Goal: Contribute content: Contribute content

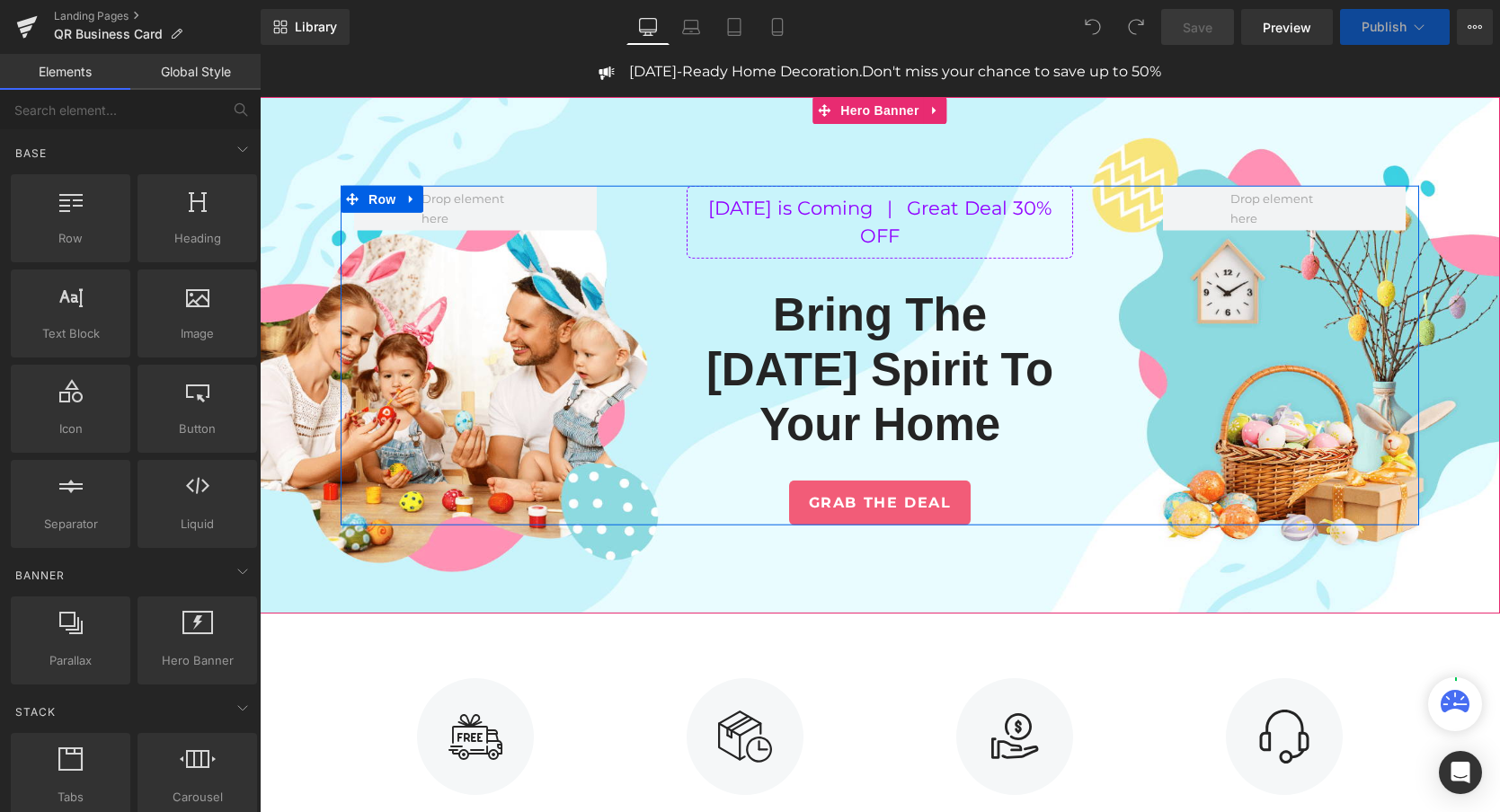
click at [497, 419] on div "[DATE] is Coming | Great Deal 30% OFF Text Block Bring The [DATE] Spirit To You…" at bounding box center [880, 355] width 1078 height 341
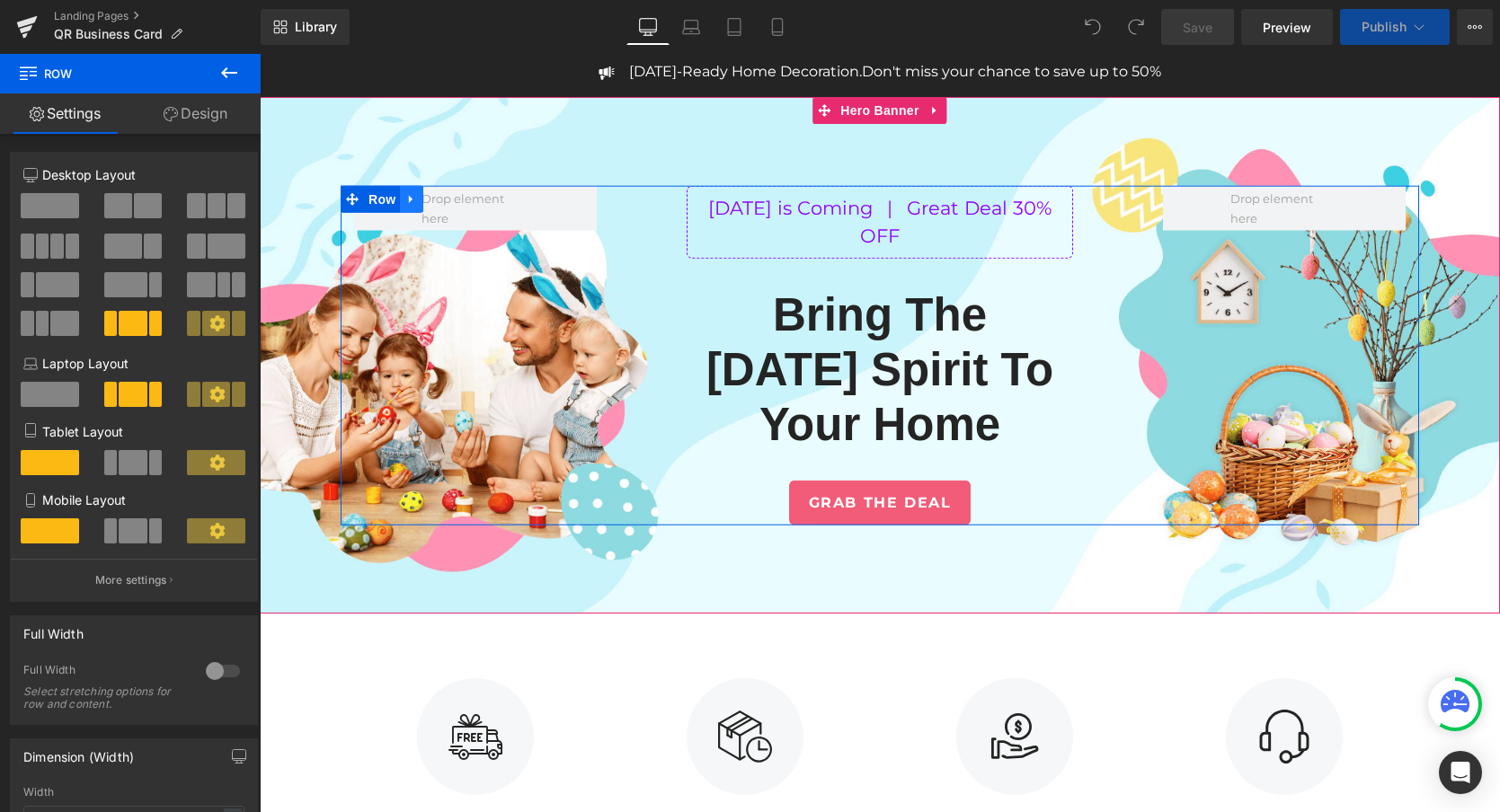
click at [424, 203] on link at bounding box center [412, 199] width 23 height 27
click at [461, 196] on icon at bounding box center [458, 199] width 13 height 14
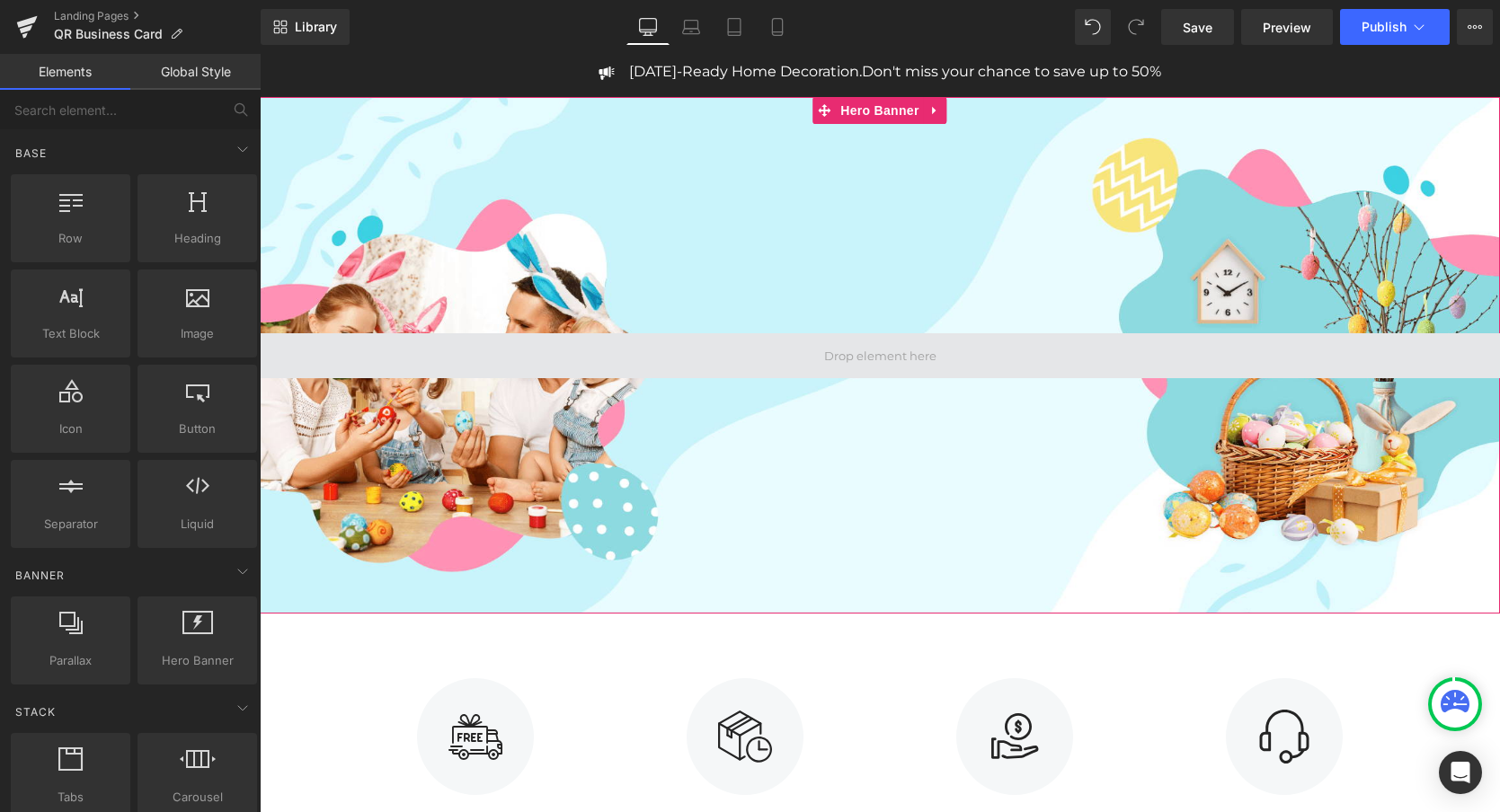
click at [758, 353] on span at bounding box center [879, 355] width 1241 height 45
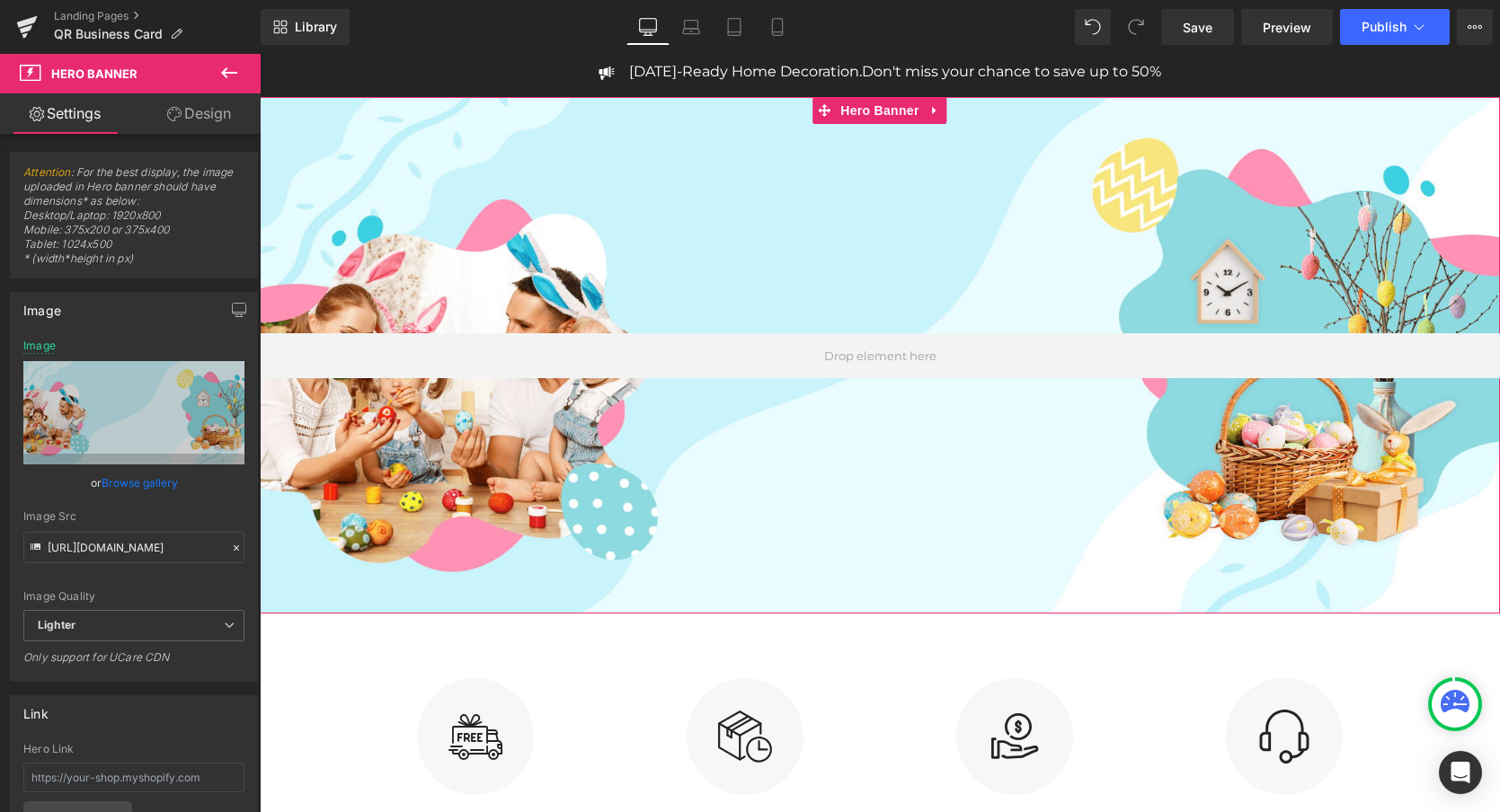
click at [651, 254] on div at bounding box center [879, 355] width 1241 height 517
click at [938, 110] on icon at bounding box center [936, 111] width 13 height 14
click at [951, 111] on icon at bounding box center [947, 110] width 13 height 13
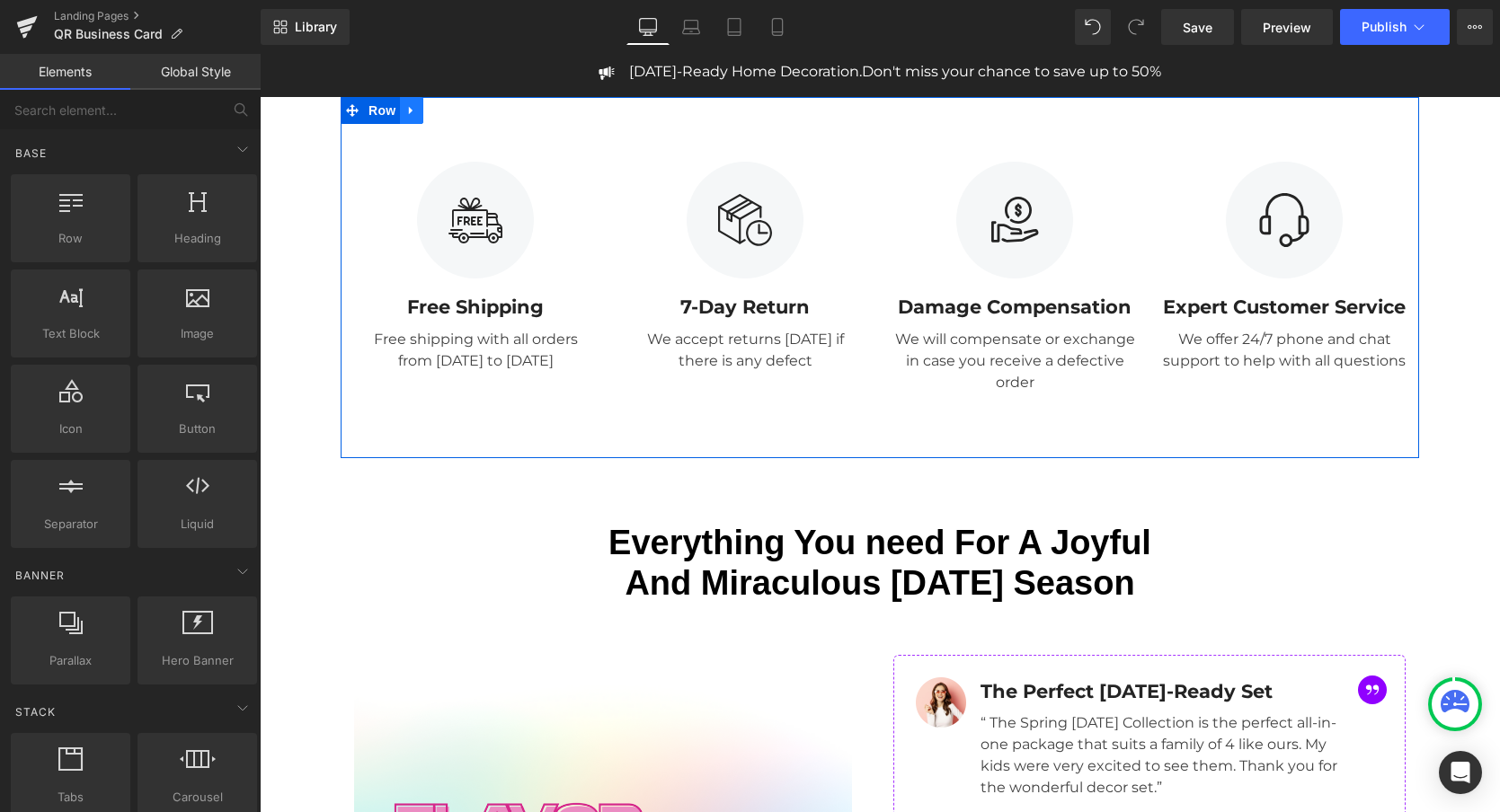
click at [413, 115] on icon at bounding box center [411, 111] width 13 height 14
click at [458, 113] on icon at bounding box center [458, 111] width 13 height 14
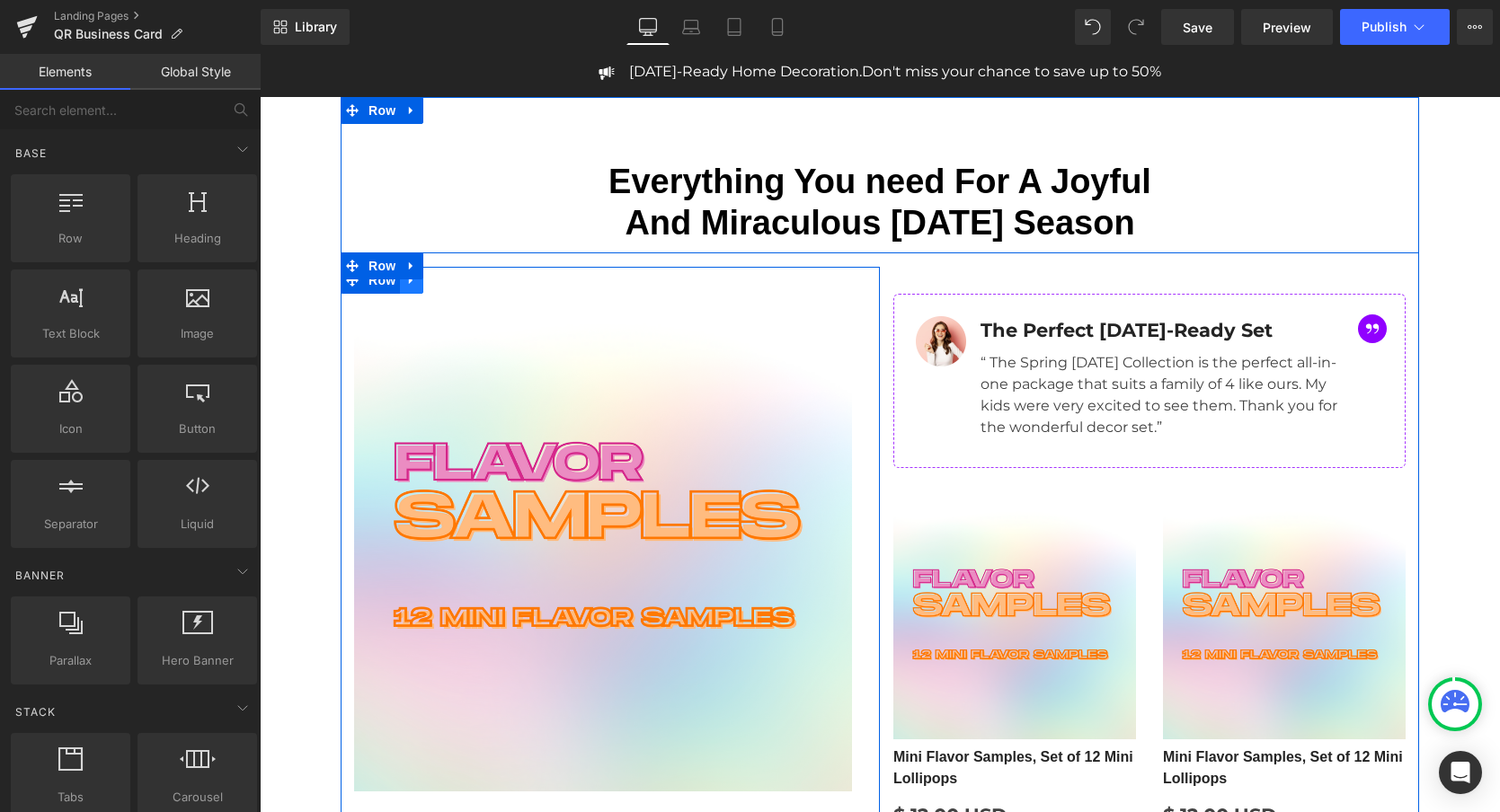
click at [414, 280] on icon at bounding box center [411, 281] width 13 height 14
click at [460, 283] on icon at bounding box center [458, 280] width 13 height 13
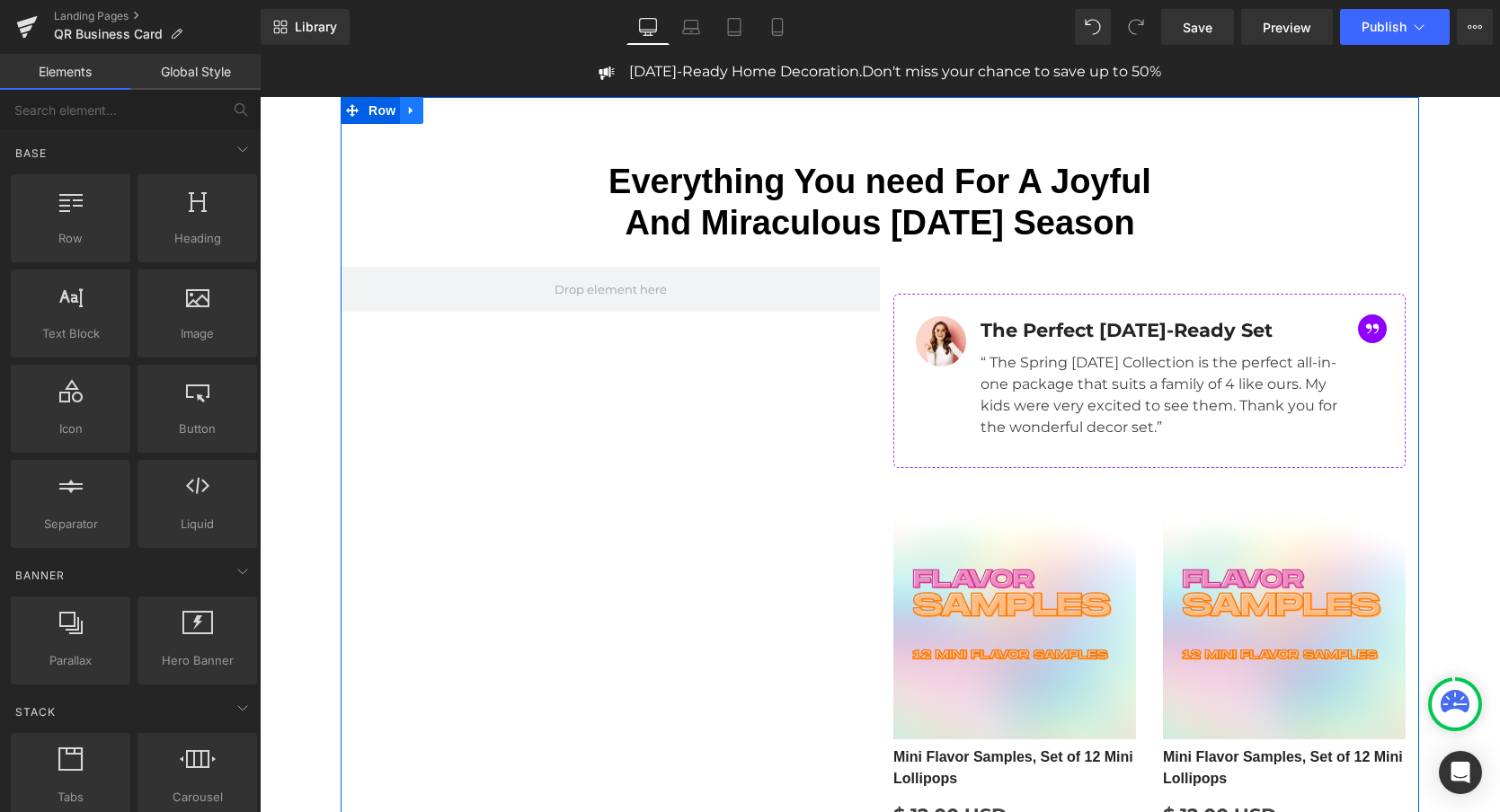
click at [415, 101] on link at bounding box center [412, 111] width 23 height 27
click at [468, 113] on link at bounding box center [459, 111] width 23 height 27
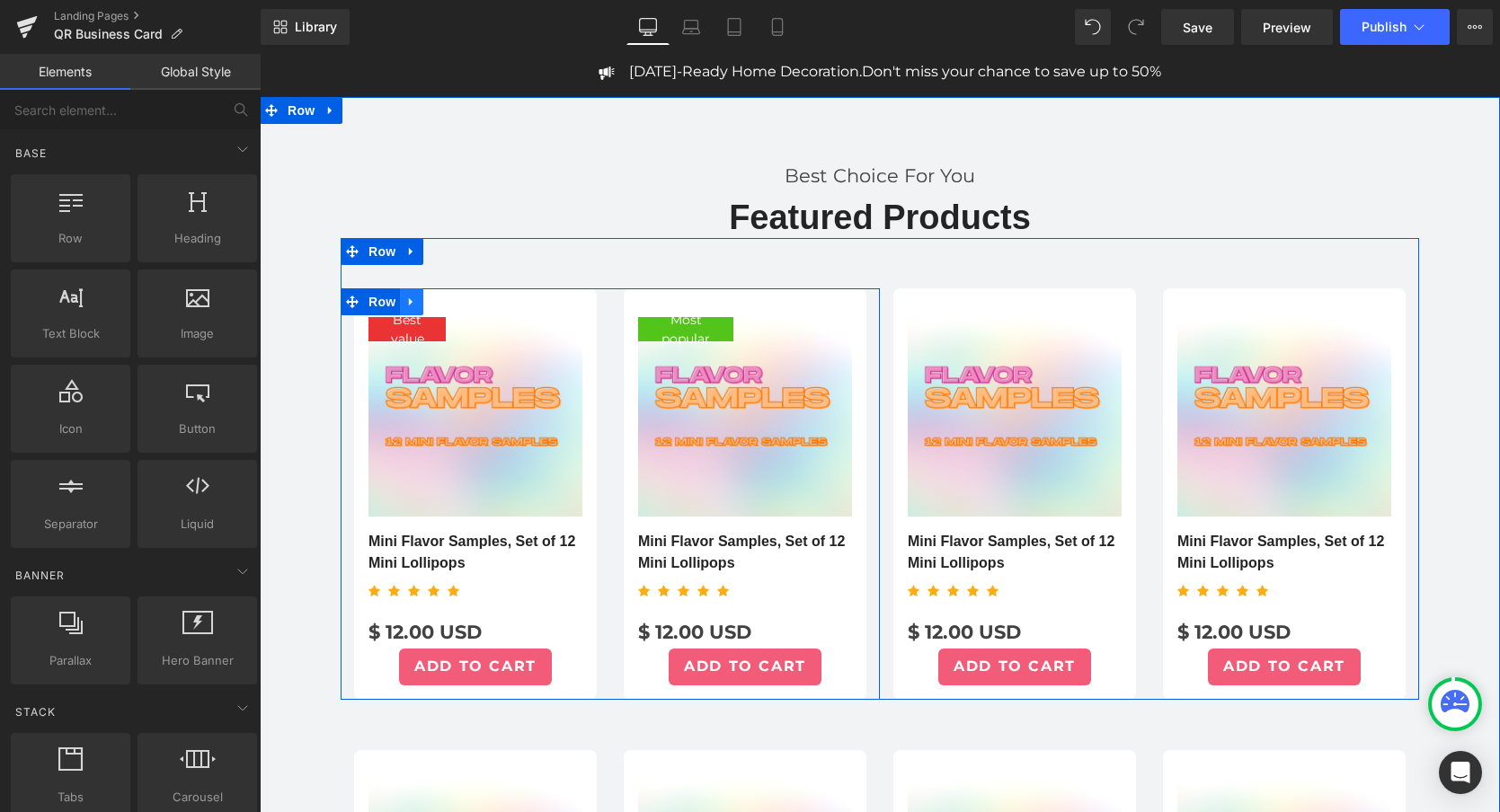
click at [411, 304] on icon at bounding box center [411, 302] width 4 height 8
click at [463, 299] on icon at bounding box center [458, 301] width 13 height 13
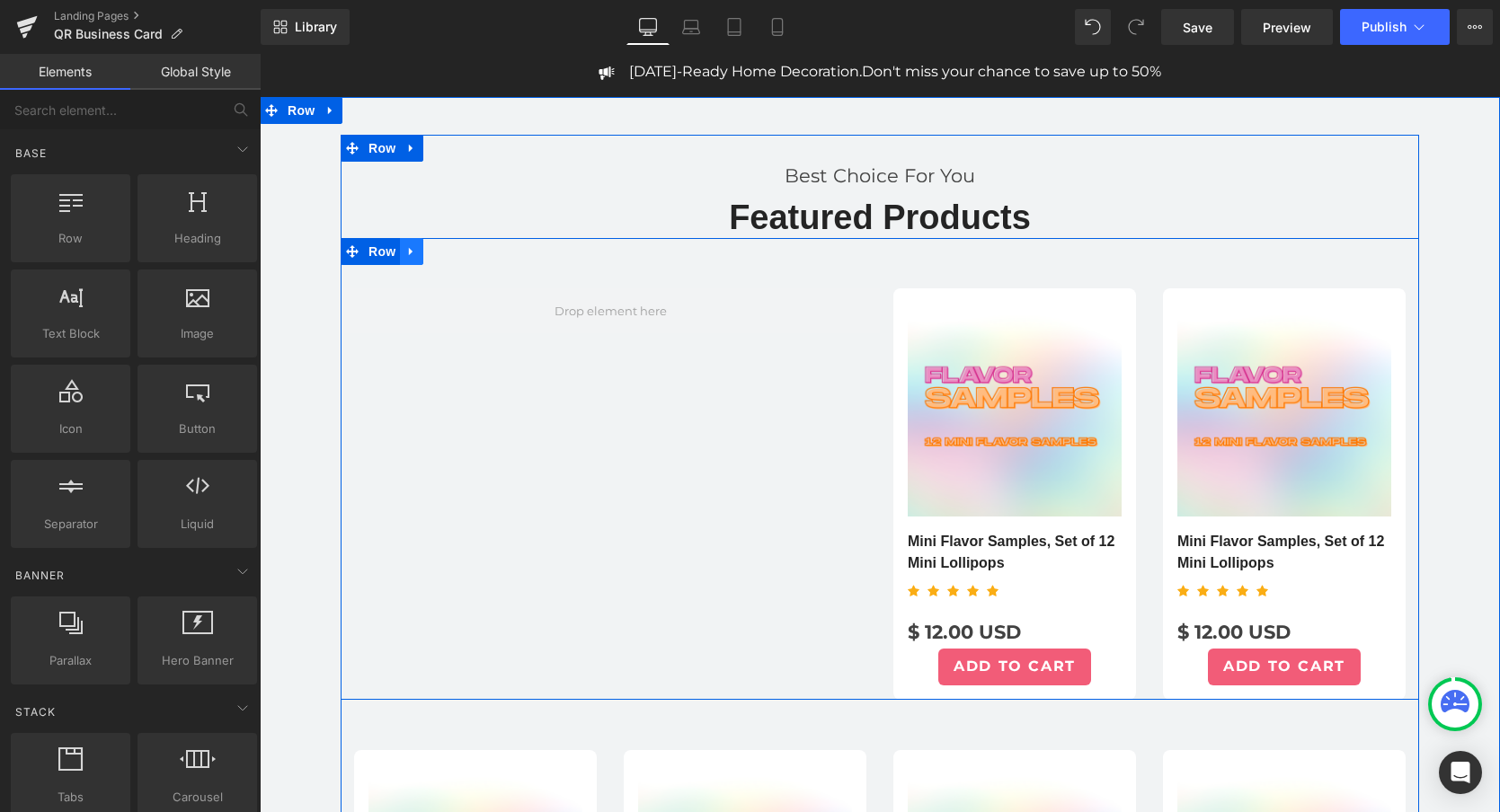
click at [413, 255] on icon at bounding box center [411, 253] width 13 height 14
click at [460, 252] on icon at bounding box center [458, 252] width 13 height 13
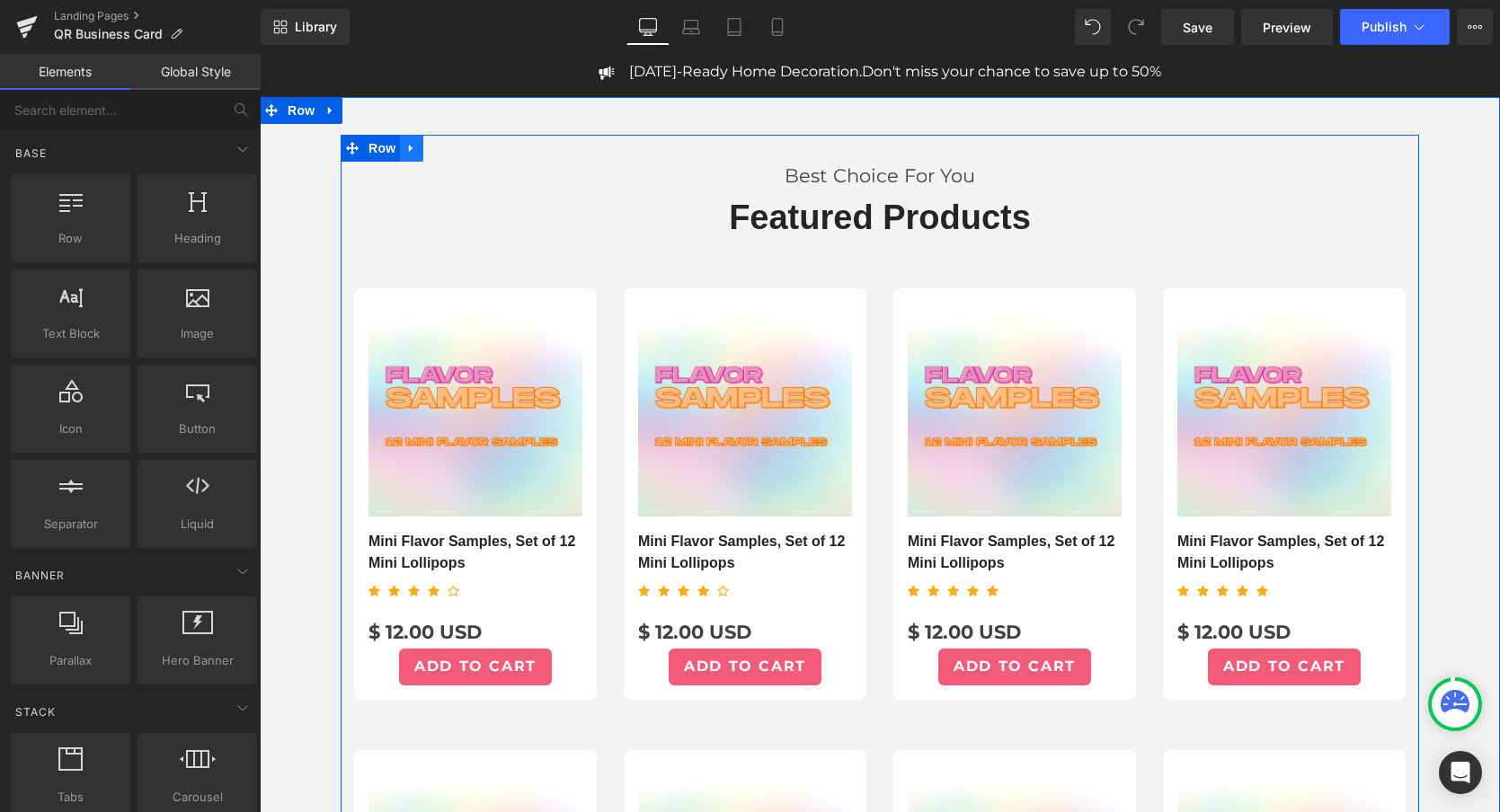
click at [408, 148] on icon at bounding box center [411, 149] width 13 height 14
click at [460, 148] on icon at bounding box center [458, 149] width 13 height 14
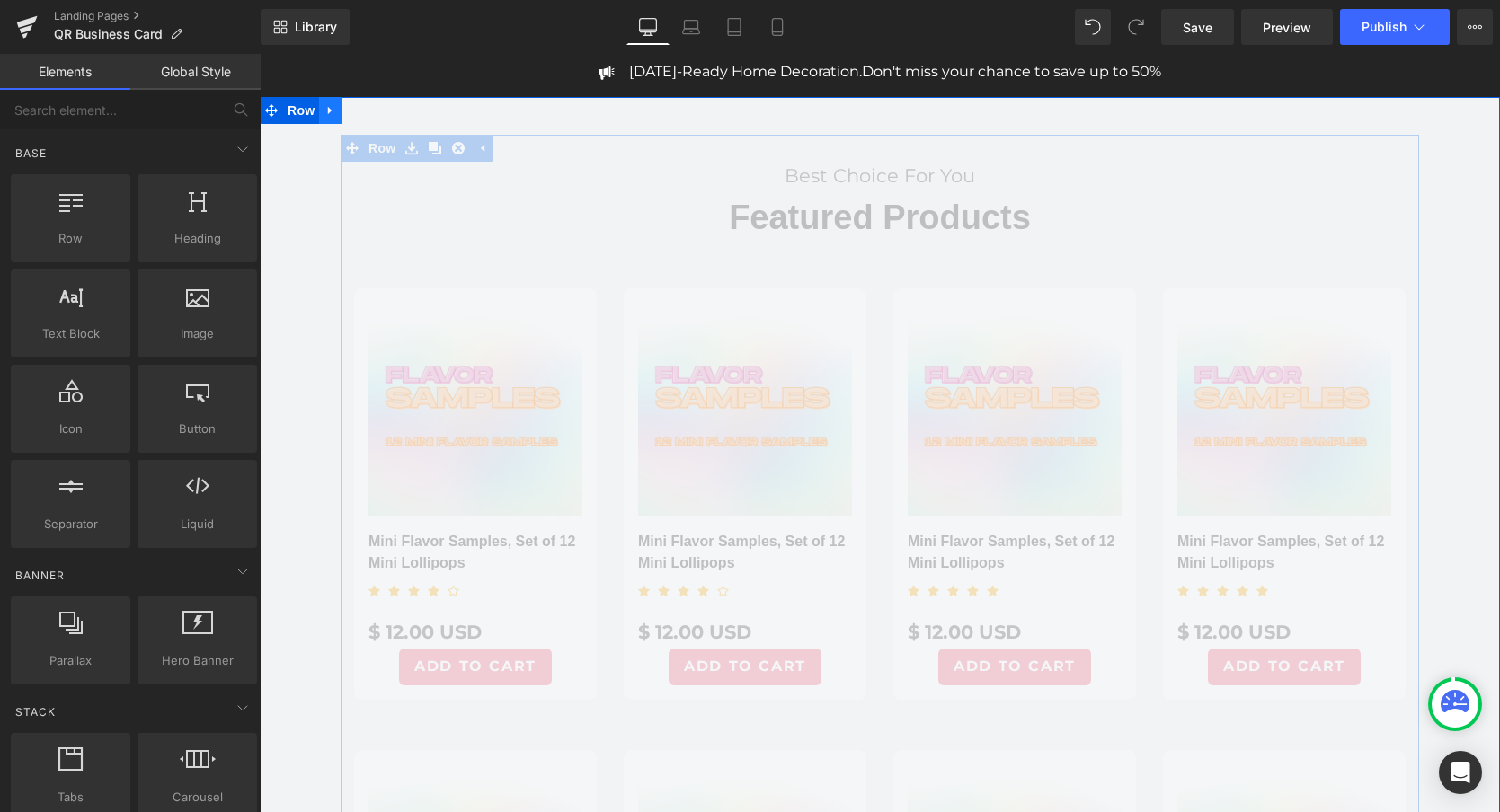
click at [331, 112] on icon at bounding box center [330, 111] width 4 height 8
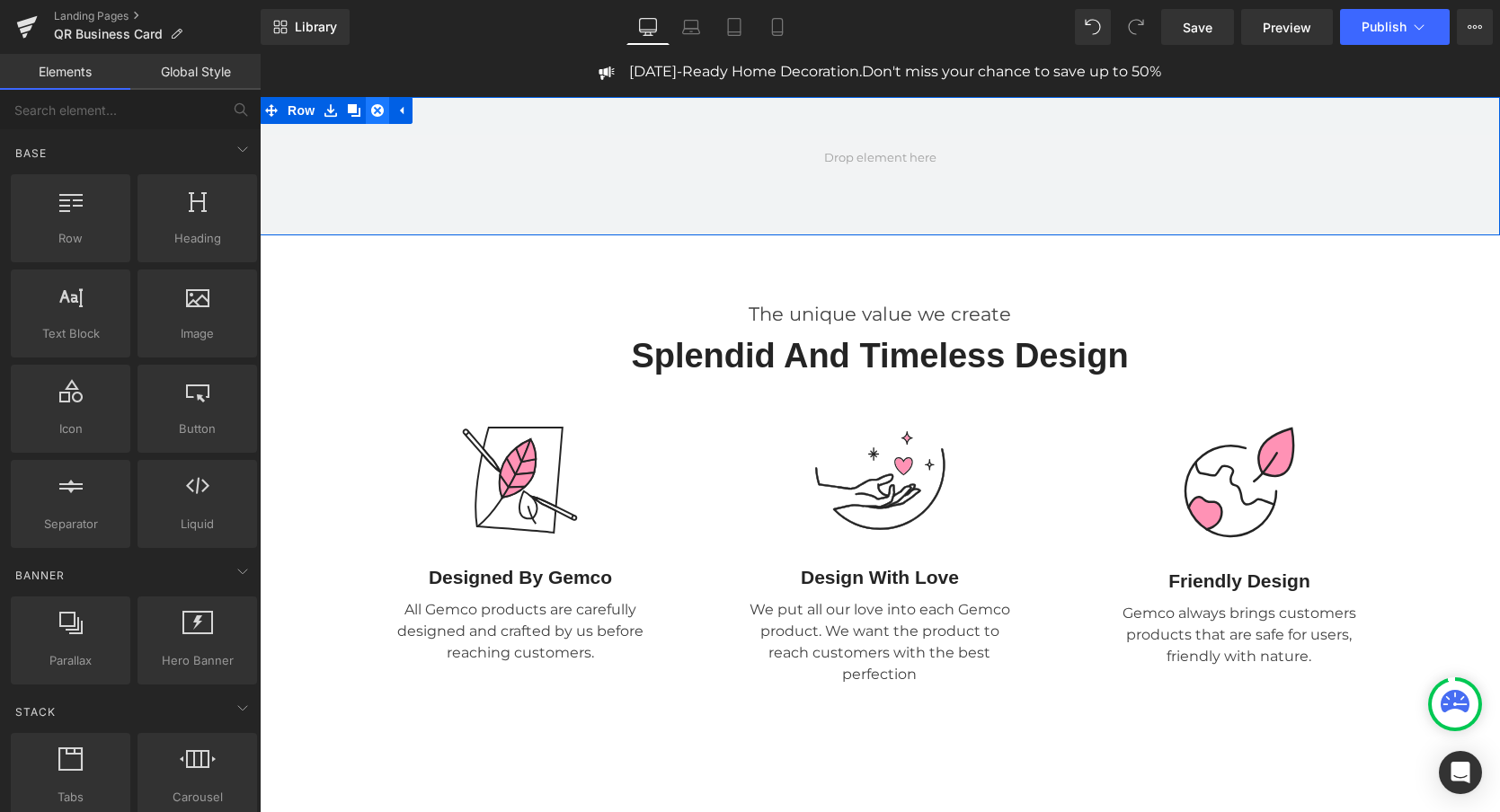
click at [380, 115] on icon at bounding box center [377, 110] width 13 height 13
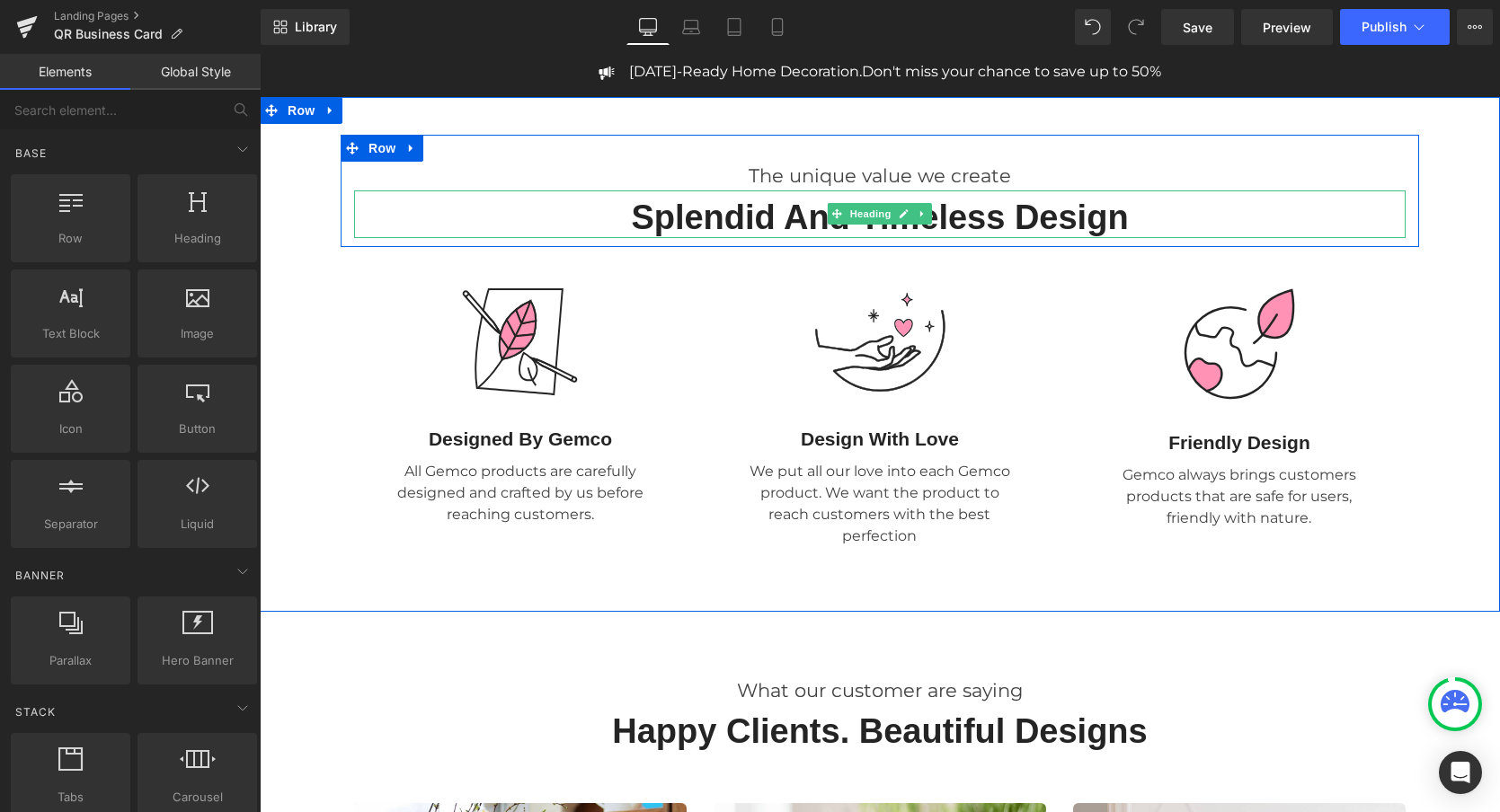
click at [864, 196] on div "Splendid And Timeless Design" at bounding box center [880, 215] width 1052 height 49
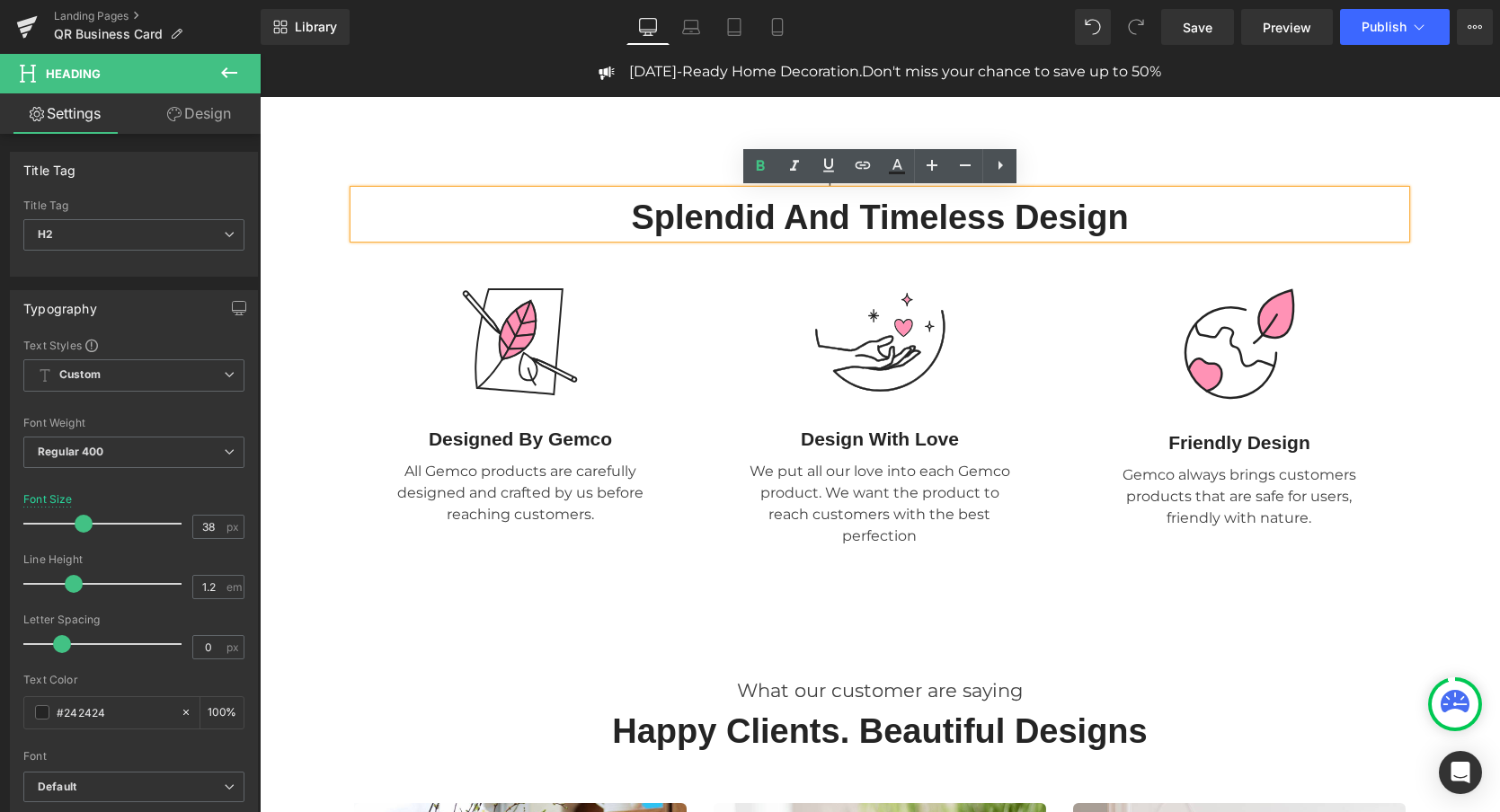
click at [654, 153] on div "The unique value we create Text Block Splendid And Timeless Design Heading Row" at bounding box center [880, 191] width 1078 height 113
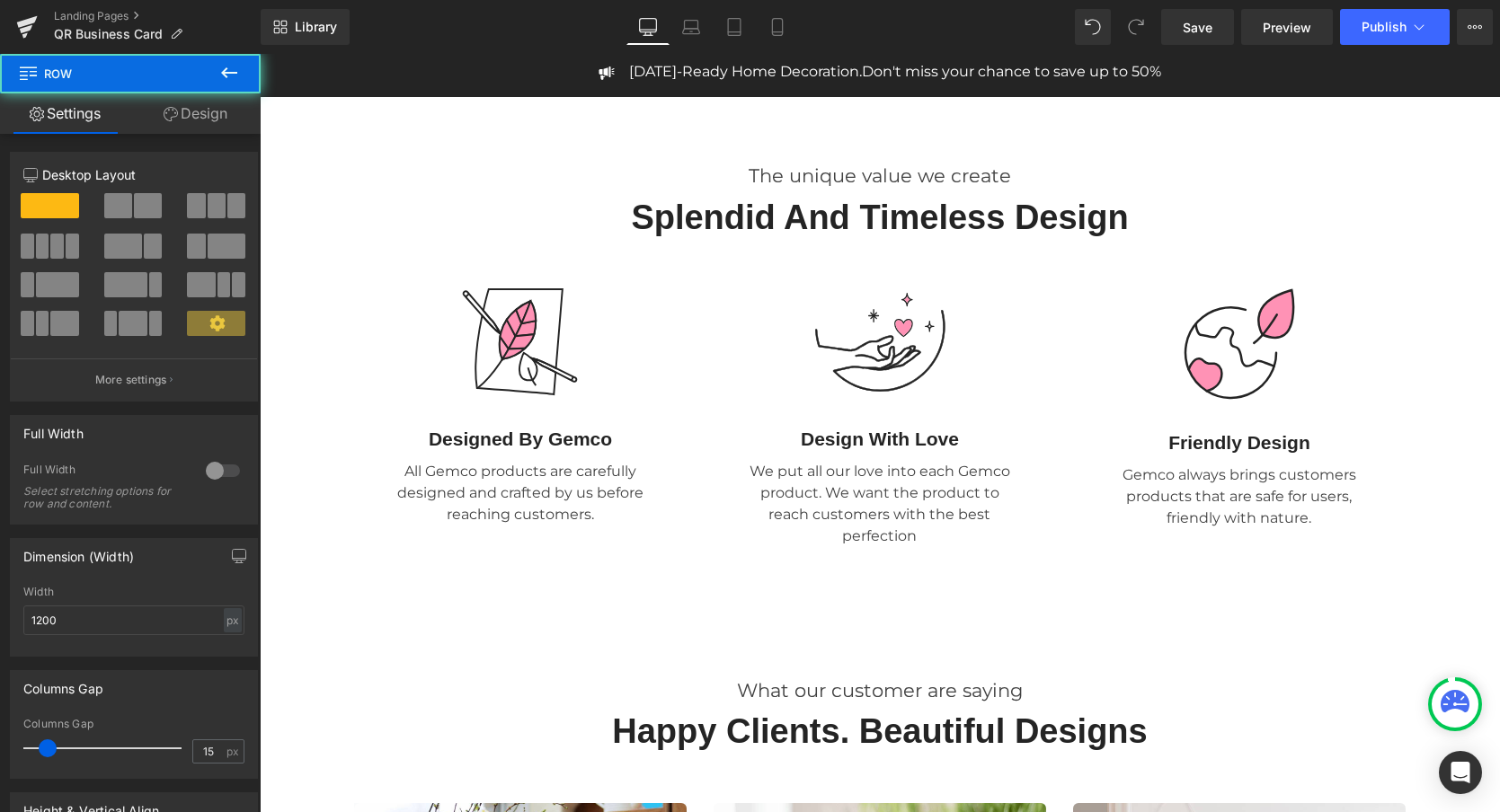
click at [656, 210] on strong "Splendid And Timeless Design" at bounding box center [880, 217] width 497 height 38
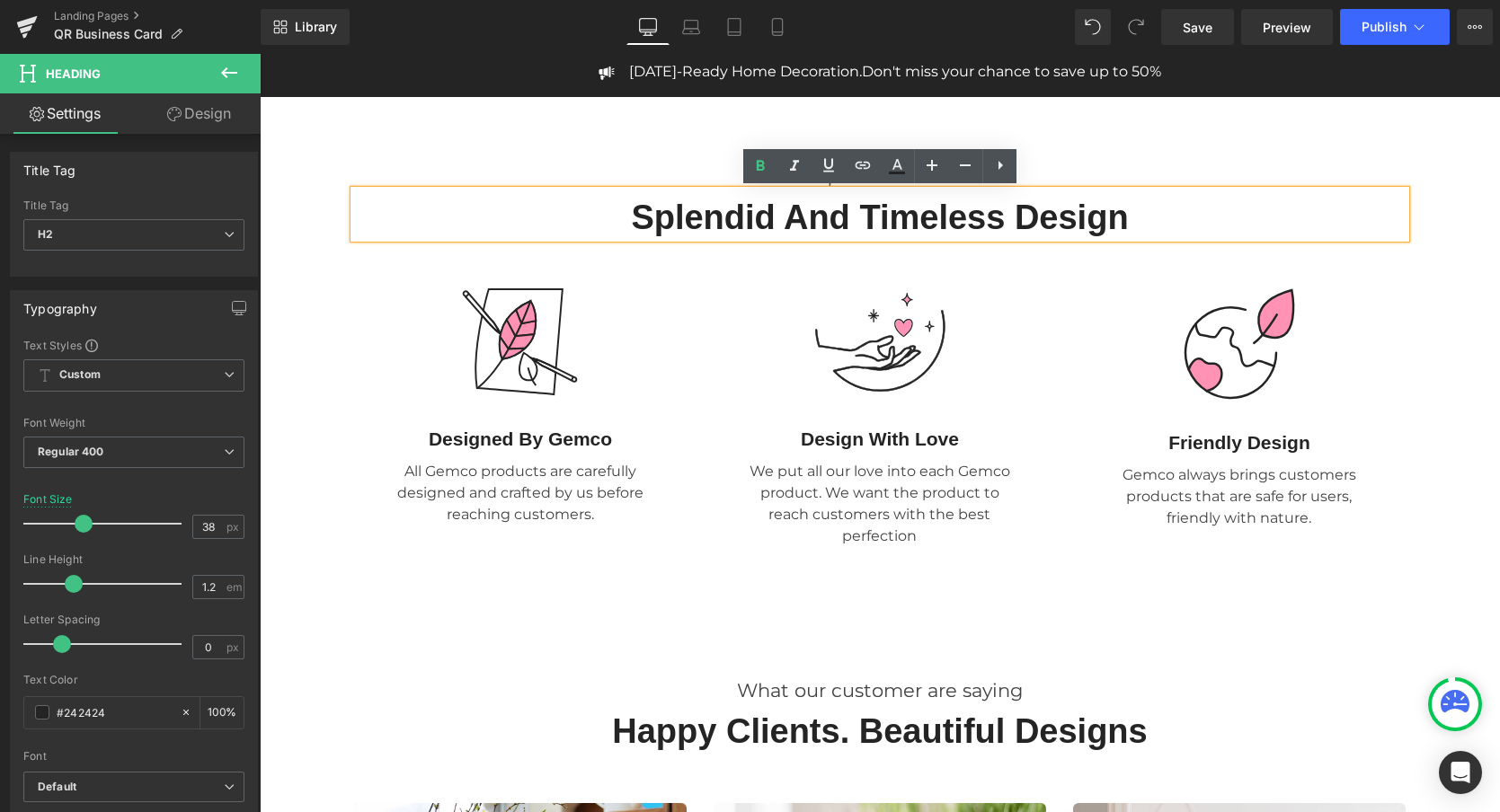
click at [596, 160] on div "The unique value we create Text Block Splendid And Timeless Design Heading Row" at bounding box center [880, 191] width 1078 height 113
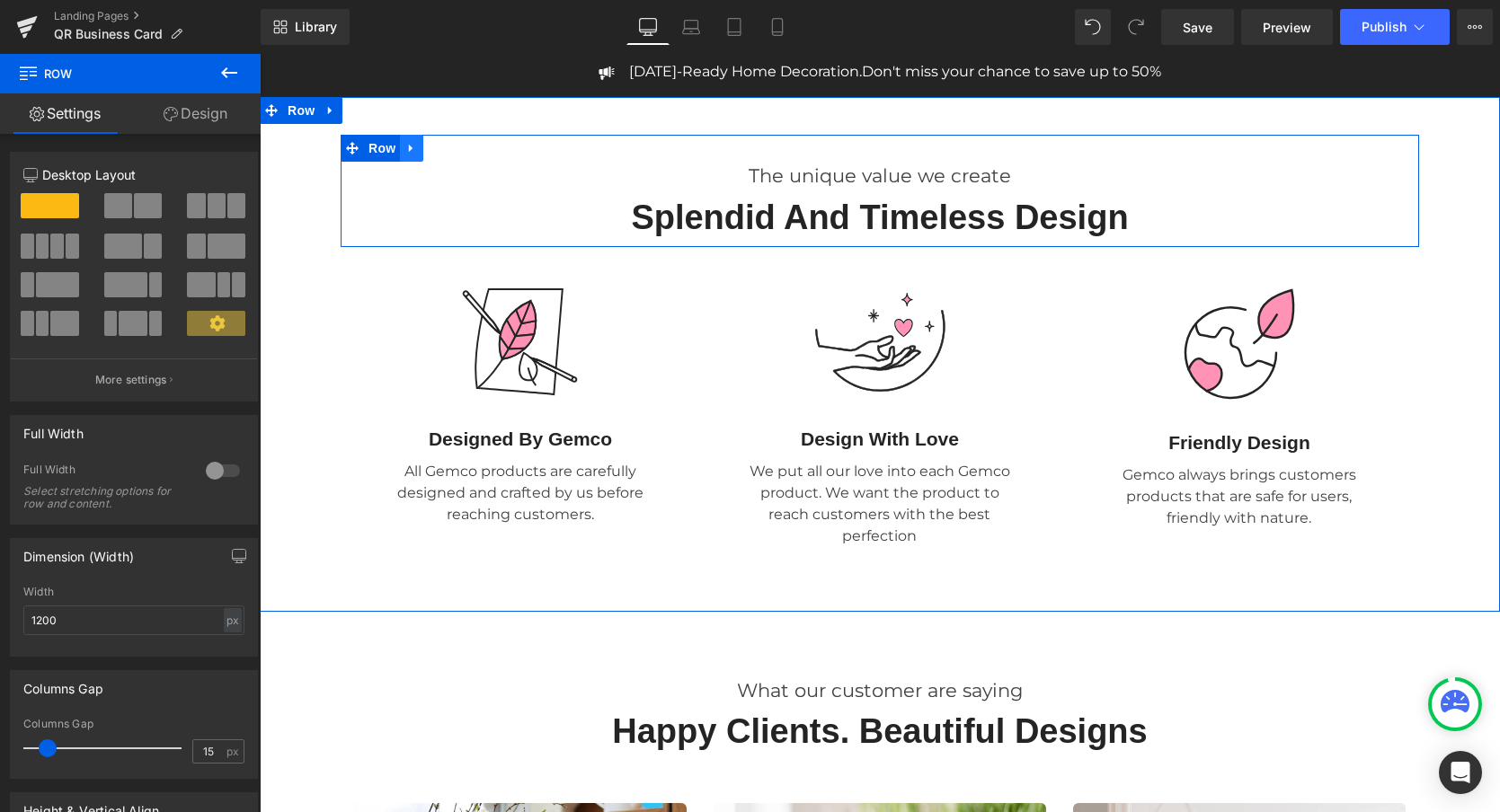
click at [413, 144] on icon at bounding box center [411, 149] width 13 height 14
click at [454, 145] on icon at bounding box center [458, 148] width 13 height 13
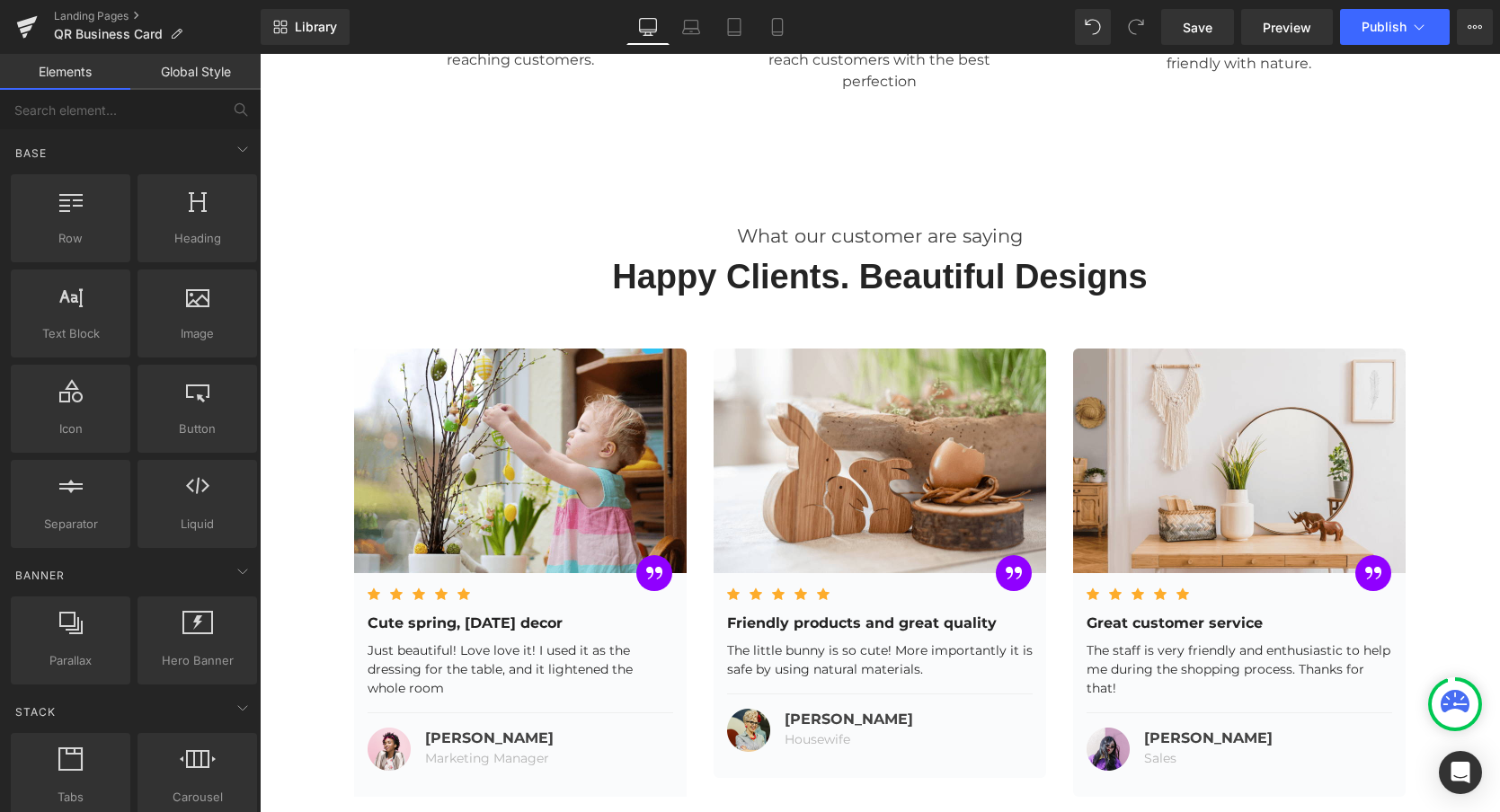
scroll to position [343, 0]
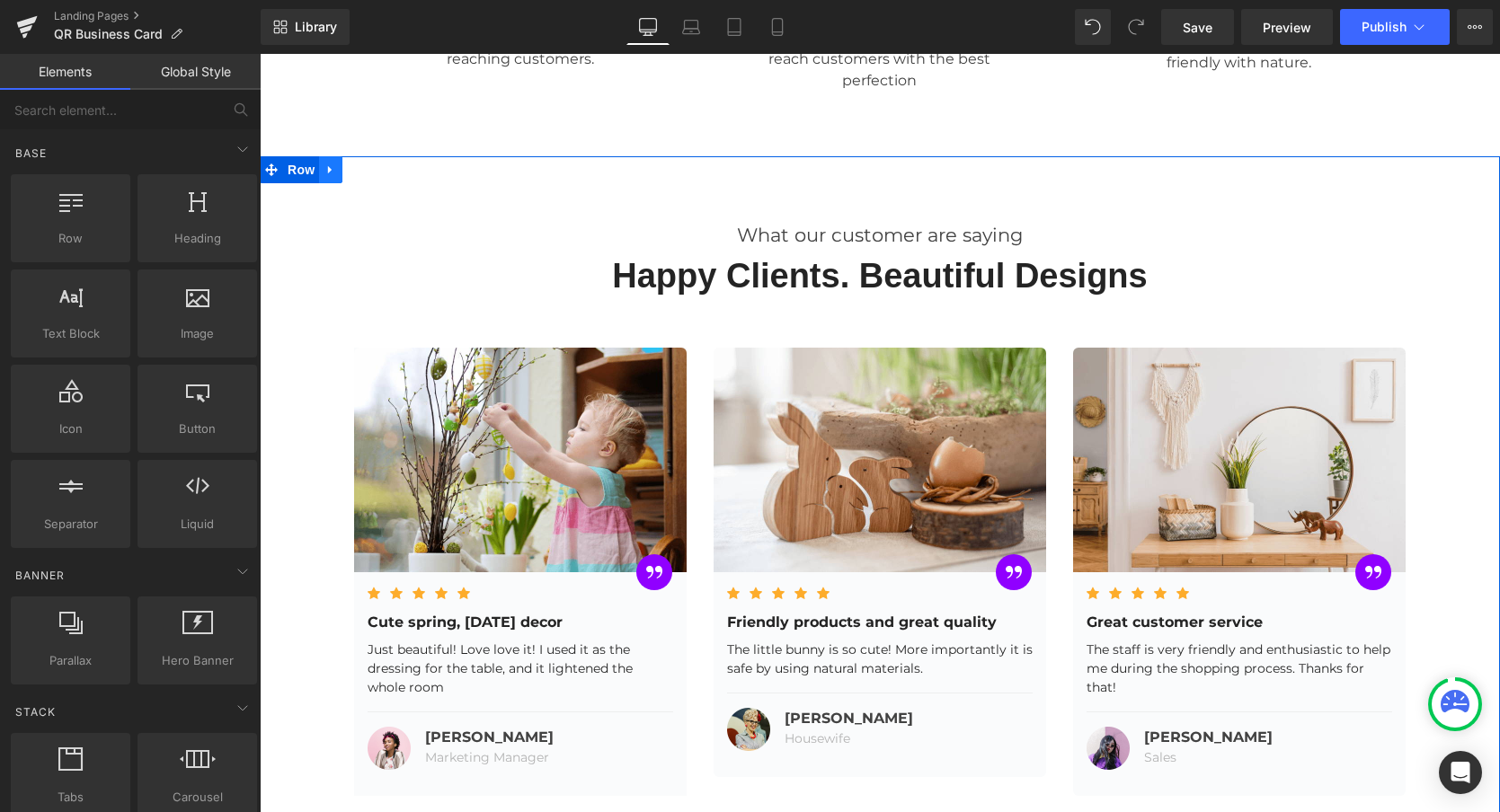
click at [326, 162] on icon at bounding box center [330, 169] width 13 height 14
click at [376, 168] on icon at bounding box center [377, 169] width 13 height 13
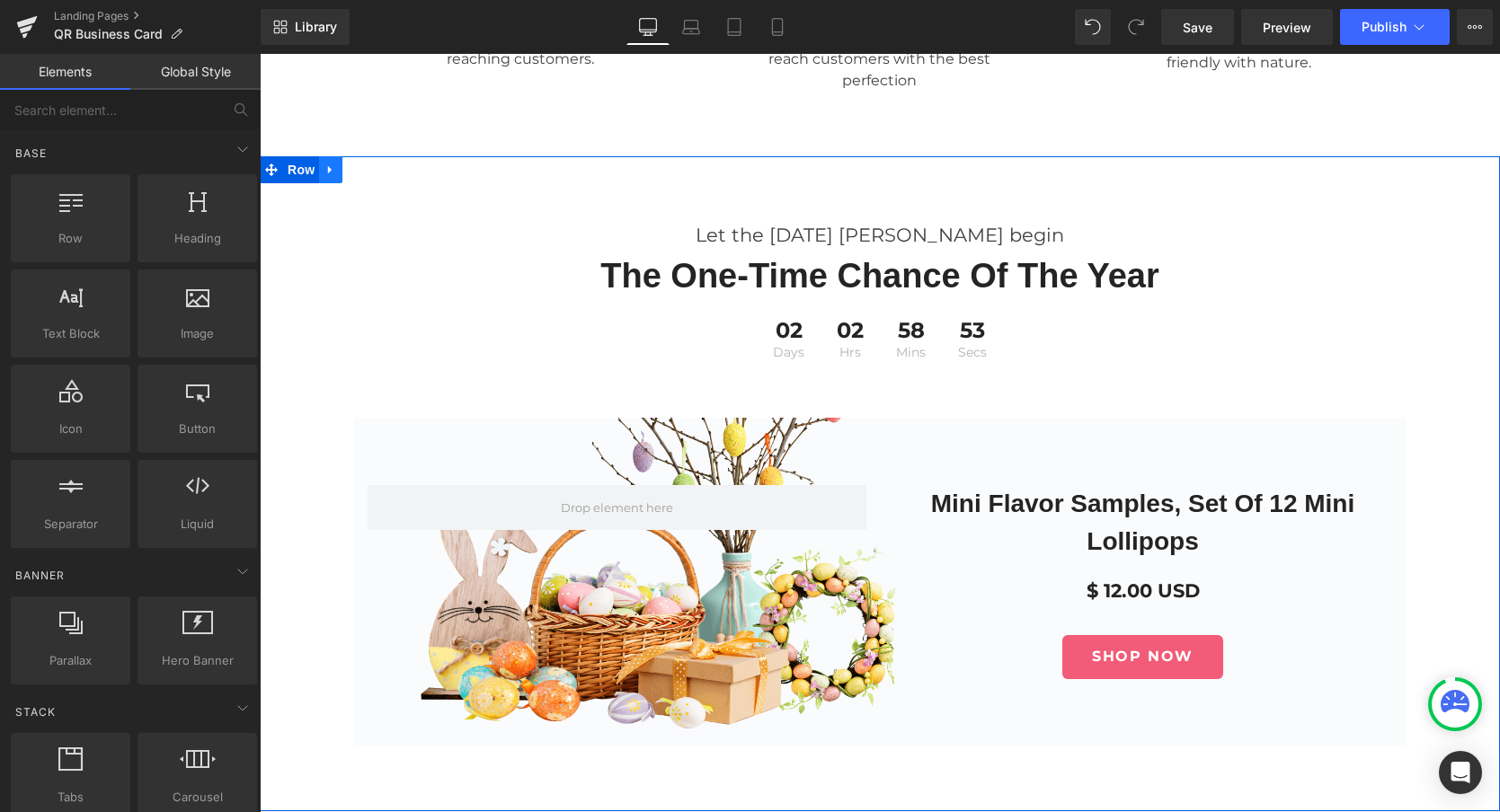
click at [331, 168] on icon at bounding box center [330, 169] width 13 height 14
click at [377, 172] on icon at bounding box center [377, 169] width 13 height 13
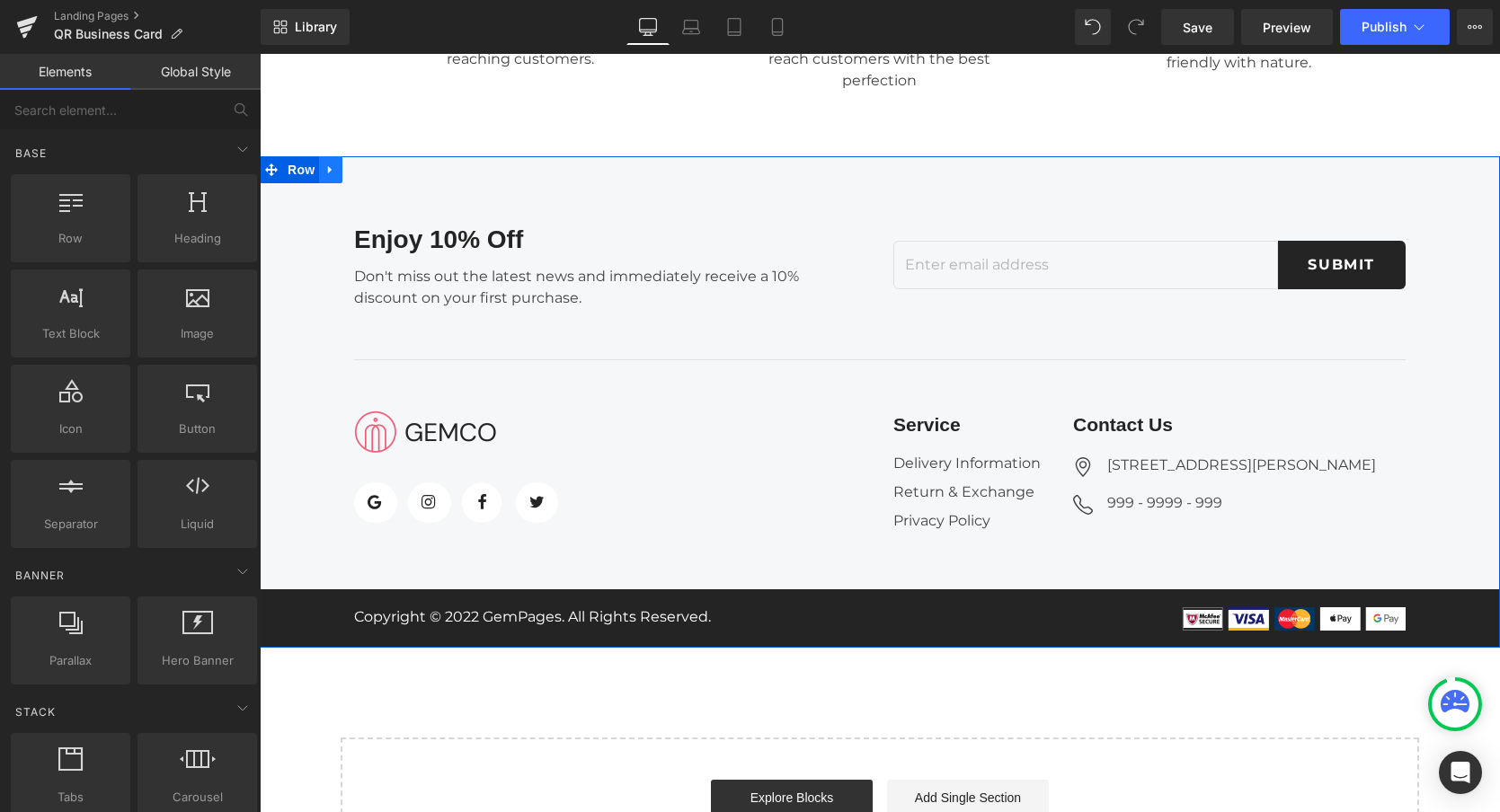
click at [329, 170] on icon at bounding box center [330, 169] width 4 height 8
click at [380, 170] on icon at bounding box center [377, 169] width 13 height 13
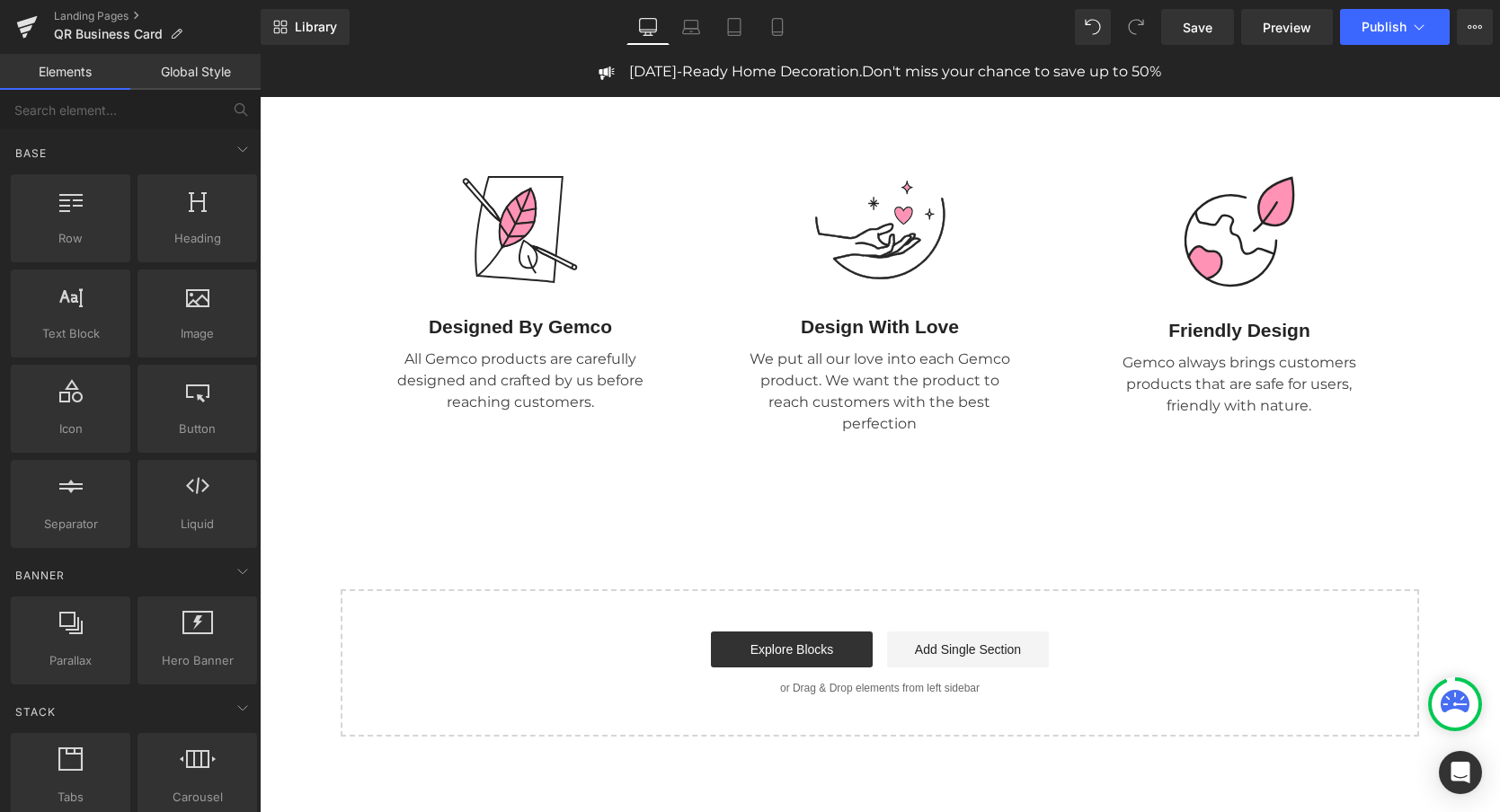
scroll to position [0, 0]
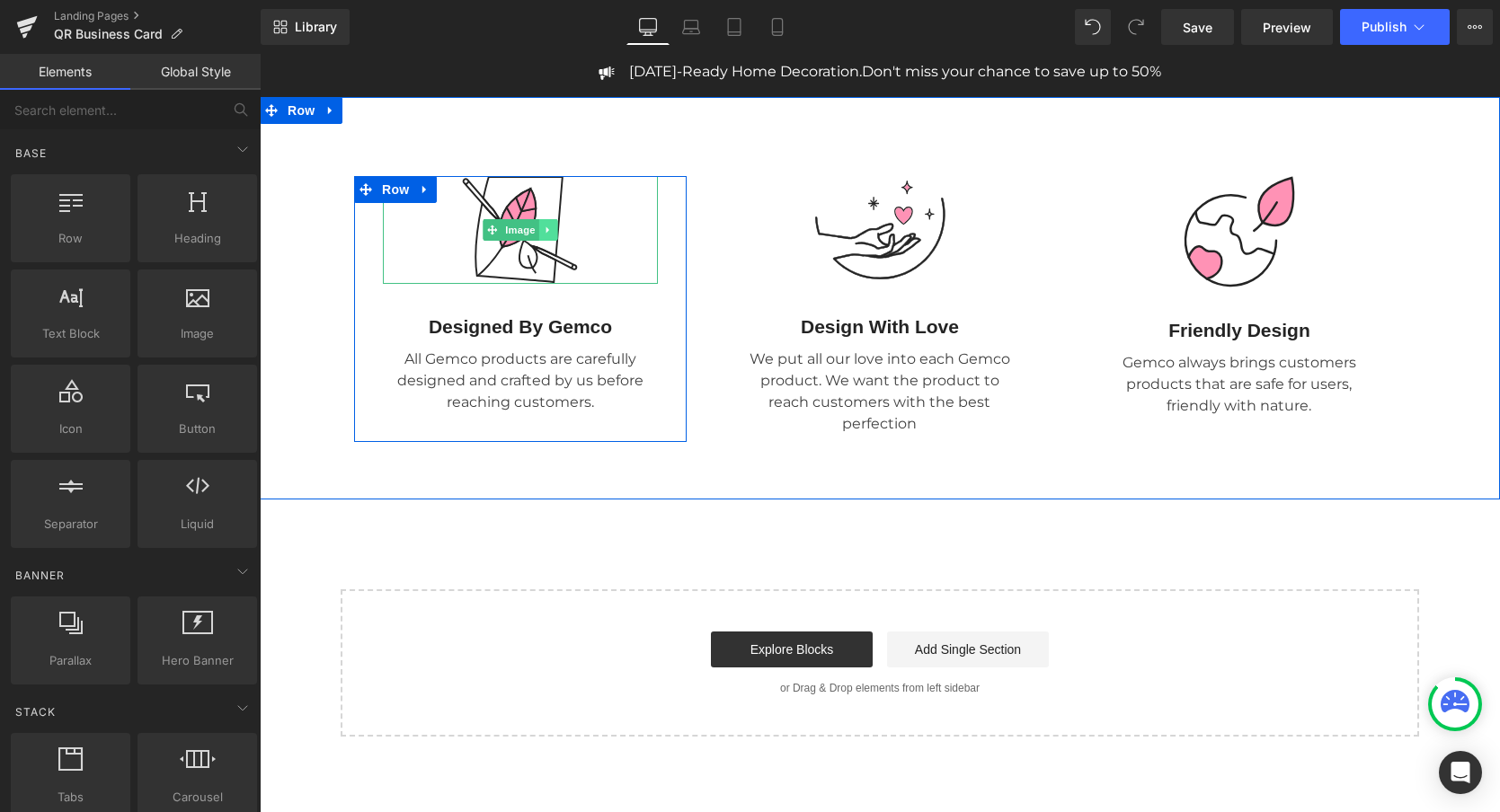
click at [556, 223] on link at bounding box center [548, 230] width 18 height 21
click at [506, 198] on img at bounding box center [520, 229] width 116 height 108
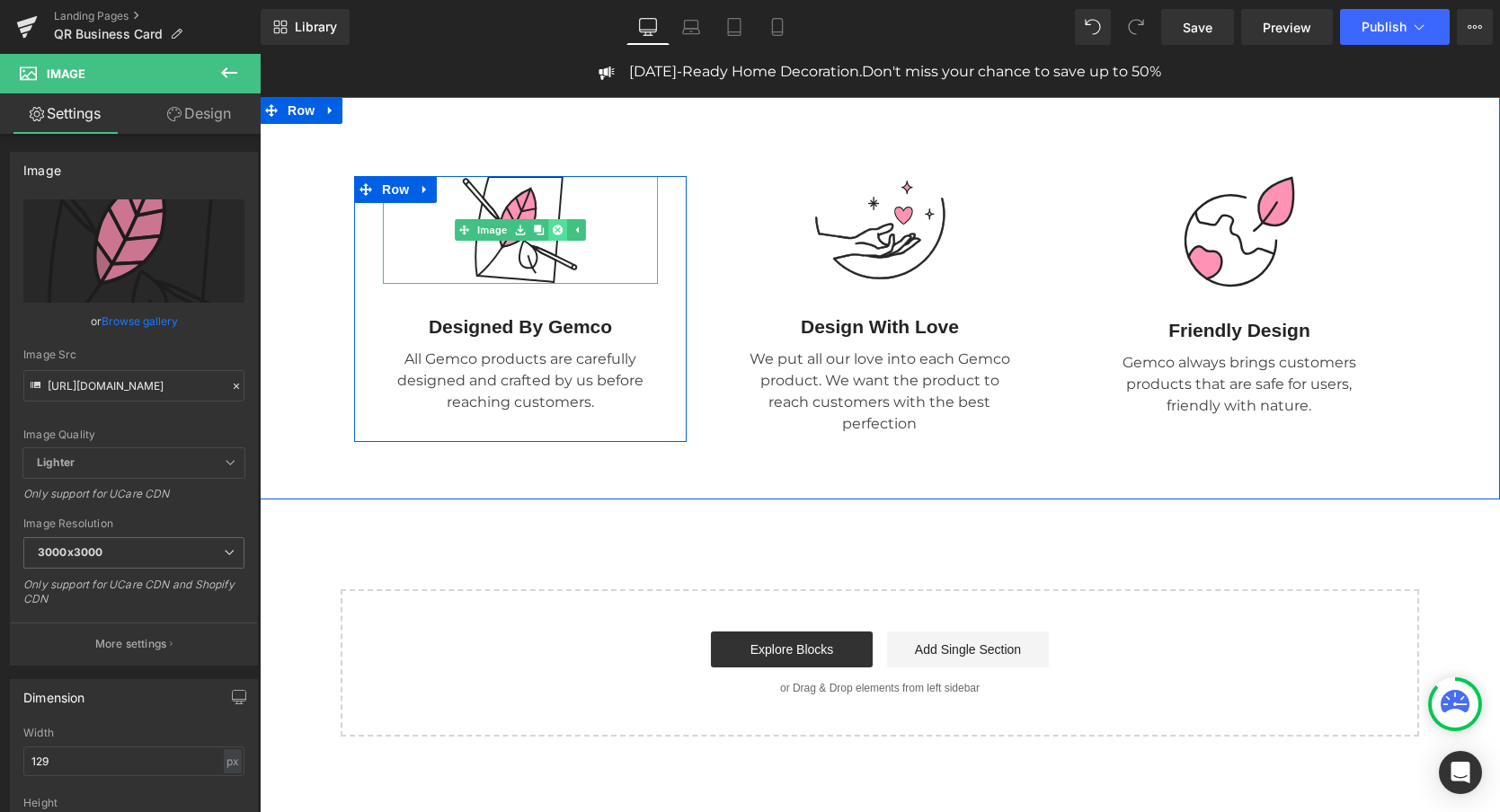
click at [558, 232] on icon at bounding box center [558, 230] width 10 height 10
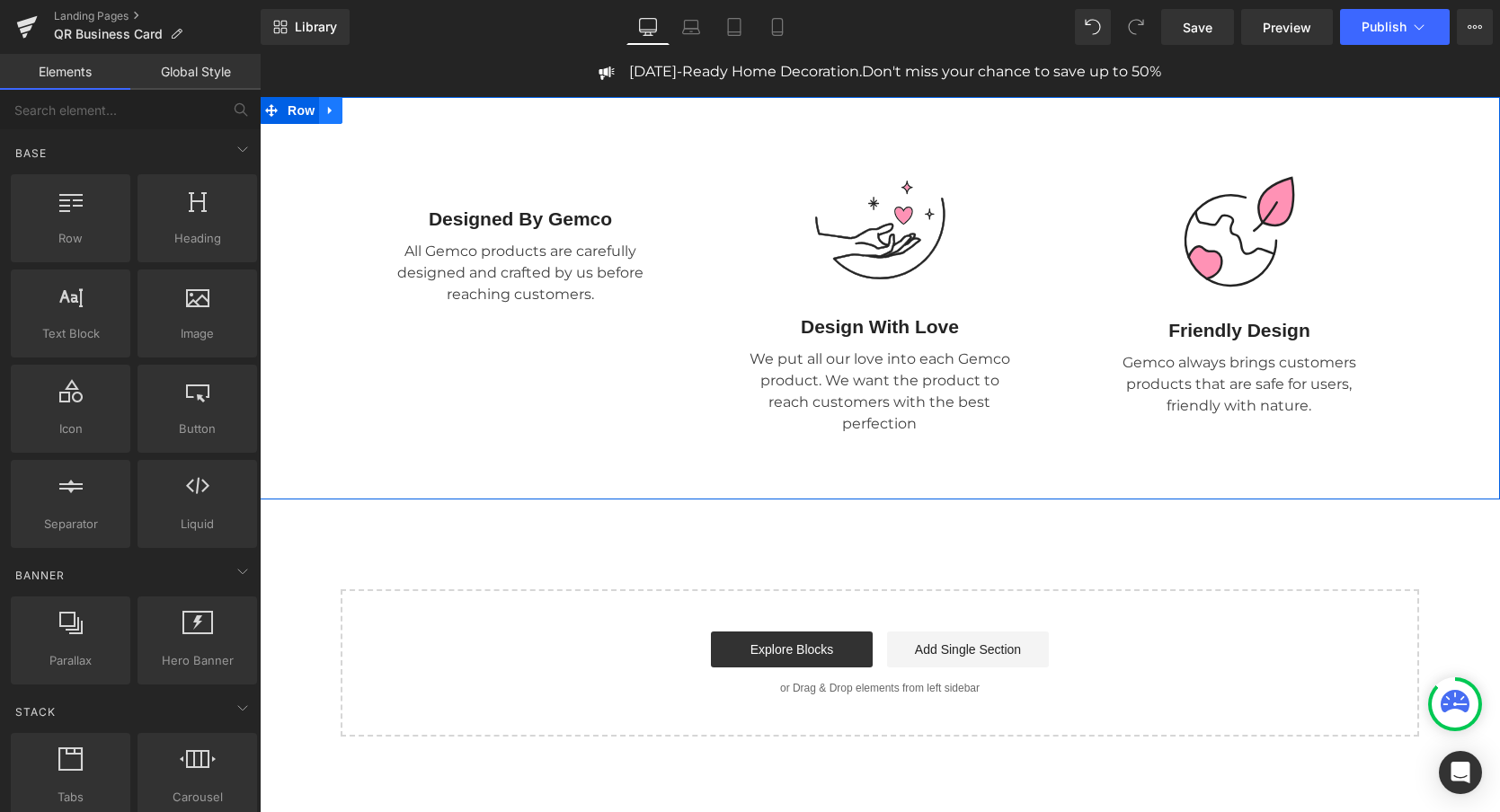
click at [337, 118] on link at bounding box center [330, 111] width 23 height 27
click at [379, 118] on link at bounding box center [378, 111] width 23 height 27
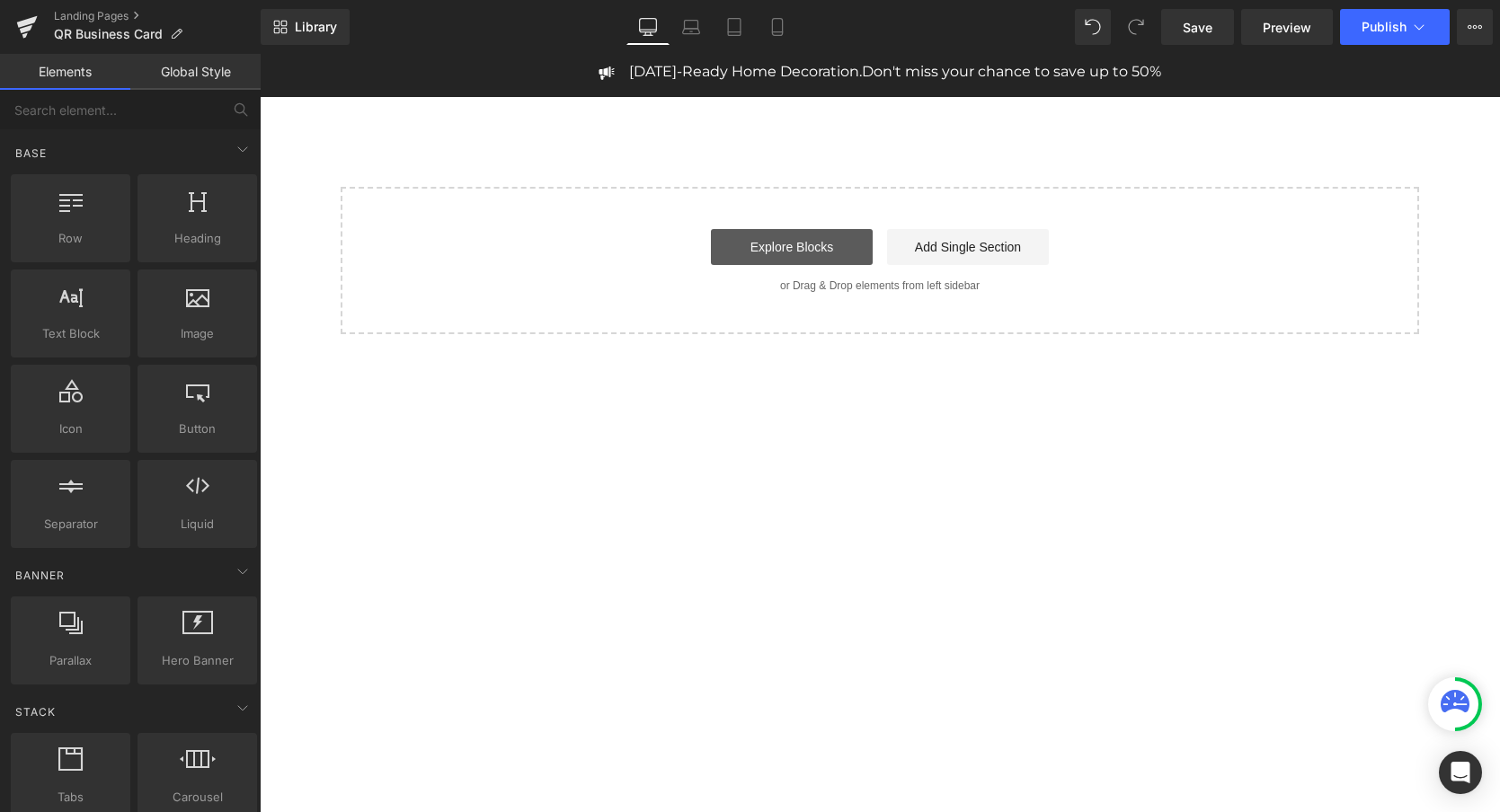
click at [806, 255] on link "Explore Blocks" at bounding box center [792, 247] width 162 height 36
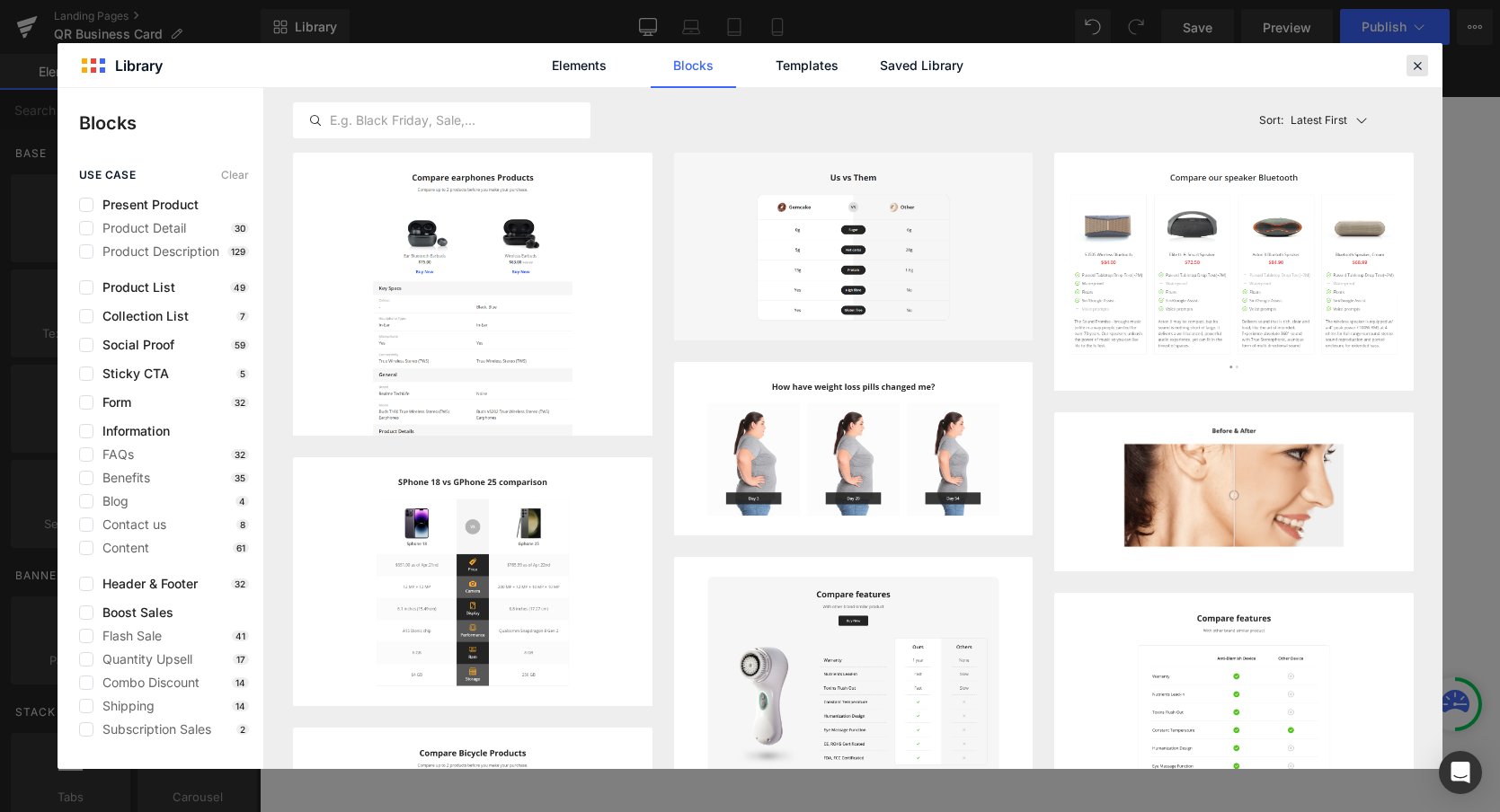
click at [1418, 65] on icon at bounding box center [1417, 65] width 17 height 17
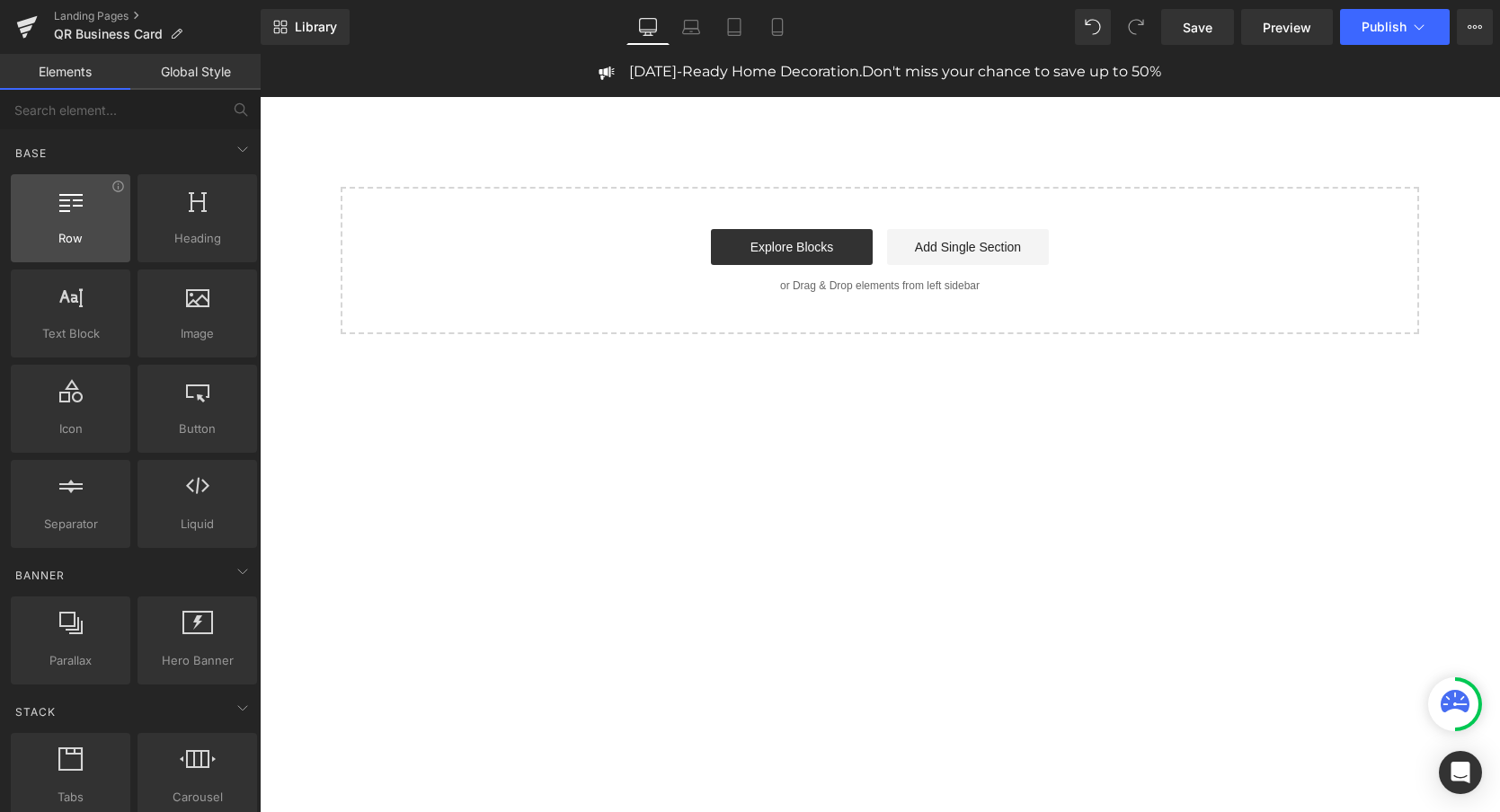
click at [54, 219] on div at bounding box center [71, 209] width 109 height 41
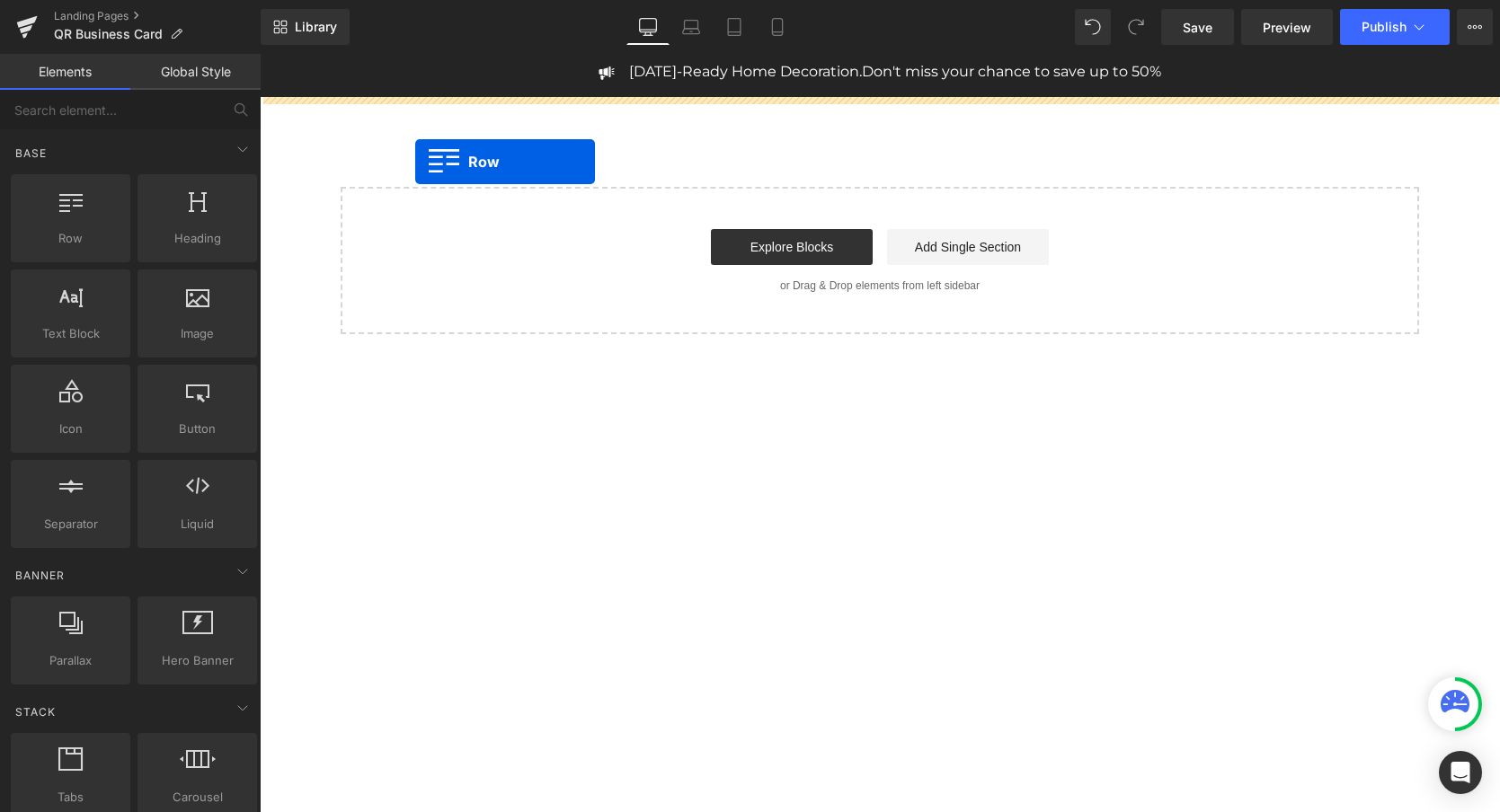
drag, startPoint x: 319, startPoint y: 275, endPoint x: 415, endPoint y: 162, distance: 148.3
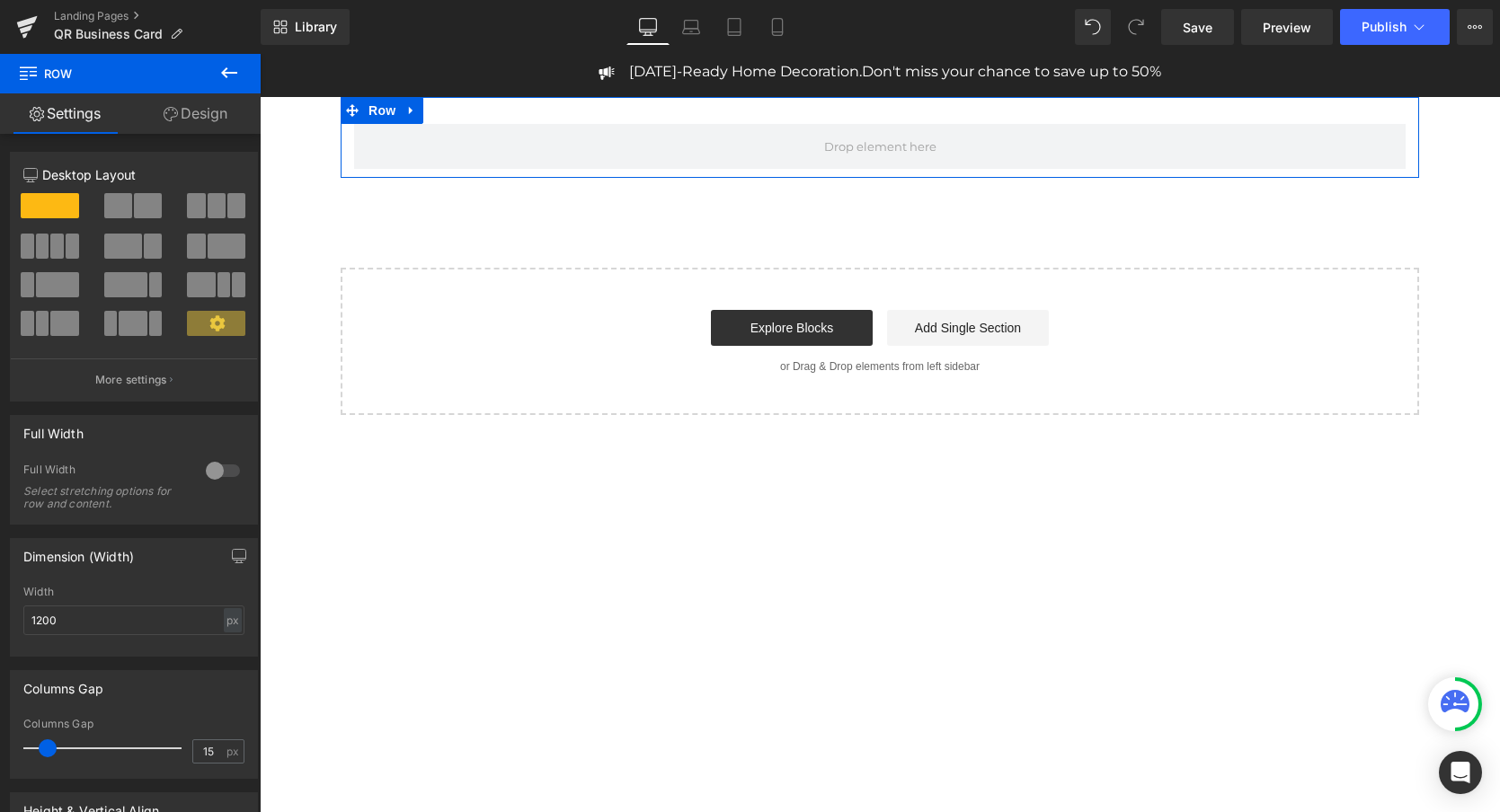
click at [208, 118] on link "Design" at bounding box center [195, 114] width 130 height 41
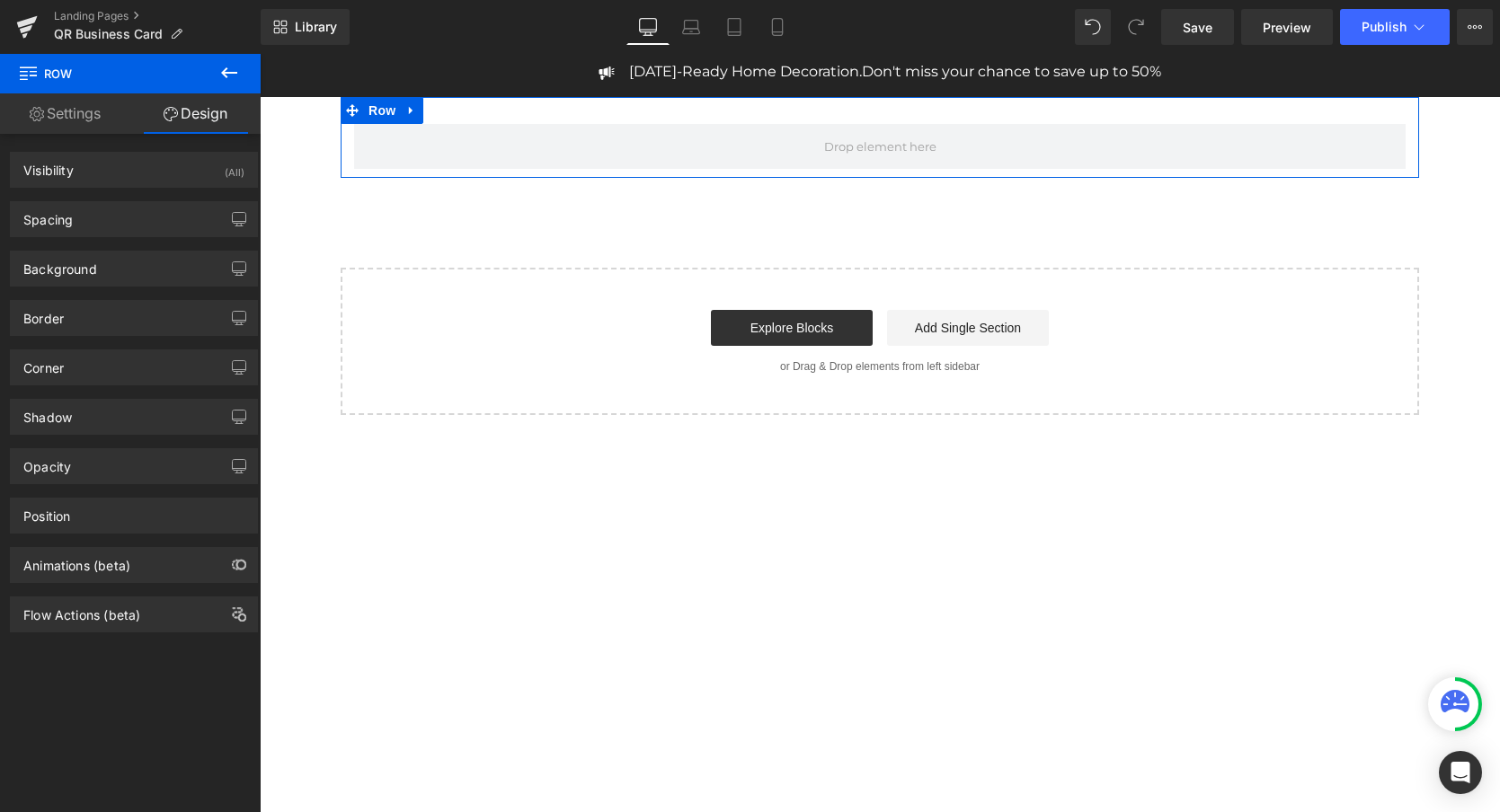
click at [72, 112] on link "Settings" at bounding box center [65, 114] width 130 height 41
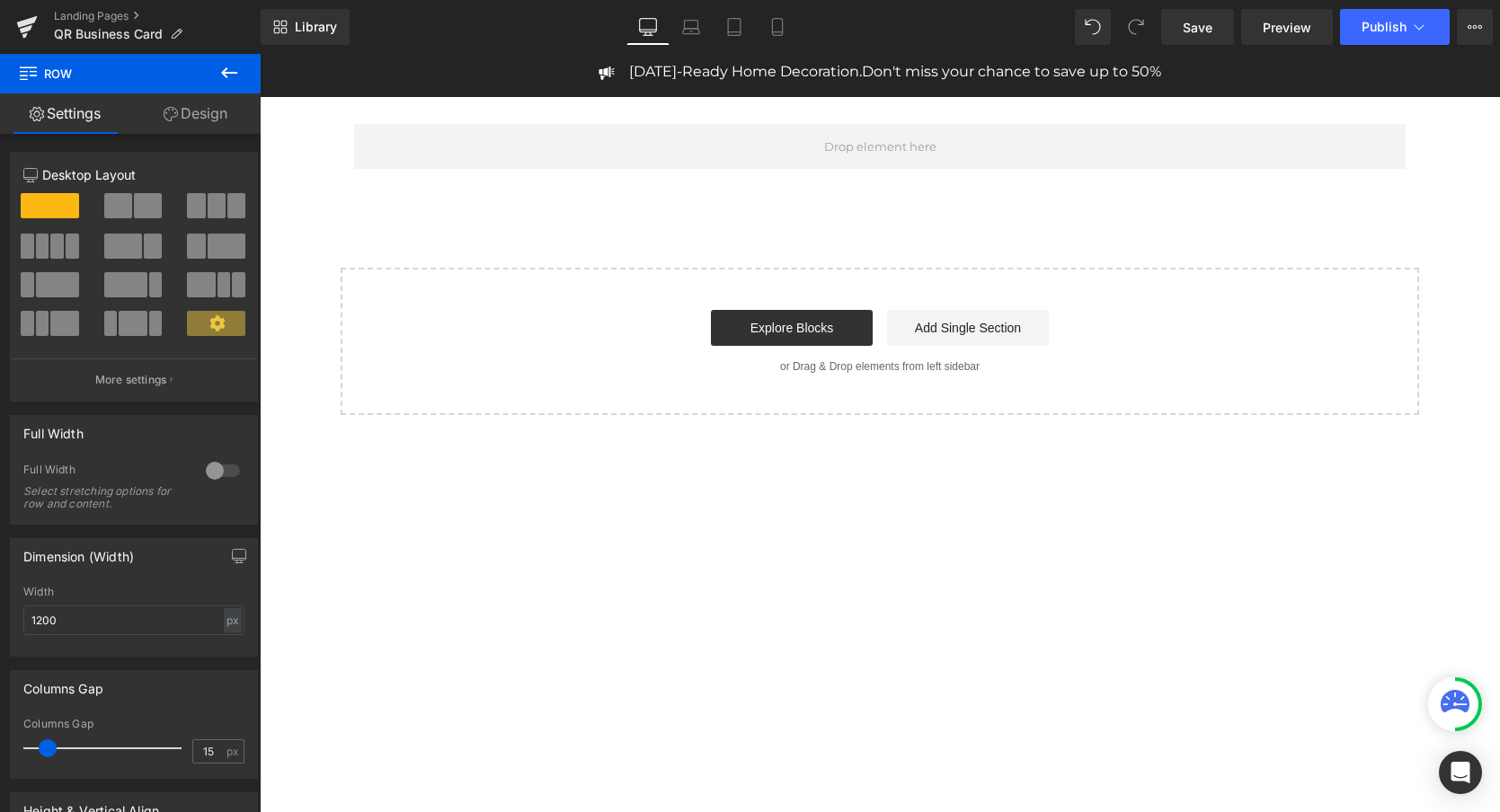
click at [227, 72] on icon at bounding box center [229, 72] width 17 height 11
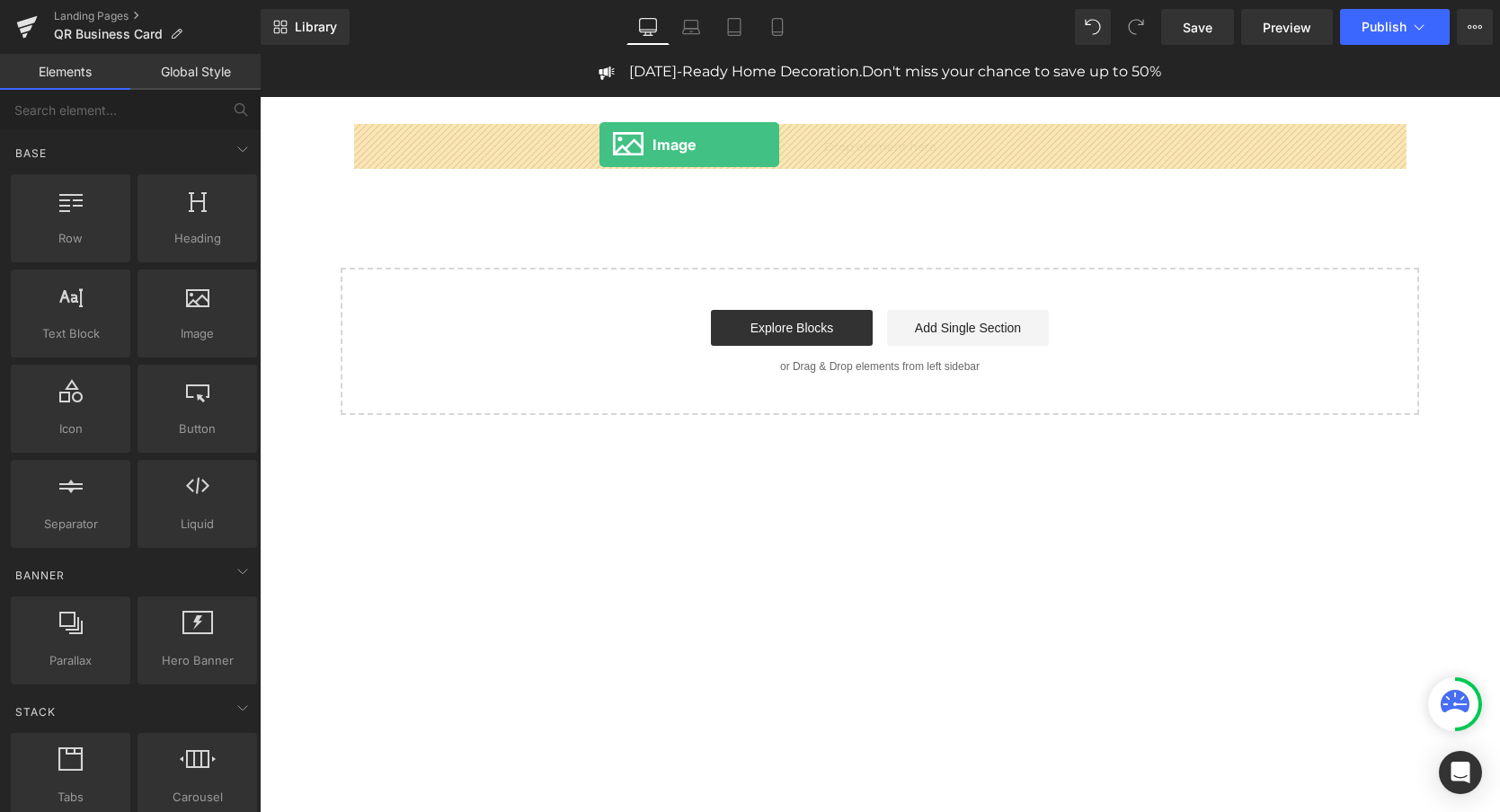
drag, startPoint x: 448, startPoint y: 380, endPoint x: 599, endPoint y: 145, distance: 279.3
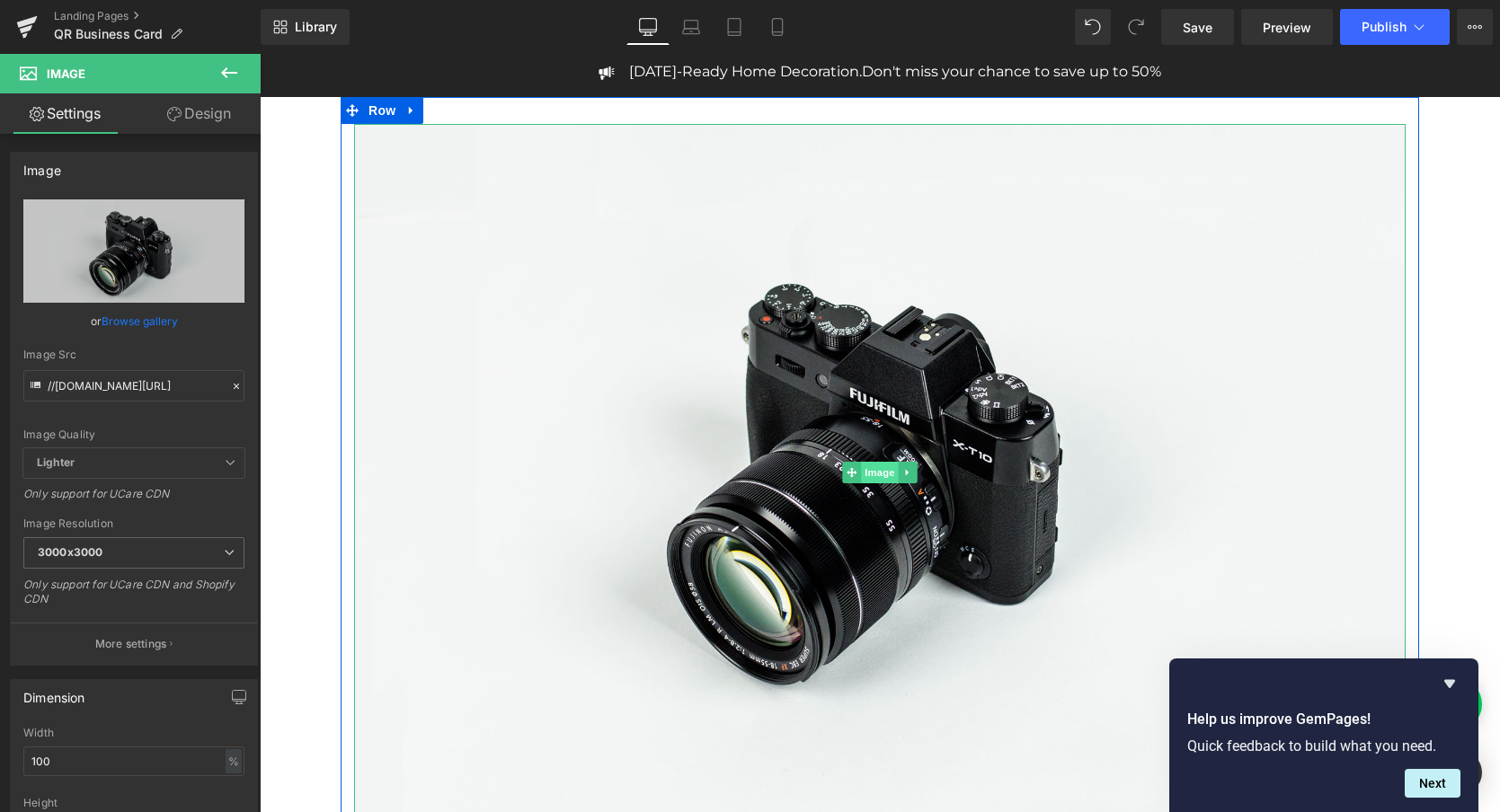
click at [876, 472] on span "Image" at bounding box center [879, 473] width 38 height 21
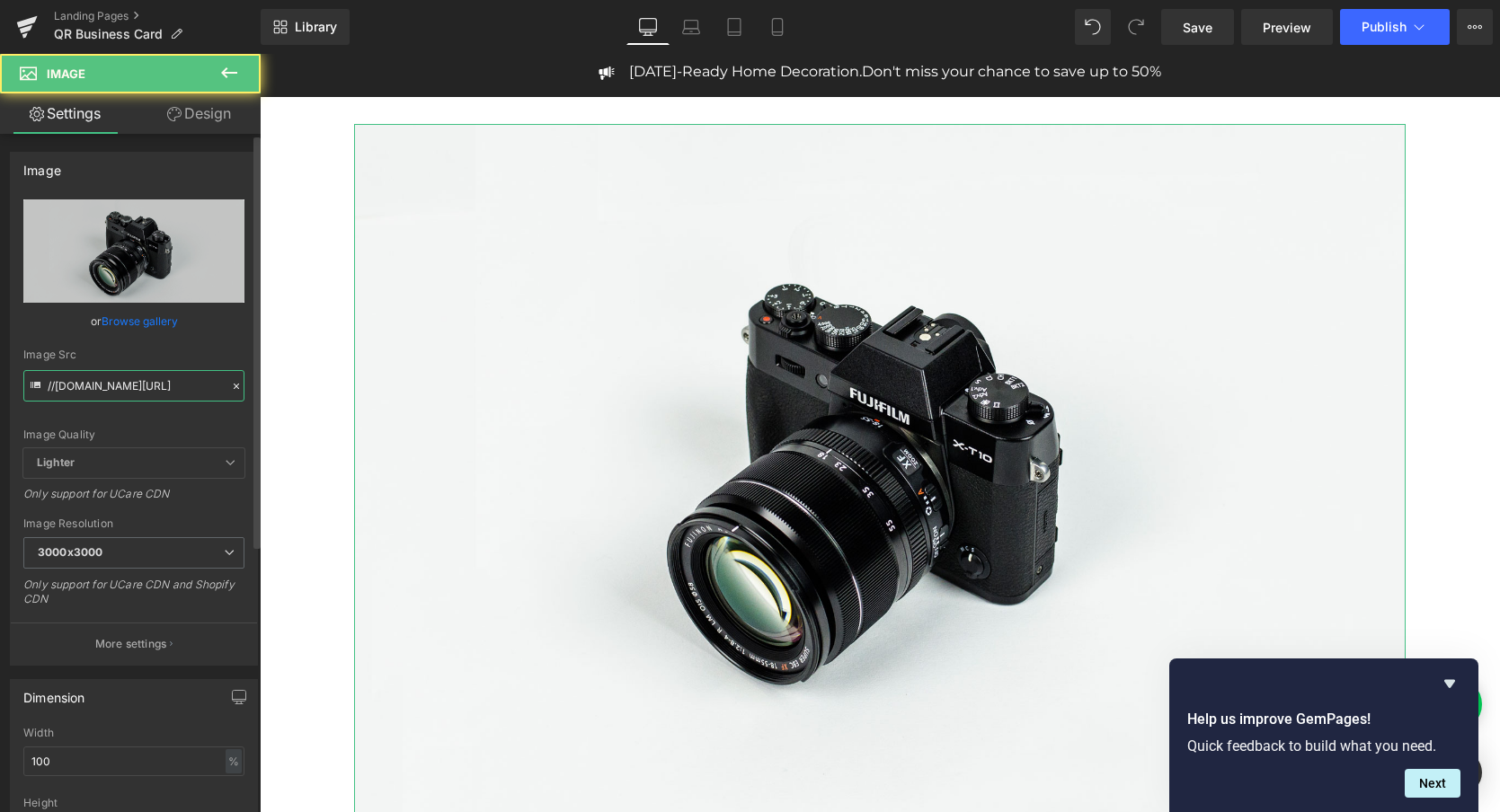
click at [144, 386] on input "//[DOMAIN_NAME][URL]" at bounding box center [134, 386] width 222 height 31
click at [144, 387] on input "//[DOMAIN_NAME][URL]" at bounding box center [134, 386] width 222 height 31
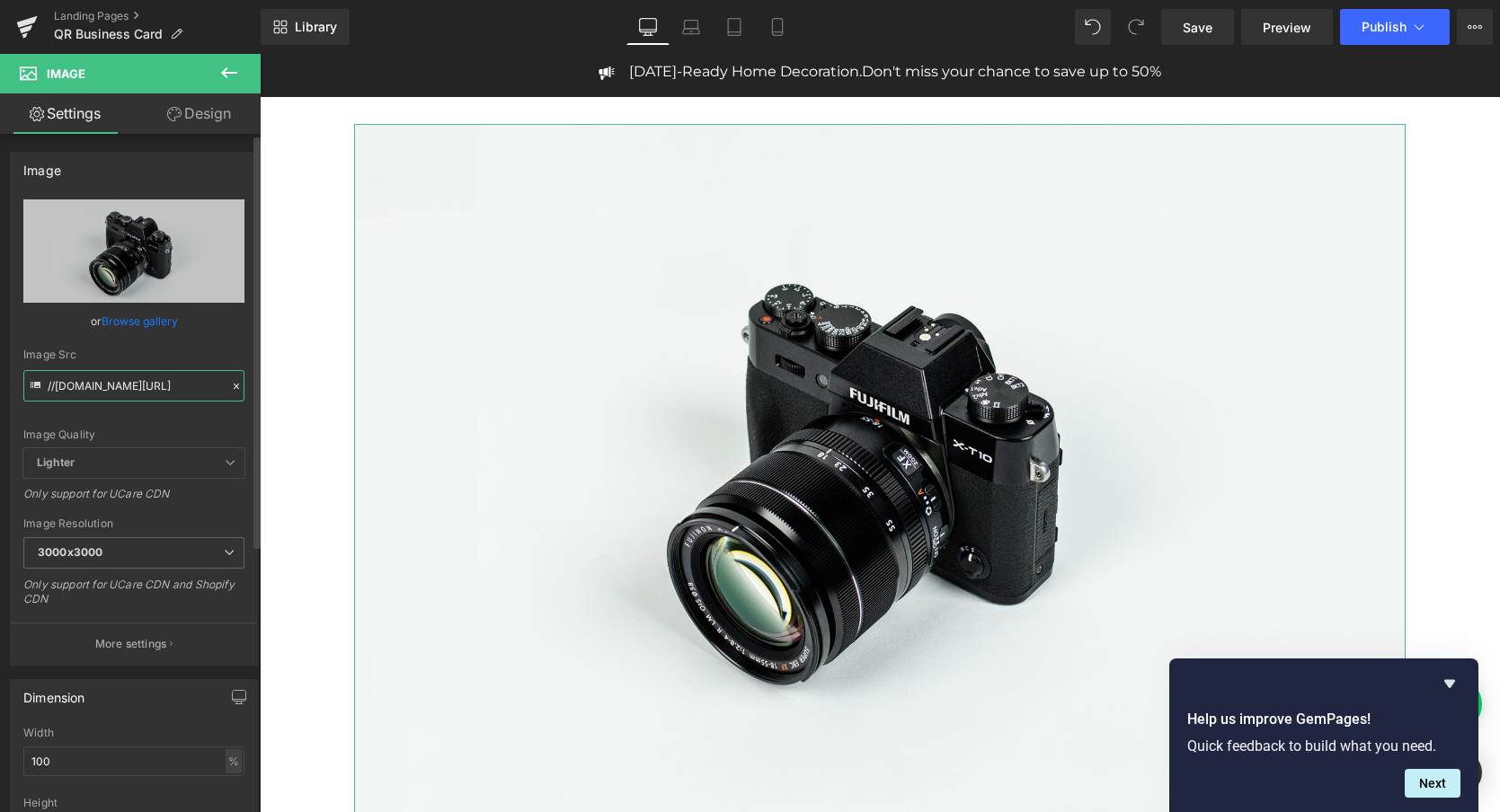
paste input "[URL][DOMAIN_NAME]"
type input "[URL][DOMAIN_NAME]"
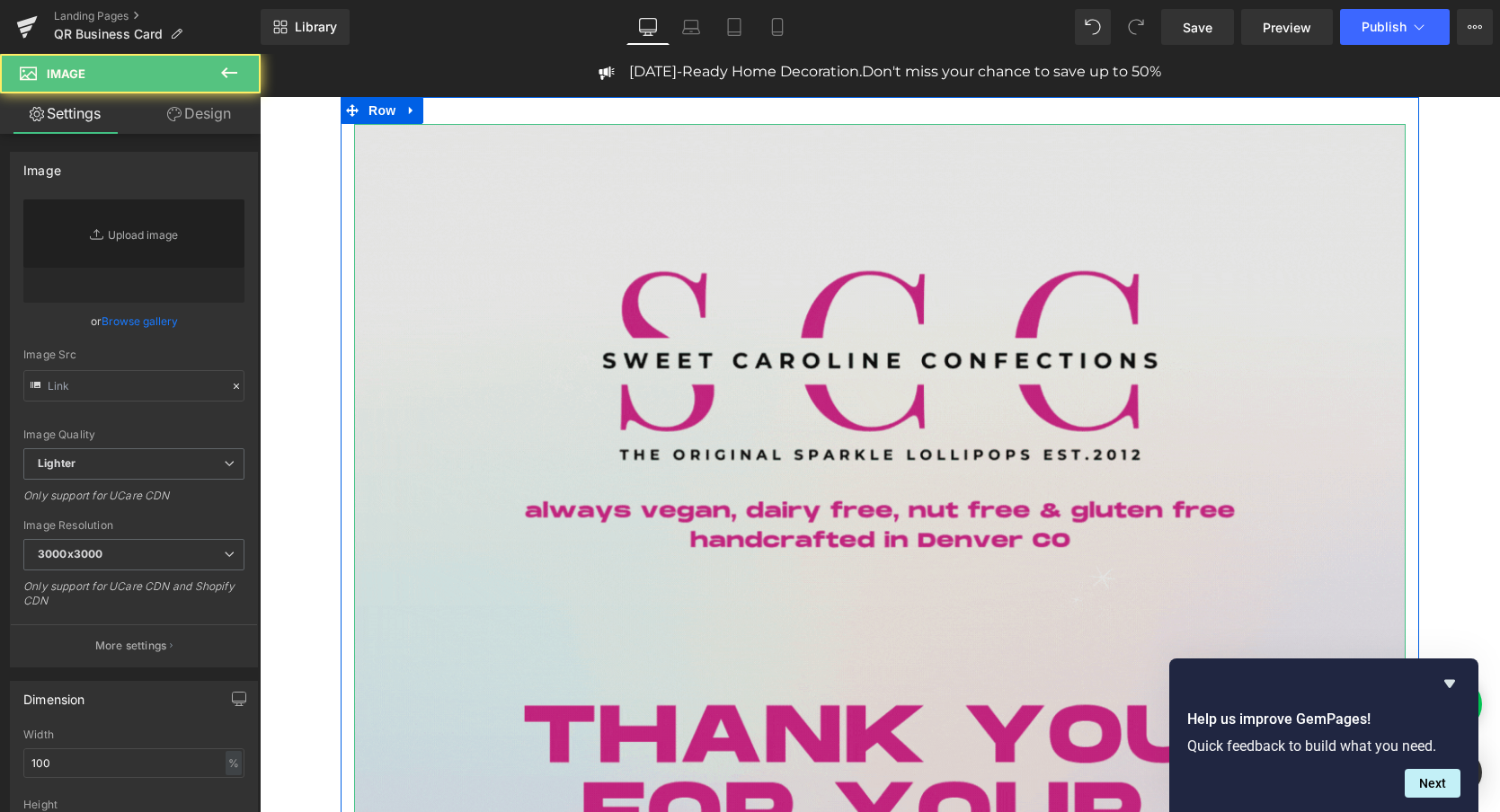
click at [867, 362] on img at bounding box center [880, 825] width 1052 height 1402
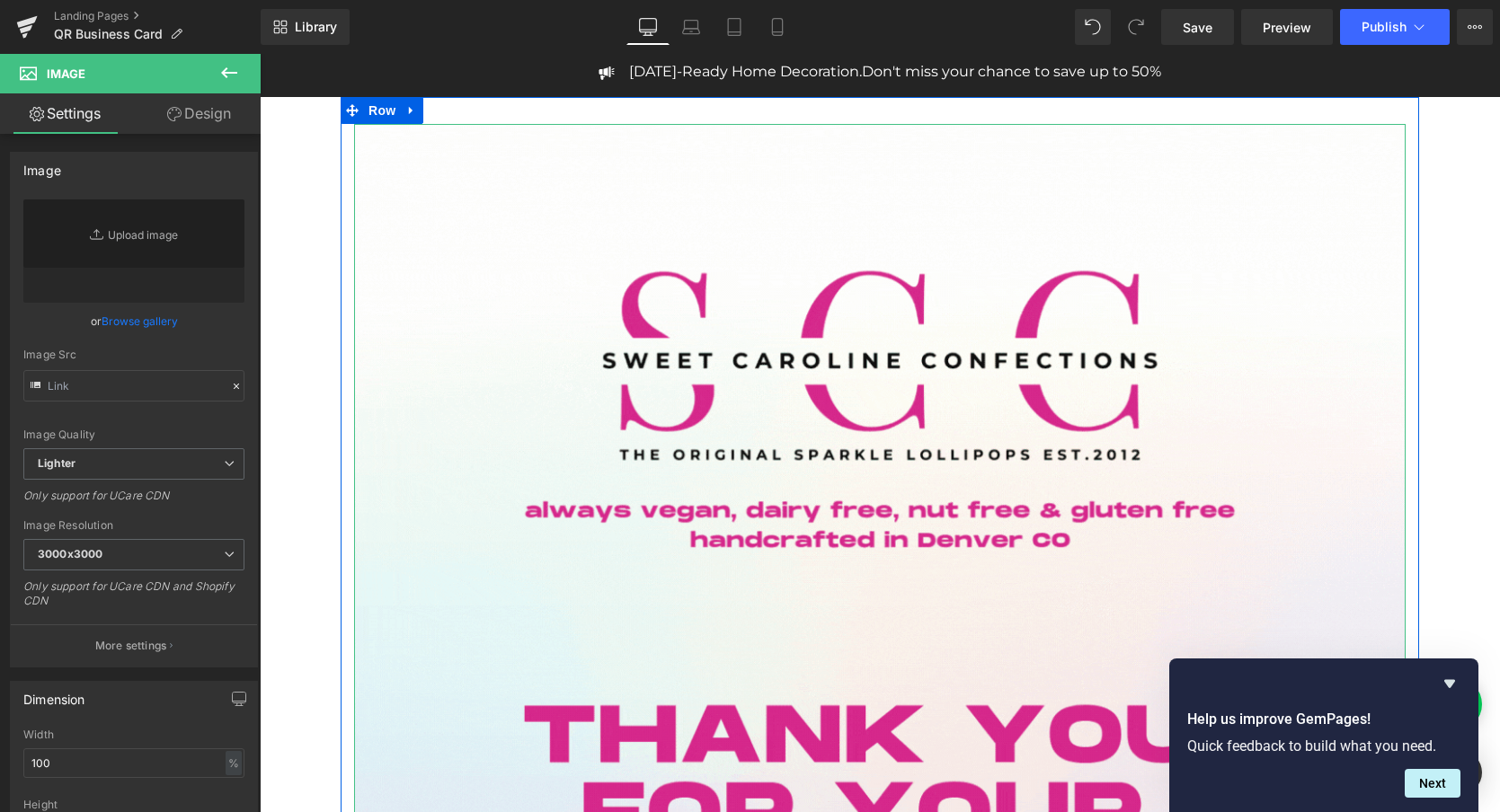
click at [879, 812] on span "Image" at bounding box center [879, 826] width 38 height 21
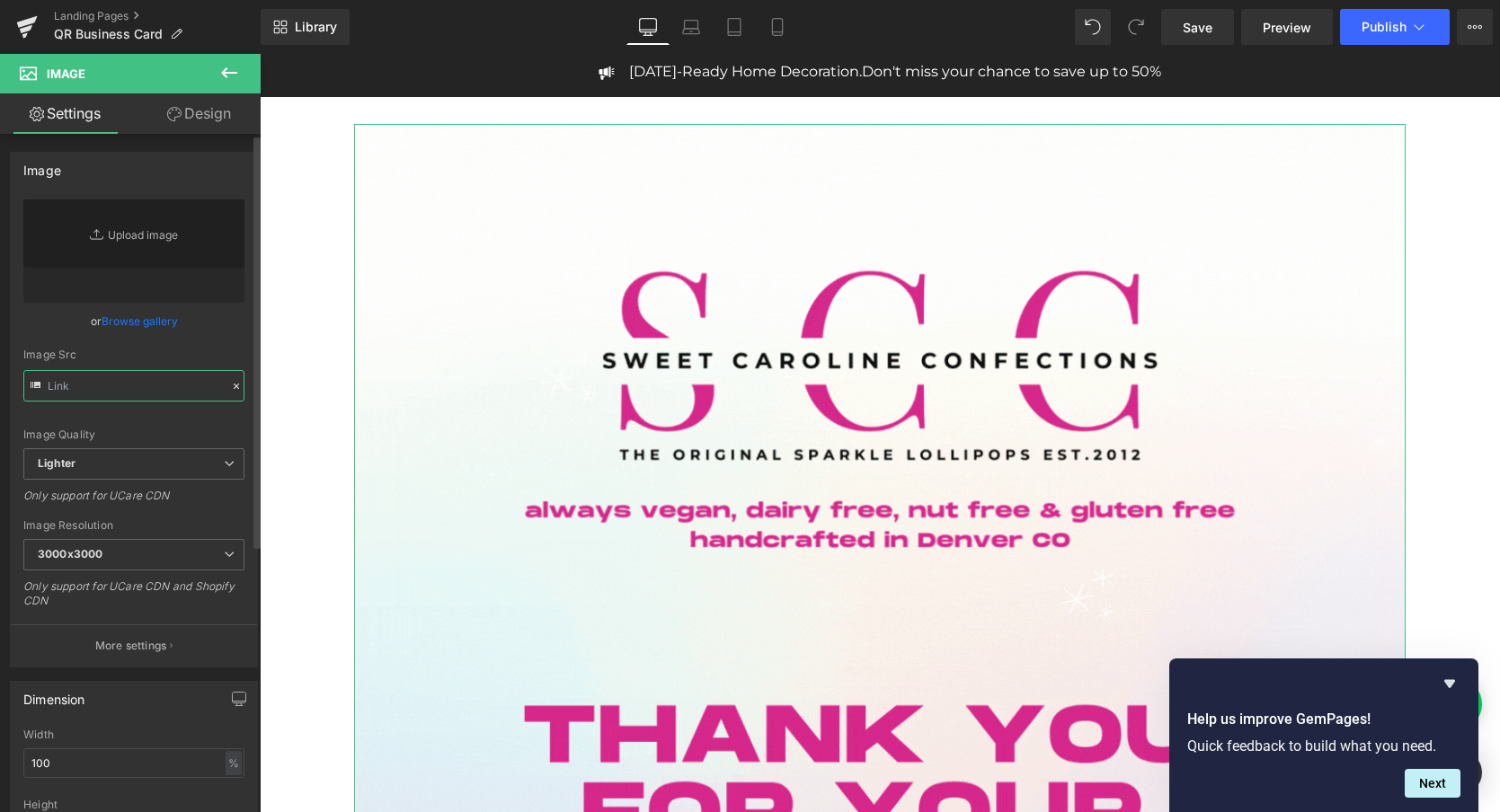
click at [121, 387] on input "text" at bounding box center [134, 386] width 222 height 31
paste input "[URL][DOMAIN_NAME]"
type input "[URL][DOMAIN_NAME]"
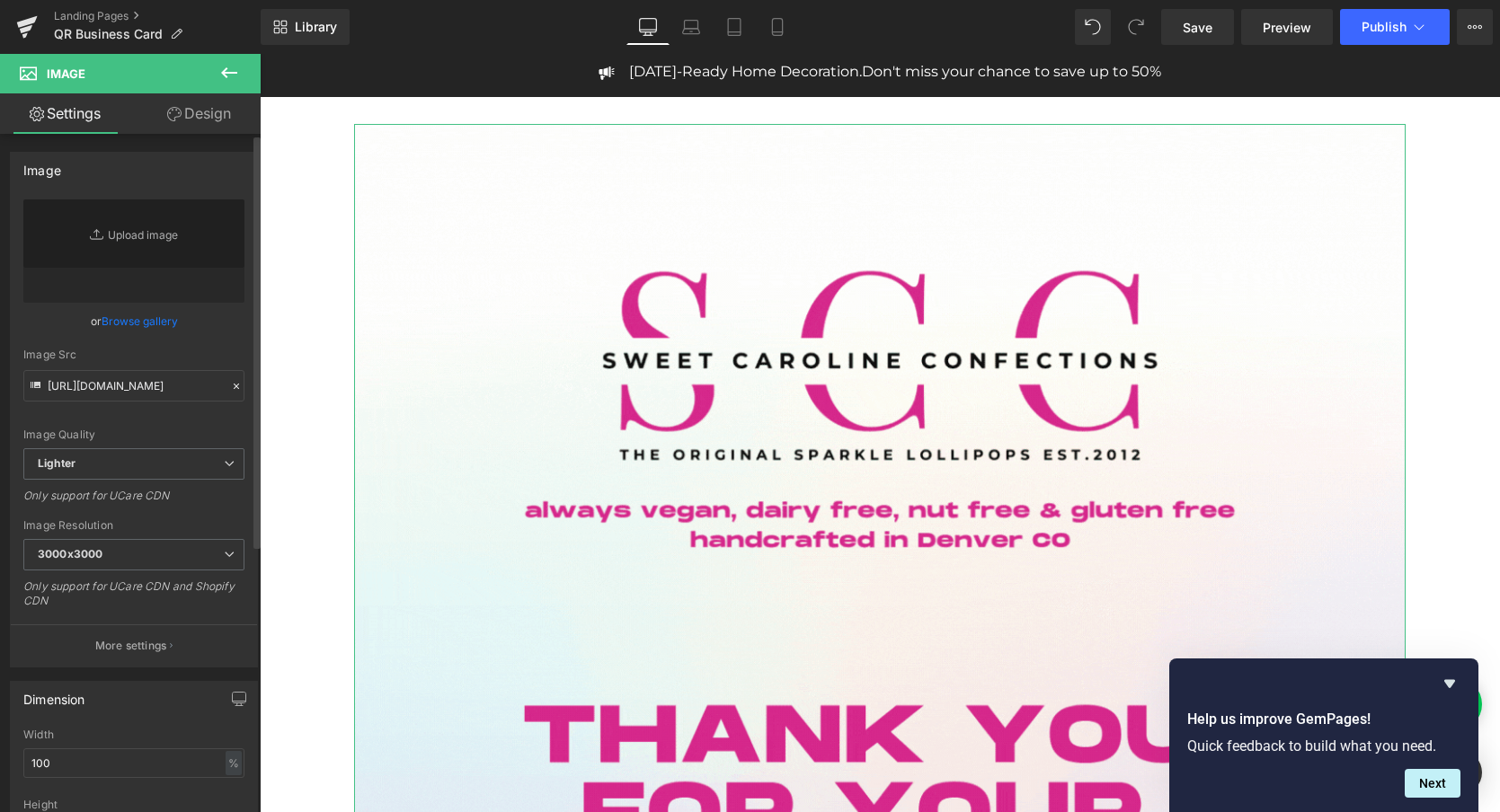
click at [169, 437] on div "Image Quality" at bounding box center [134, 434] width 222 height 13
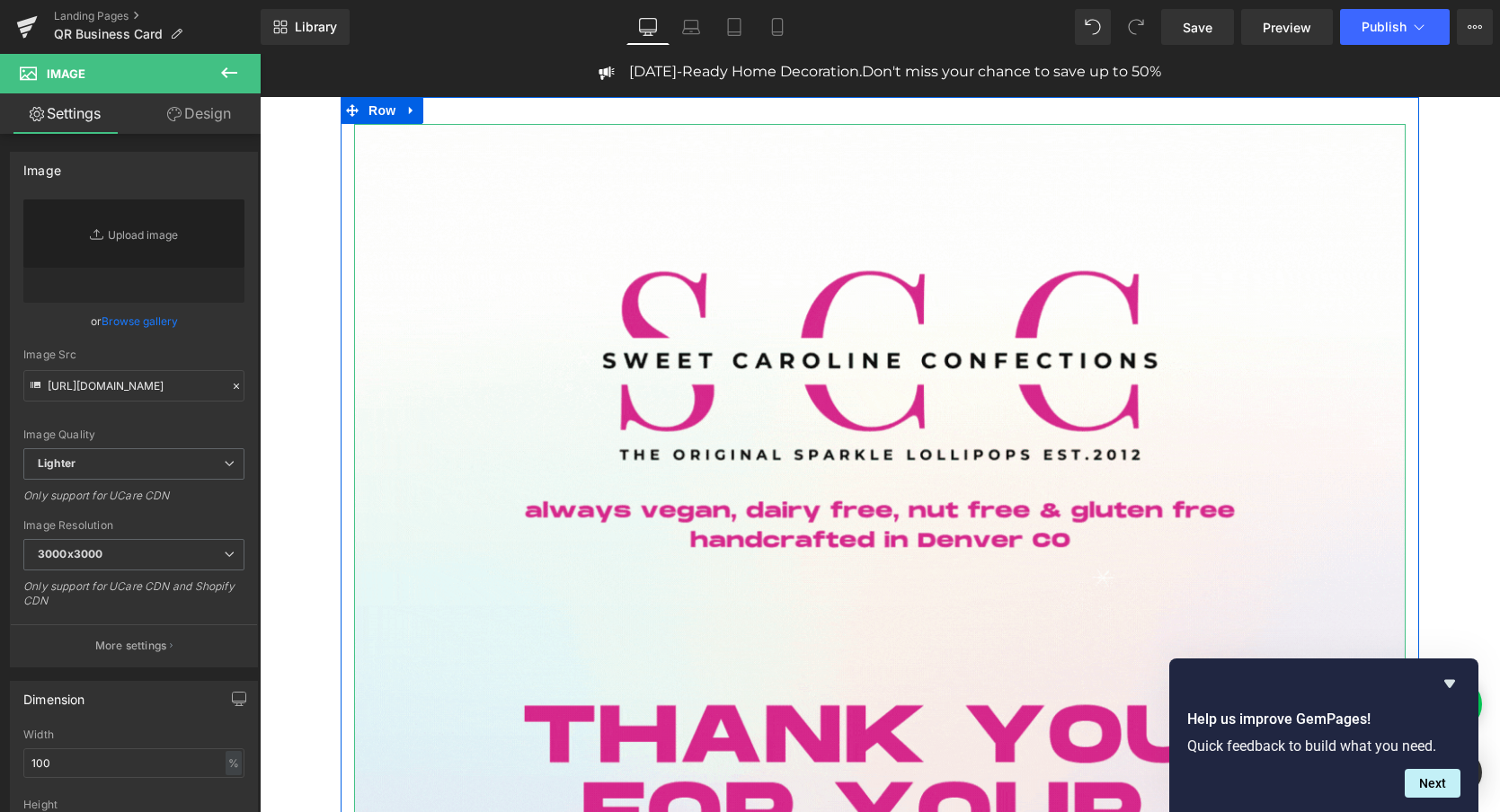
click at [880, 812] on span "Image" at bounding box center [879, 825] width 38 height 21
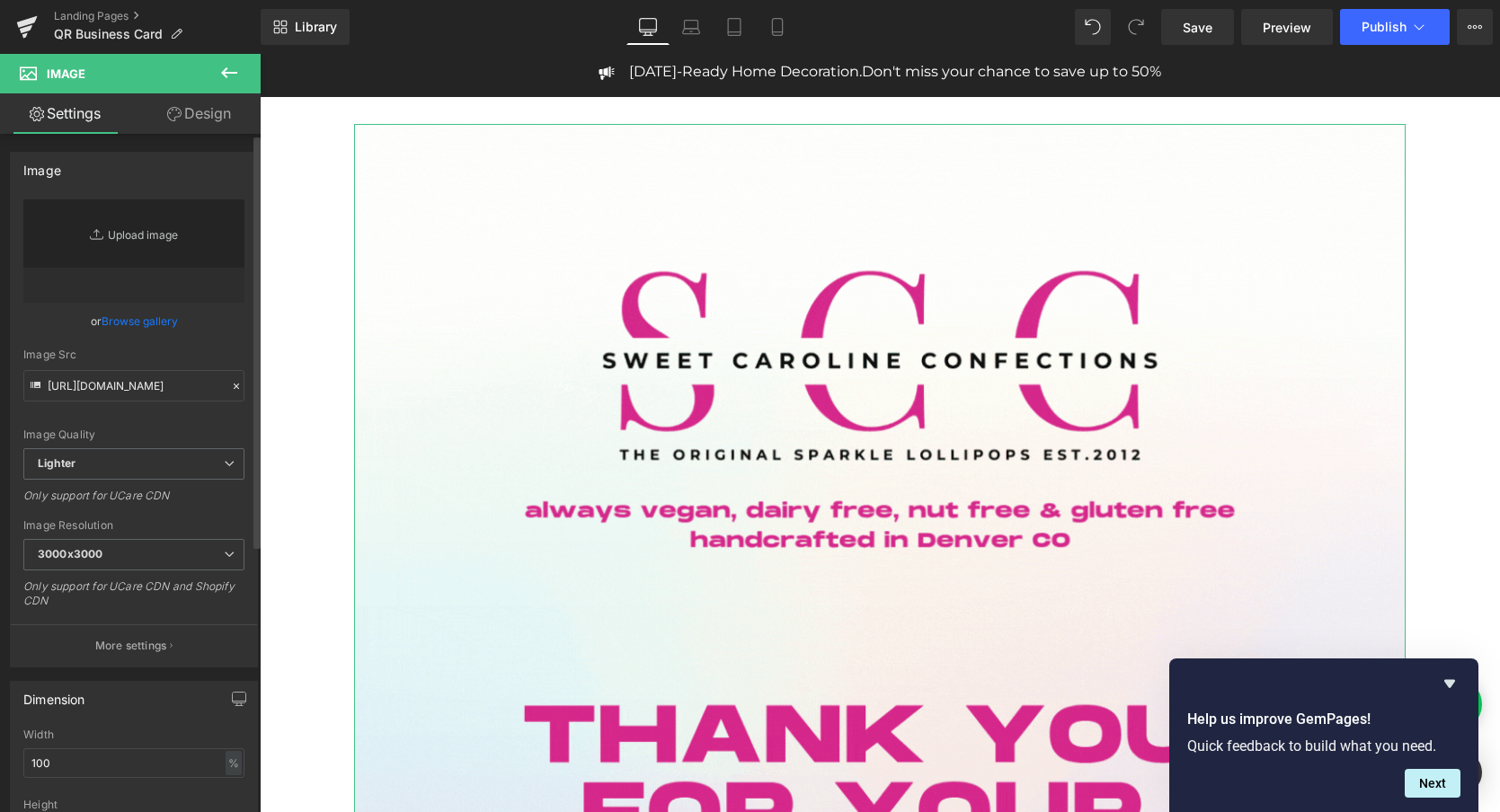
click at [131, 239] on link "Replace Image" at bounding box center [134, 251] width 222 height 103
type input "C:\fakepath\1.gif"
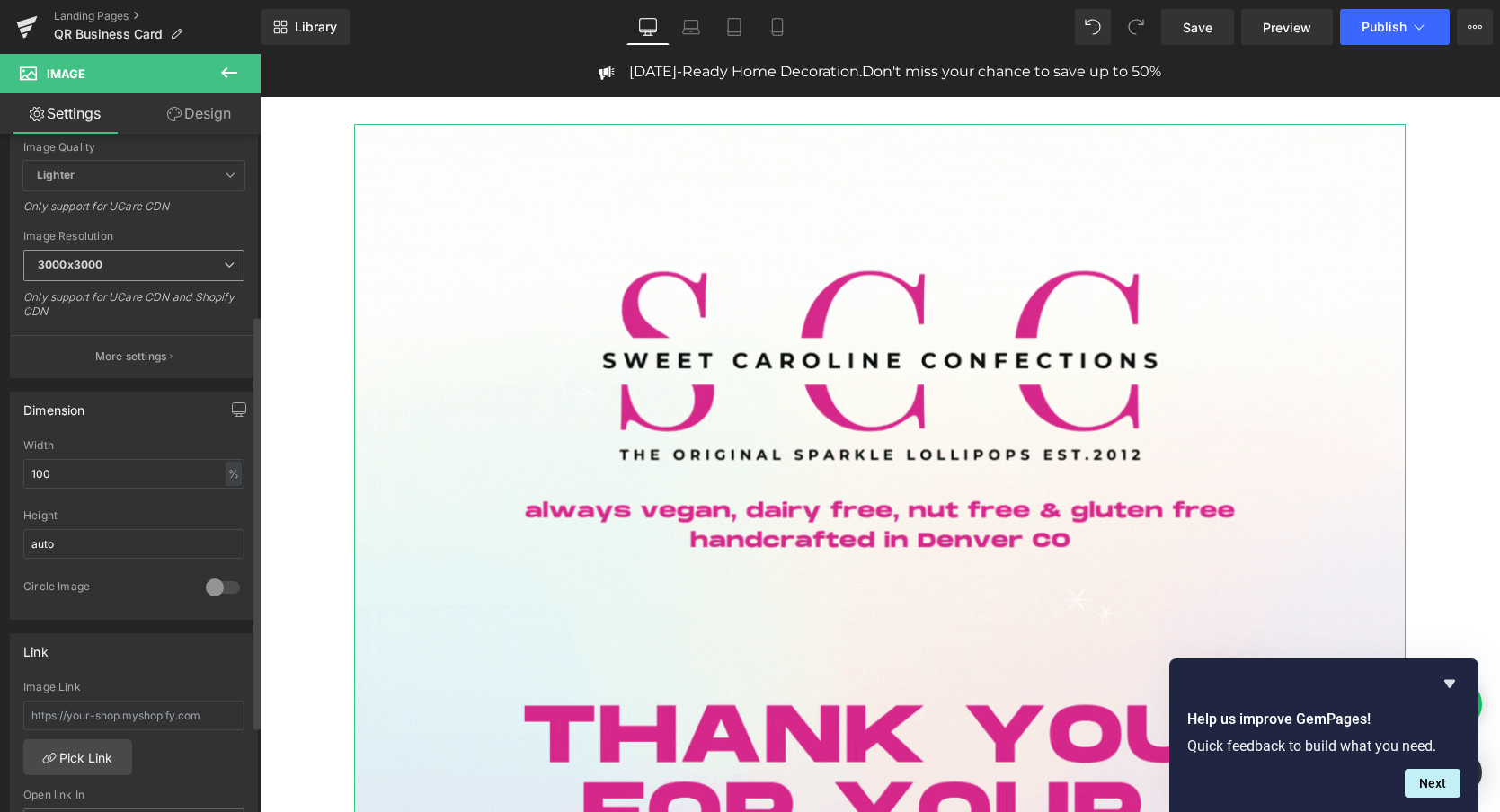
scroll to position [295, 0]
click at [67, 463] on input "100" at bounding box center [134, 465] width 222 height 30
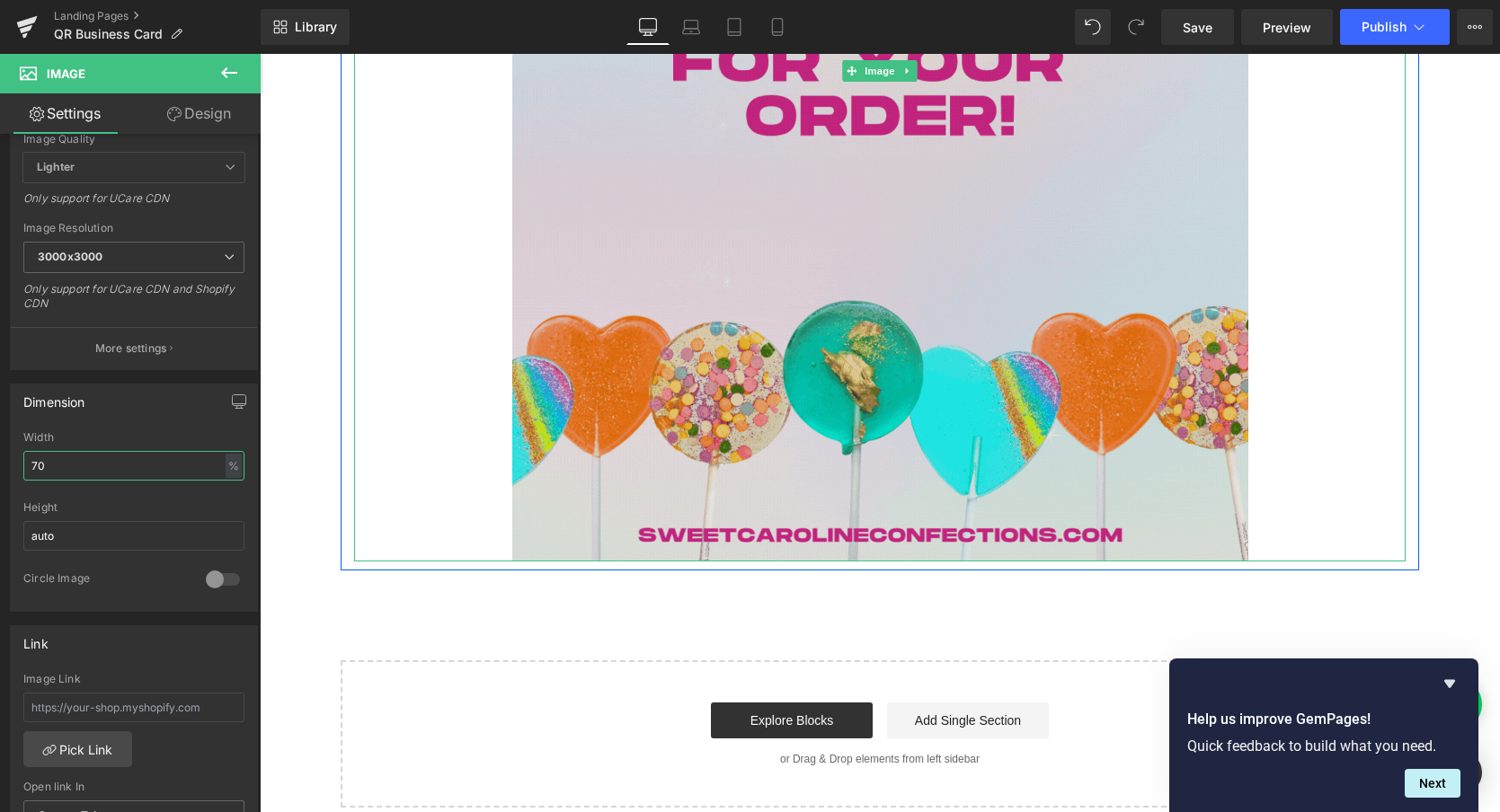
scroll to position [566, 0]
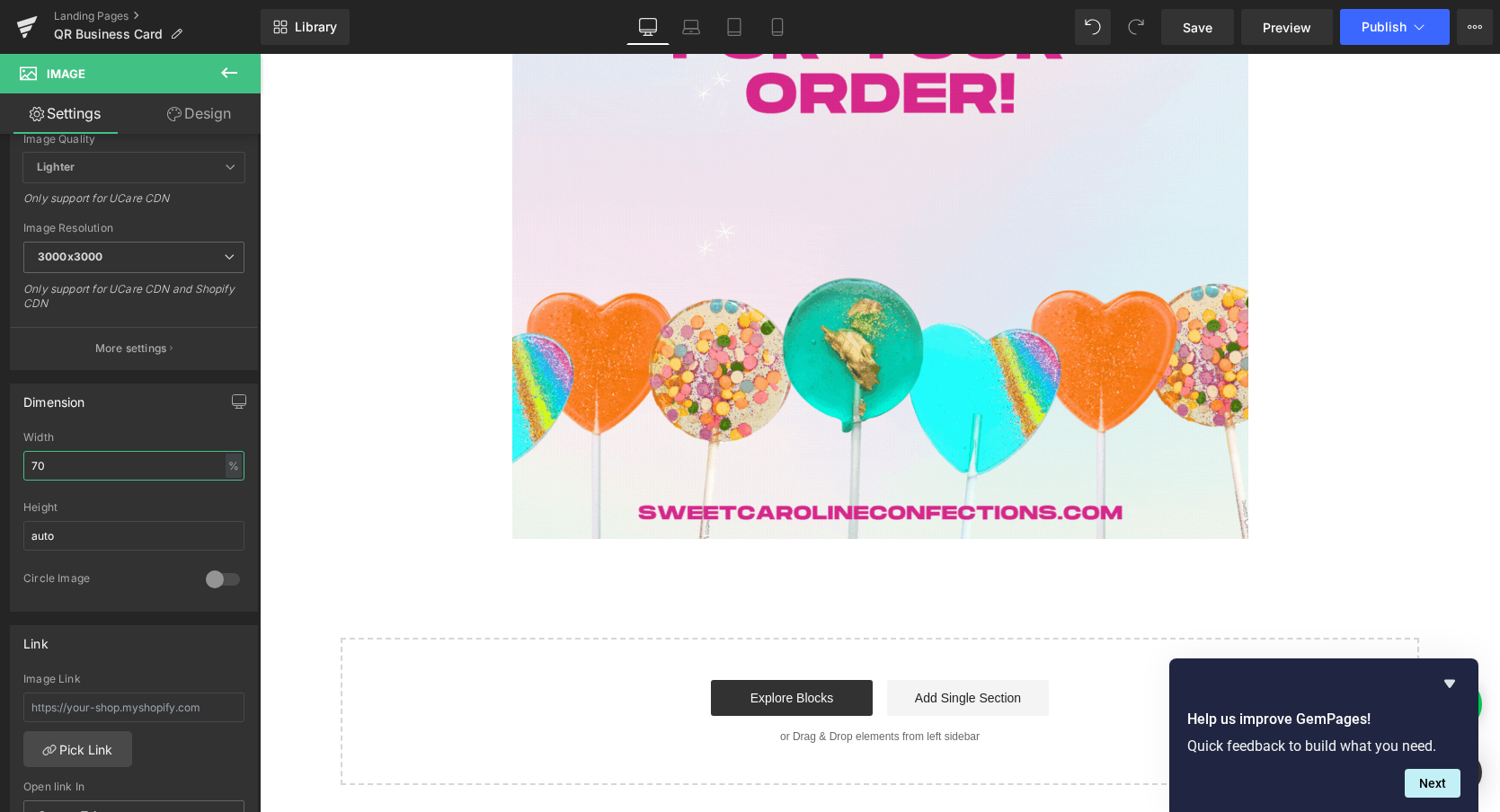
type input "70"
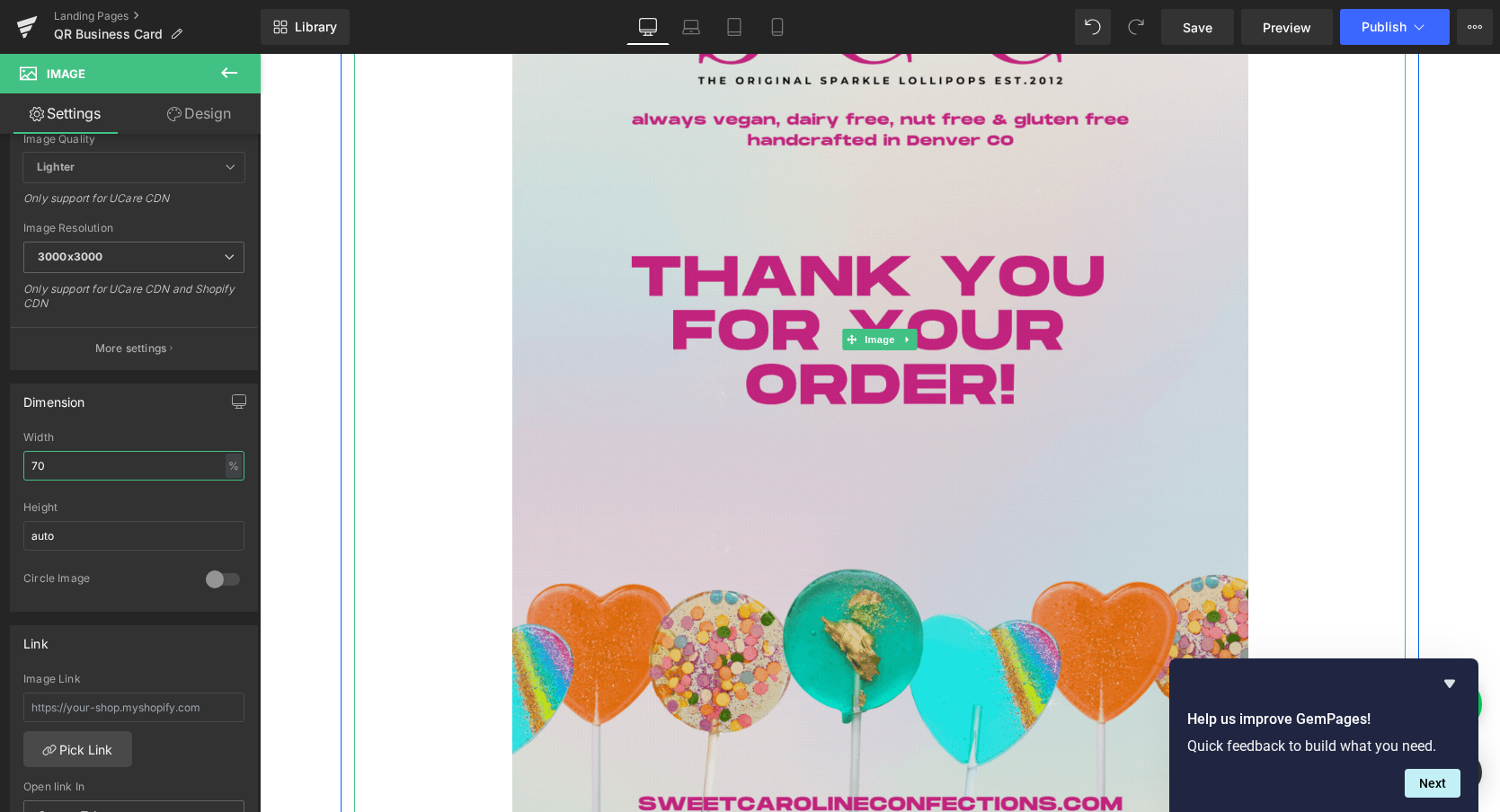
scroll to position [0, 0]
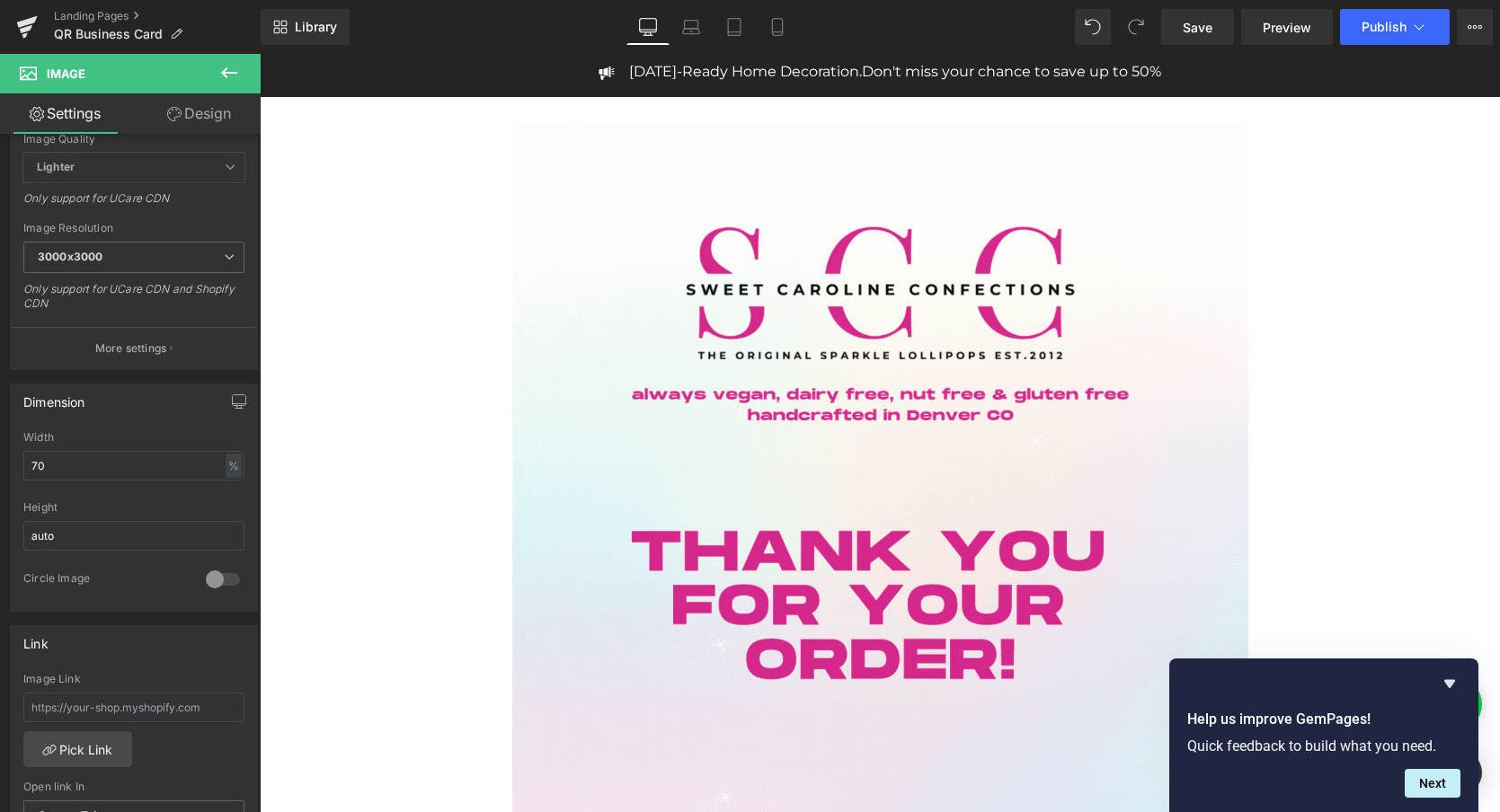
click at [228, 58] on button at bounding box center [229, 74] width 63 height 40
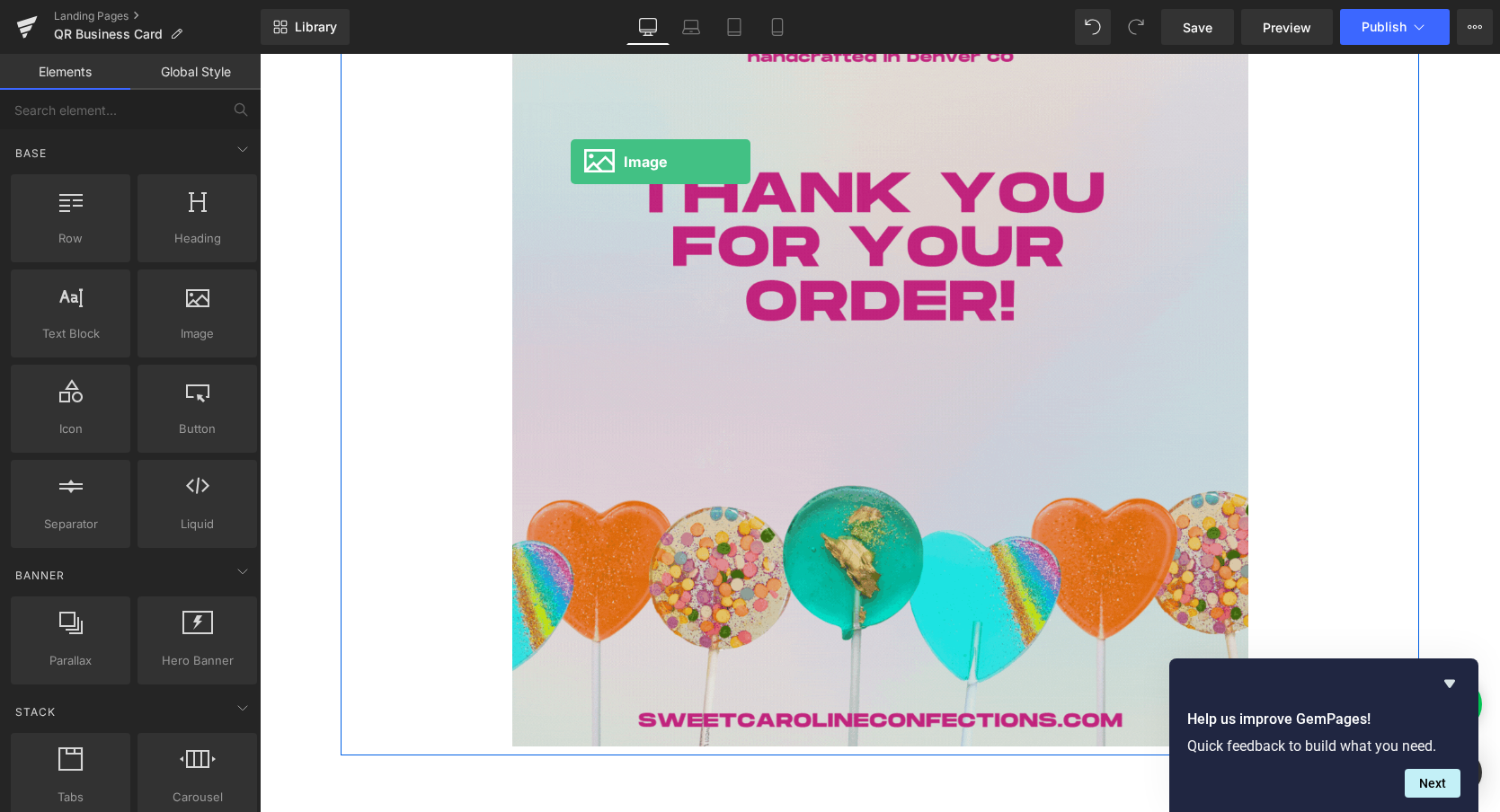
scroll to position [566, 0]
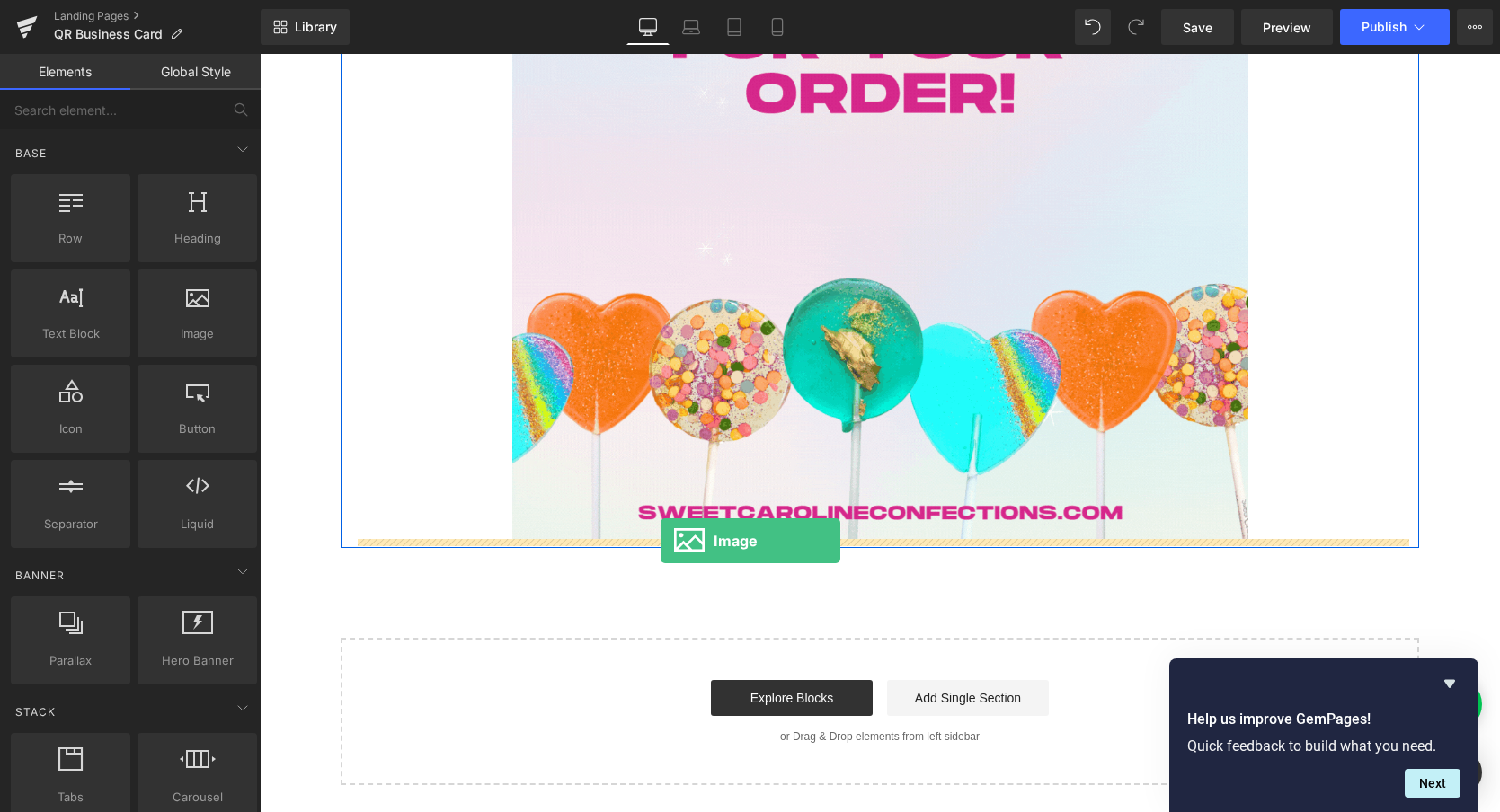
drag, startPoint x: 451, startPoint y: 384, endPoint x: 661, endPoint y: 541, distance: 262.2
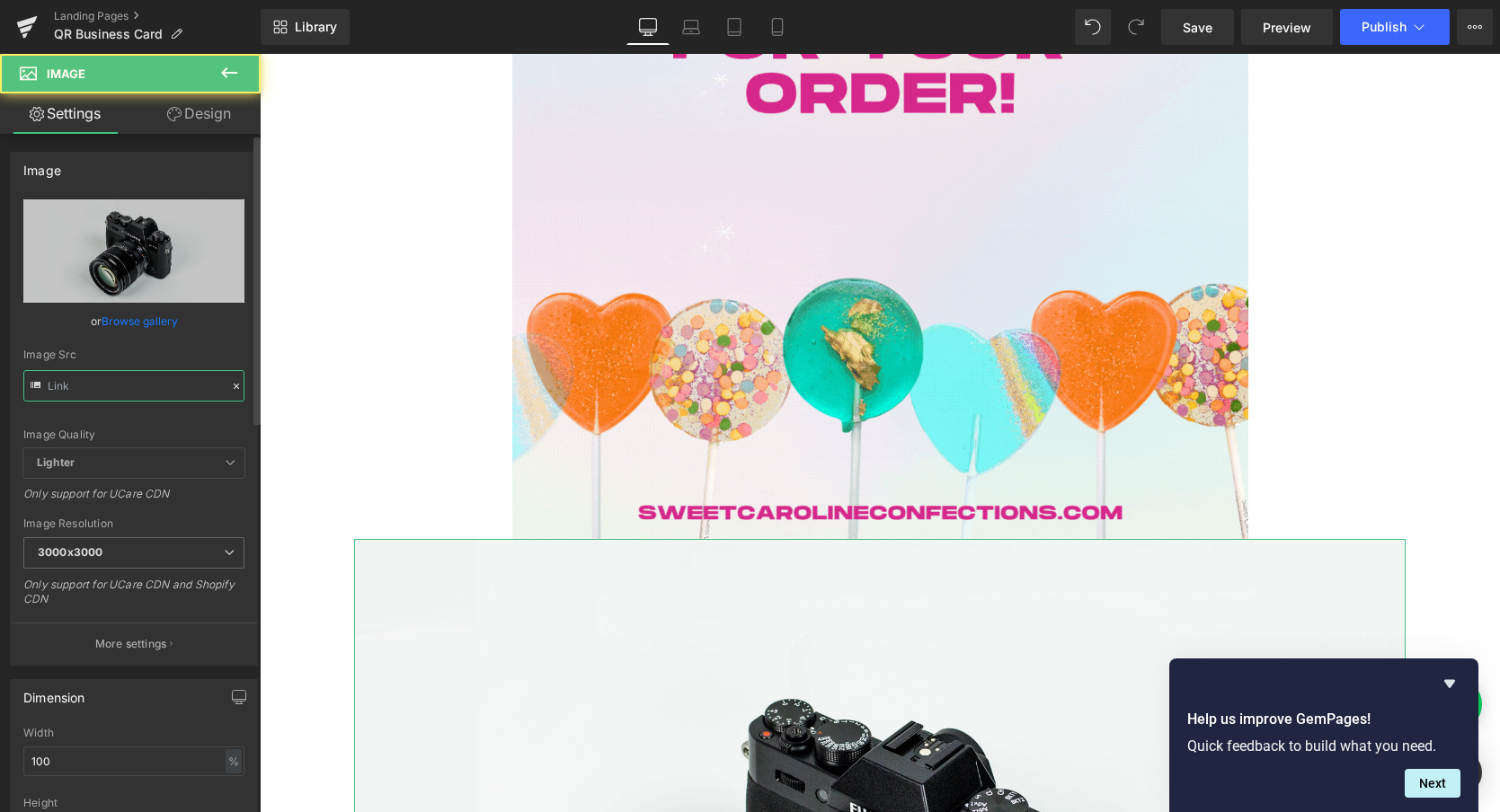
click at [110, 386] on input "text" at bounding box center [134, 386] width 222 height 31
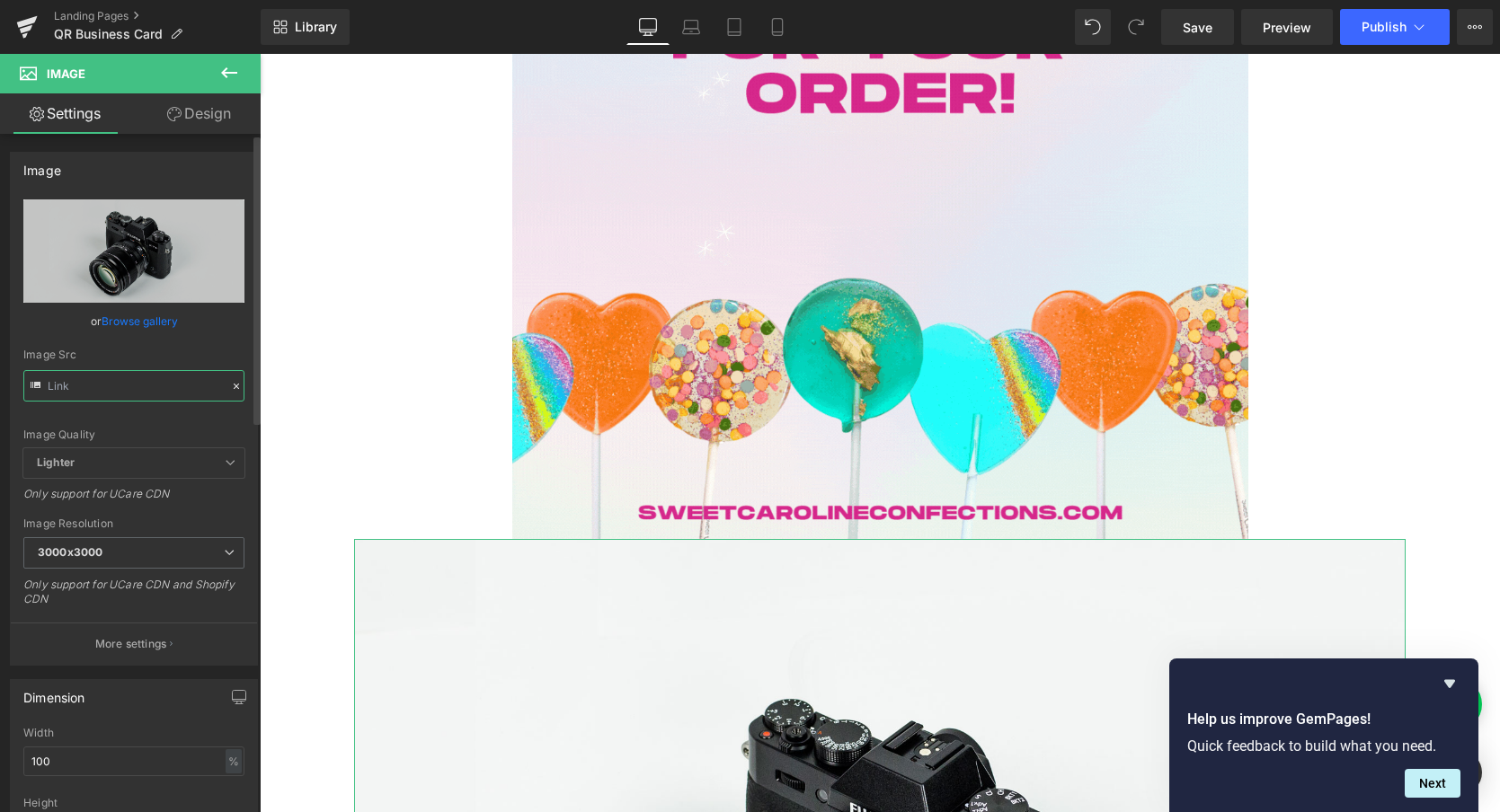
click at [110, 386] on input "text" at bounding box center [134, 386] width 222 height 31
click at [148, 389] on input "//[DOMAIN_NAME][URL]" at bounding box center [134, 386] width 222 height 31
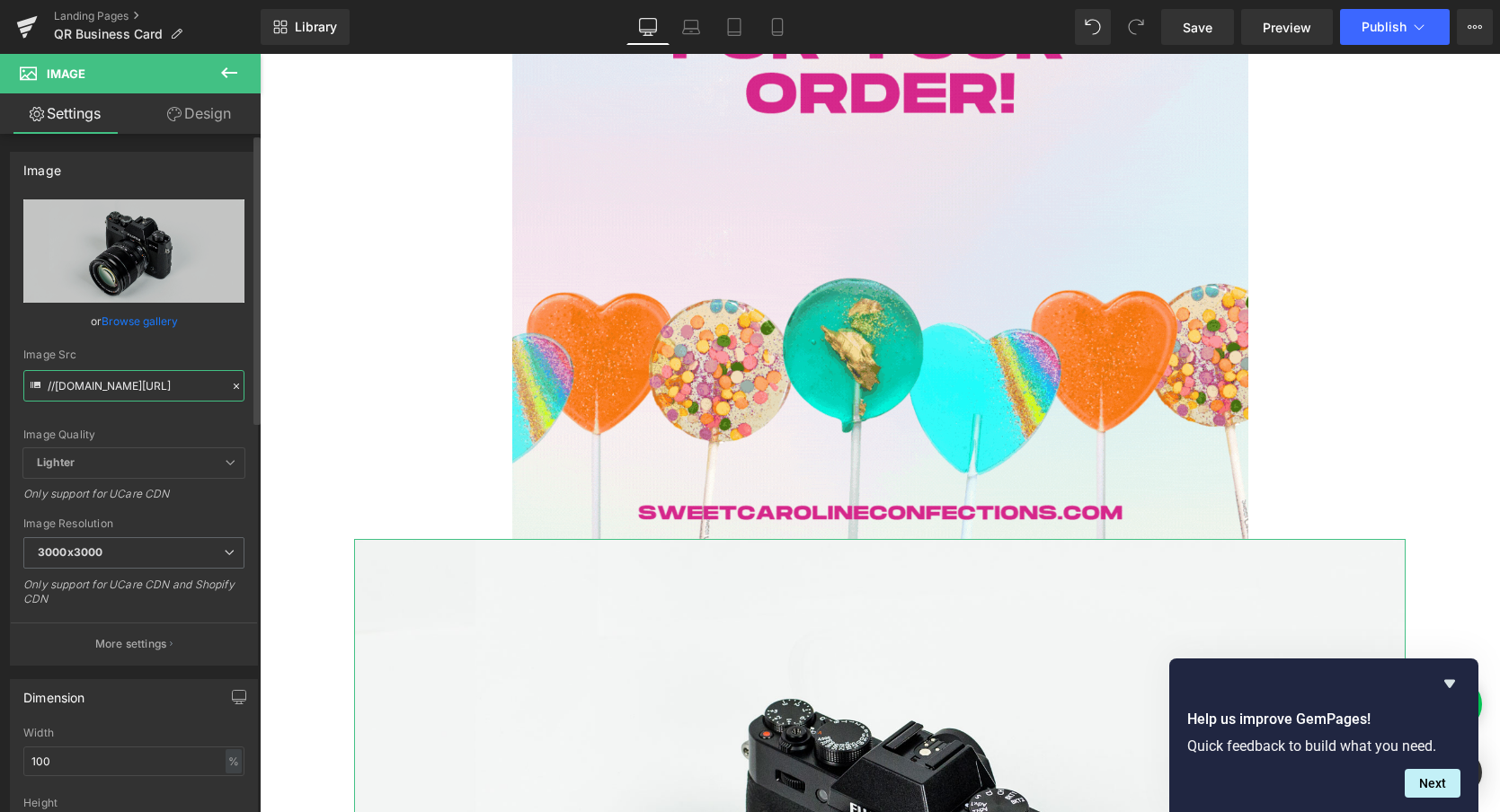
click at [149, 390] on input "//[DOMAIN_NAME][URL]" at bounding box center [134, 386] width 222 height 31
paste input "[URL][DOMAIN_NAME]"
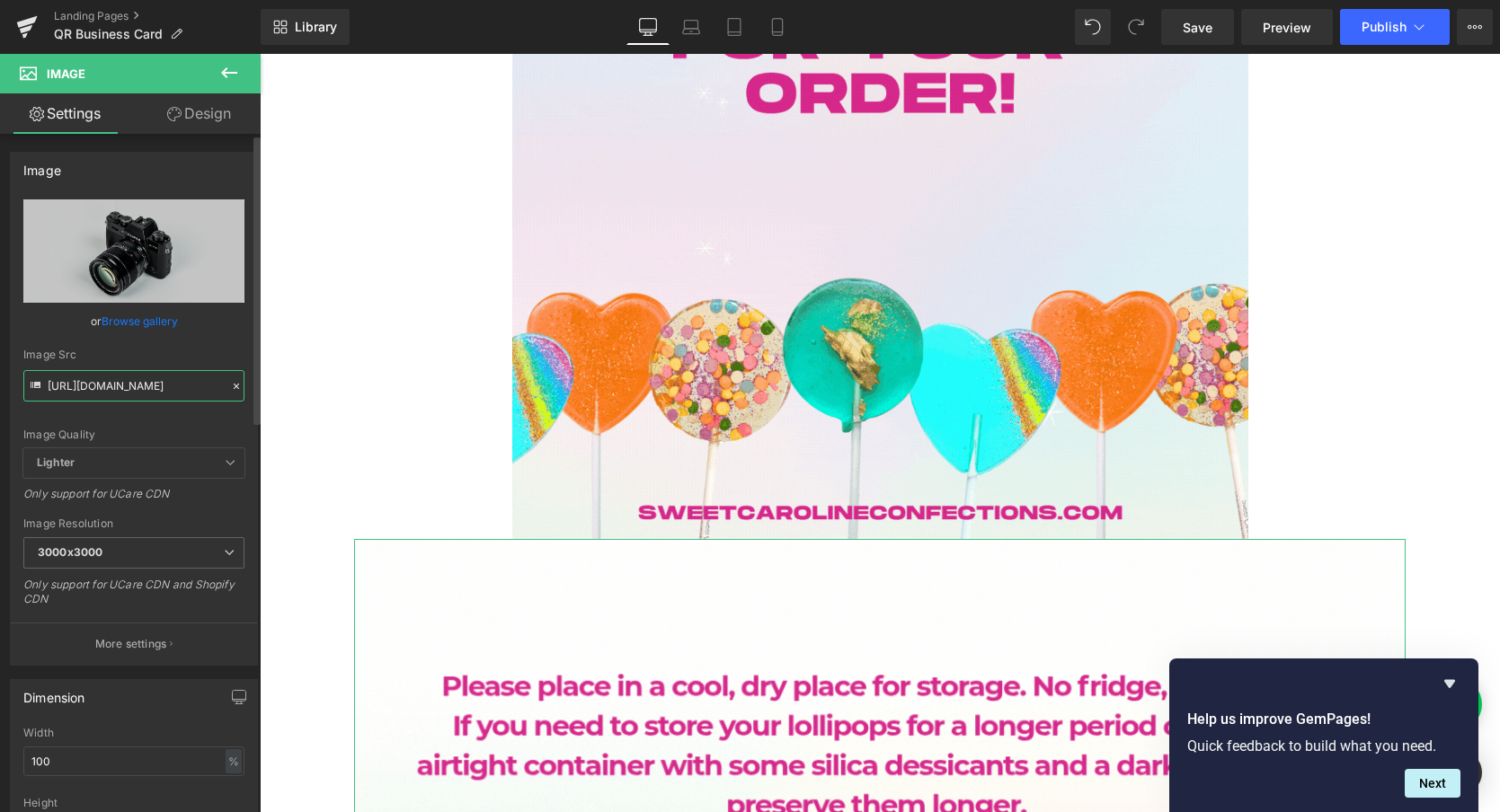
type input "[URL][DOMAIN_NAME]"
click at [151, 426] on div "Image Quality Lighter Lightest Lighter Lighter Lightest Only support for UCare …" at bounding box center [134, 323] width 222 height 249
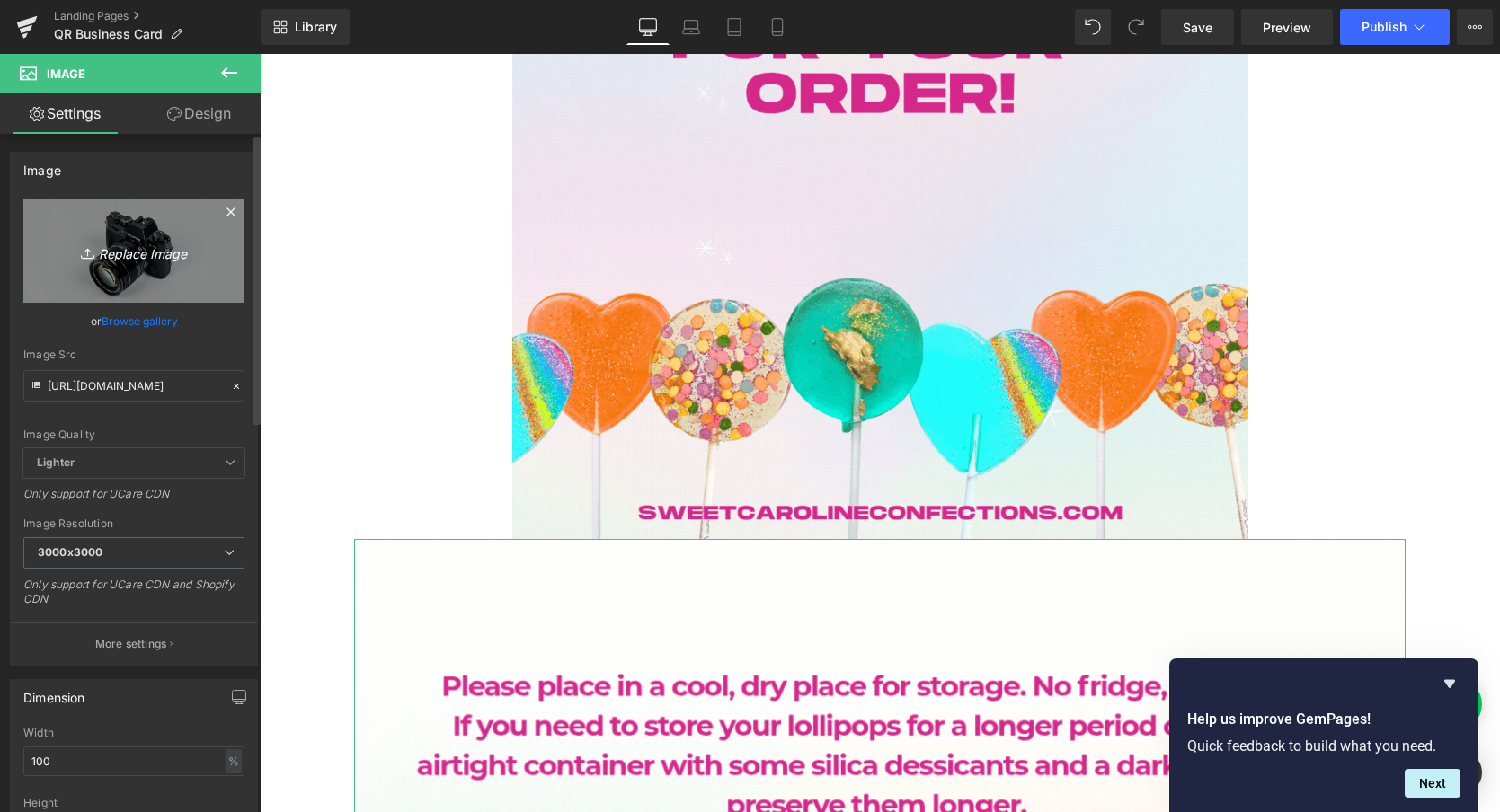
click at [131, 244] on icon "Replace Image" at bounding box center [134, 251] width 144 height 22
type input "C:\fakepath\2.gif"
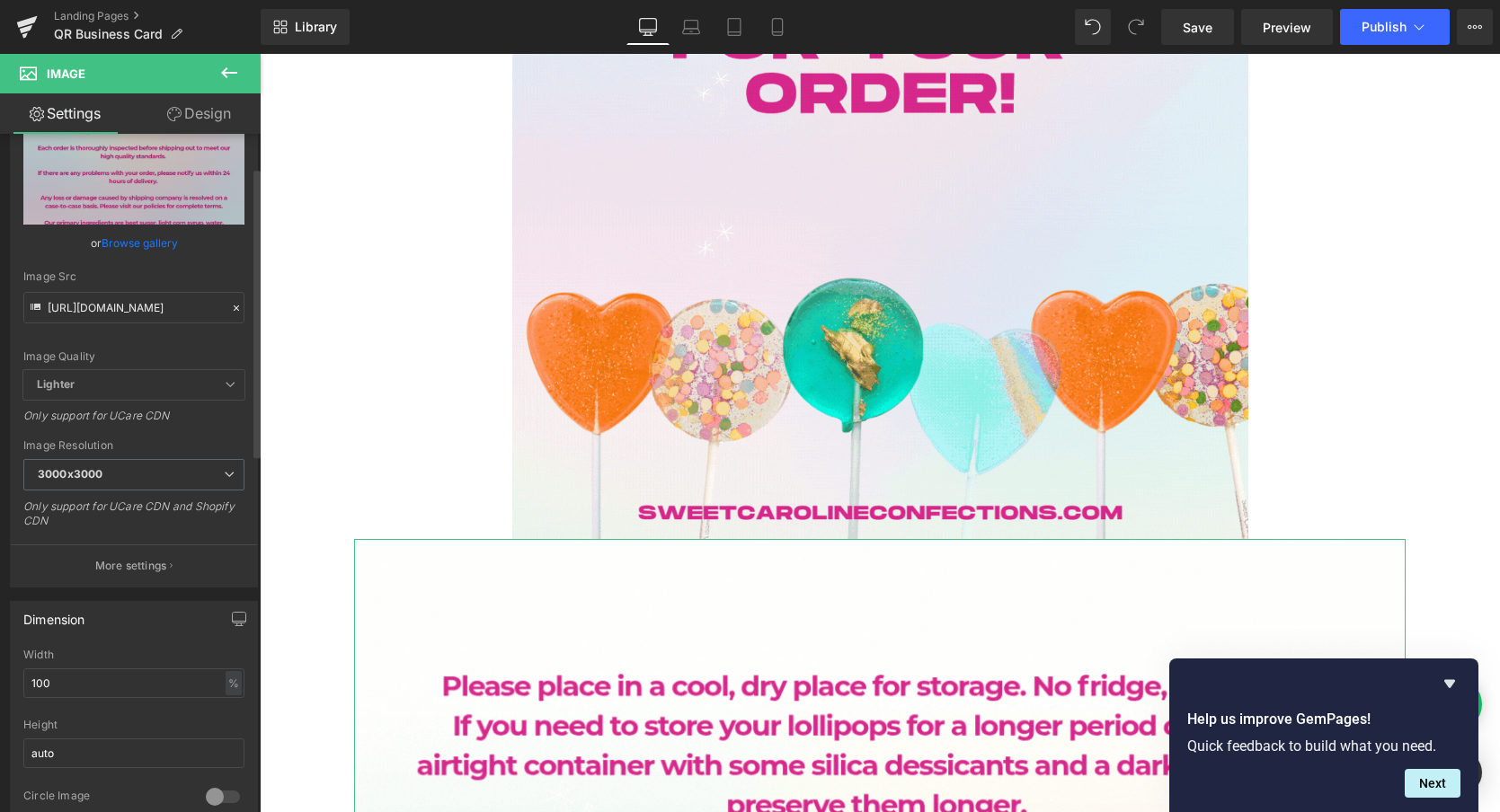
scroll to position [96, 0]
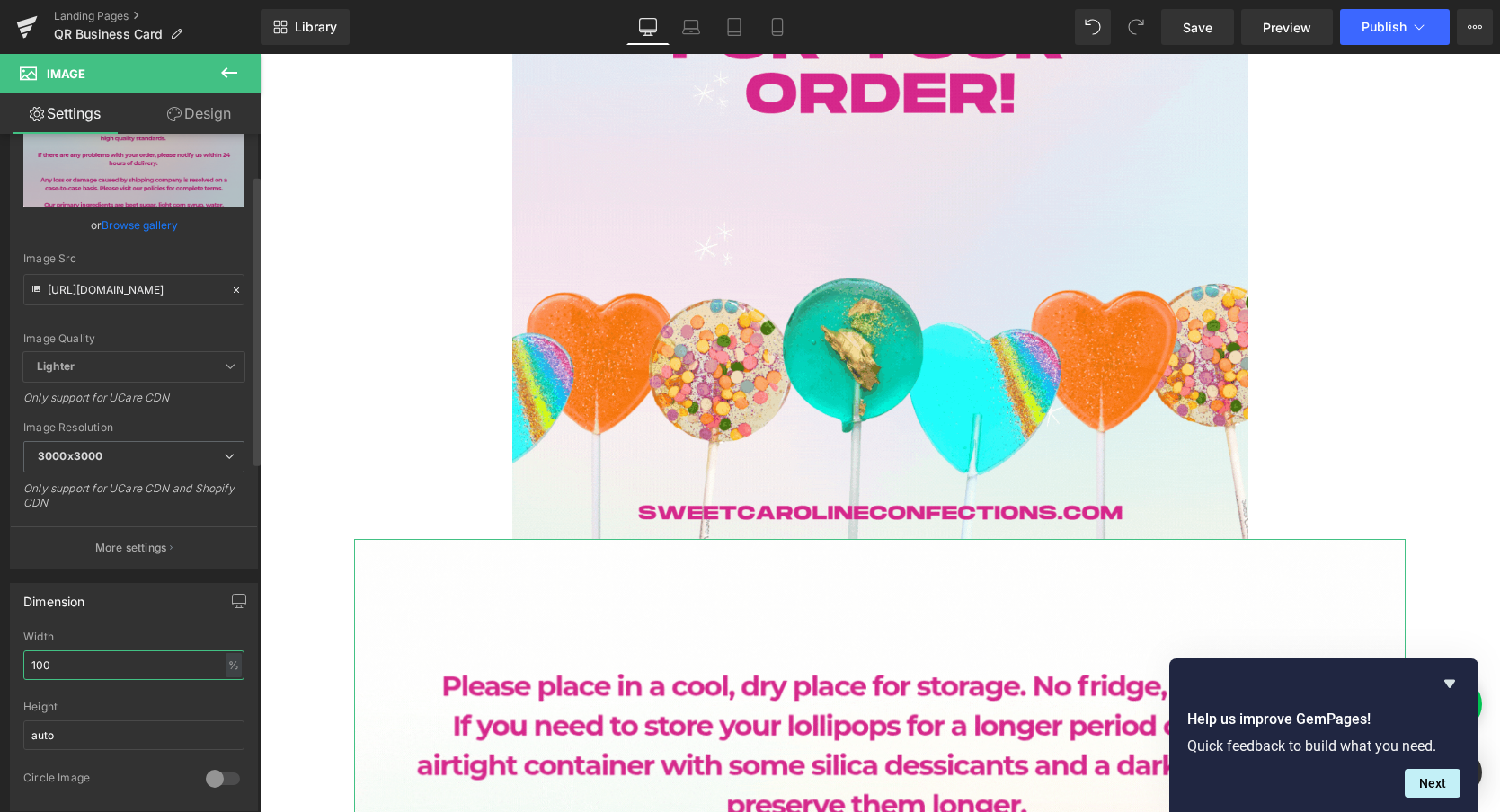
click at [79, 661] on input "100" at bounding box center [134, 665] width 222 height 30
type input "70"
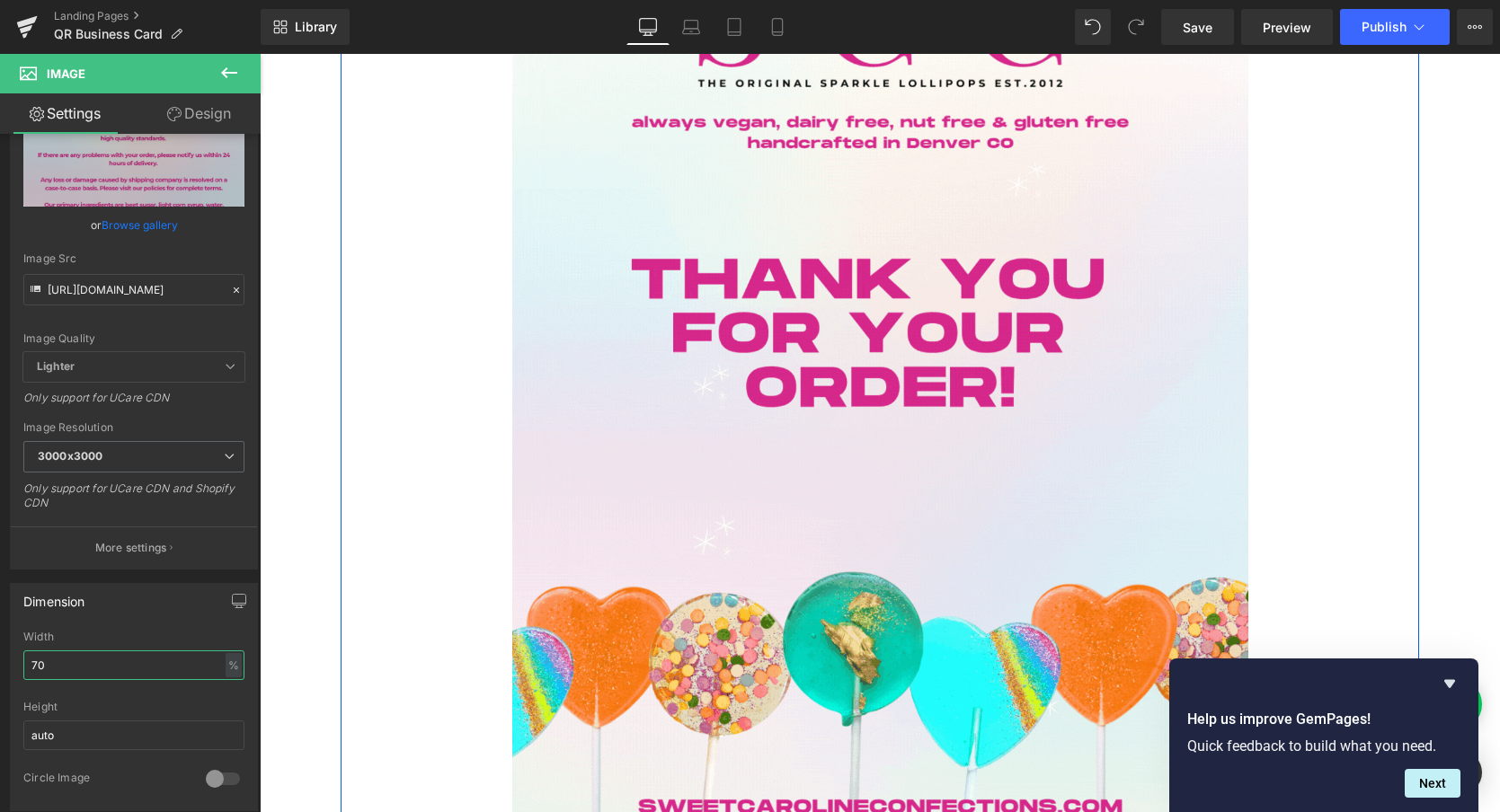
scroll to position [0, 0]
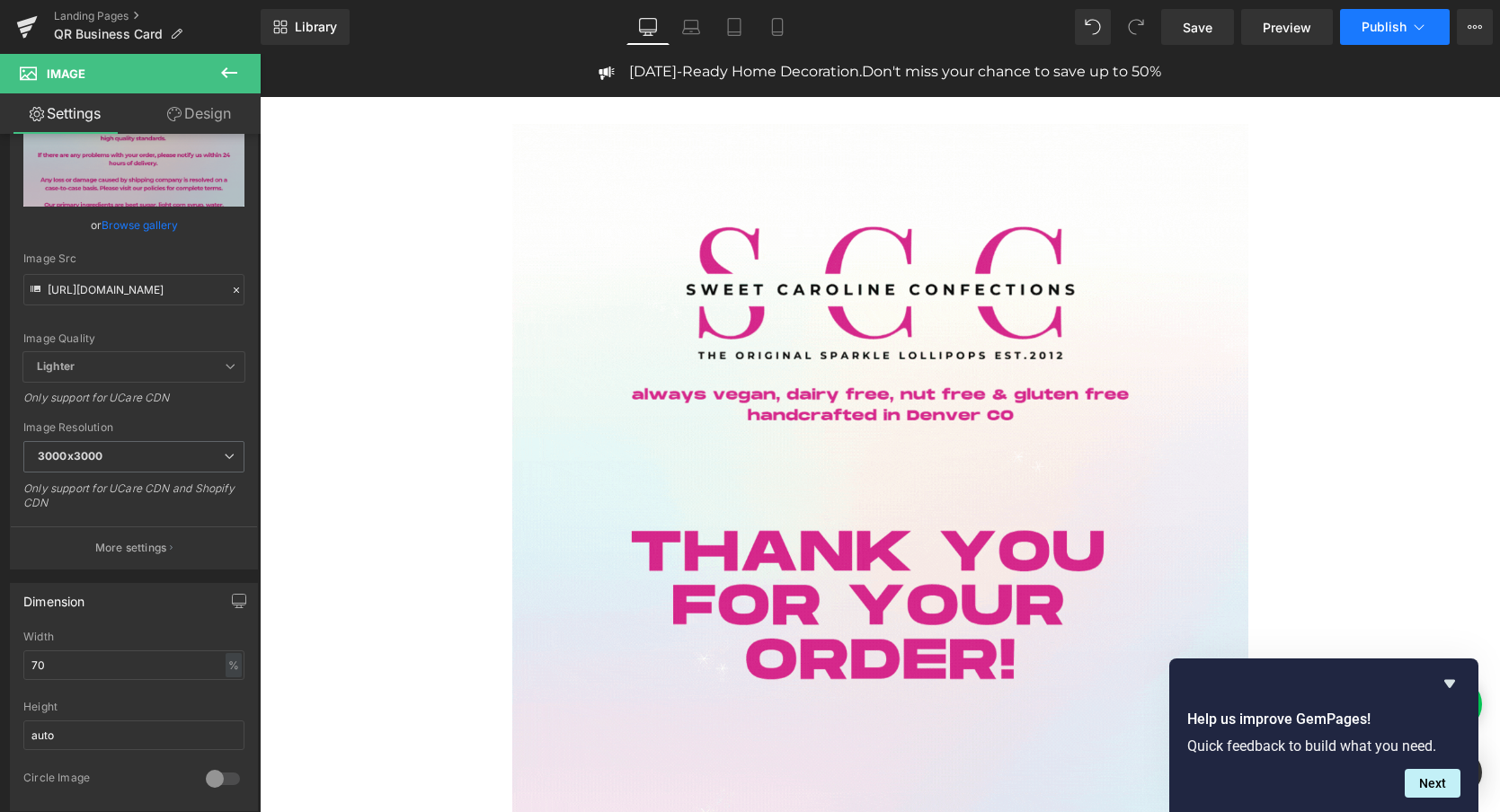
click at [1388, 26] on span "Publish" at bounding box center [1384, 26] width 45 height 15
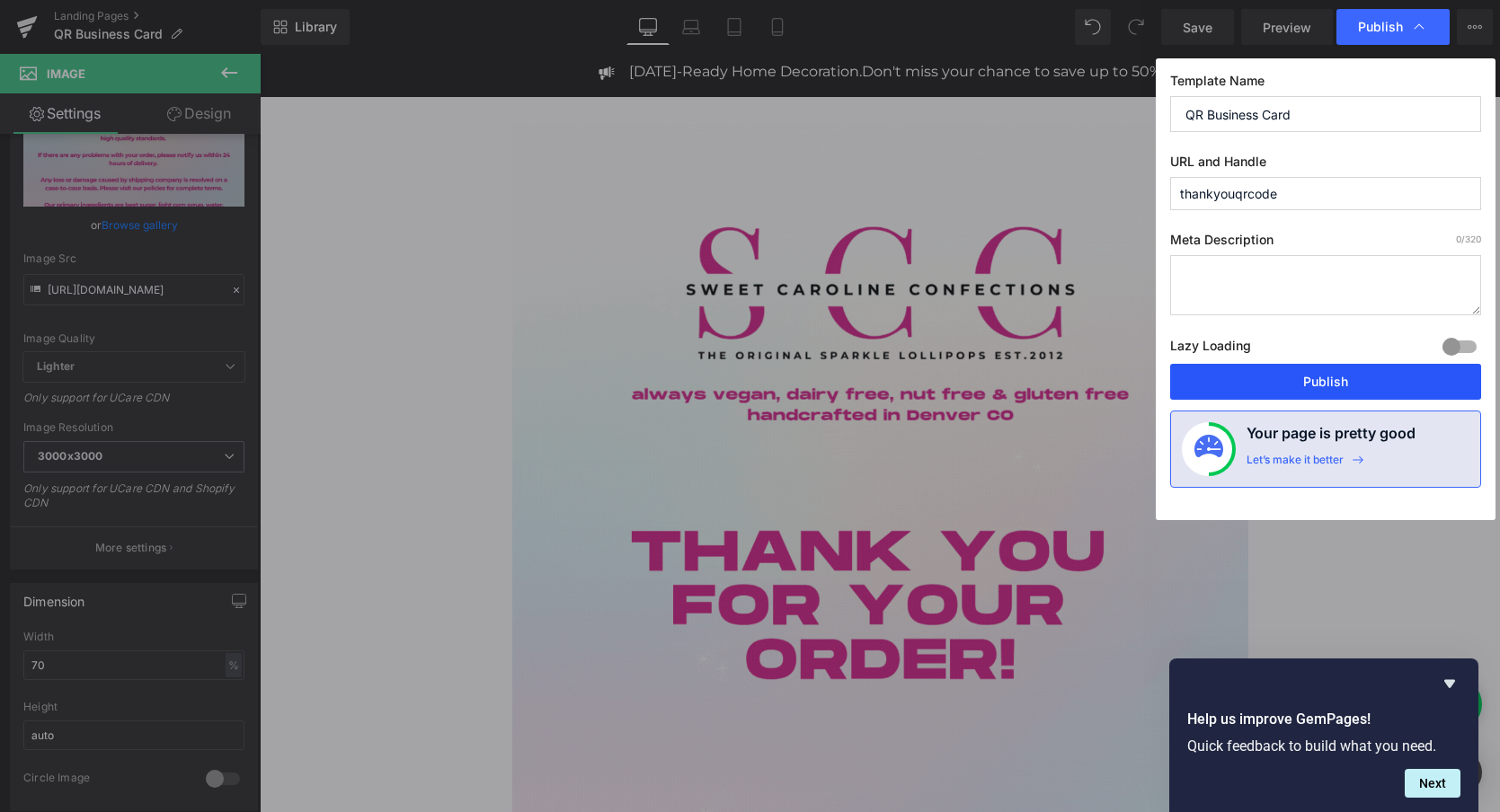
click at [1314, 380] on button "Publish" at bounding box center [1326, 382] width 311 height 36
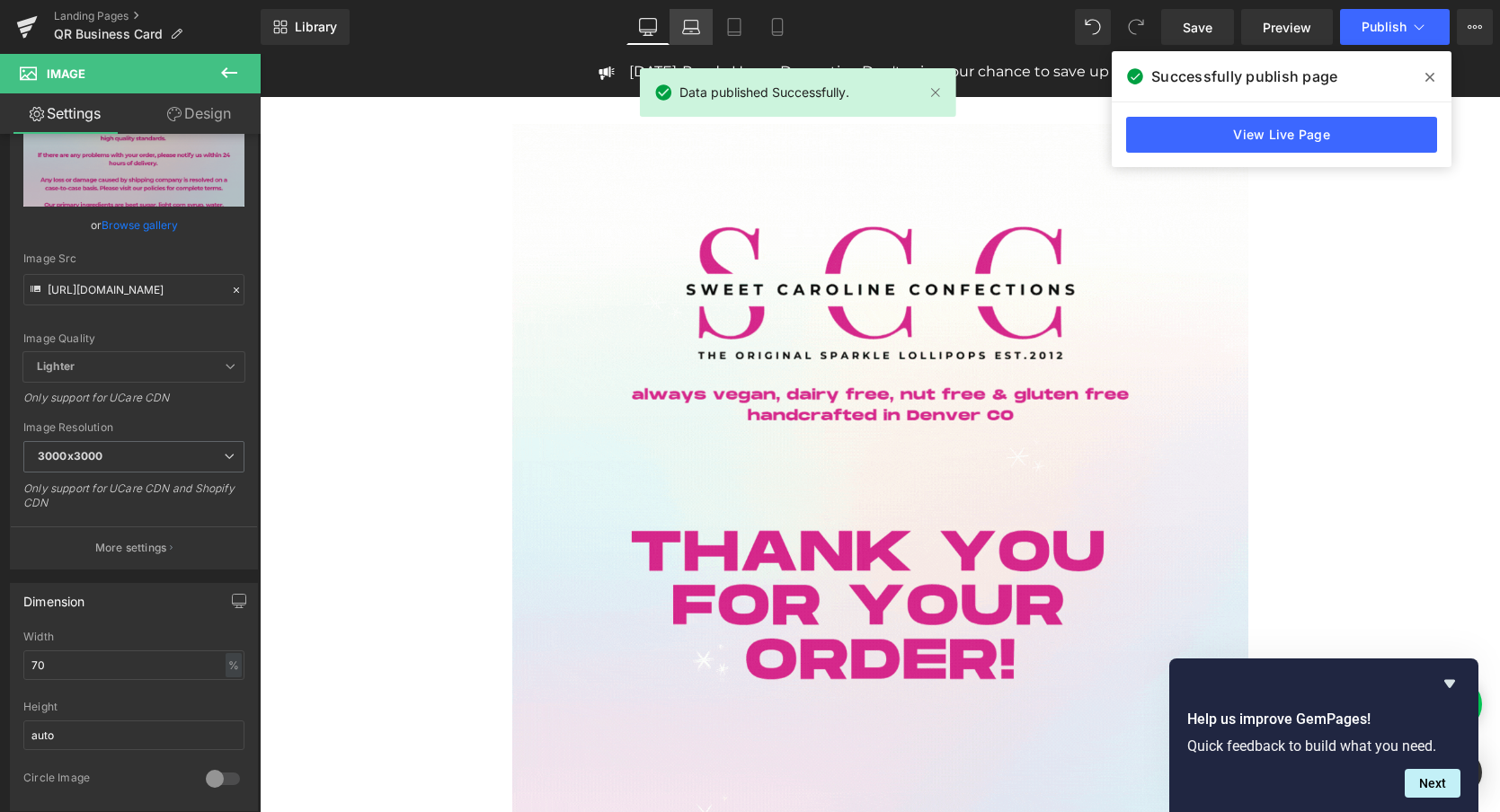
click at [693, 27] on icon at bounding box center [691, 27] width 18 height 18
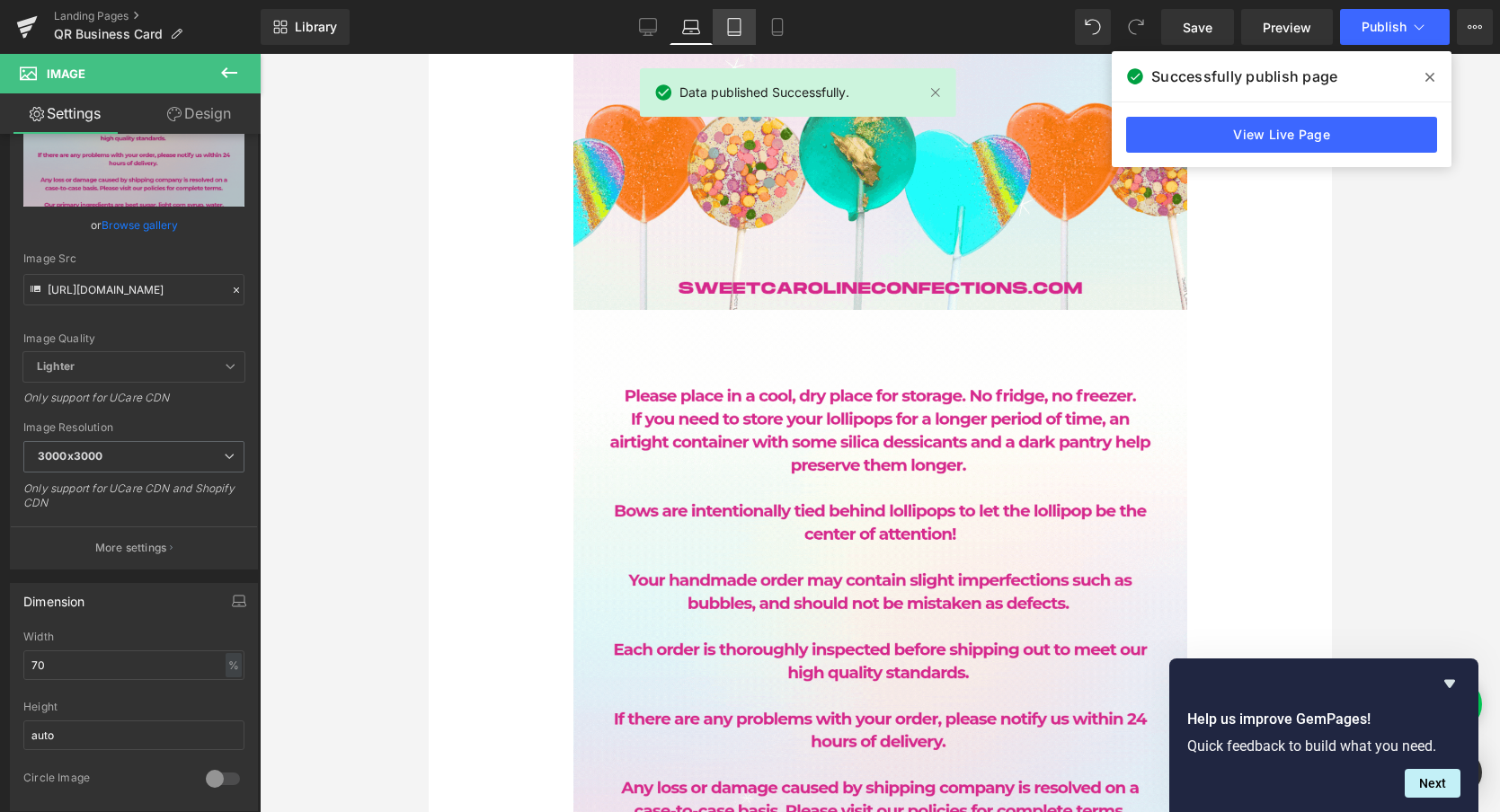
click at [730, 30] on icon at bounding box center [734, 27] width 18 height 18
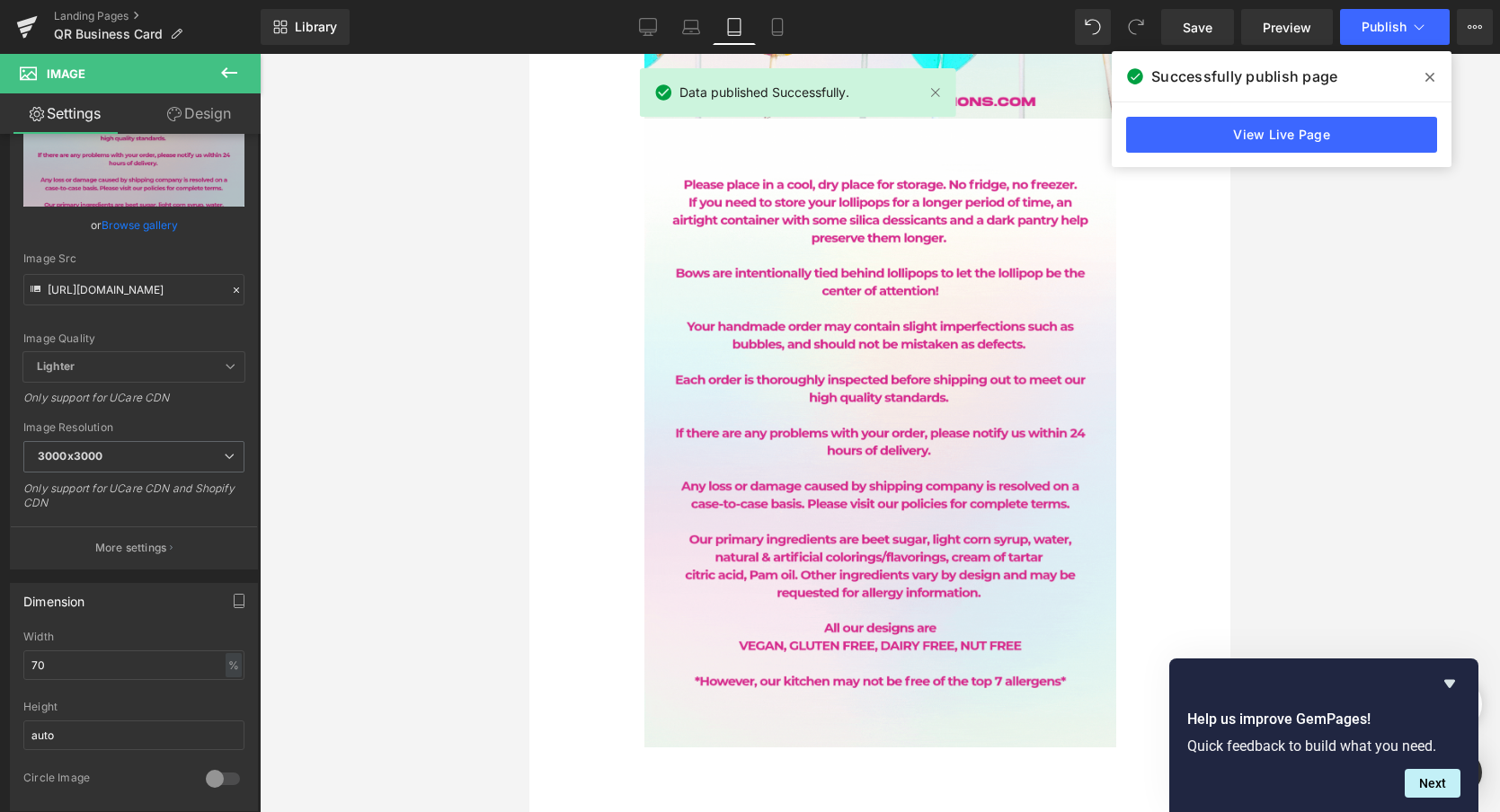
scroll to position [440, 0]
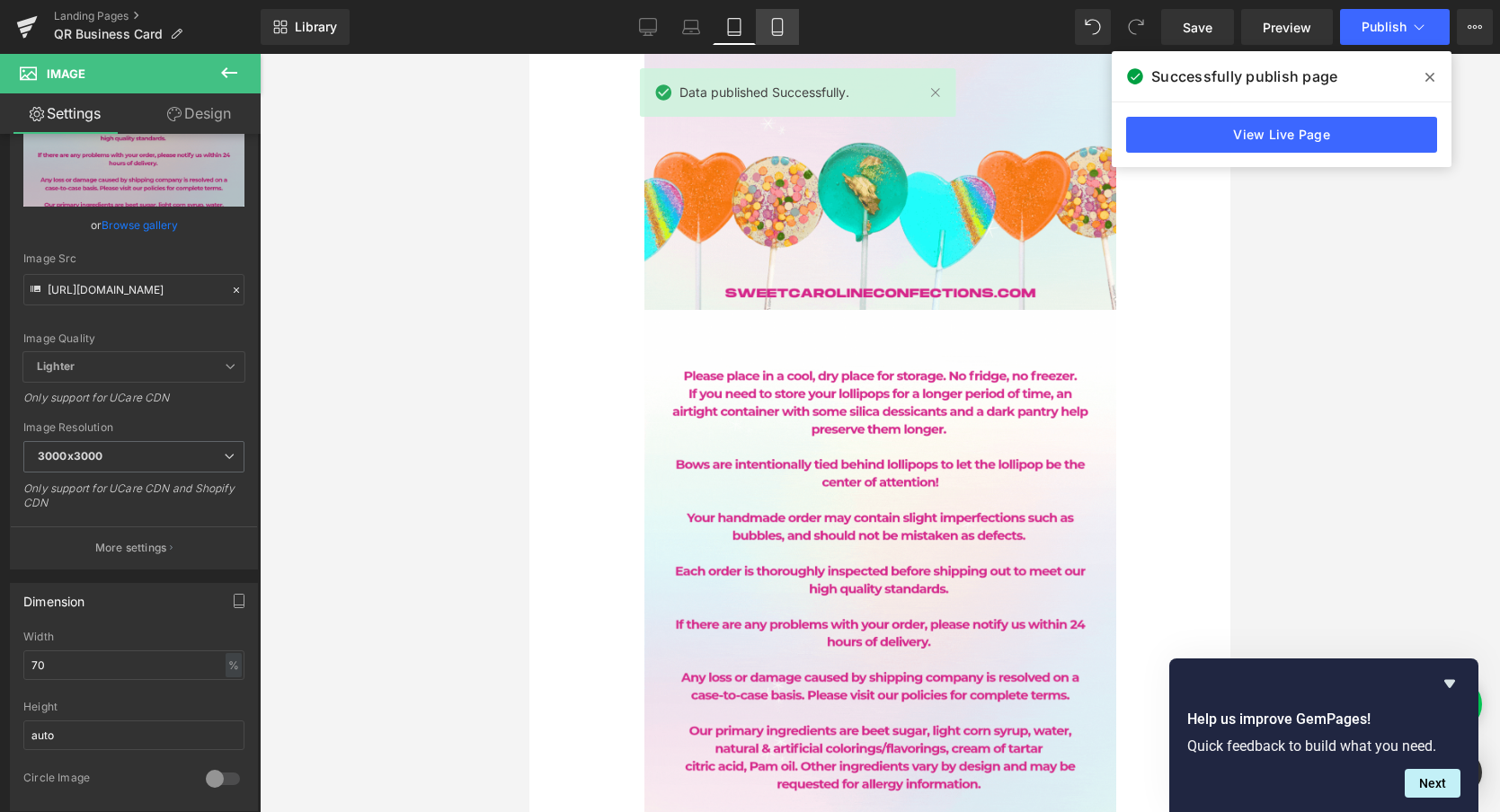
click at [776, 28] on icon at bounding box center [777, 27] width 18 height 18
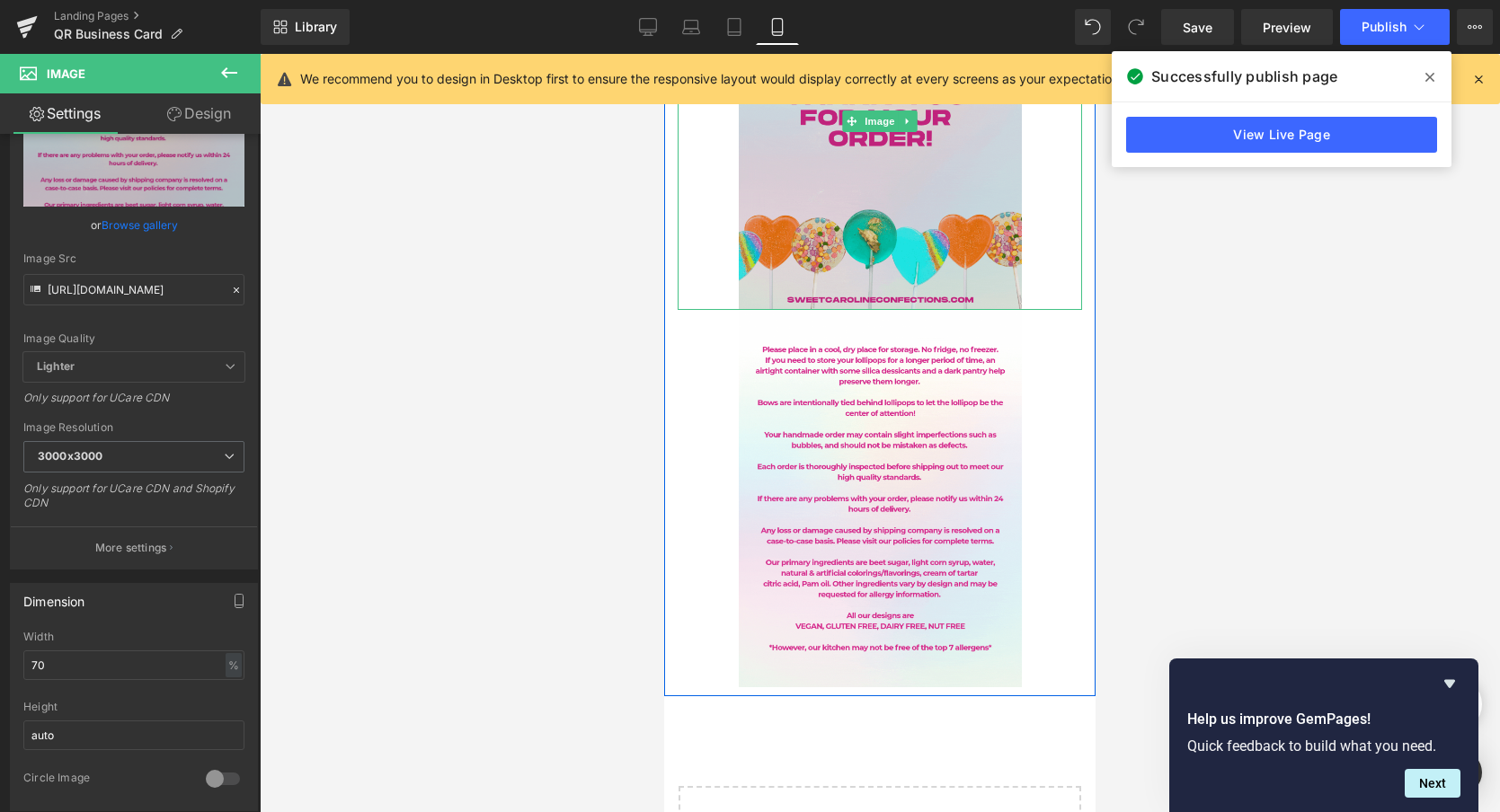
scroll to position [0, 0]
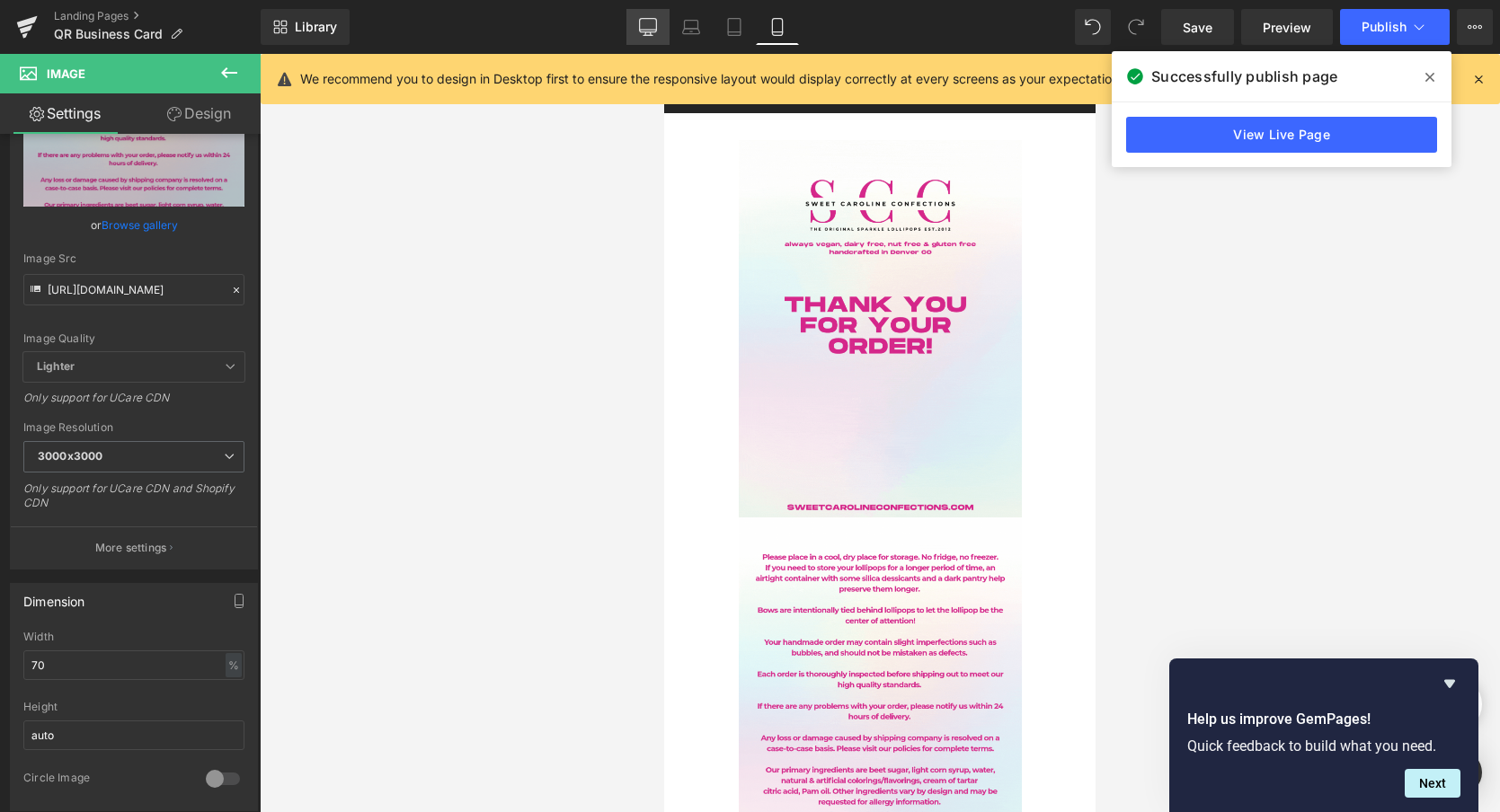
click at [652, 23] on icon at bounding box center [648, 27] width 18 height 18
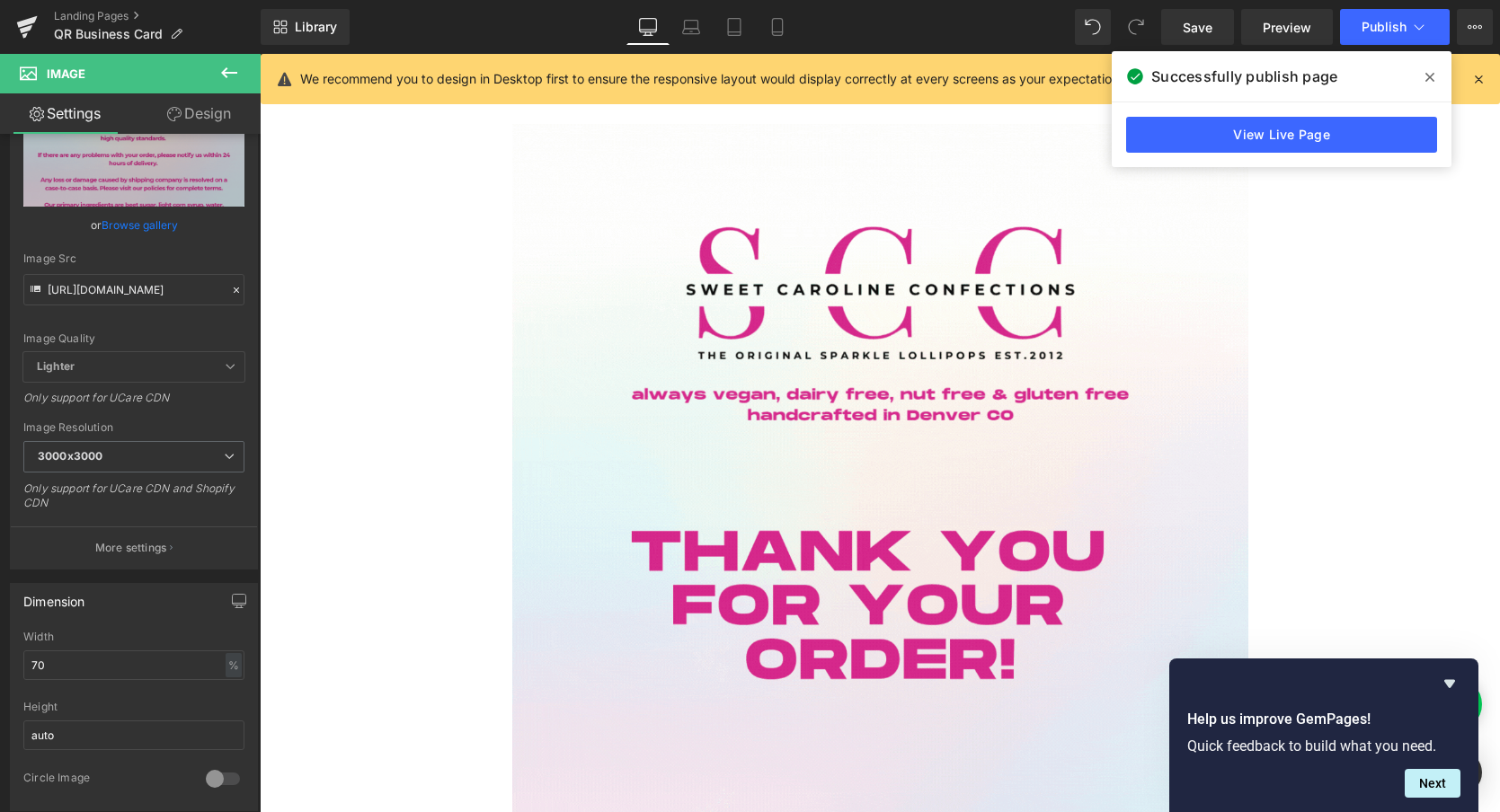
click at [1426, 73] on icon at bounding box center [1430, 77] width 9 height 9
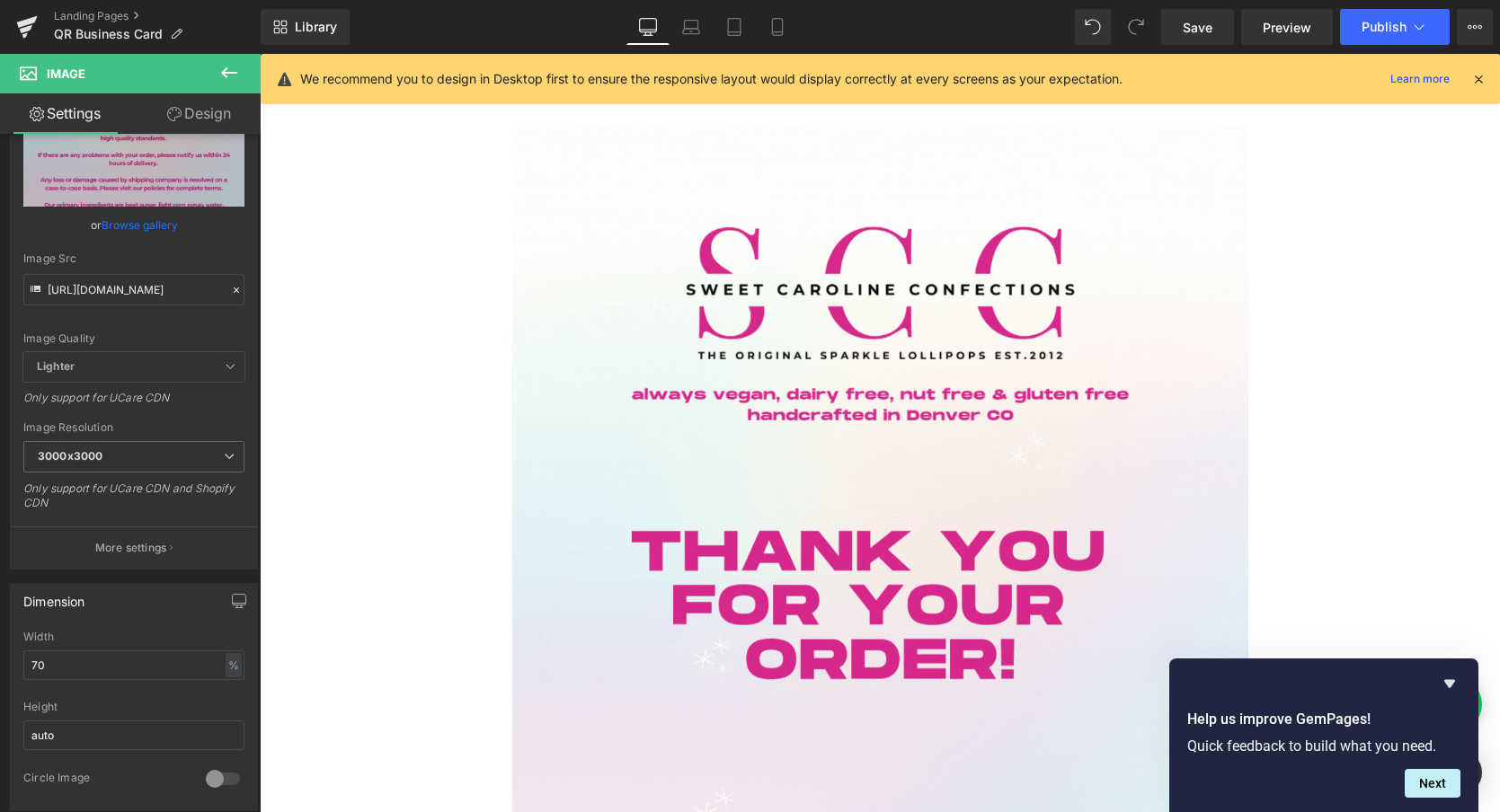
click at [1475, 75] on icon at bounding box center [1479, 79] width 17 height 17
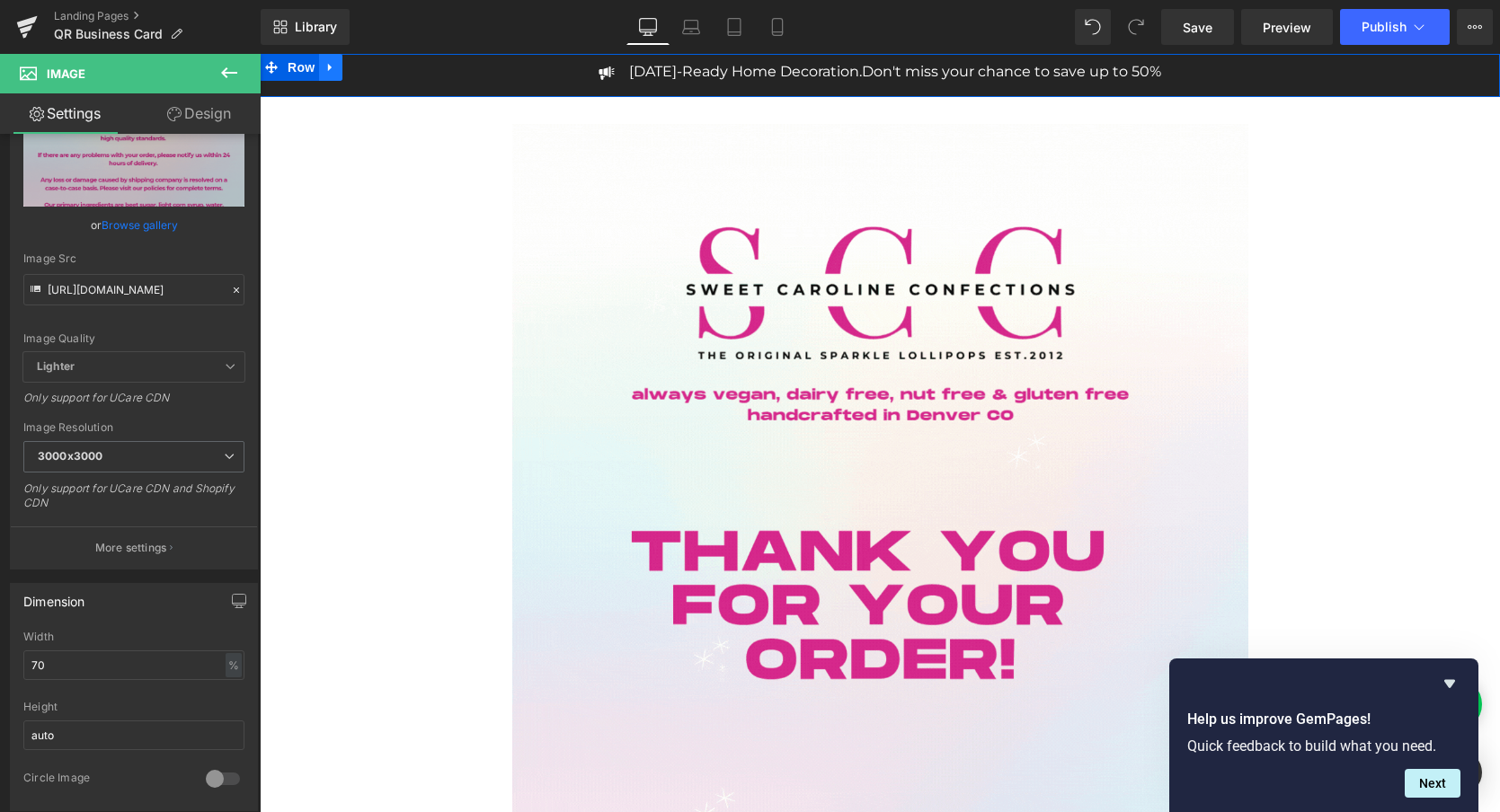
click at [332, 66] on icon at bounding box center [330, 68] width 13 height 14
click at [383, 67] on icon at bounding box center [377, 67] width 13 height 13
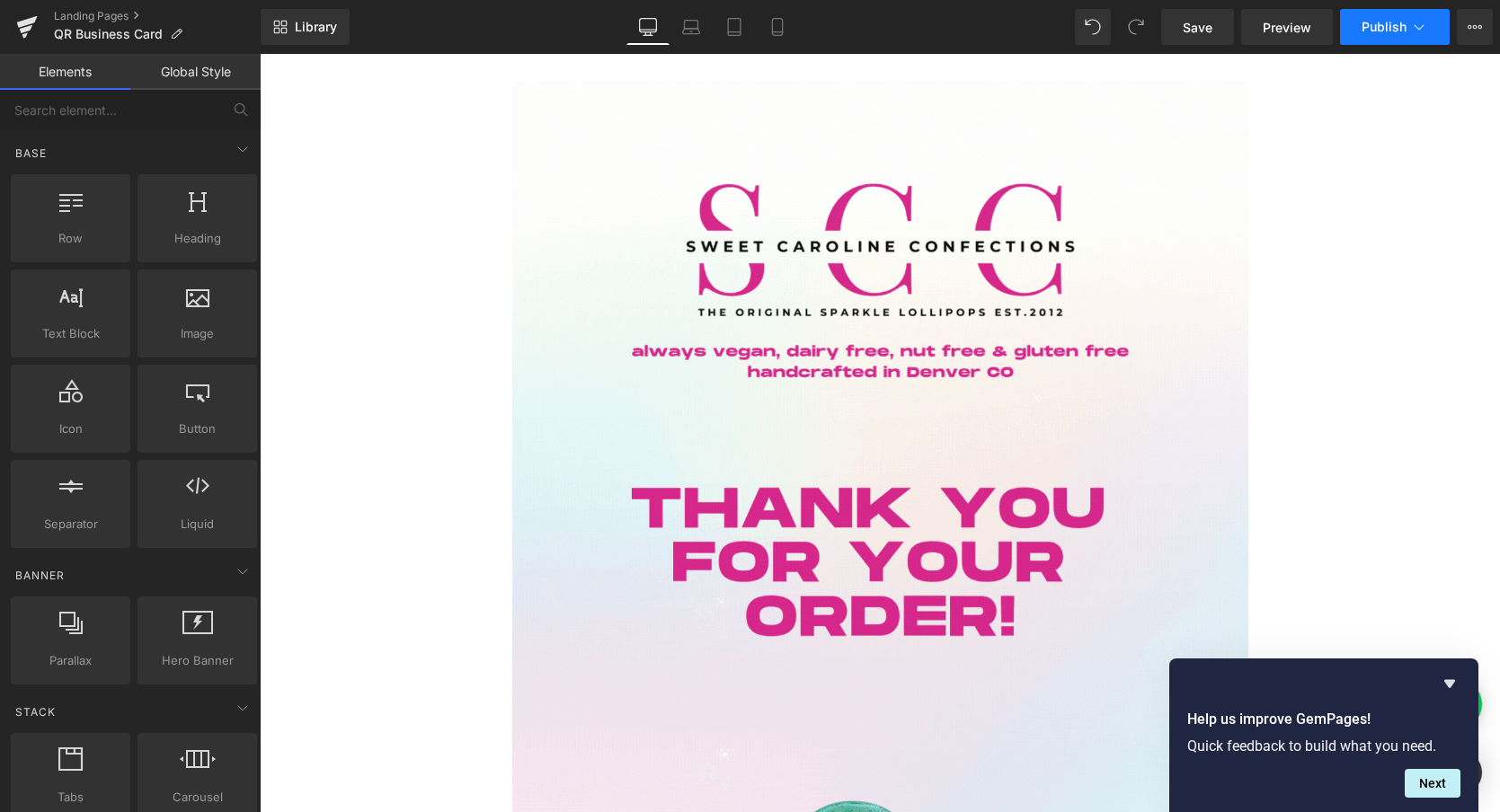
click at [1398, 23] on span "Publish" at bounding box center [1384, 26] width 45 height 15
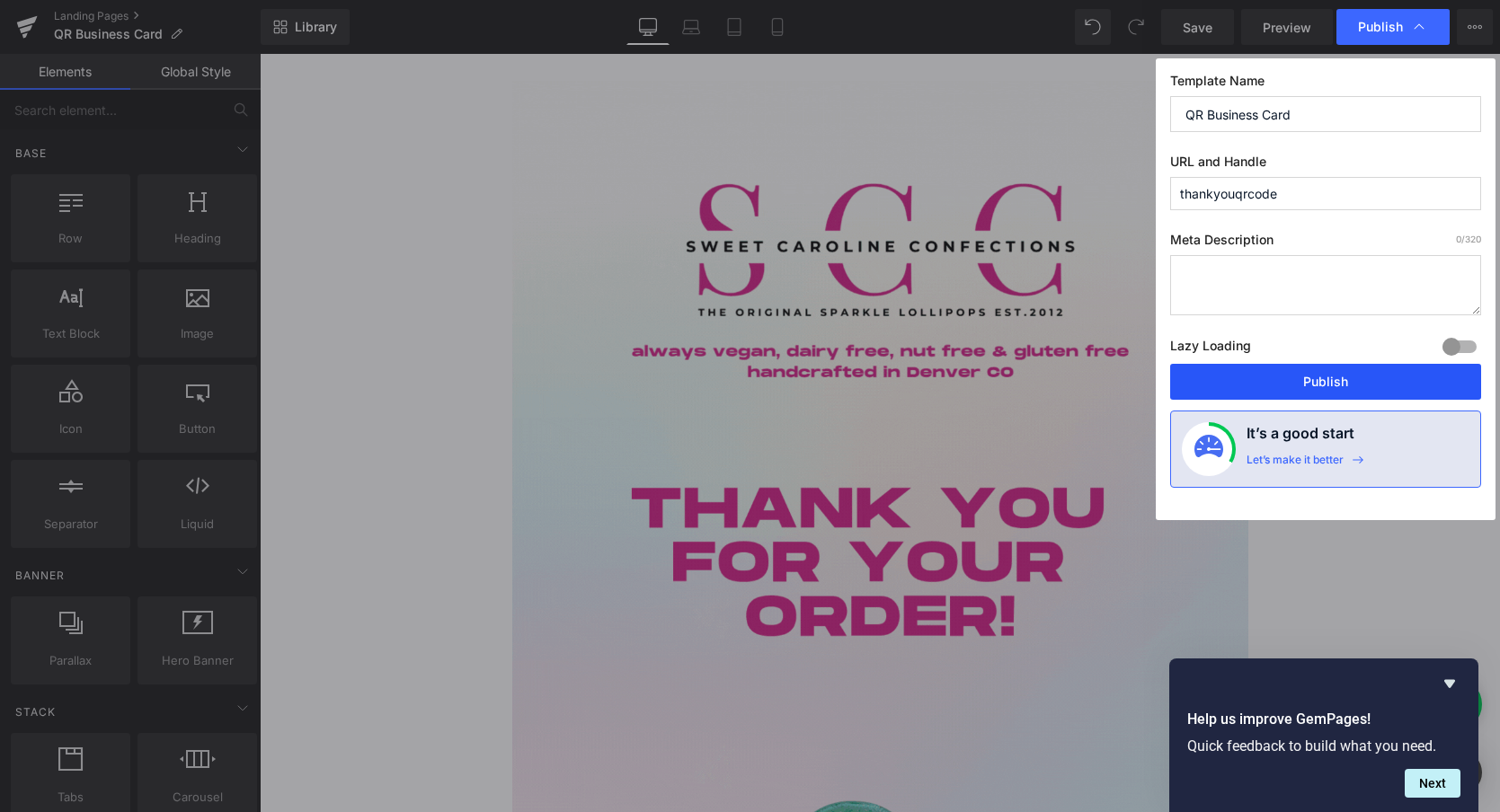
click at [1262, 374] on button "Publish" at bounding box center [1326, 382] width 311 height 36
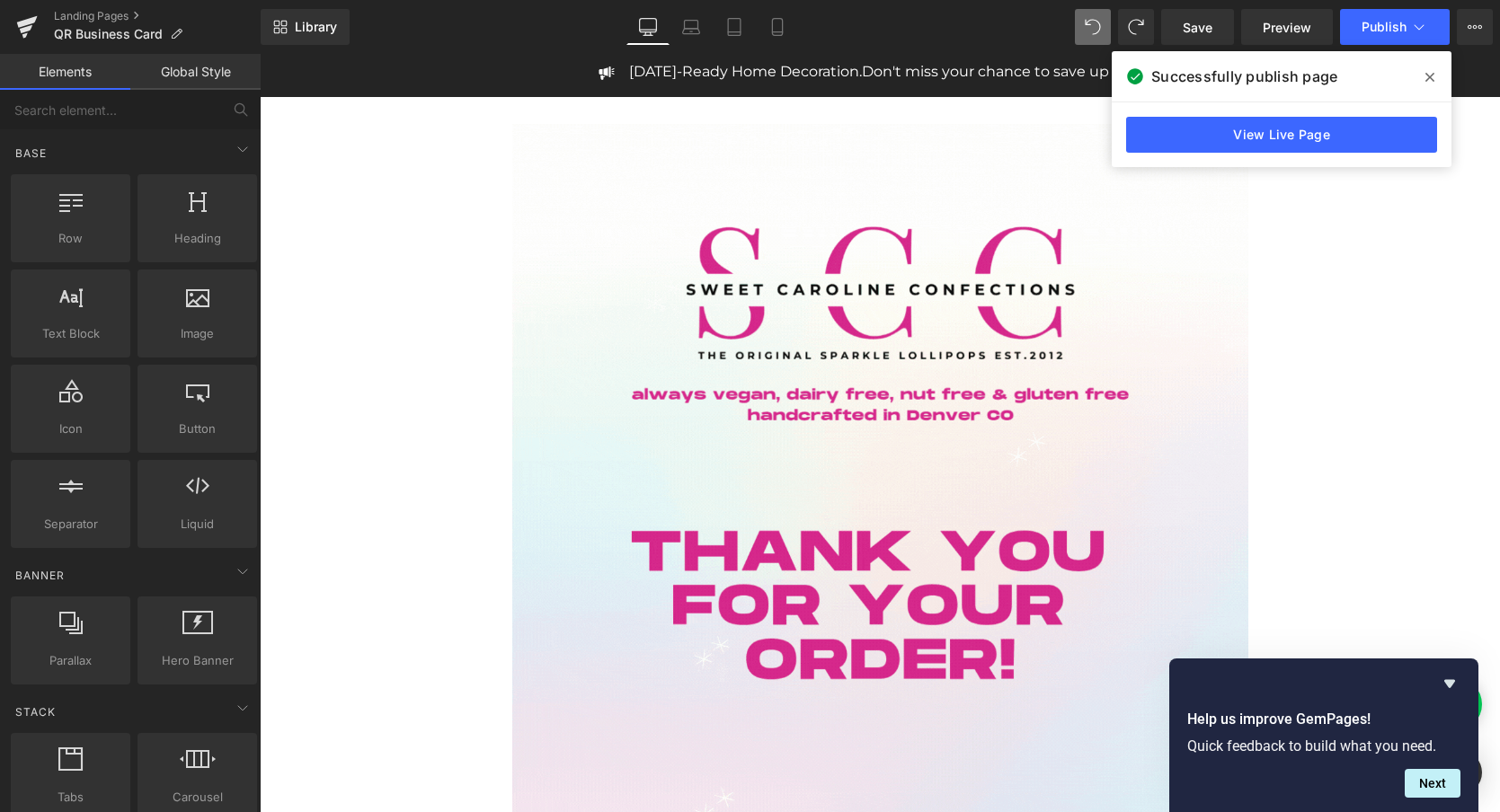
click at [1429, 80] on icon at bounding box center [1430, 77] width 9 height 15
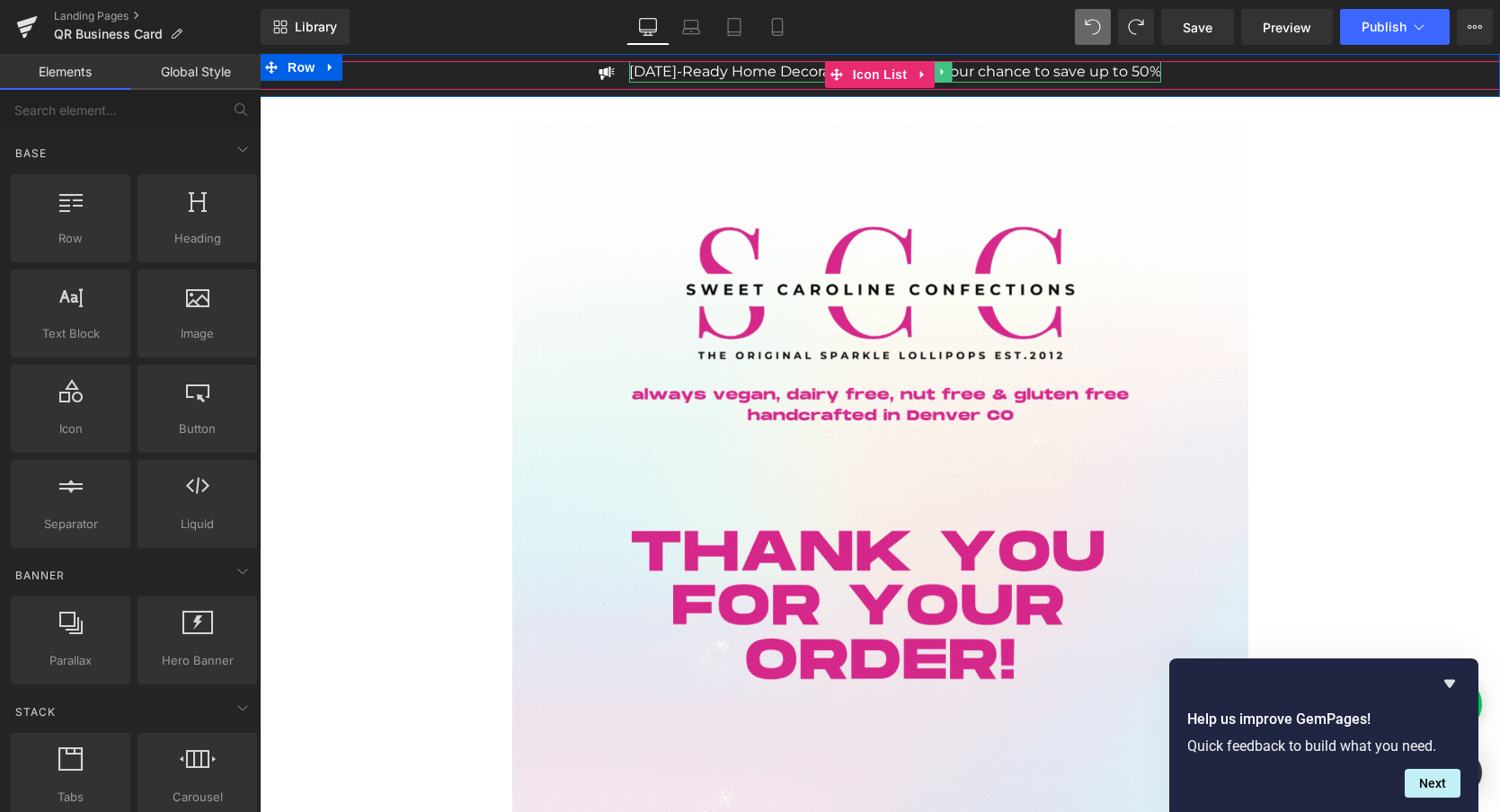
click at [759, 74] on p "[DATE]-Ready Home Decoration. Don't miss your chance to save up to 50%" at bounding box center [896, 72] width 532 height 21
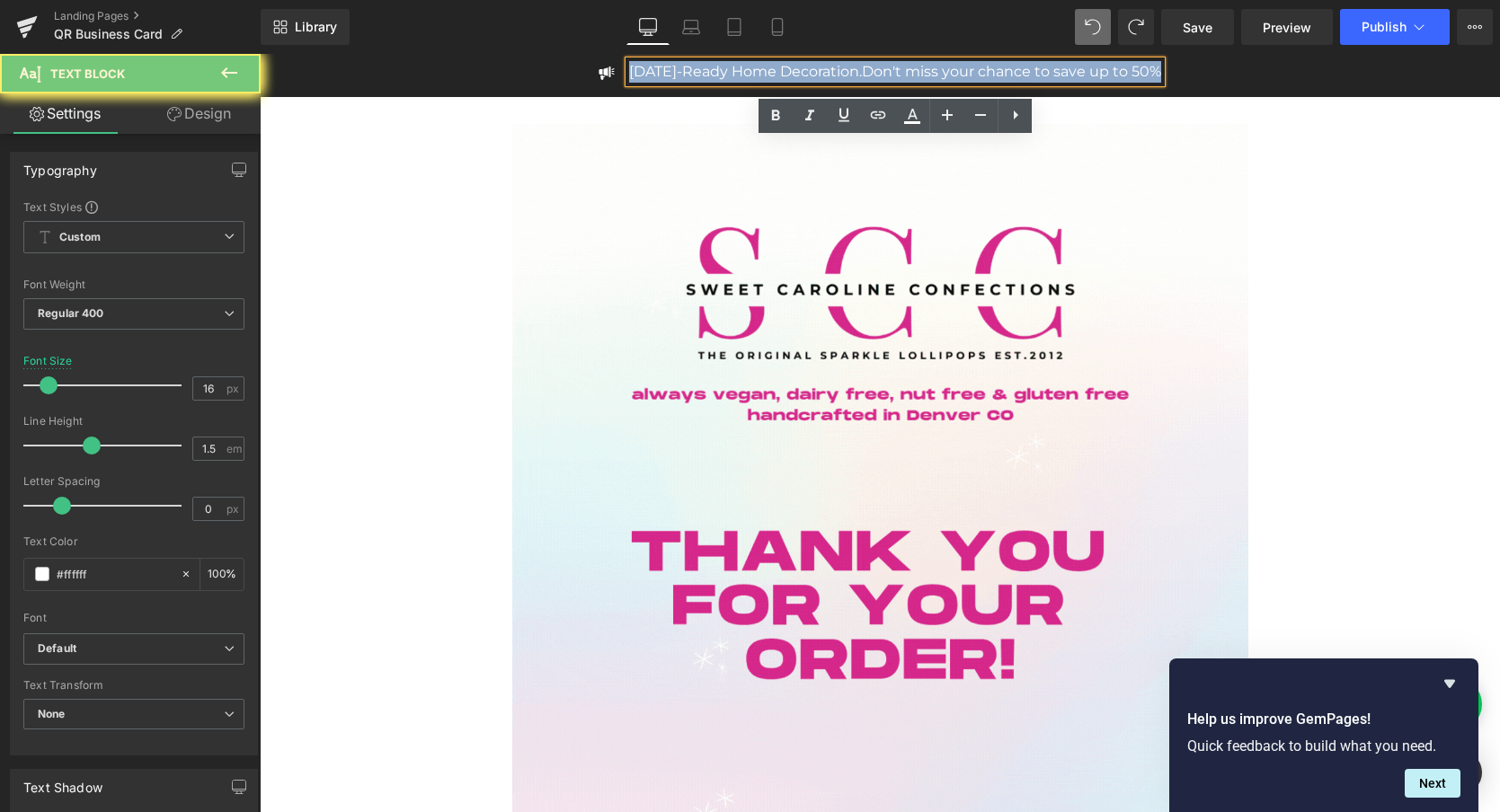
click at [759, 74] on p "[DATE]-Ready Home Decoration. Don't miss your chance to save up to 50%" at bounding box center [896, 72] width 532 height 21
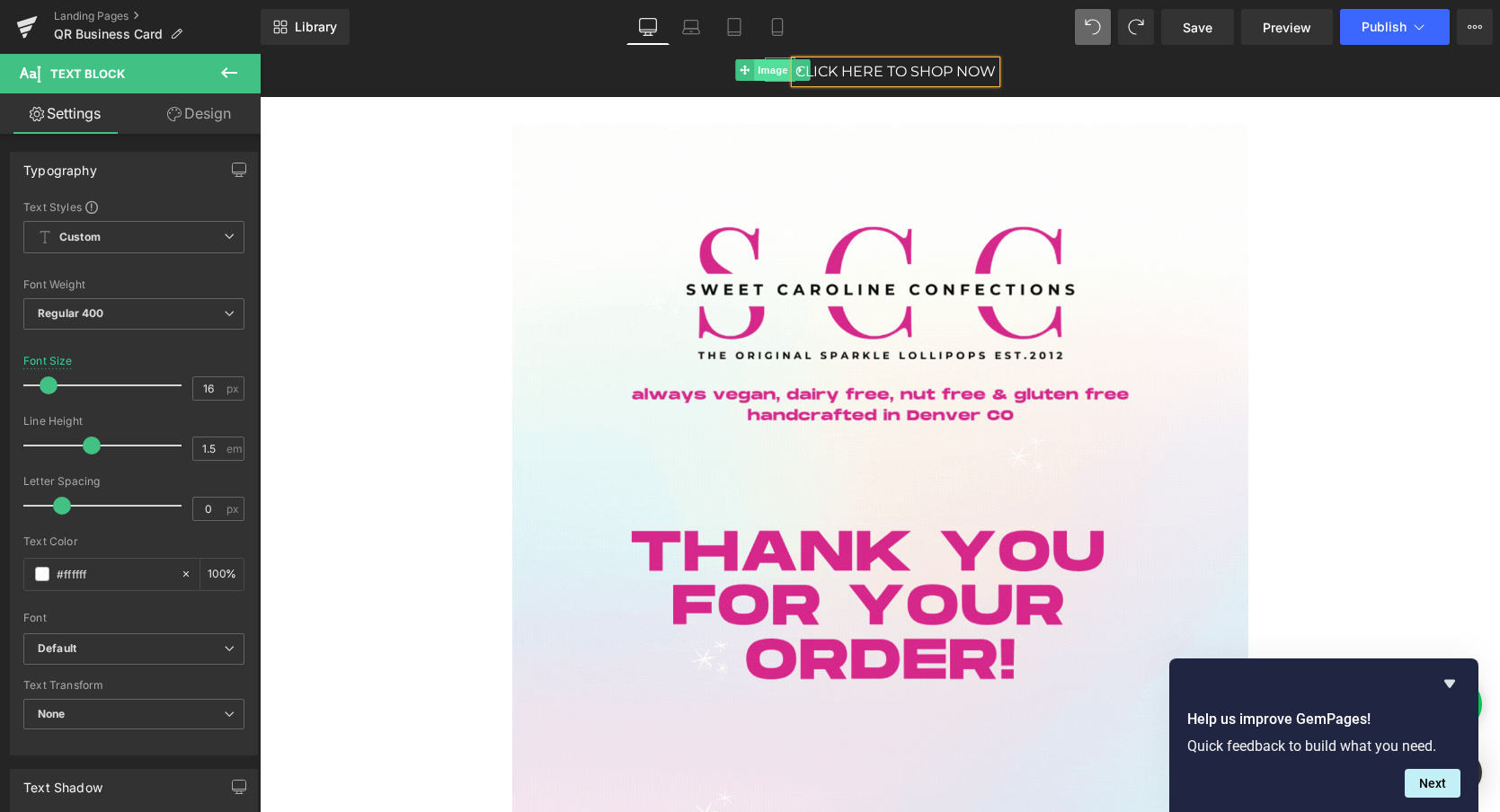
click at [771, 74] on span "Image" at bounding box center [772, 70] width 38 height 21
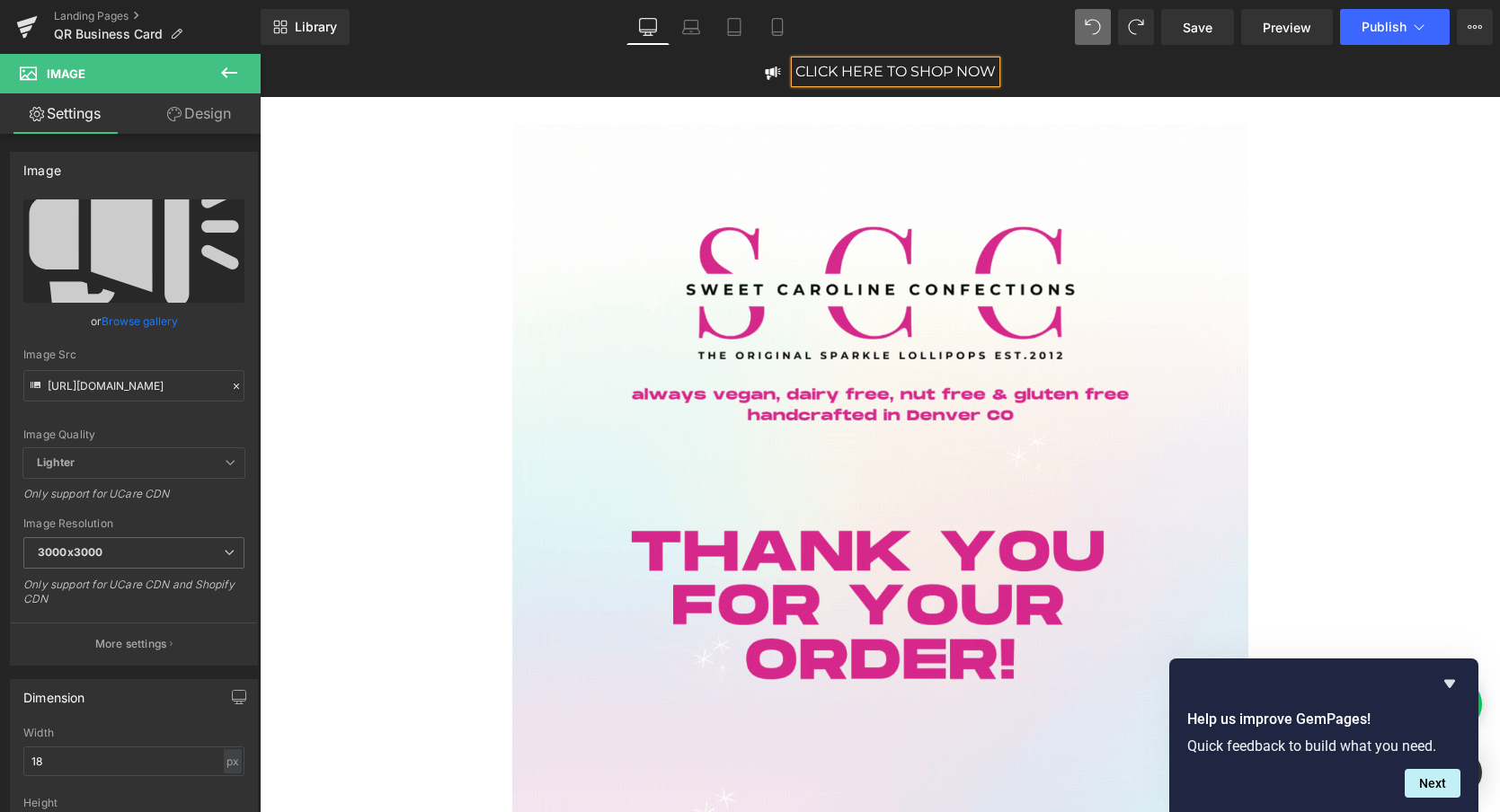
click at [672, 78] on div "Image CLICK HERE TO SHOP NOW Text Block" at bounding box center [880, 76] width 1179 height 29
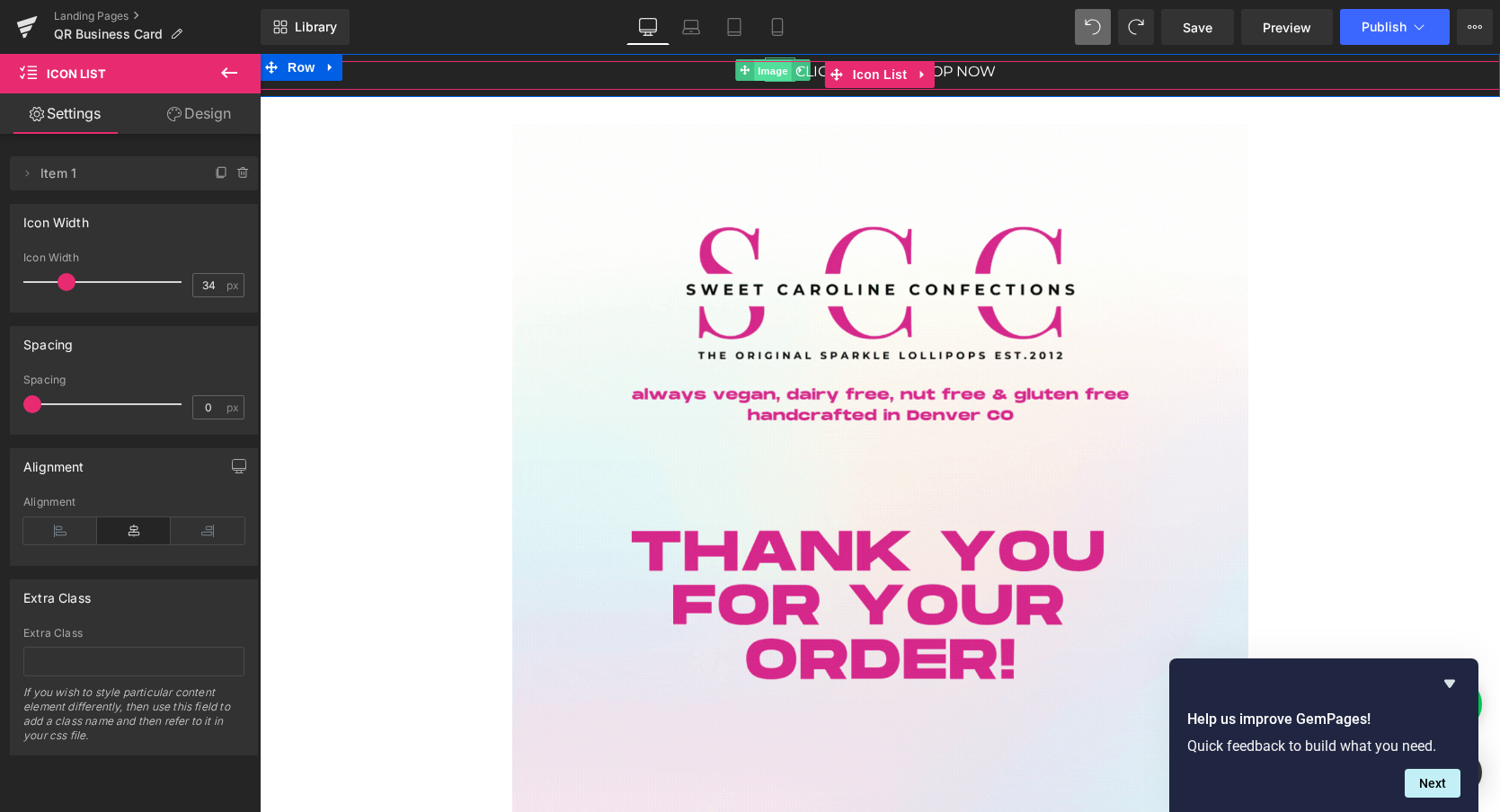
click at [780, 71] on span "Image" at bounding box center [772, 70] width 38 height 21
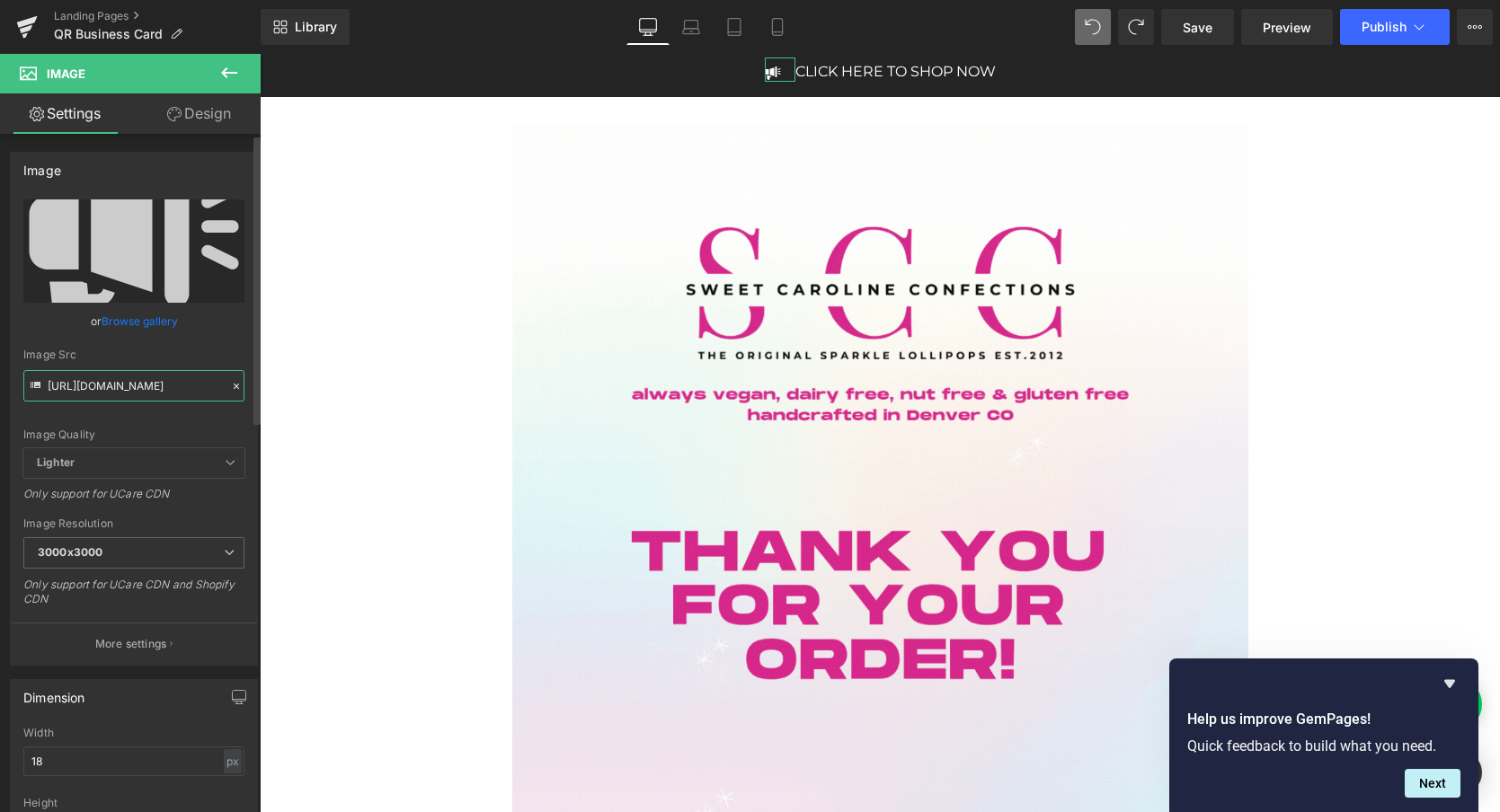
click at [125, 384] on input "[URL][DOMAIN_NAME]" at bounding box center [134, 386] width 222 height 31
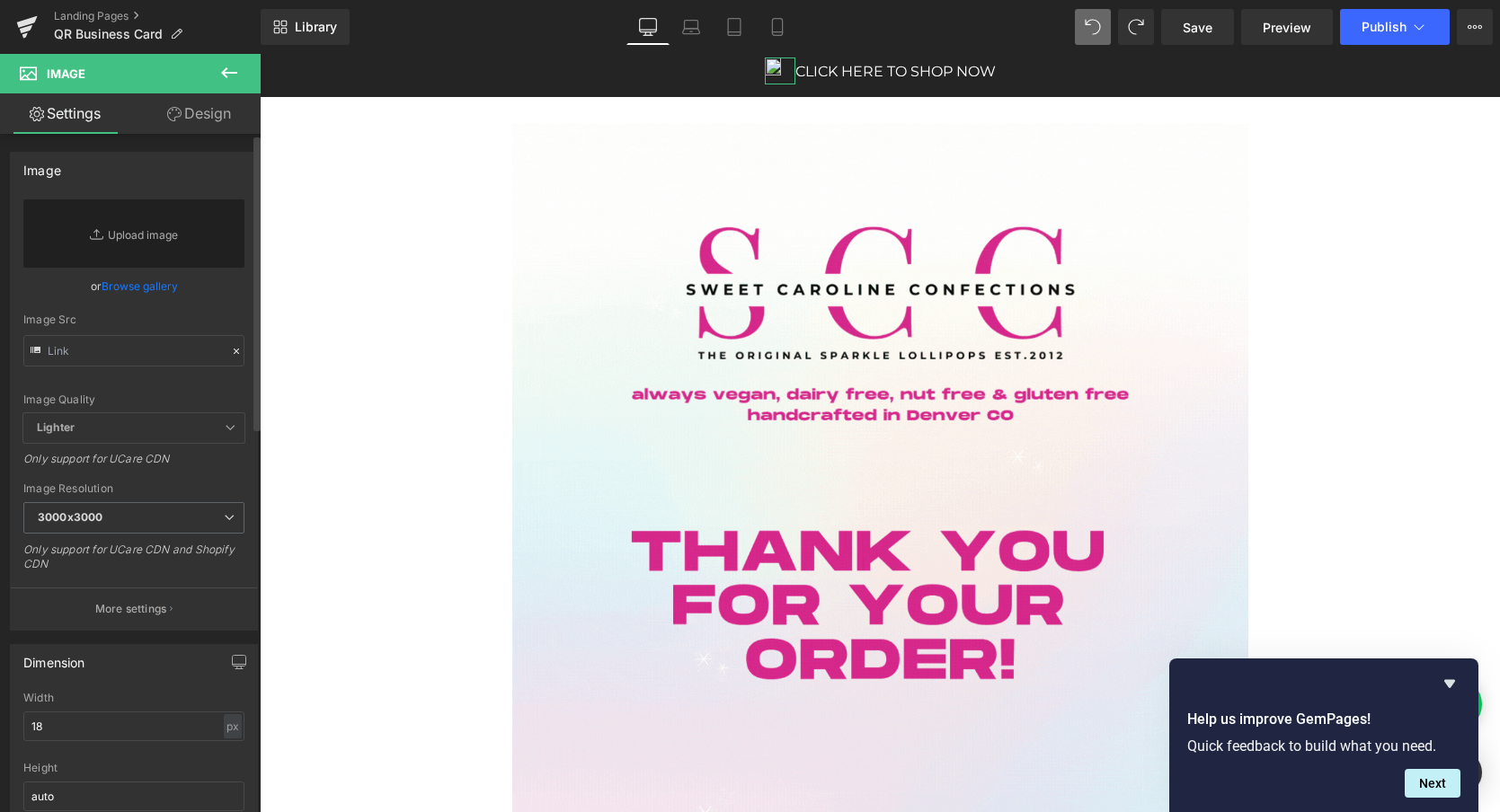
click at [188, 322] on div "Image Src" at bounding box center [134, 320] width 222 height 13
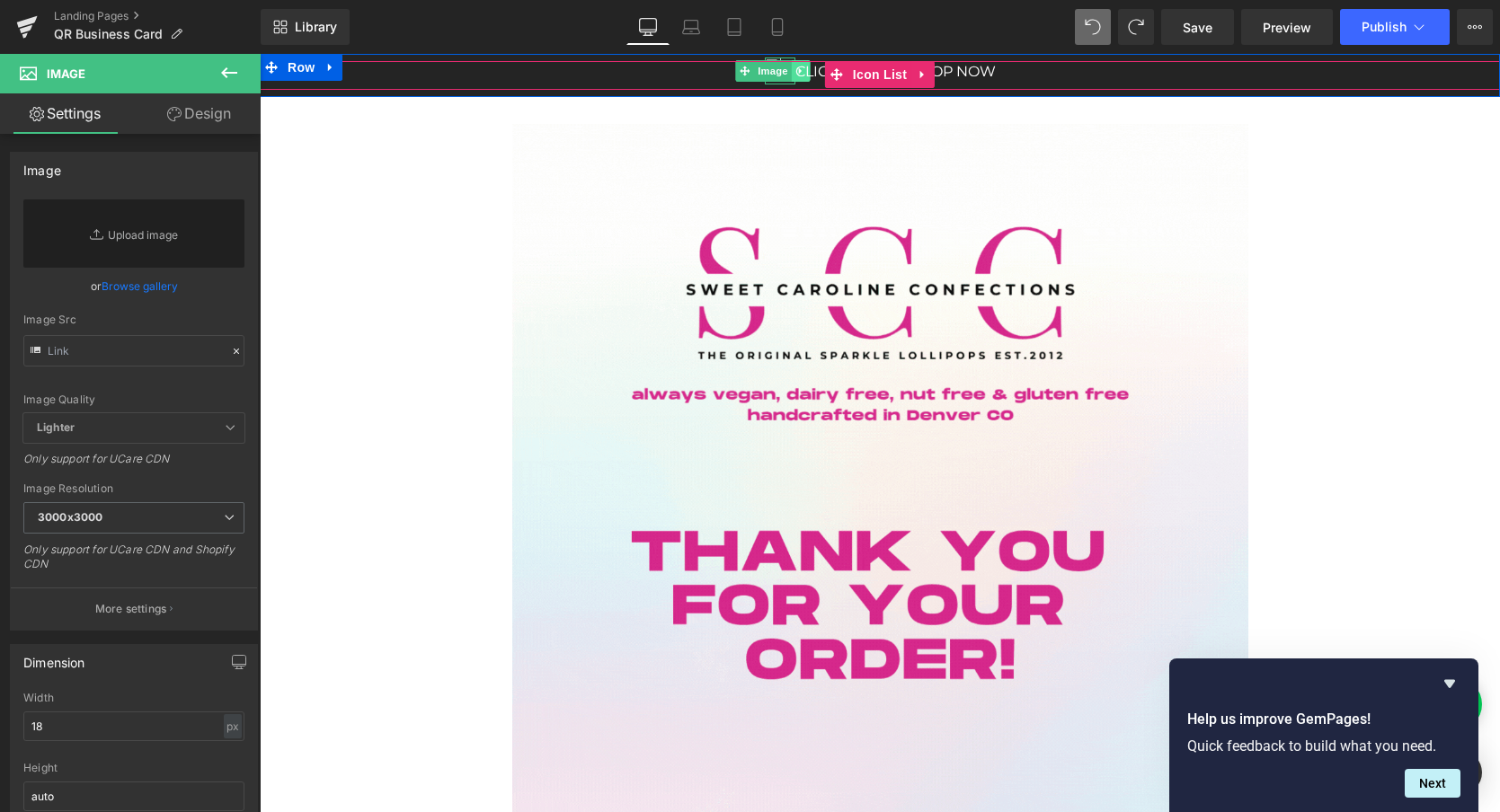
click at [791, 71] on link at bounding box center [800, 71] width 18 height 21
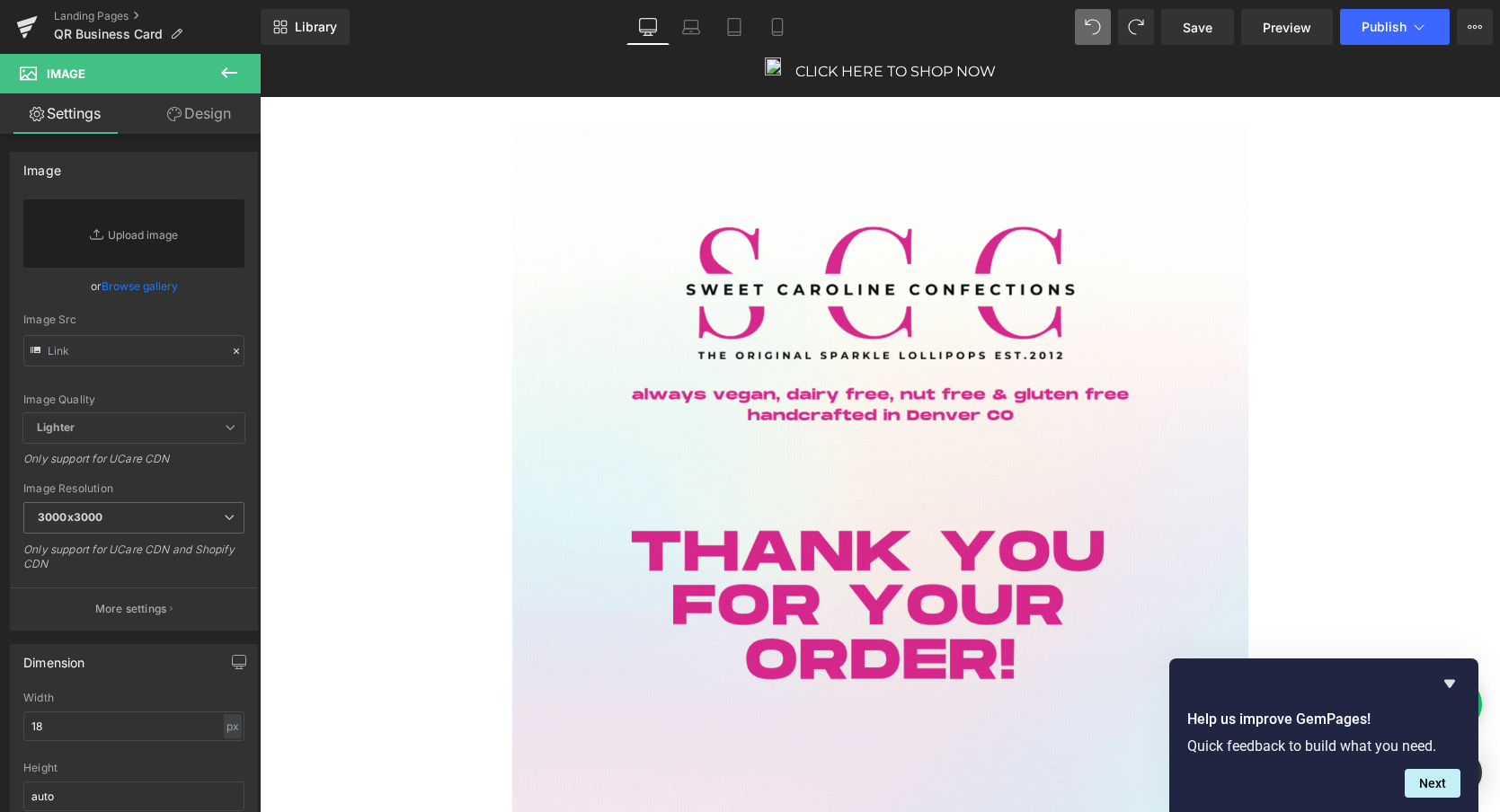
click at [1275, 175] on div at bounding box center [880, 615] width 1052 height 981
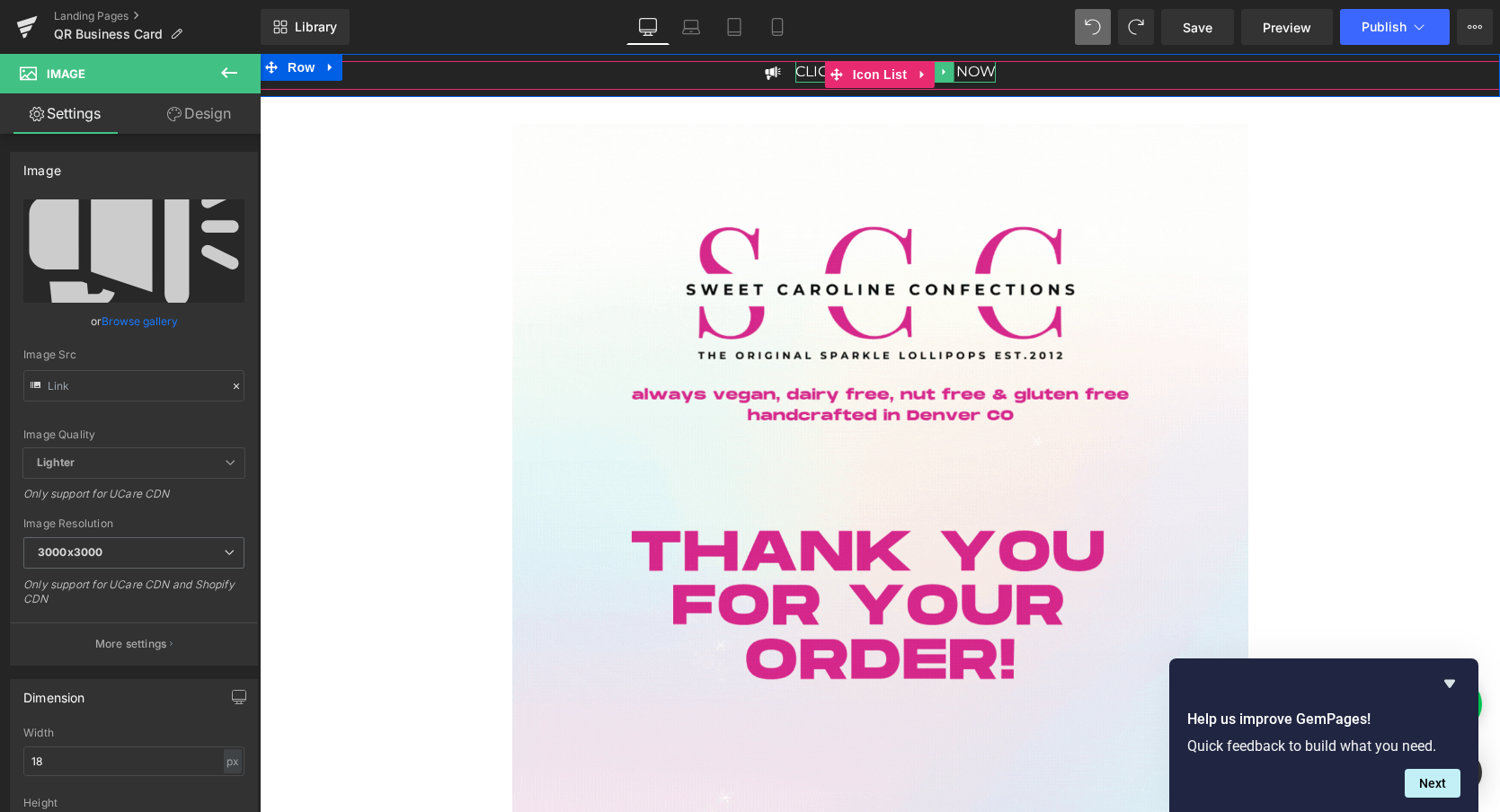
click at [985, 73] on p "CLICK HERE TO SHOP NOW" at bounding box center [896, 72] width 200 height 21
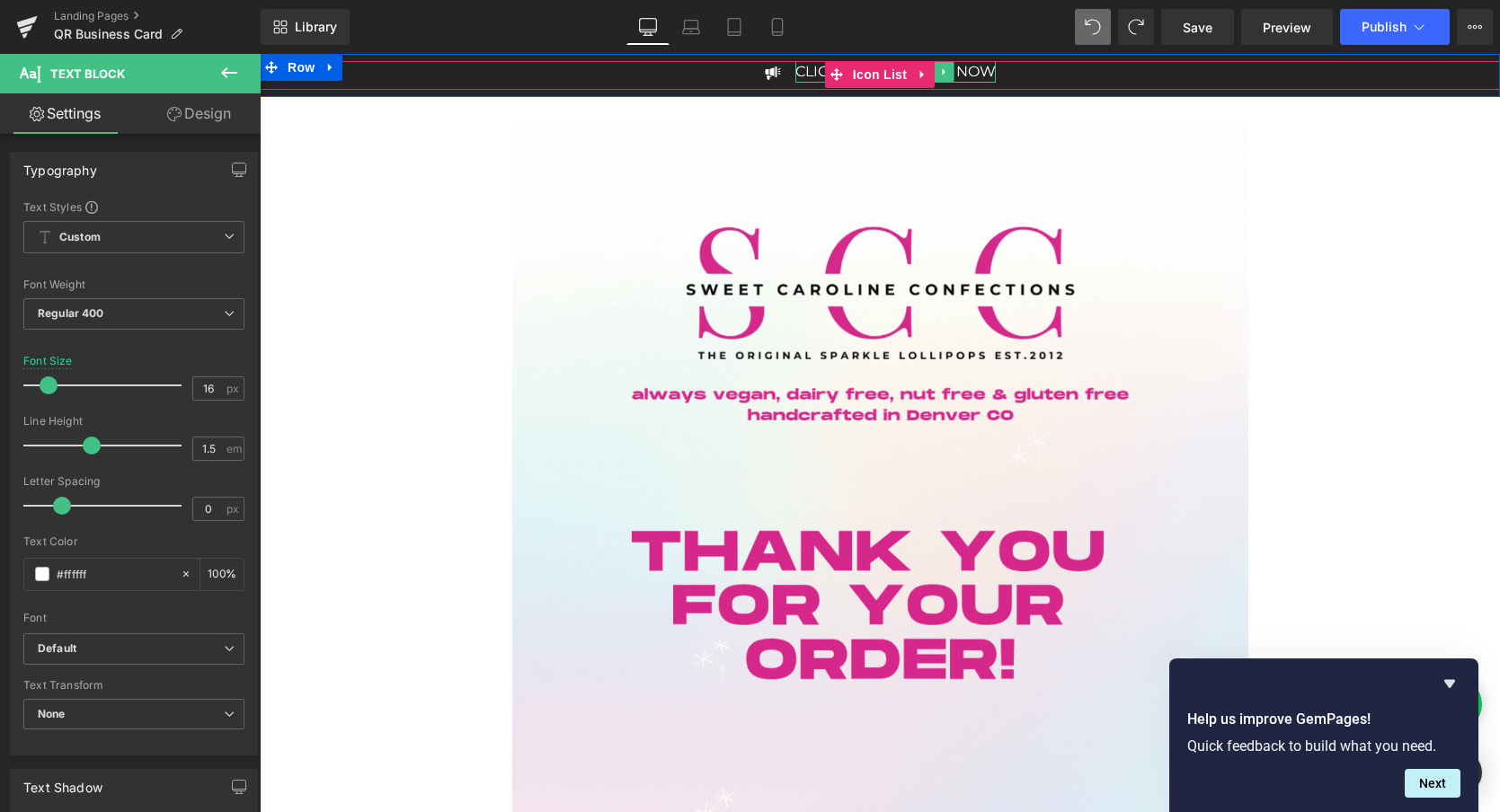
click at [968, 72] on p "CLICK HERE TO SHOP NOW" at bounding box center [896, 72] width 200 height 21
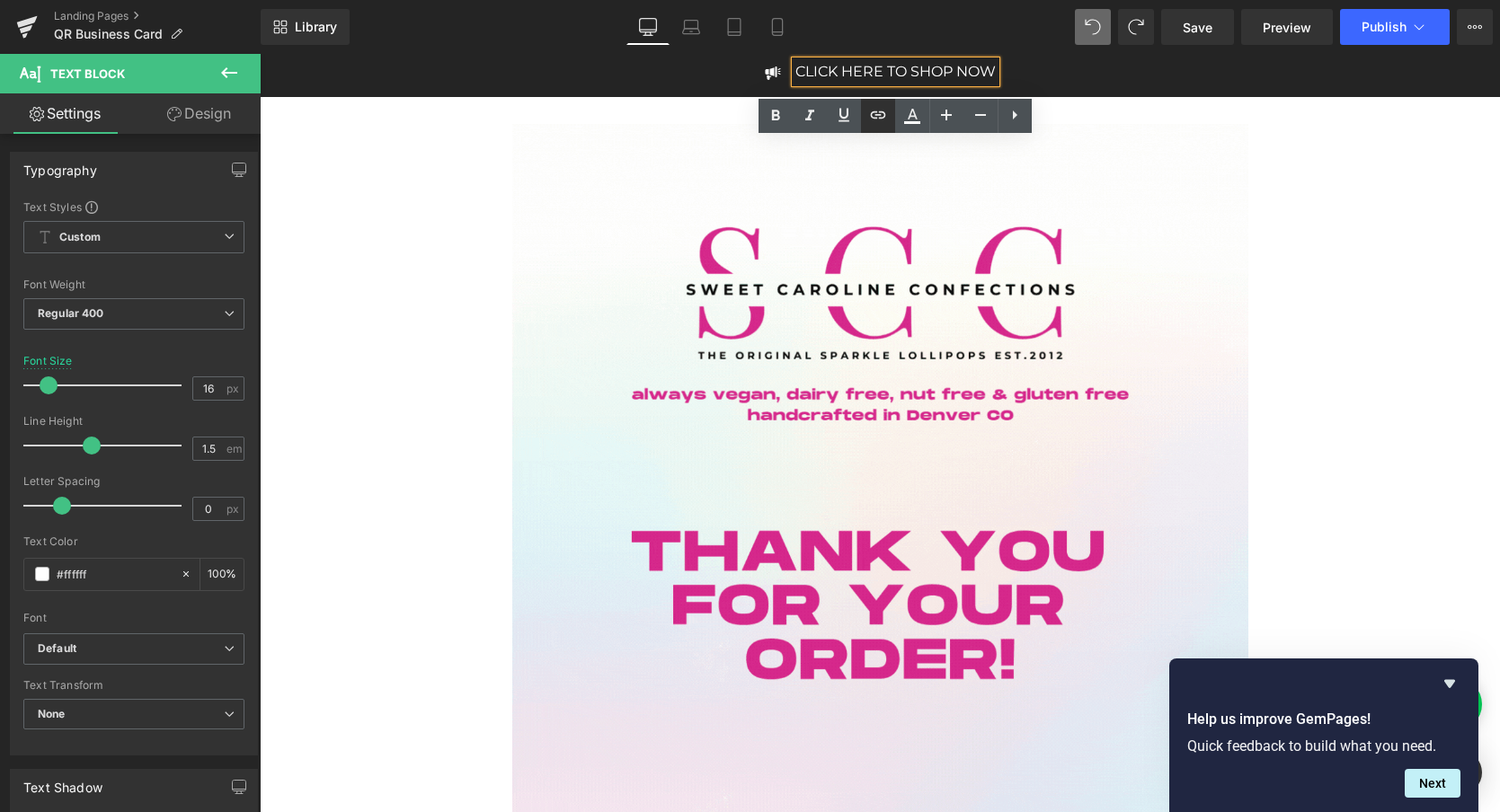
click at [882, 118] on icon at bounding box center [878, 115] width 21 height 21
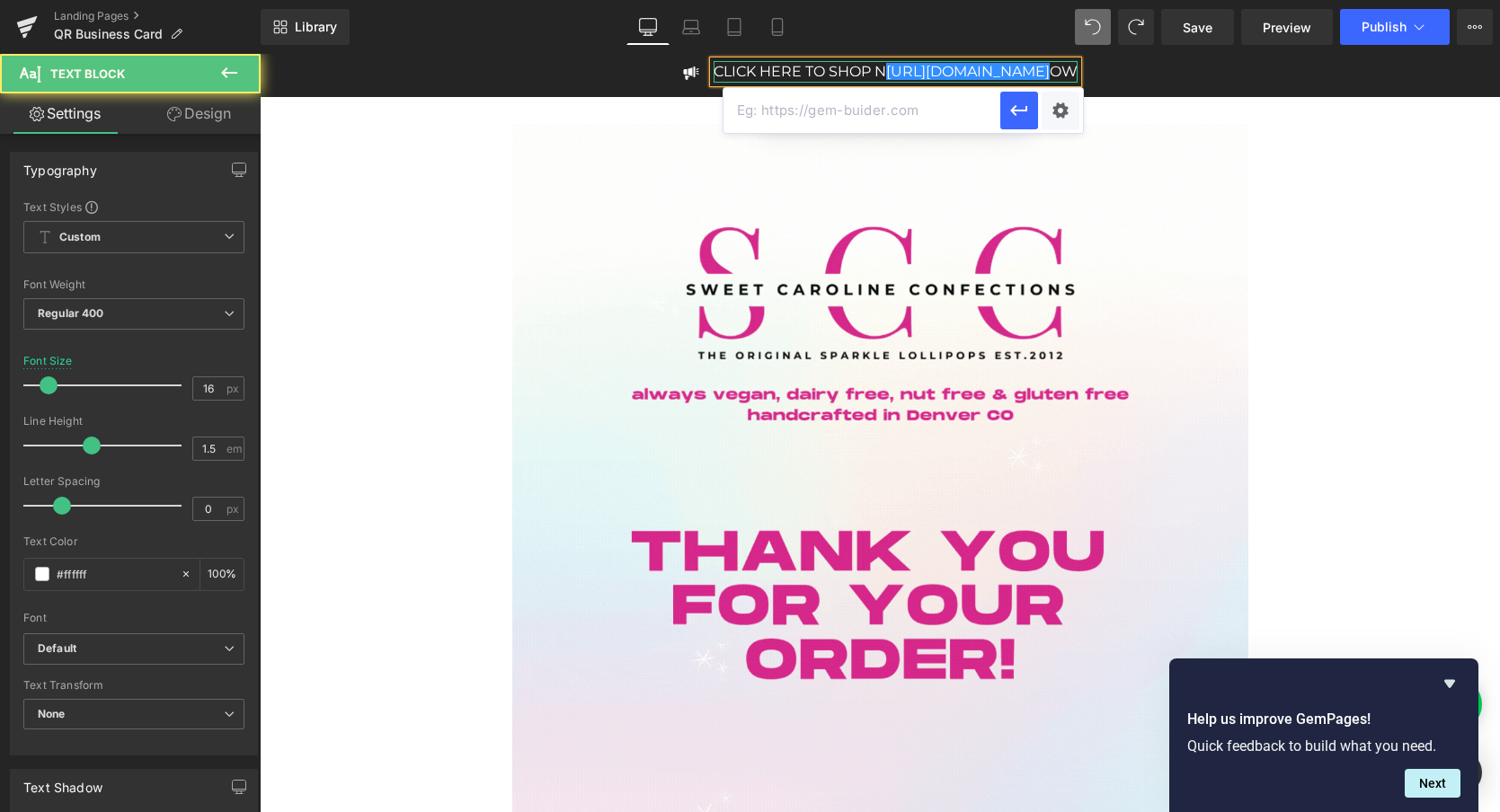
click at [814, 76] on p "CLICK HERE TO SHOP N [URL][DOMAIN_NAME] OW" at bounding box center [896, 72] width 364 height 21
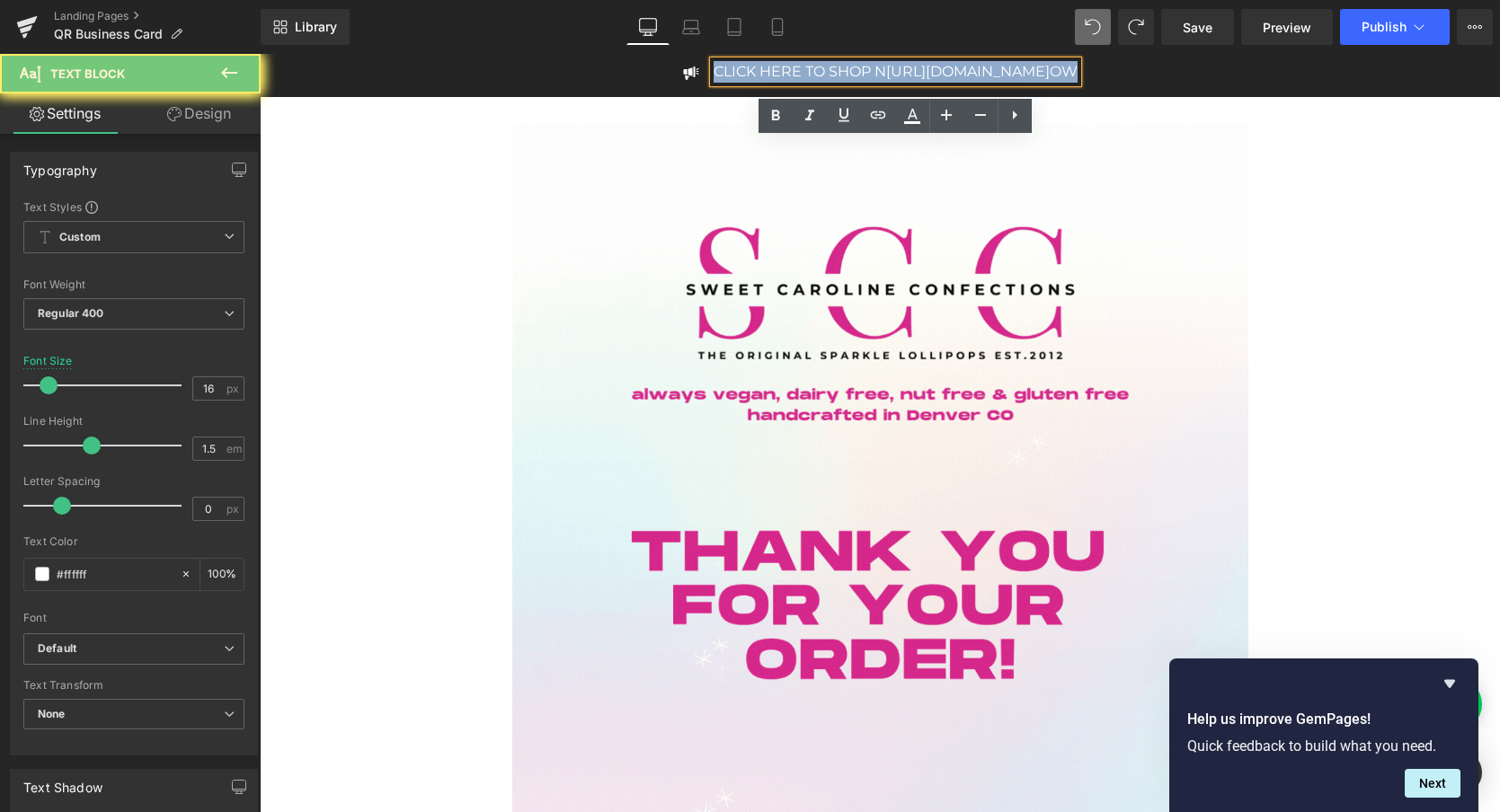
click at [814, 76] on p "CLICK HERE TO SHOP N [URL][DOMAIN_NAME] OW" at bounding box center [896, 72] width 364 height 21
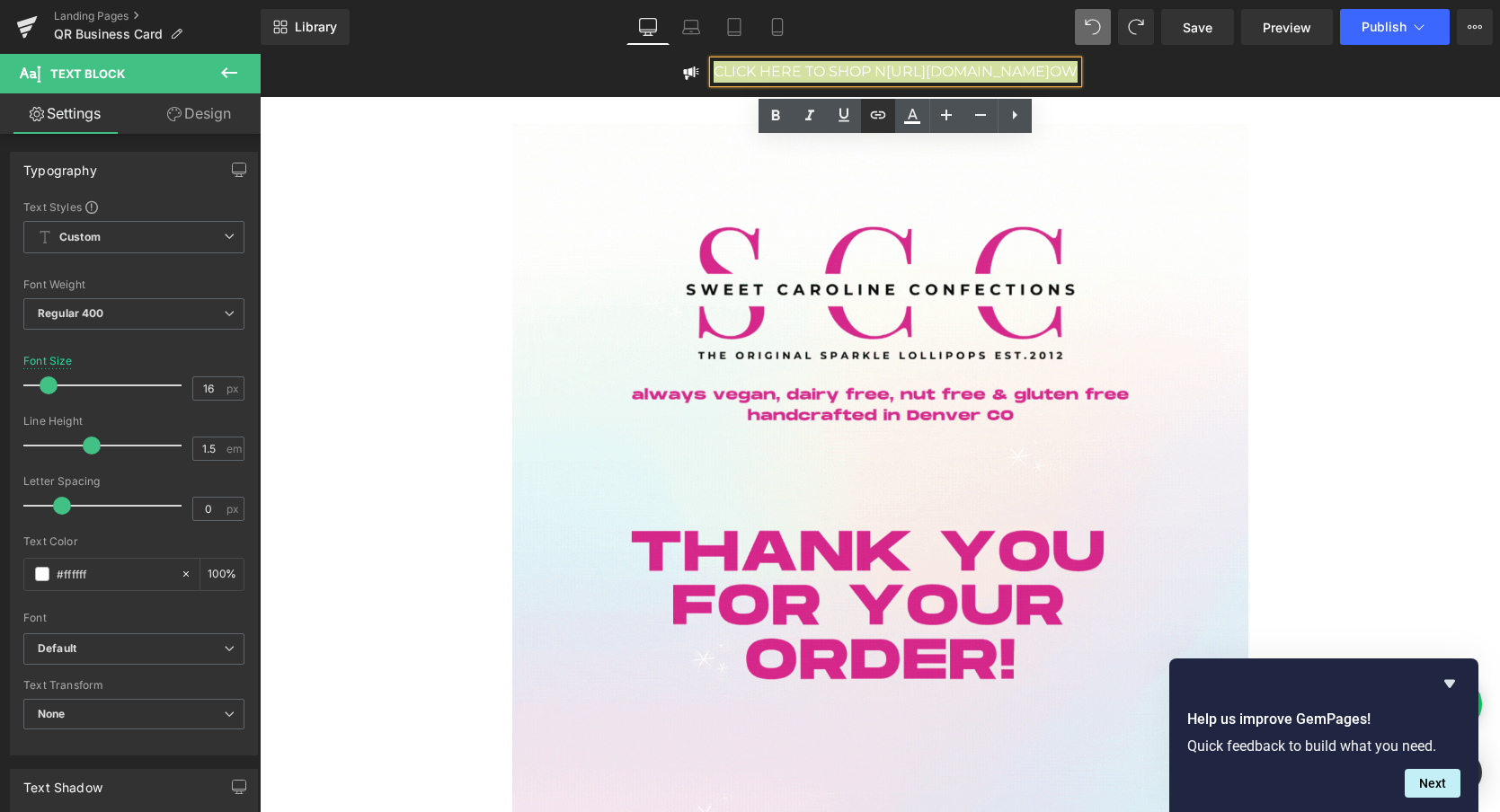
click at [875, 118] on icon at bounding box center [879, 115] width 16 height 7
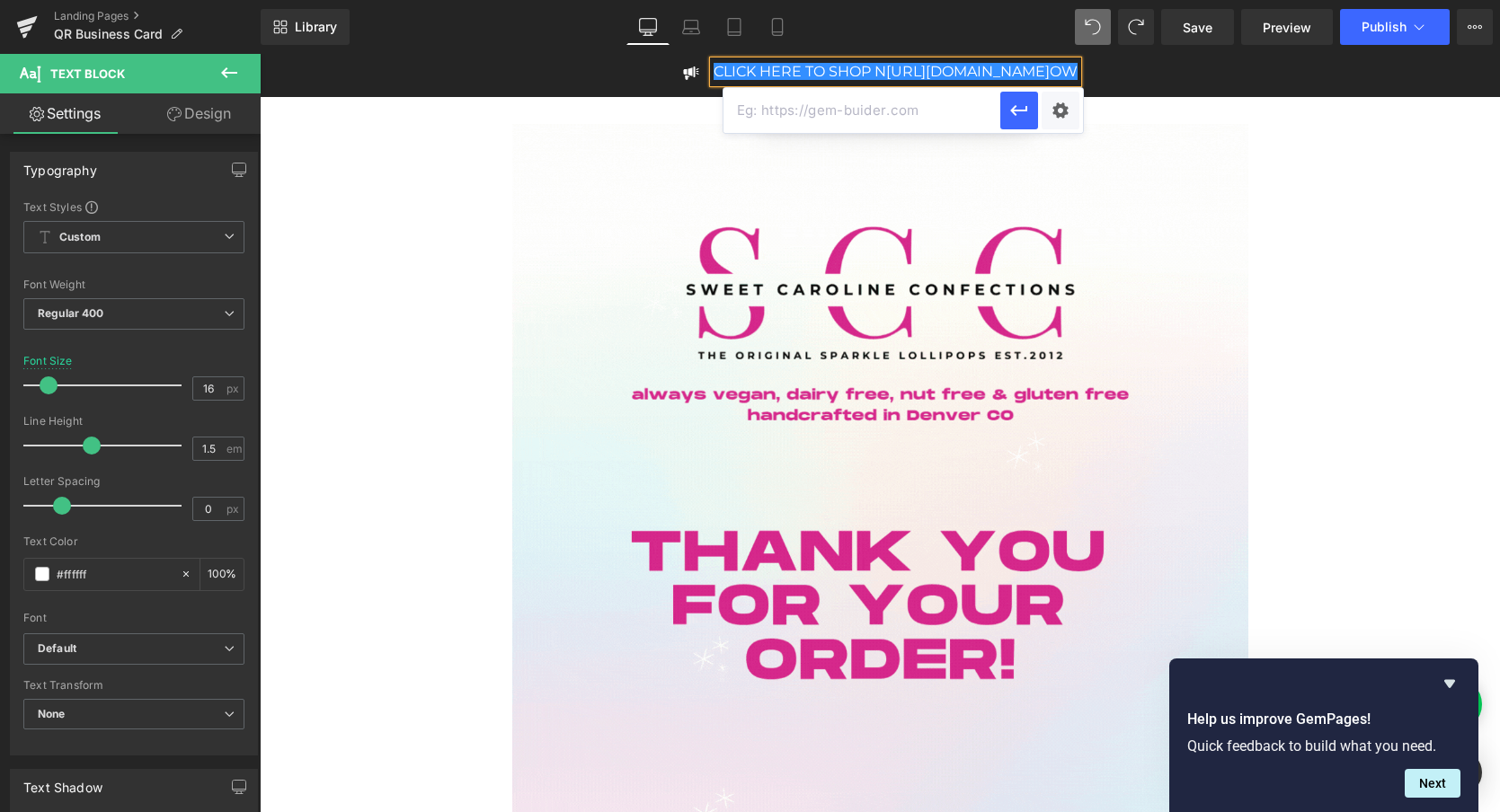
click at [851, 114] on input "text" at bounding box center [862, 111] width 277 height 45
paste input "[URL][DOMAIN_NAME]"
type input "[URL][DOMAIN_NAME]"
click at [1020, 112] on icon "button" at bounding box center [1019, 111] width 21 height 21
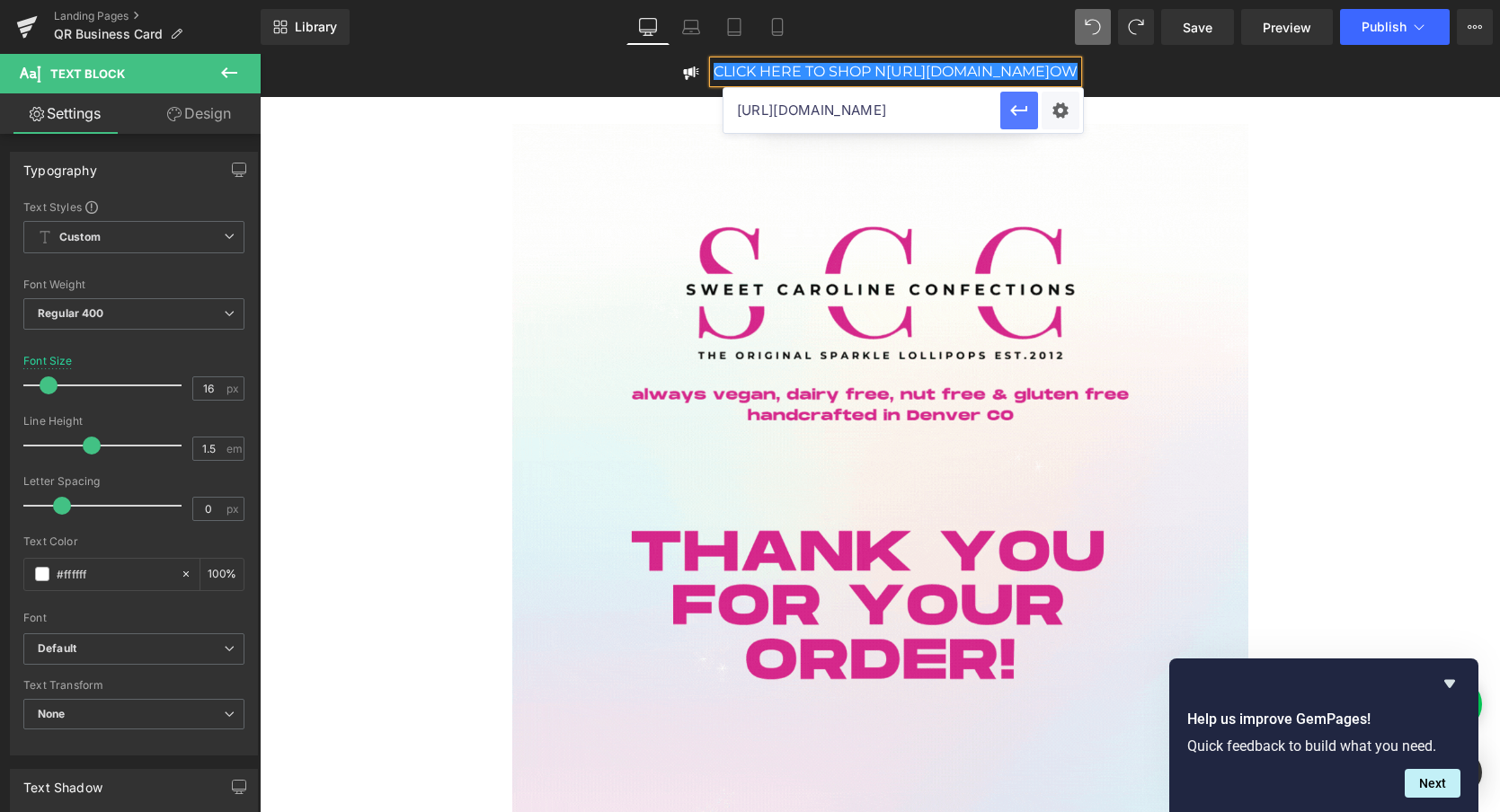
scroll to position [0, 0]
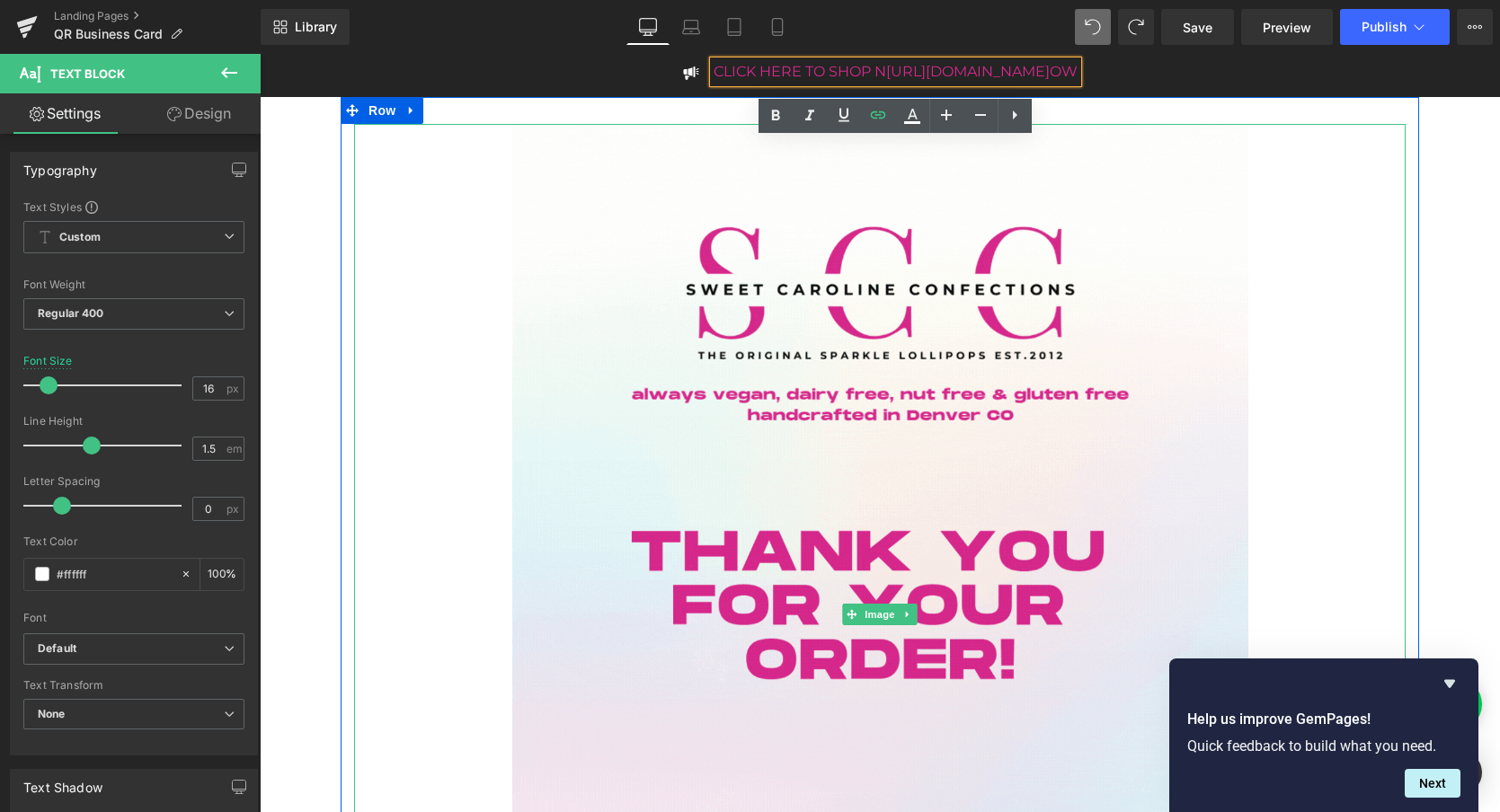
click at [1355, 168] on div at bounding box center [880, 615] width 1052 height 981
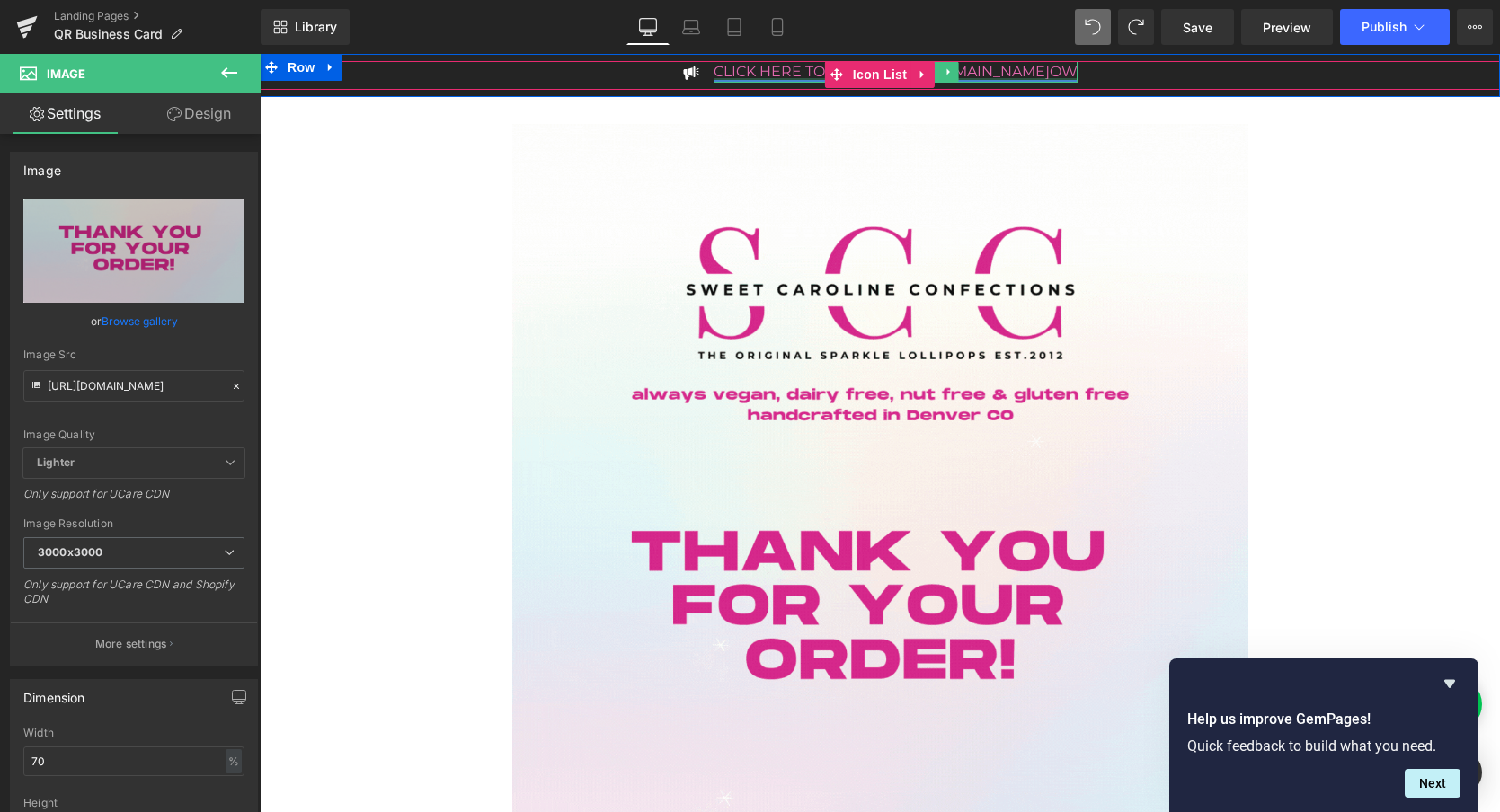
click at [955, 79] on div at bounding box center [896, 81] width 364 height 5
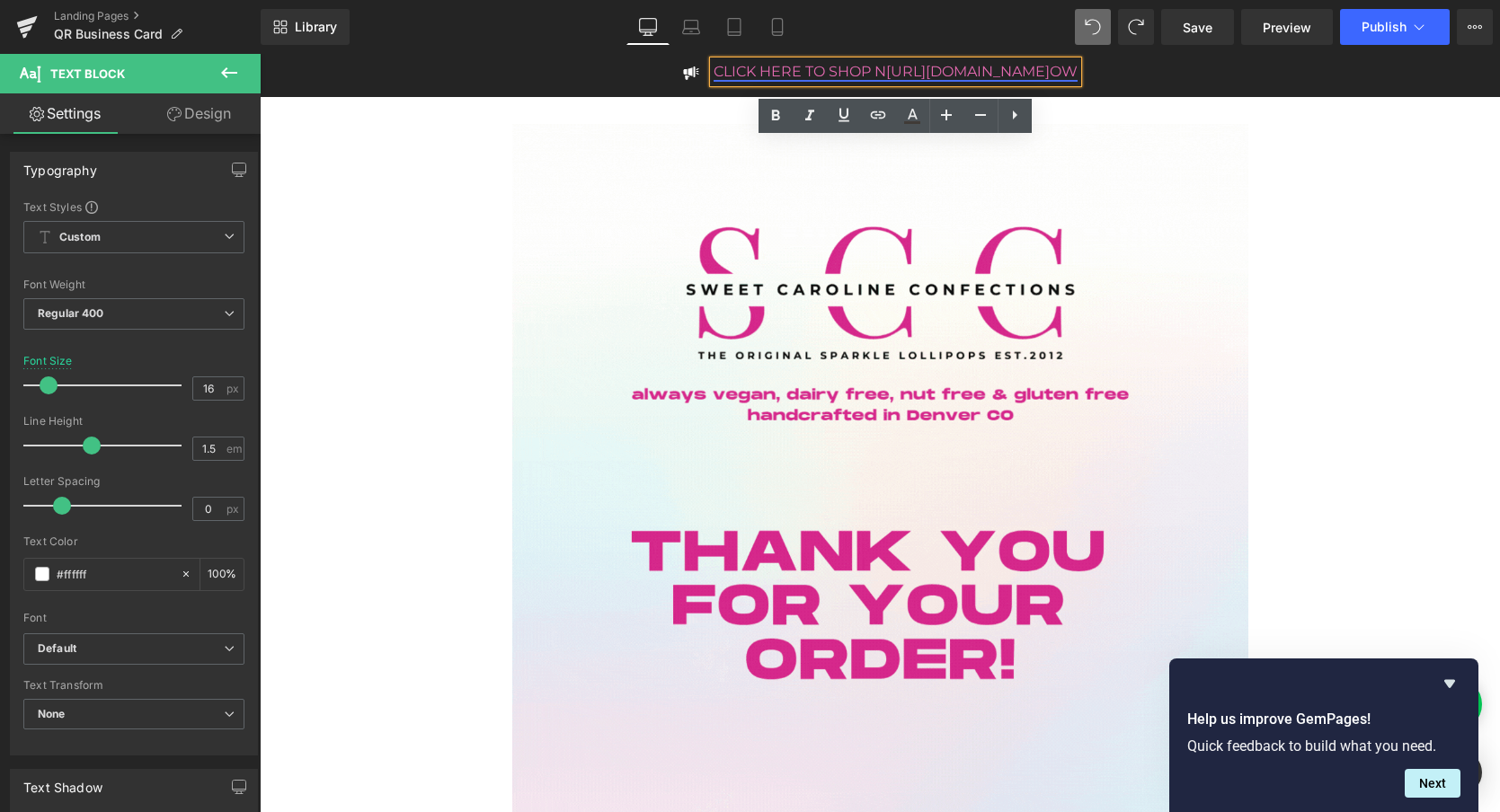
click at [864, 73] on link "CLICK HERE TO SHOP N [URL][DOMAIN_NAME] OW" at bounding box center [896, 72] width 364 height 17
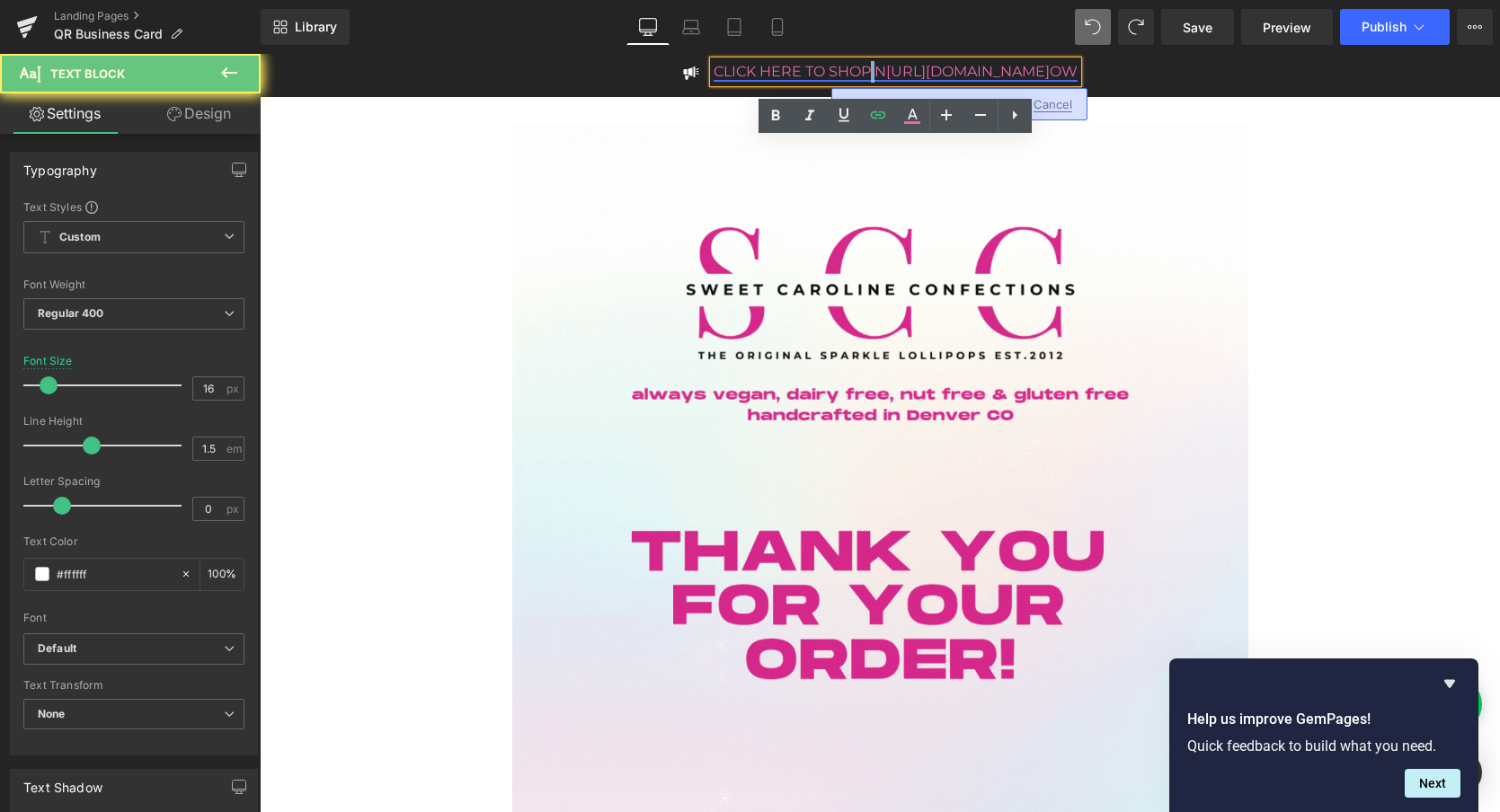
click at [864, 73] on link "CLICK HERE TO SHOP N [URL][DOMAIN_NAME] OW" at bounding box center [896, 72] width 364 height 17
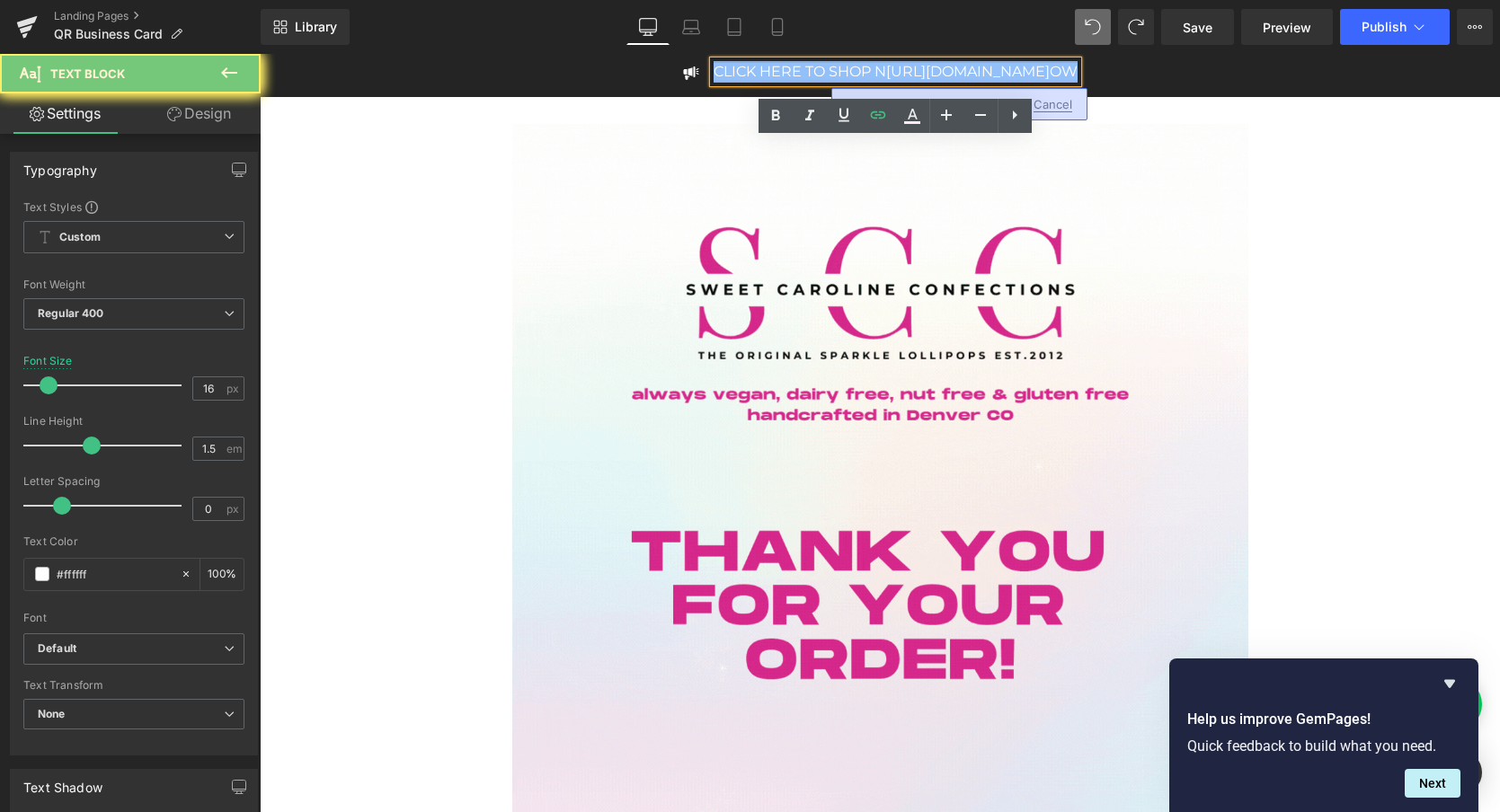
click at [864, 73] on link "CLICK HERE TO SHOP N [URL][DOMAIN_NAME] OW" at bounding box center [896, 72] width 364 height 17
drag, startPoint x: 884, startPoint y: 72, endPoint x: 1055, endPoint y: 76, distance: 171.0
click at [1055, 76] on link "CLICK HERE TO SHOP N [URL][DOMAIN_NAME] OW" at bounding box center [896, 72] width 364 height 17
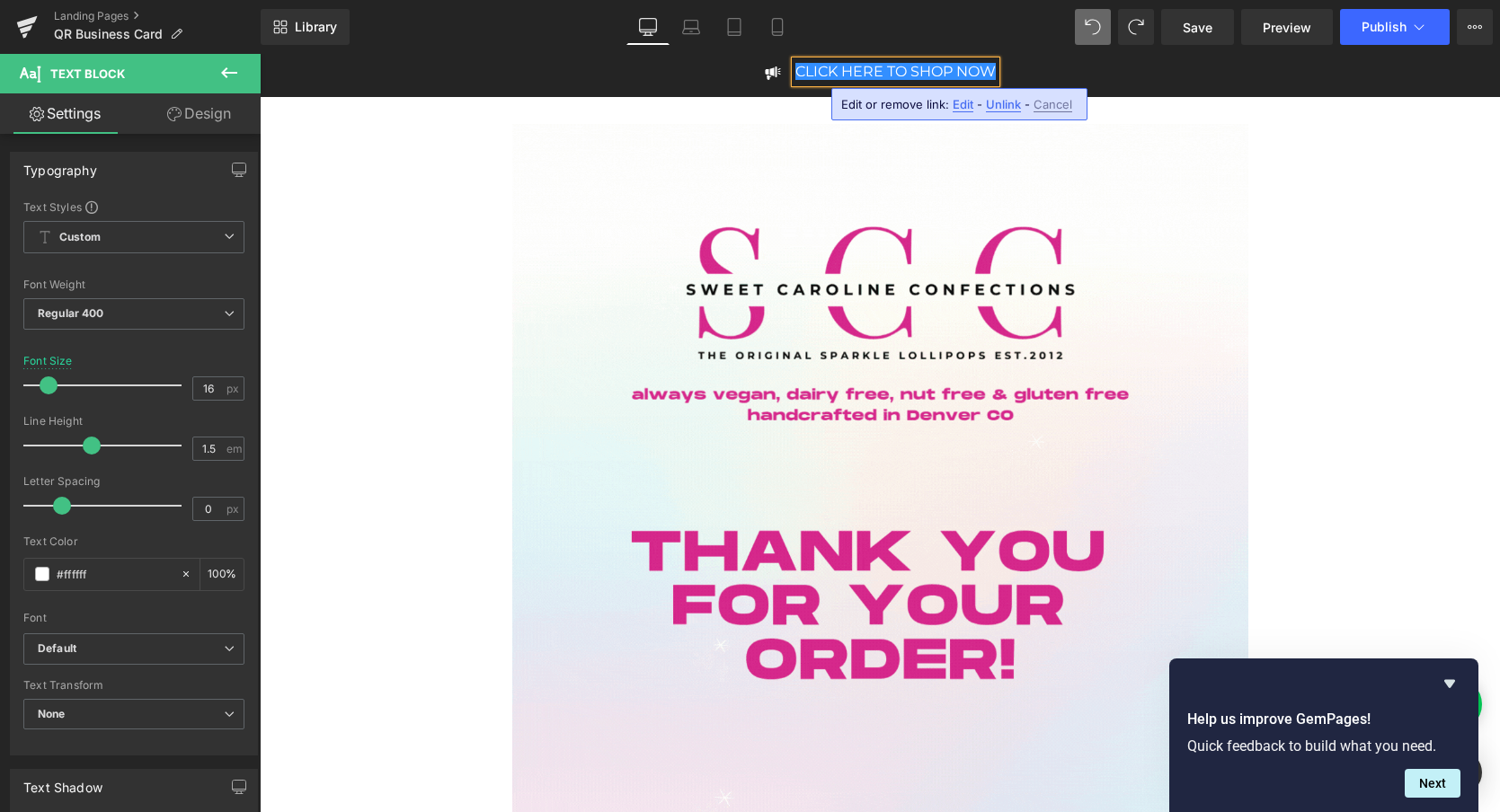
click at [1010, 106] on span "Unlink" at bounding box center [1004, 105] width 35 height 16
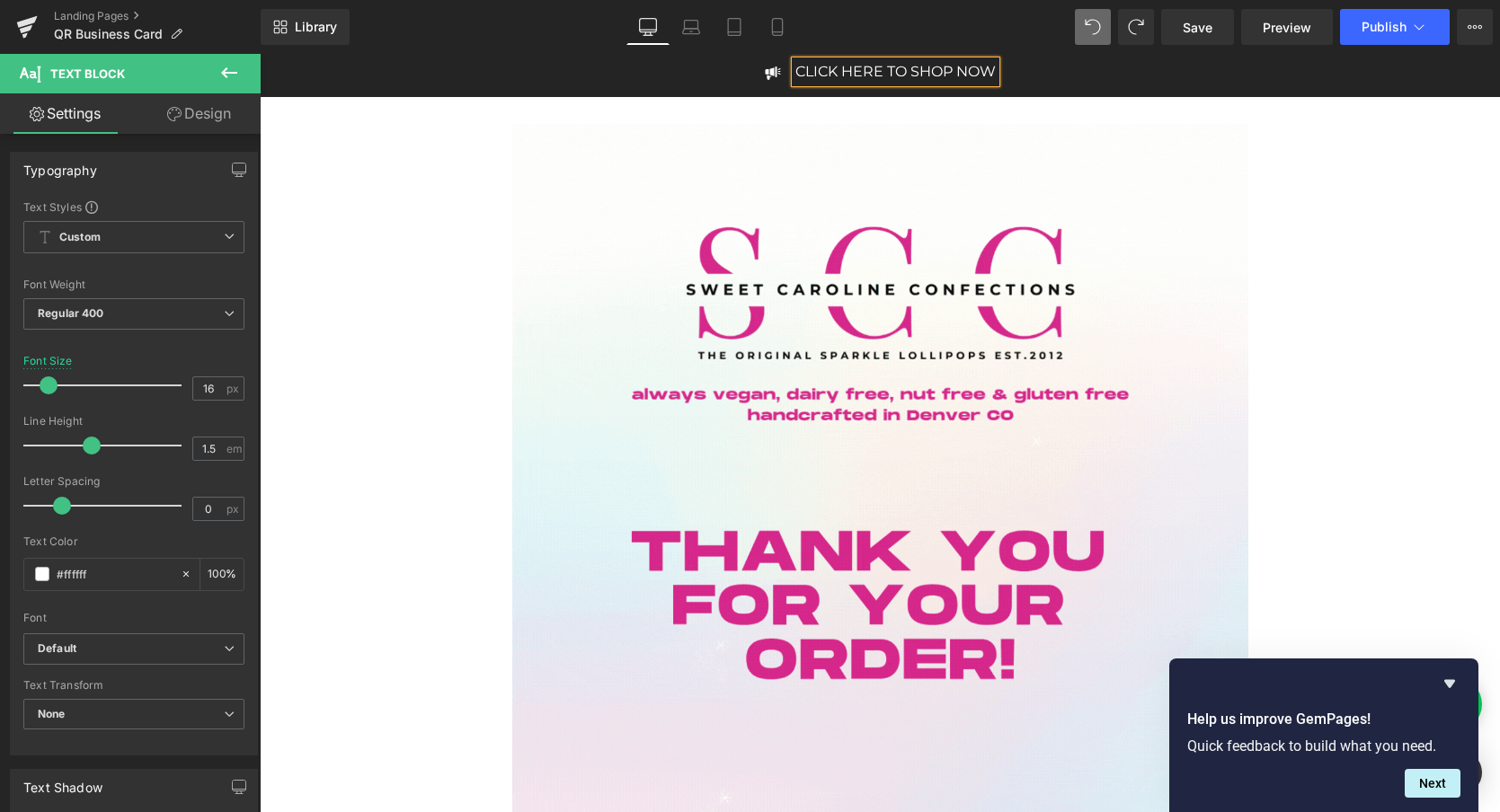
click at [883, 69] on p "CLICK HERE TO SHOP NOW" at bounding box center [896, 72] width 200 height 21
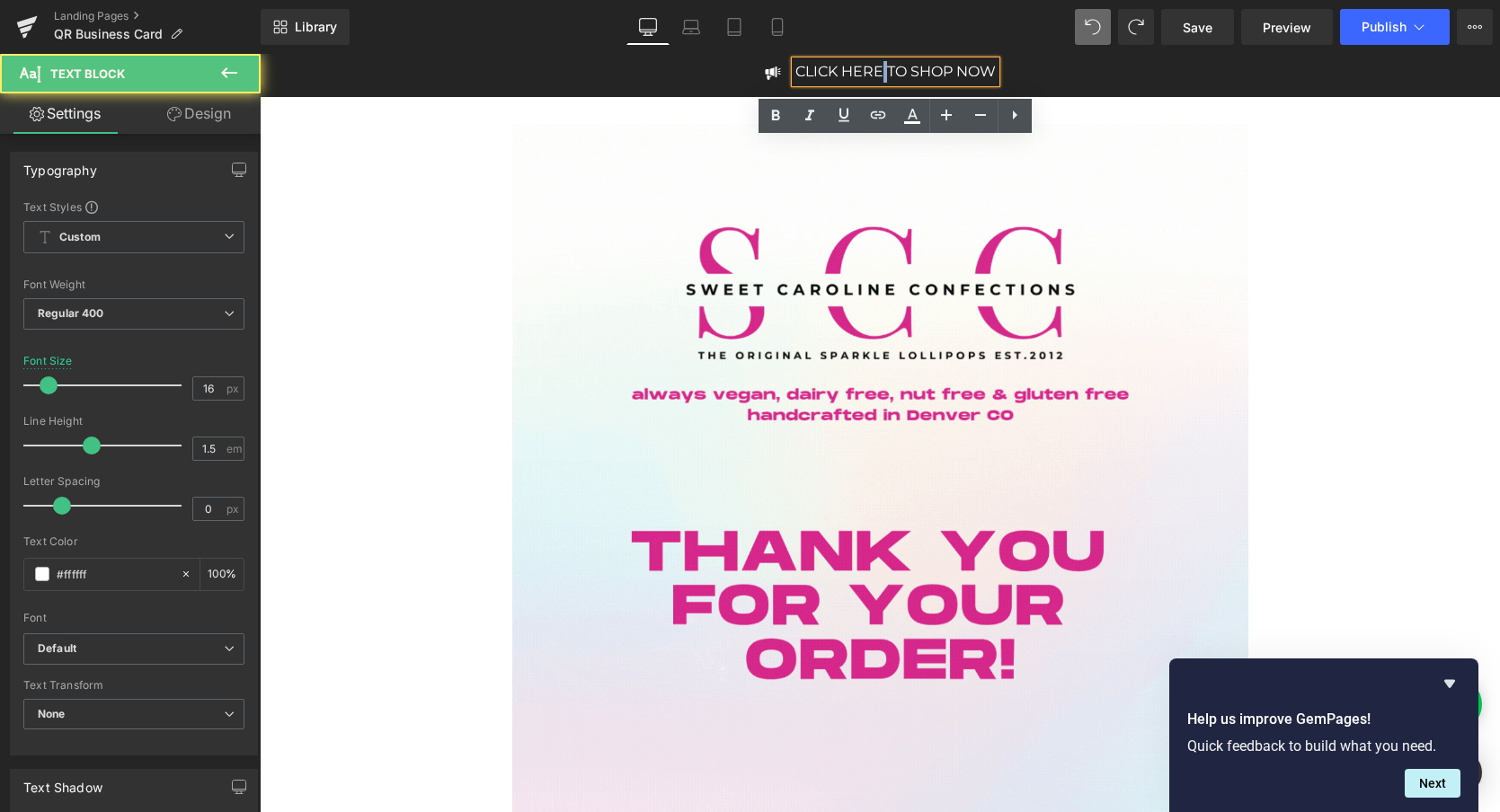
click at [883, 69] on p "CLICK HERE TO SHOP NOW" at bounding box center [896, 72] width 200 height 21
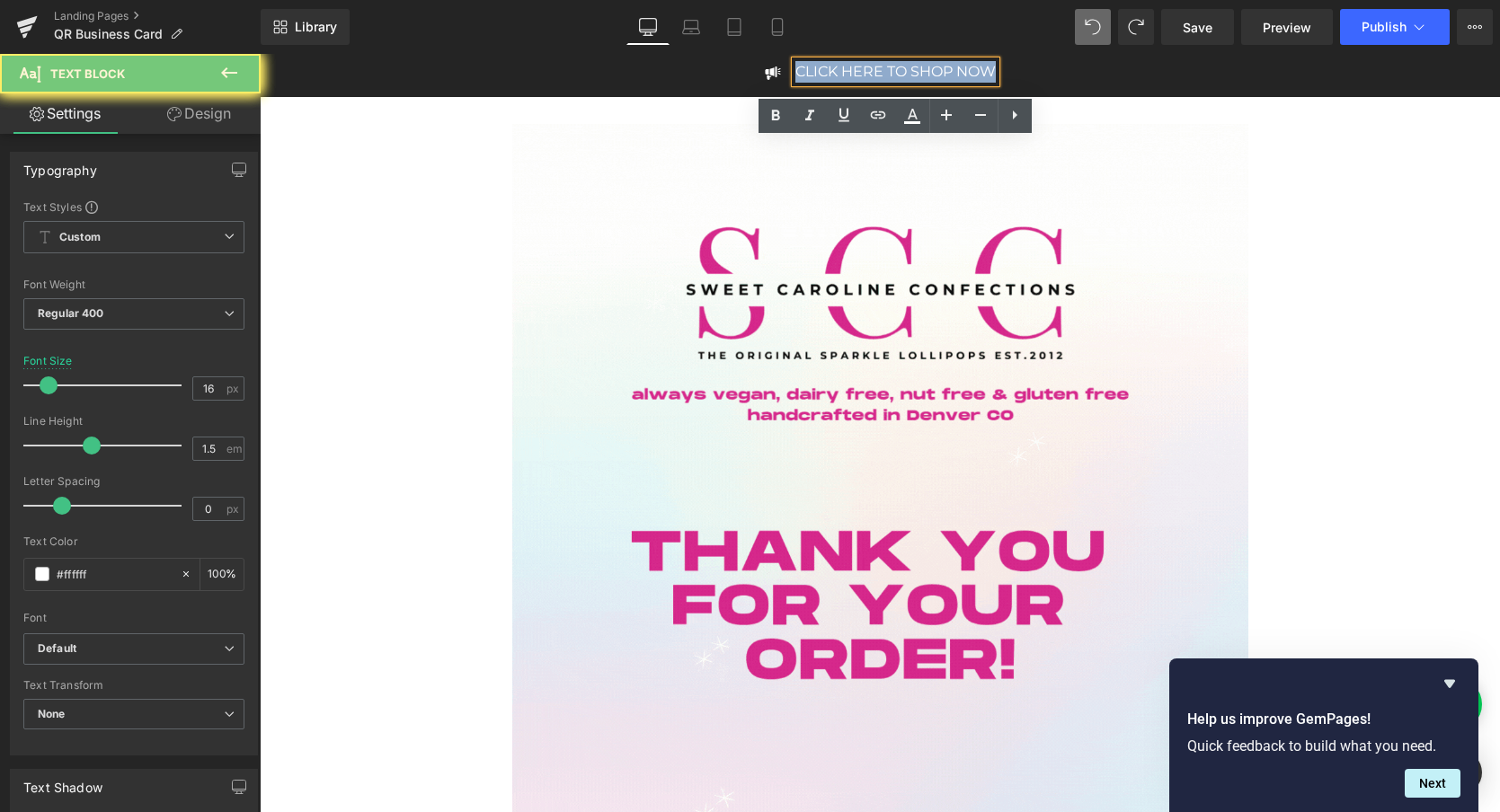
click at [883, 69] on p "CLICK HERE TO SHOP NOW" at bounding box center [896, 72] width 200 height 21
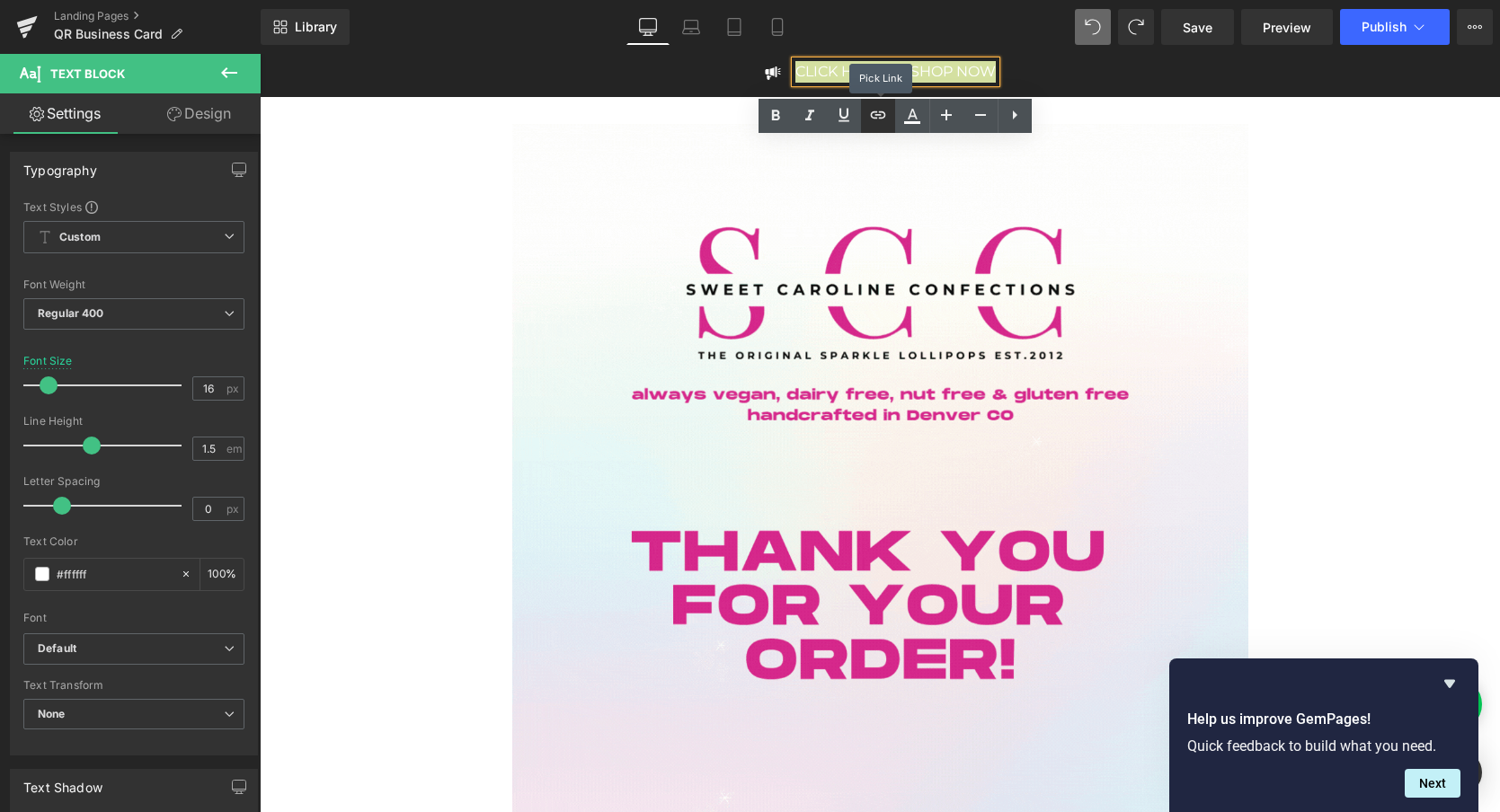
click at [879, 116] on icon at bounding box center [878, 115] width 21 height 21
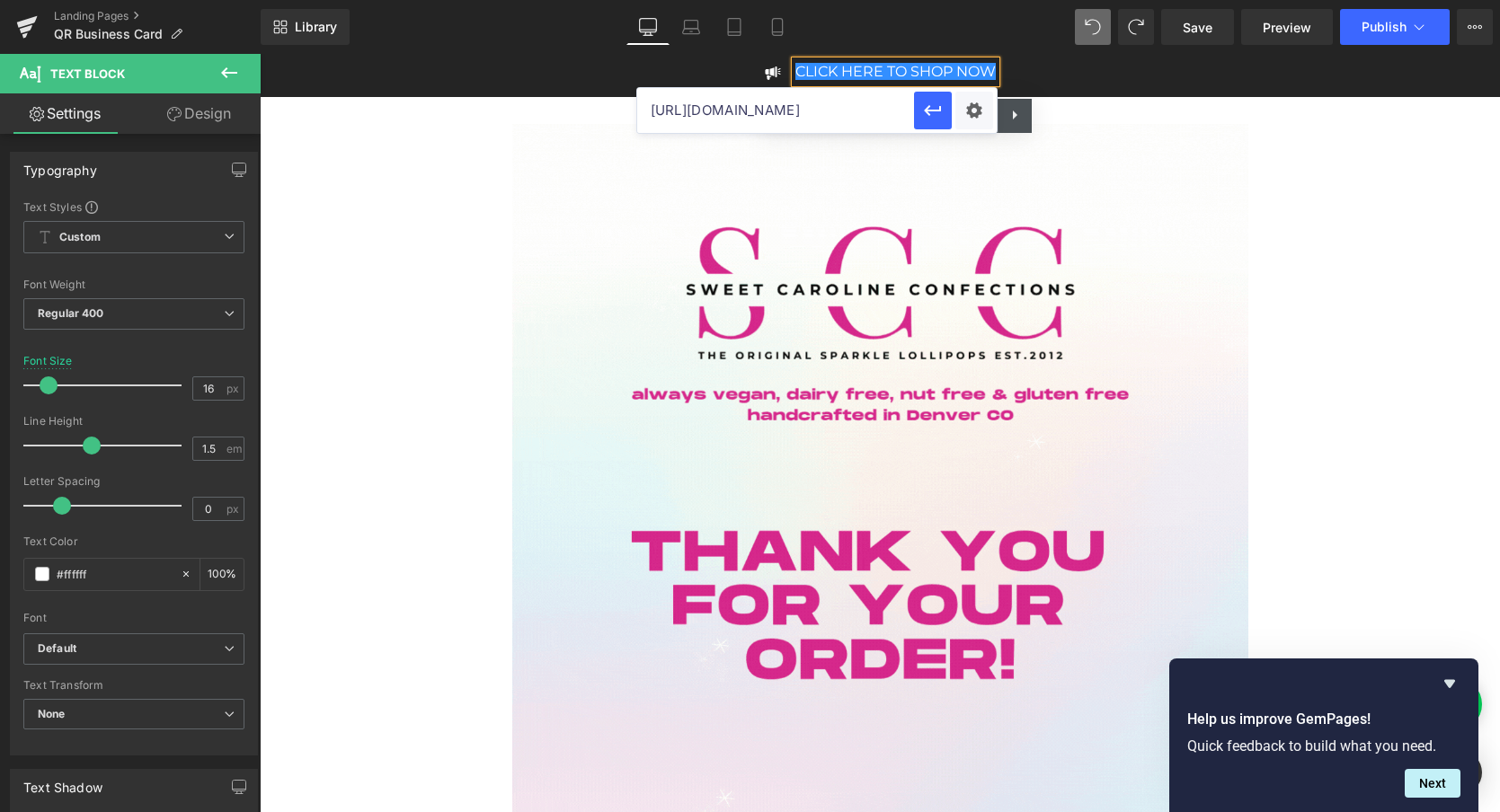
click at [772, 116] on input "[URL][DOMAIN_NAME]" at bounding box center [775, 111] width 277 height 45
paste input "[URL][DOMAIN_NAME]"
type input "[URL][DOMAIN_NAME]"
click at [1015, 115] on icon at bounding box center [1015, 115] width 5 height 9
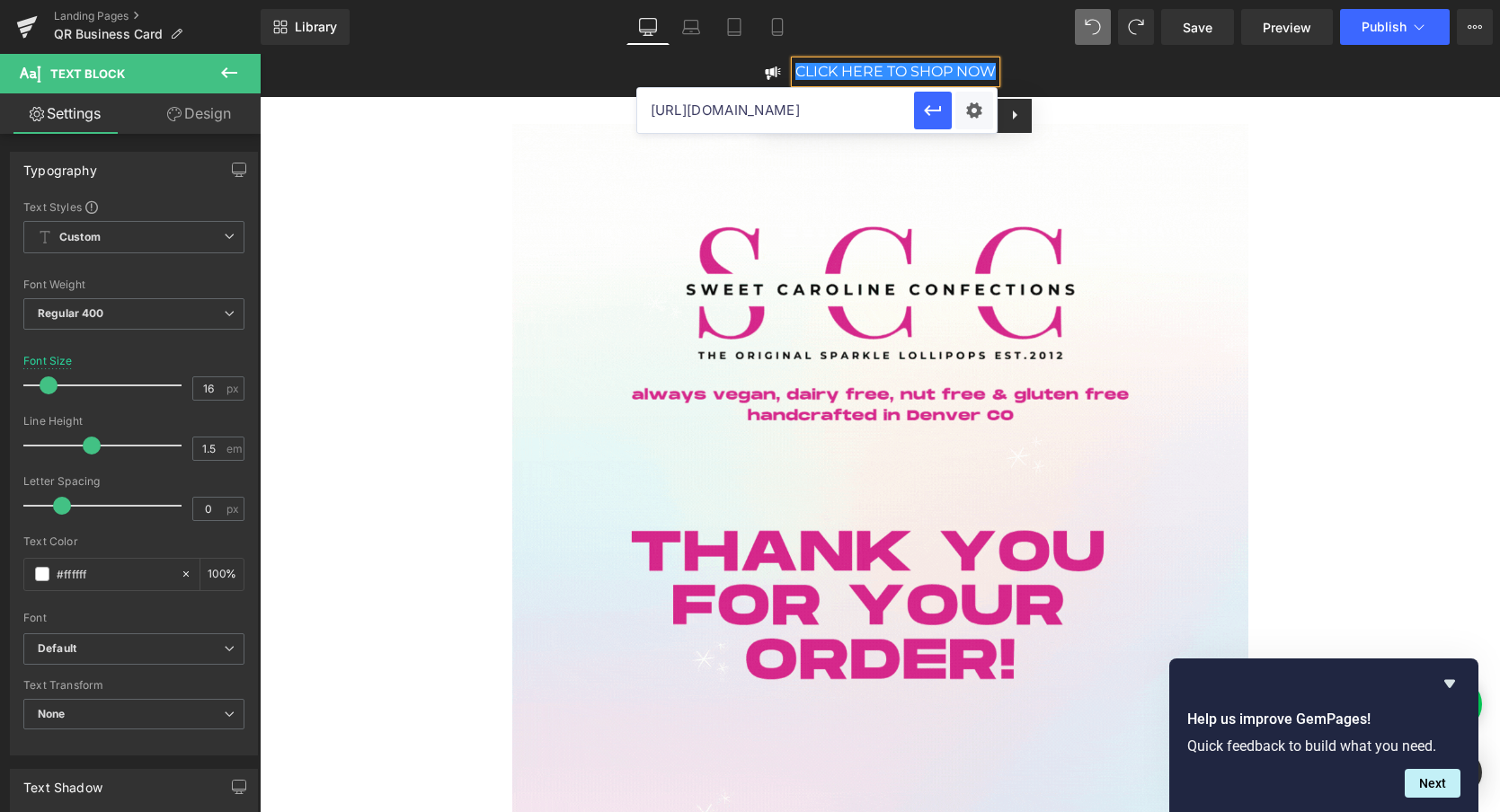
scroll to position [0, 0]
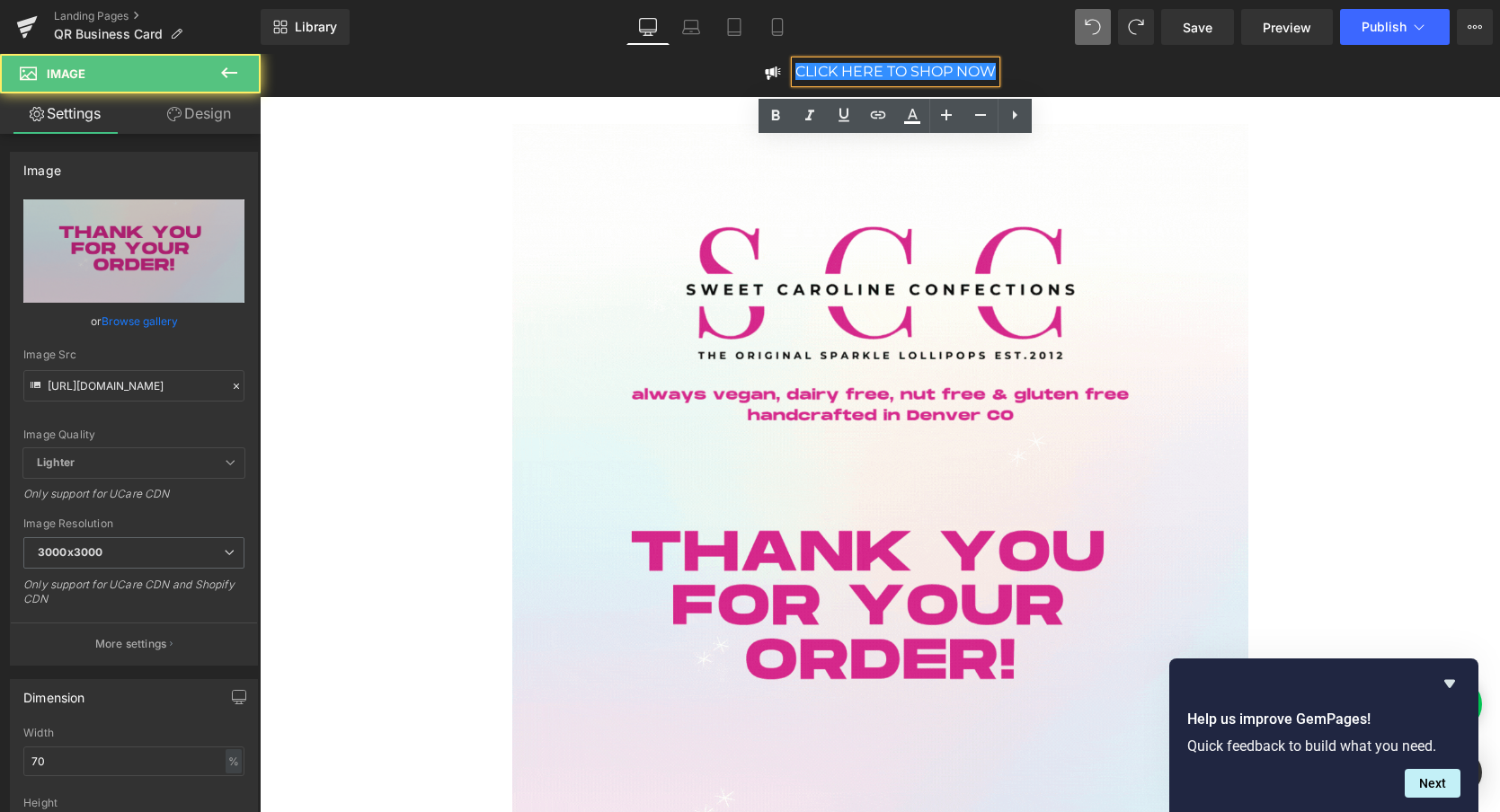
click at [1396, 194] on div at bounding box center [880, 615] width 1052 height 981
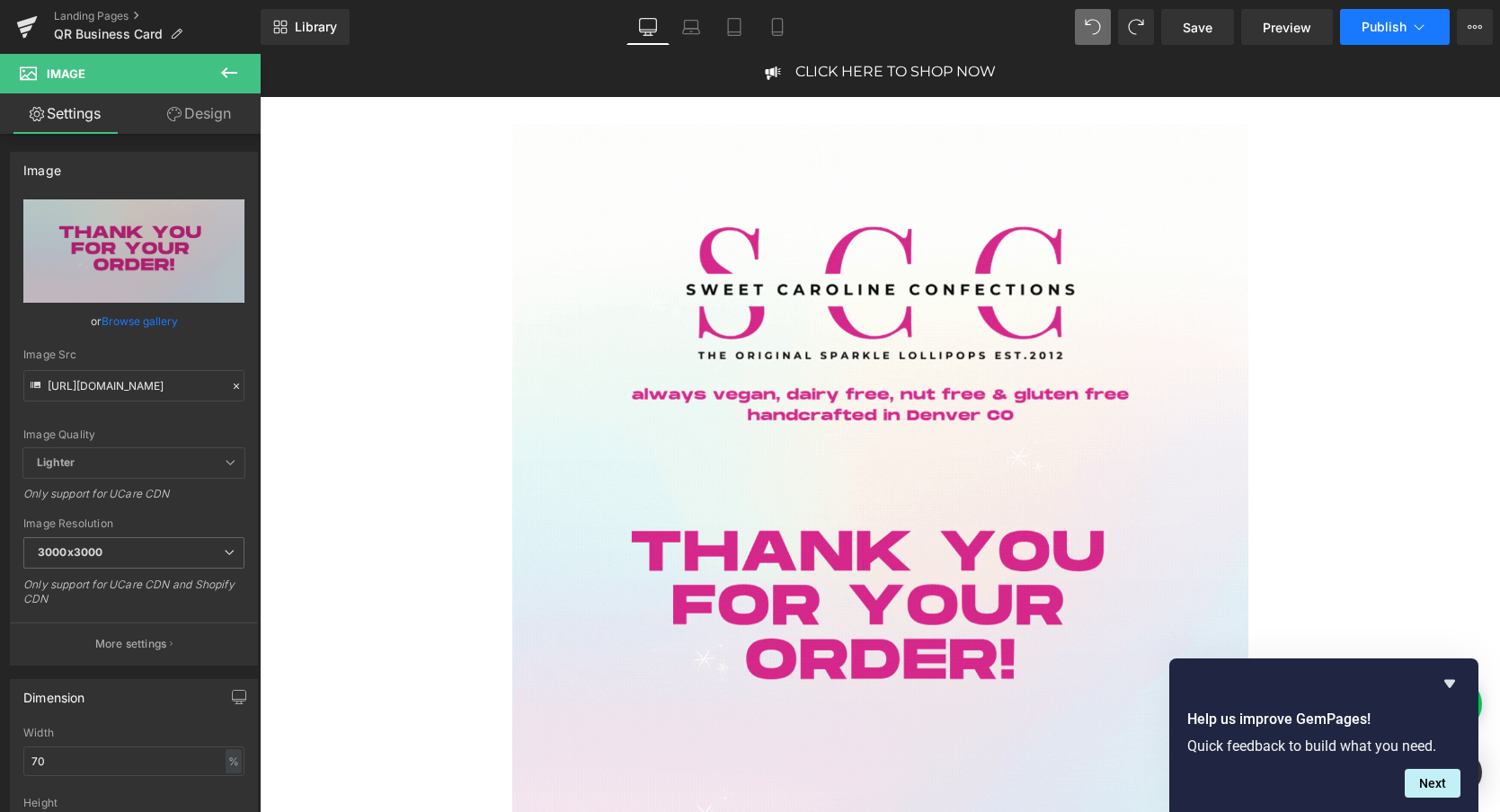
click at [1382, 25] on span "Publish" at bounding box center [1384, 26] width 45 height 15
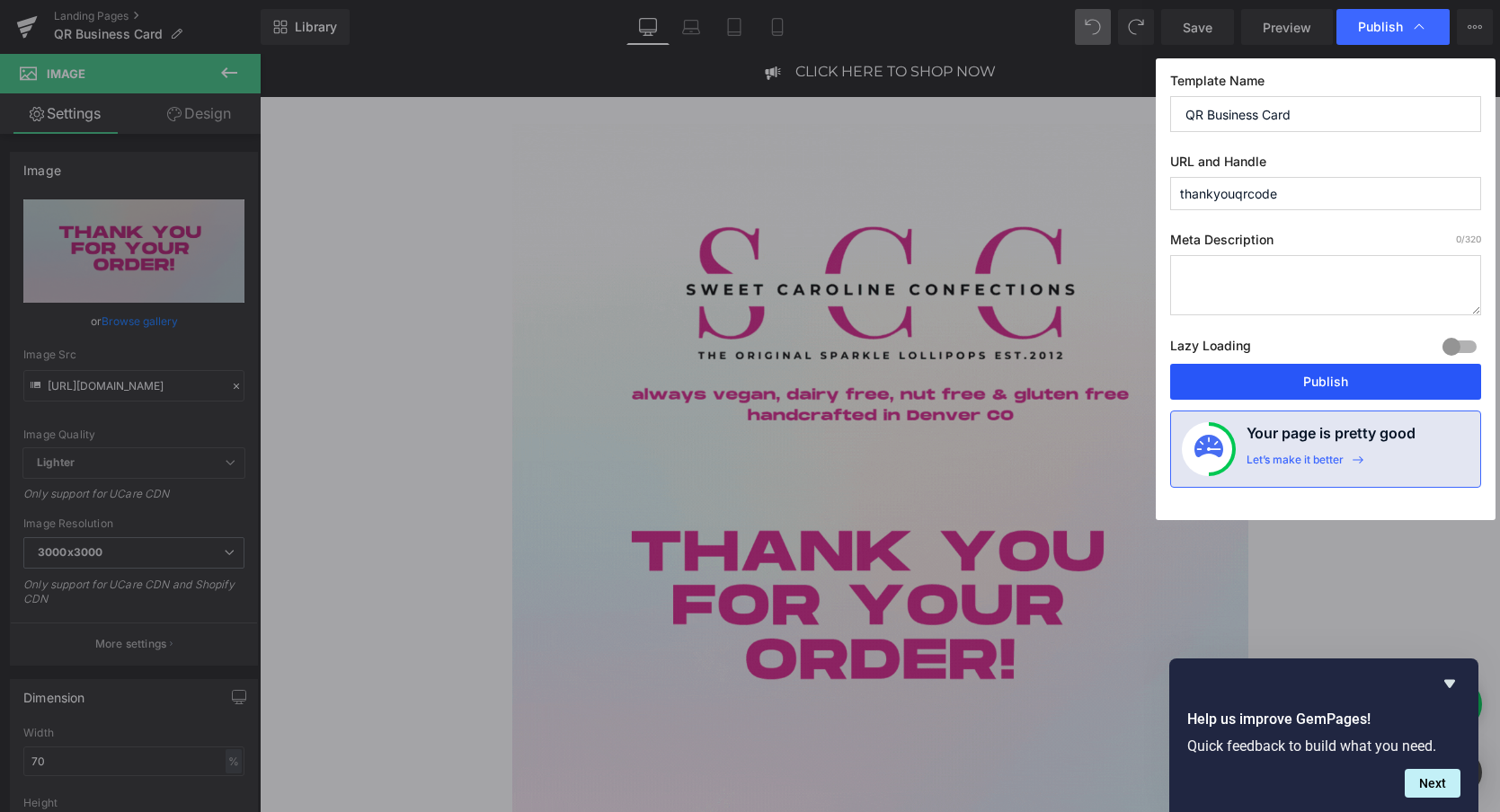
click at [1307, 381] on button "Publish" at bounding box center [1326, 382] width 311 height 36
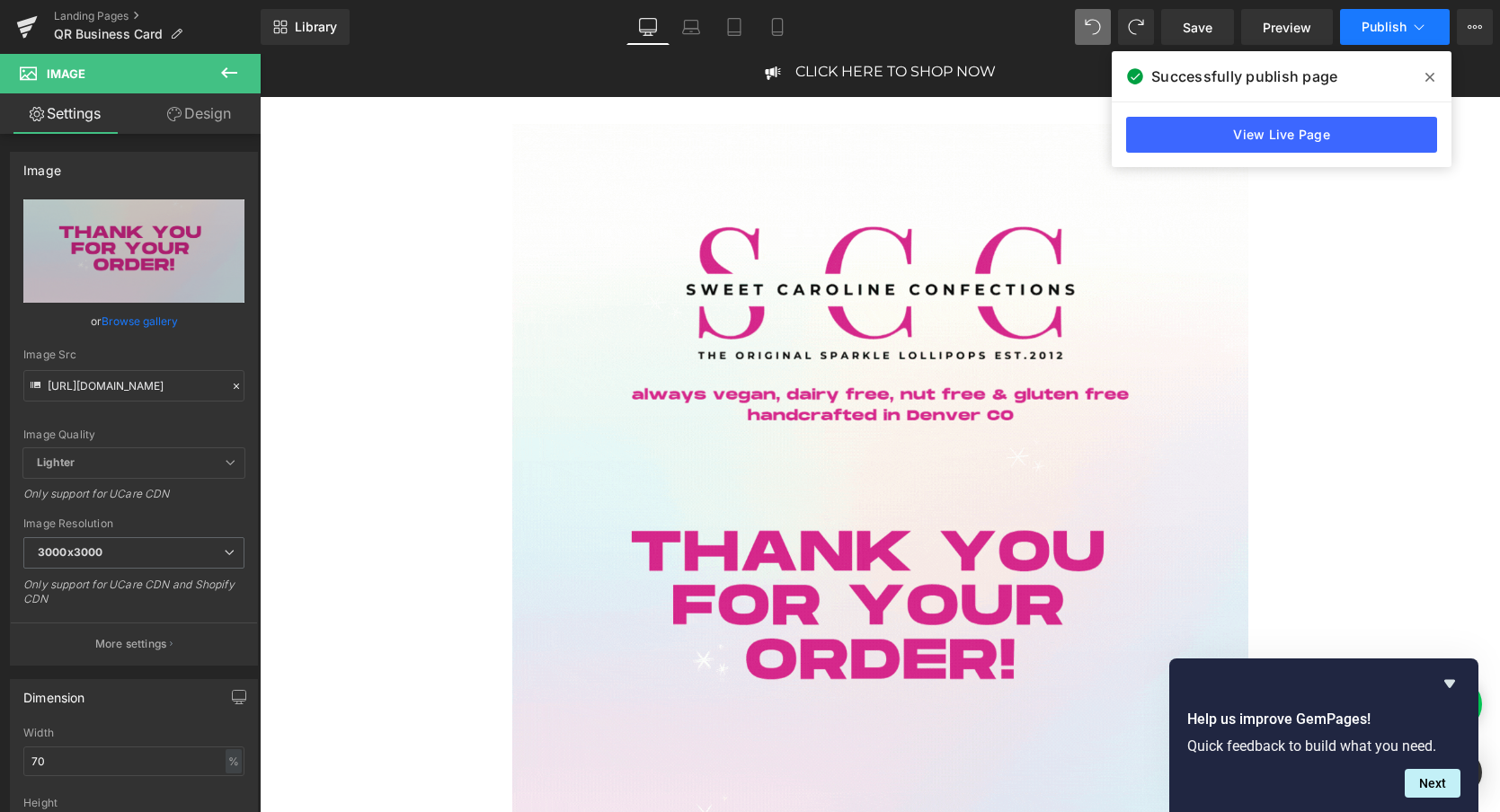
click at [1380, 30] on span "Publish" at bounding box center [1384, 26] width 45 height 15
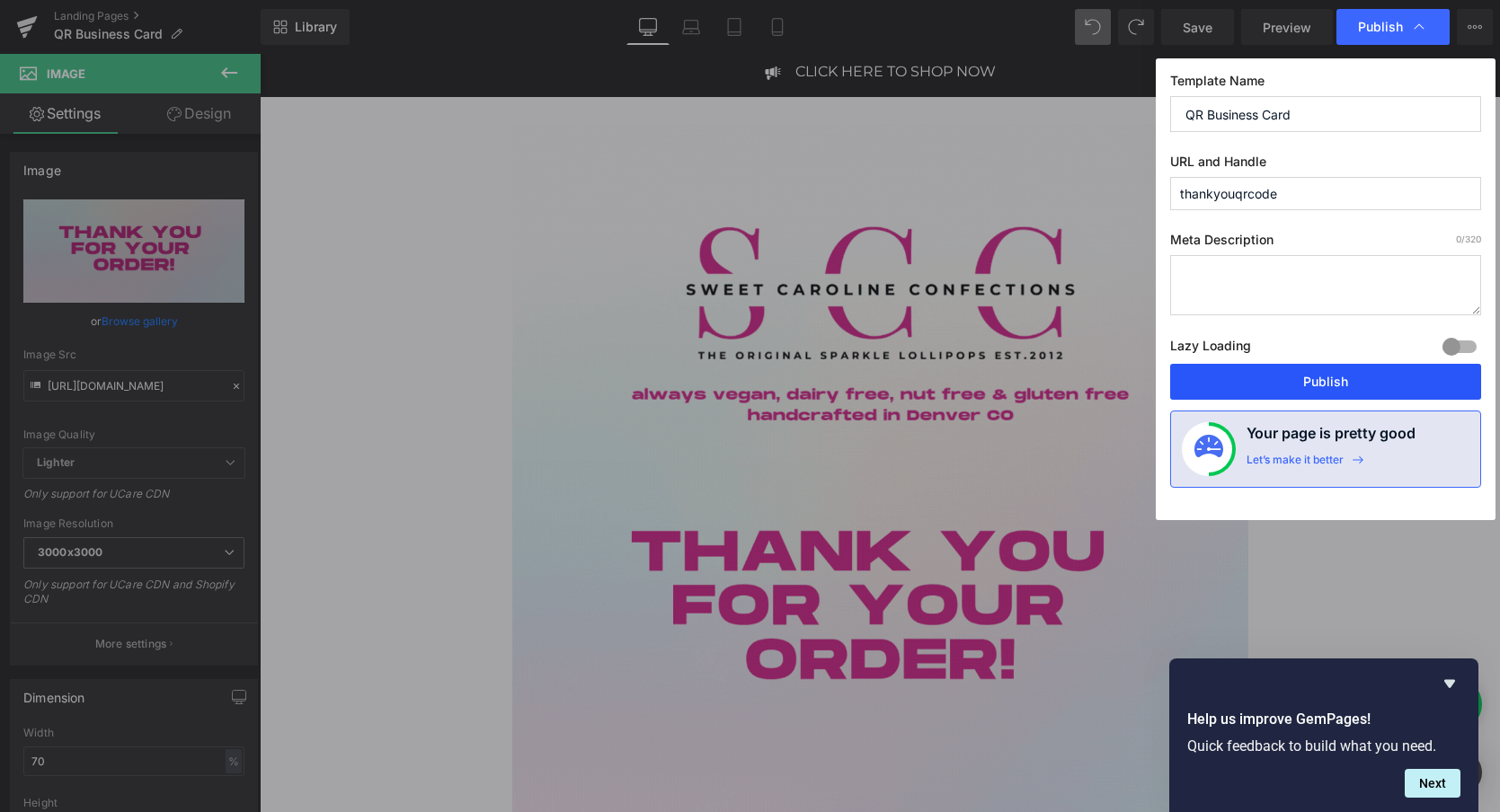
click at [1317, 386] on button "Publish" at bounding box center [1326, 382] width 311 height 36
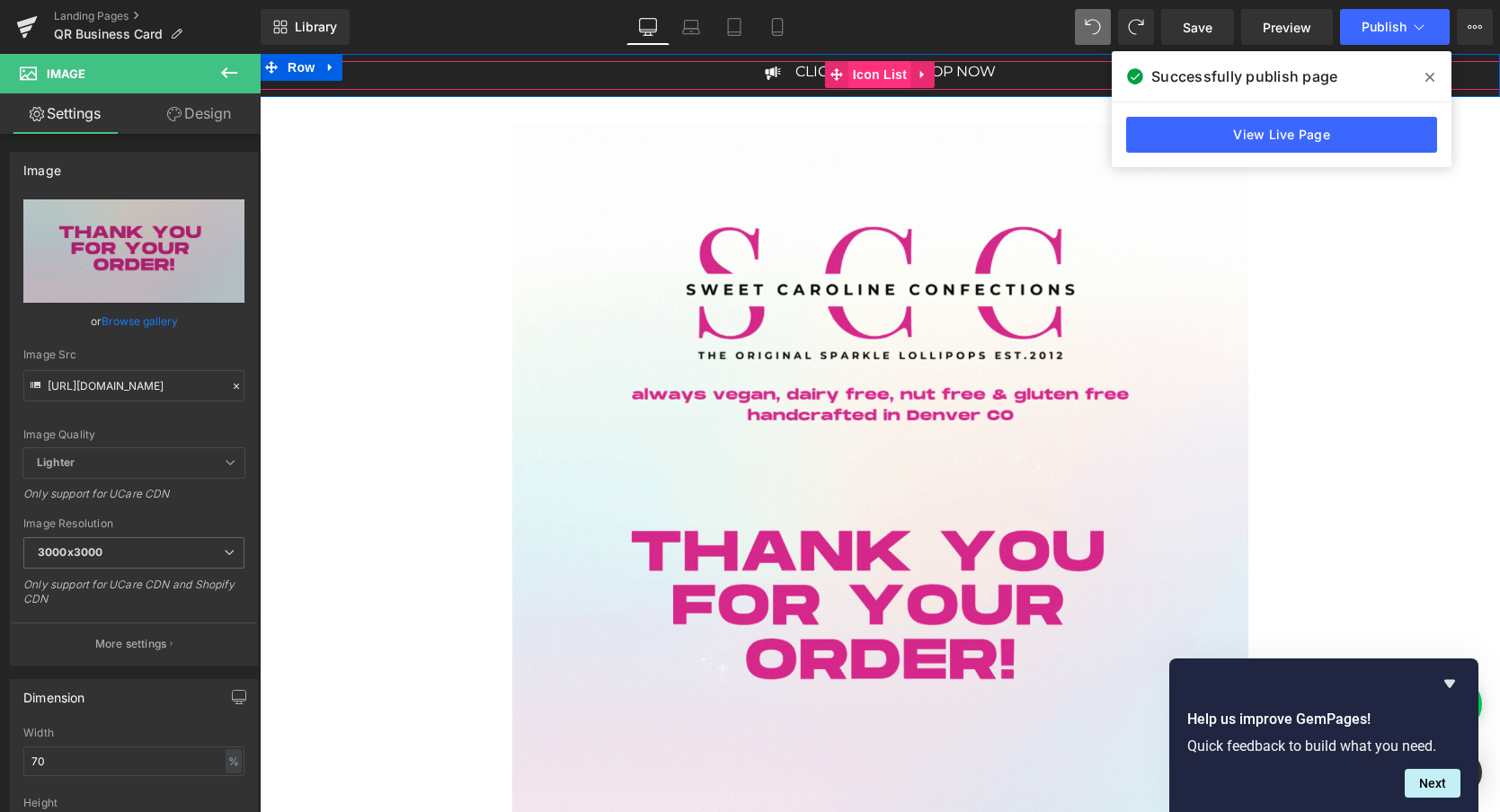
click at [880, 79] on span "Icon List" at bounding box center [879, 75] width 63 height 27
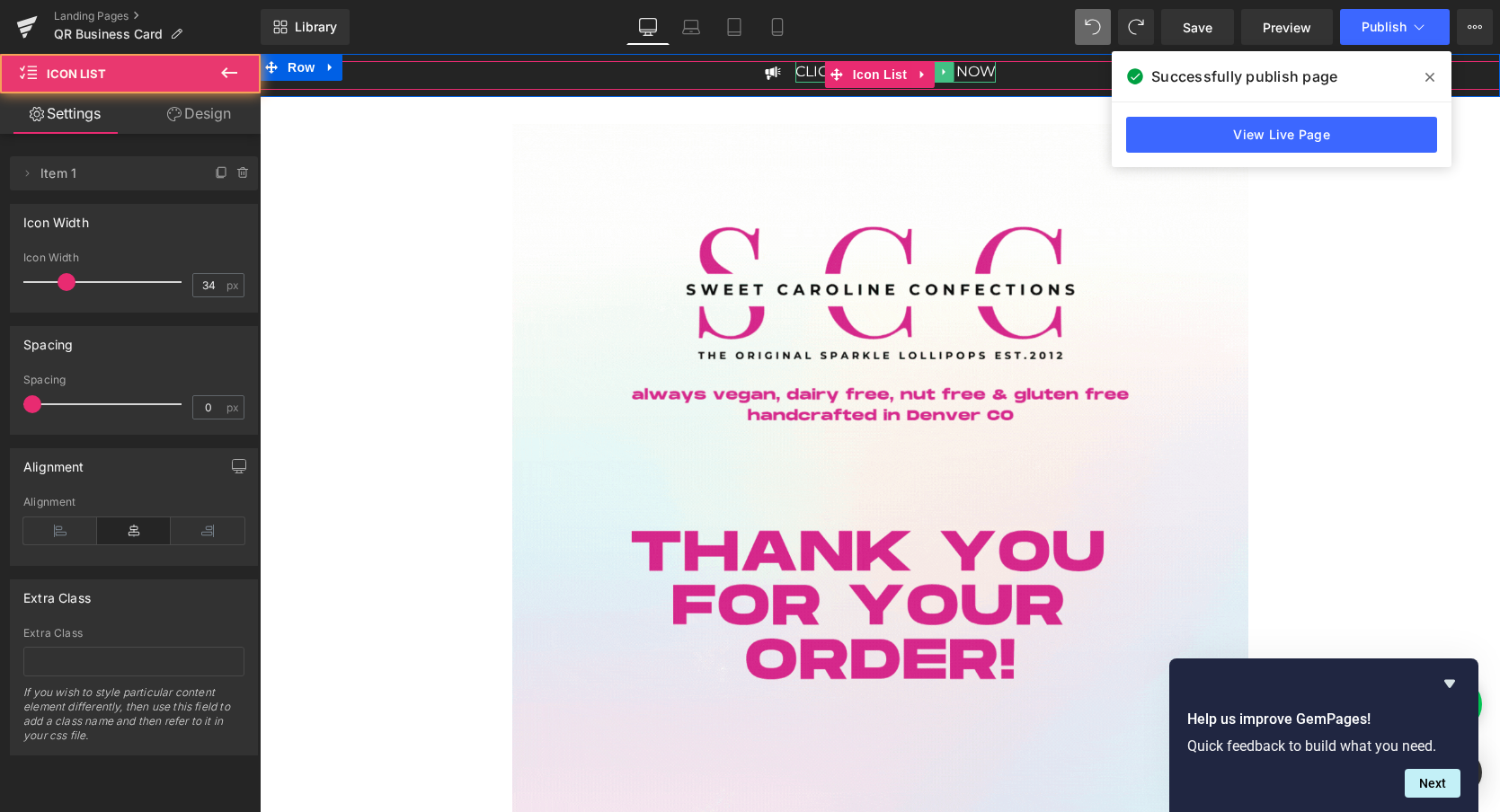
click at [966, 72] on p "CLICK HERE TO SHOP NOW" at bounding box center [896, 72] width 200 height 21
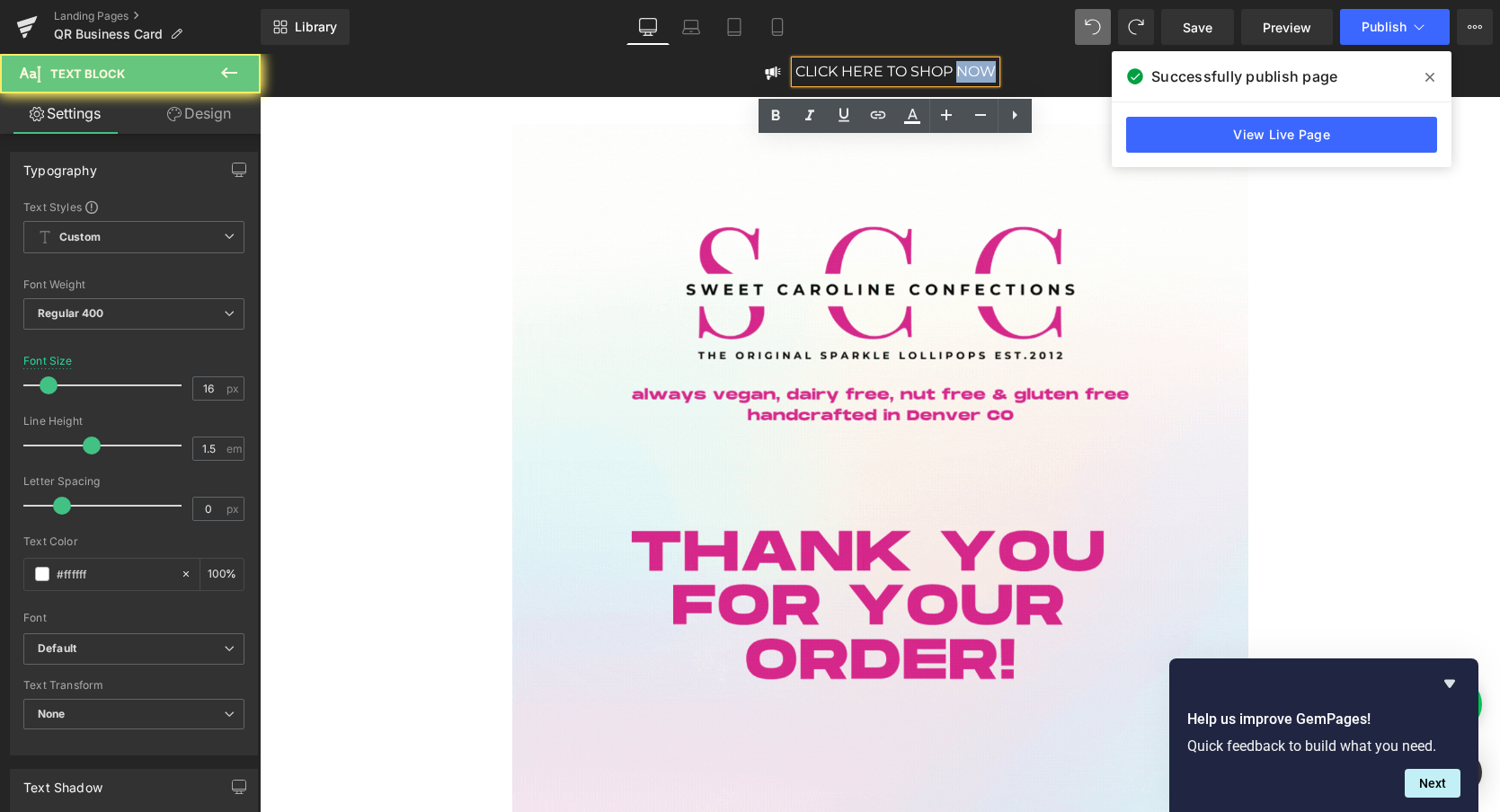
click at [966, 73] on p "CLICK HERE TO SHOP NOW" at bounding box center [896, 72] width 200 height 21
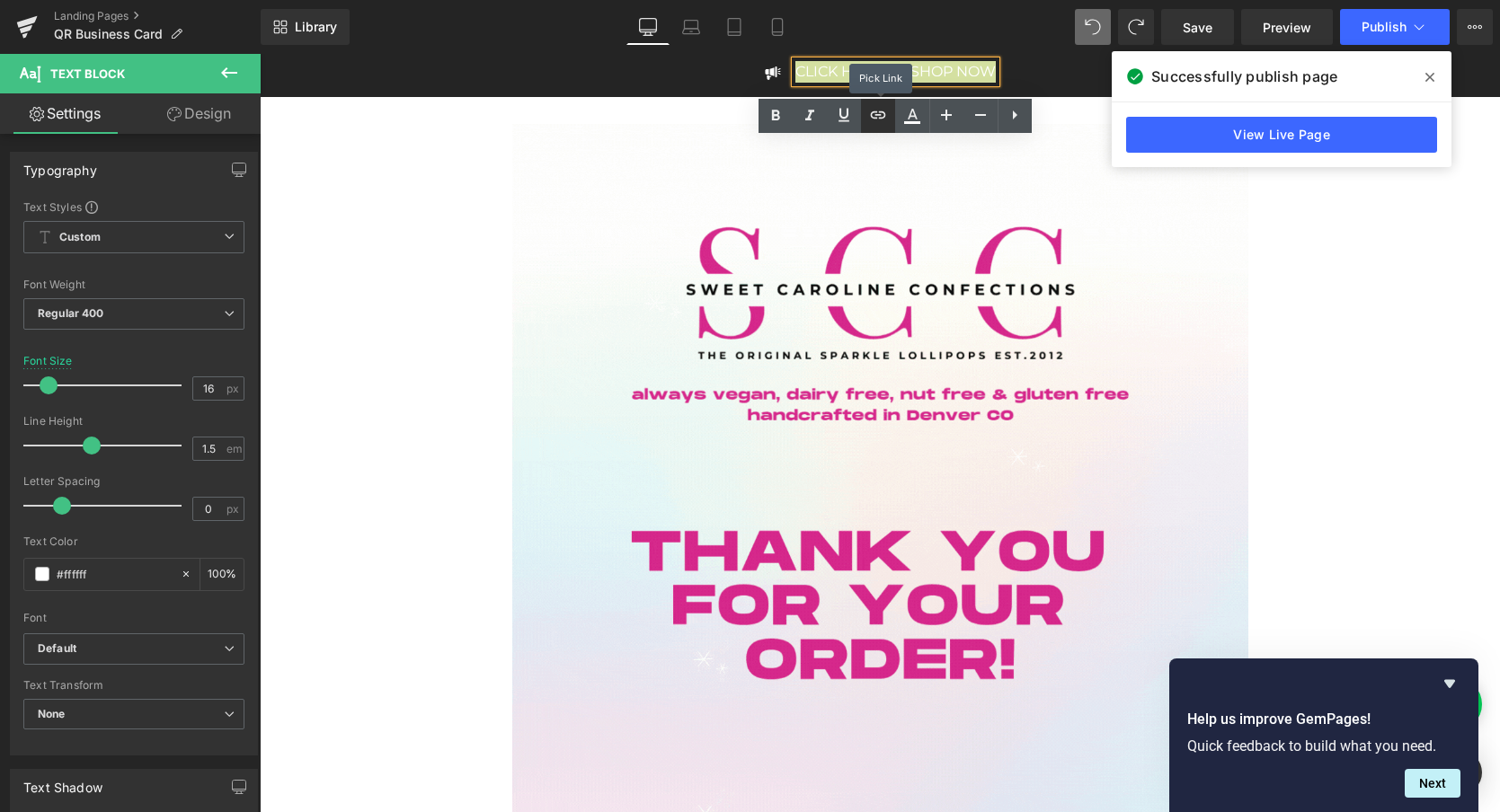
click at [880, 115] on icon at bounding box center [879, 115] width 16 height 7
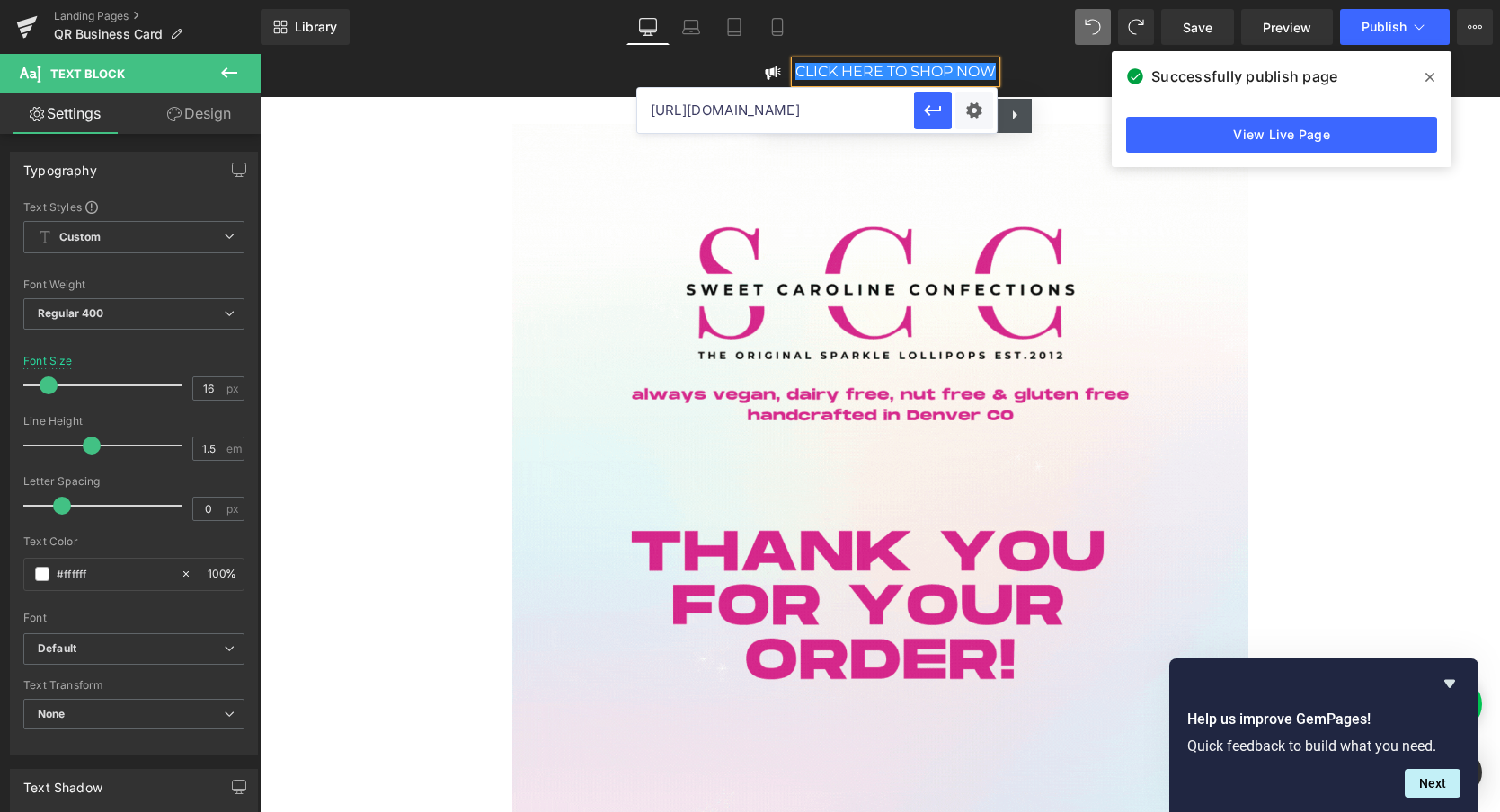
click at [797, 115] on input "[URL][DOMAIN_NAME]" at bounding box center [775, 111] width 277 height 45
paste input "[URL][DOMAIN_NAME]"
type input "[URL][DOMAIN_NAME]"
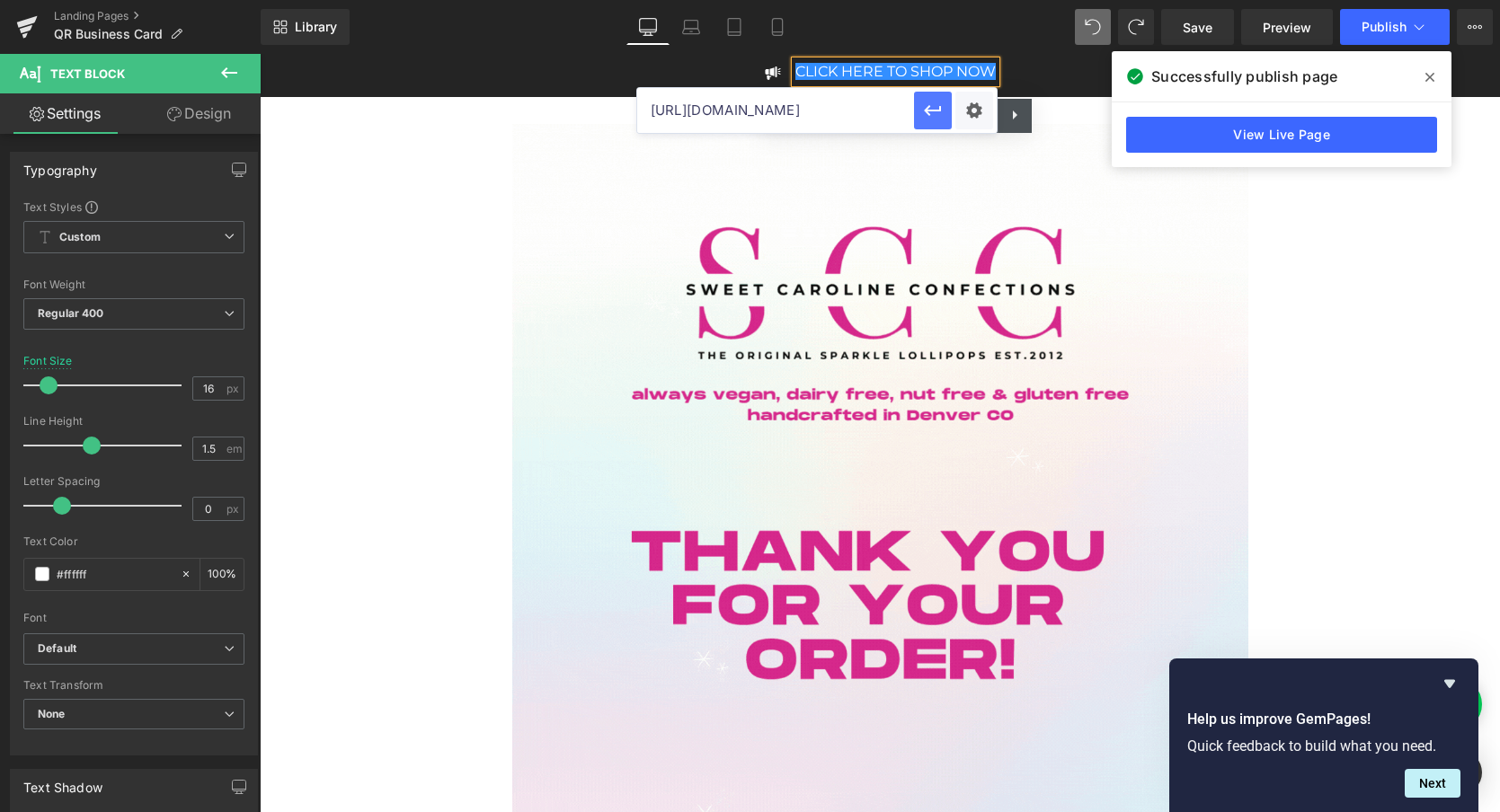
click at [934, 111] on icon "button" at bounding box center [933, 110] width 17 height 11
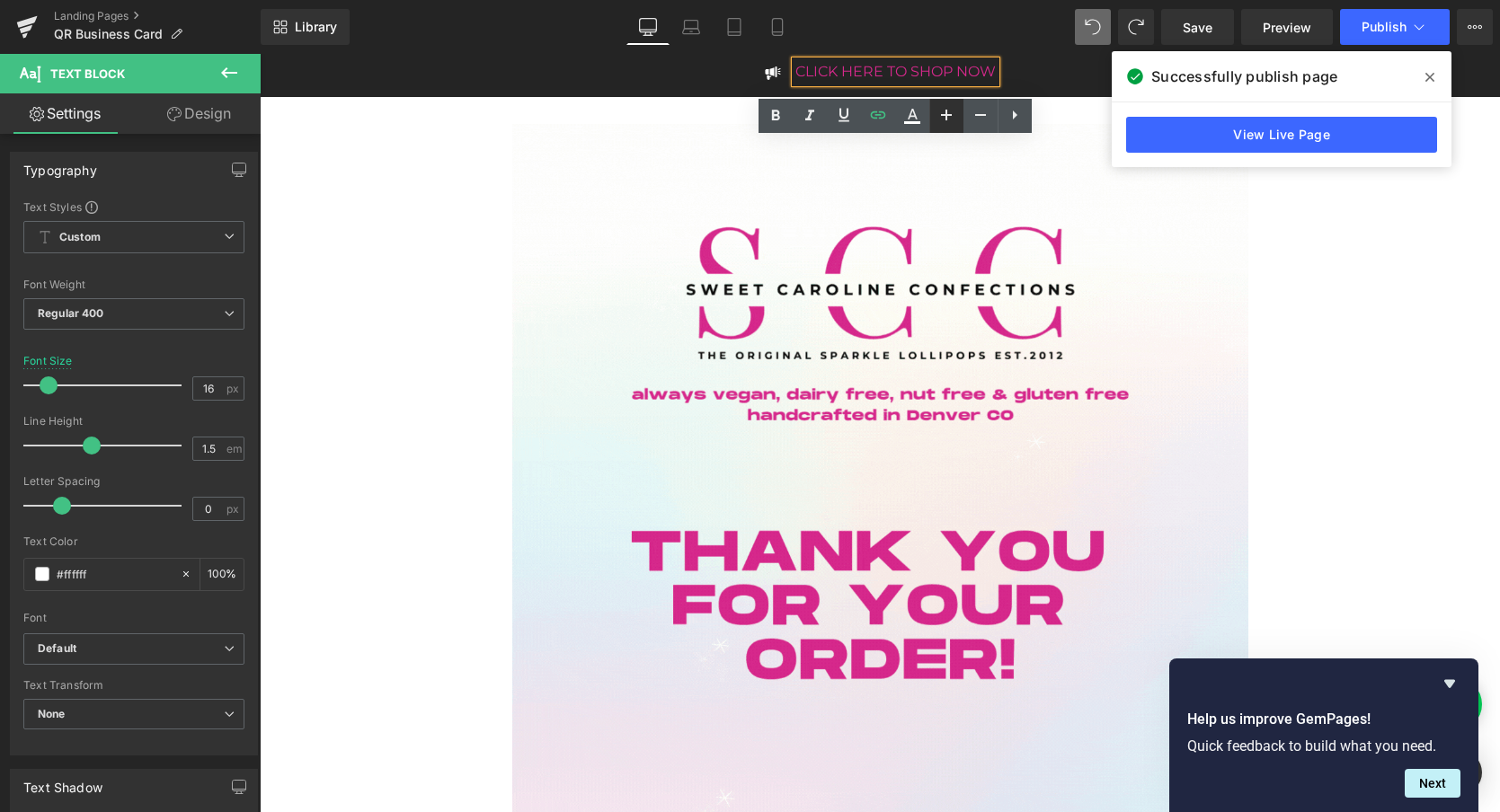
click at [945, 109] on icon at bounding box center [946, 115] width 21 height 21
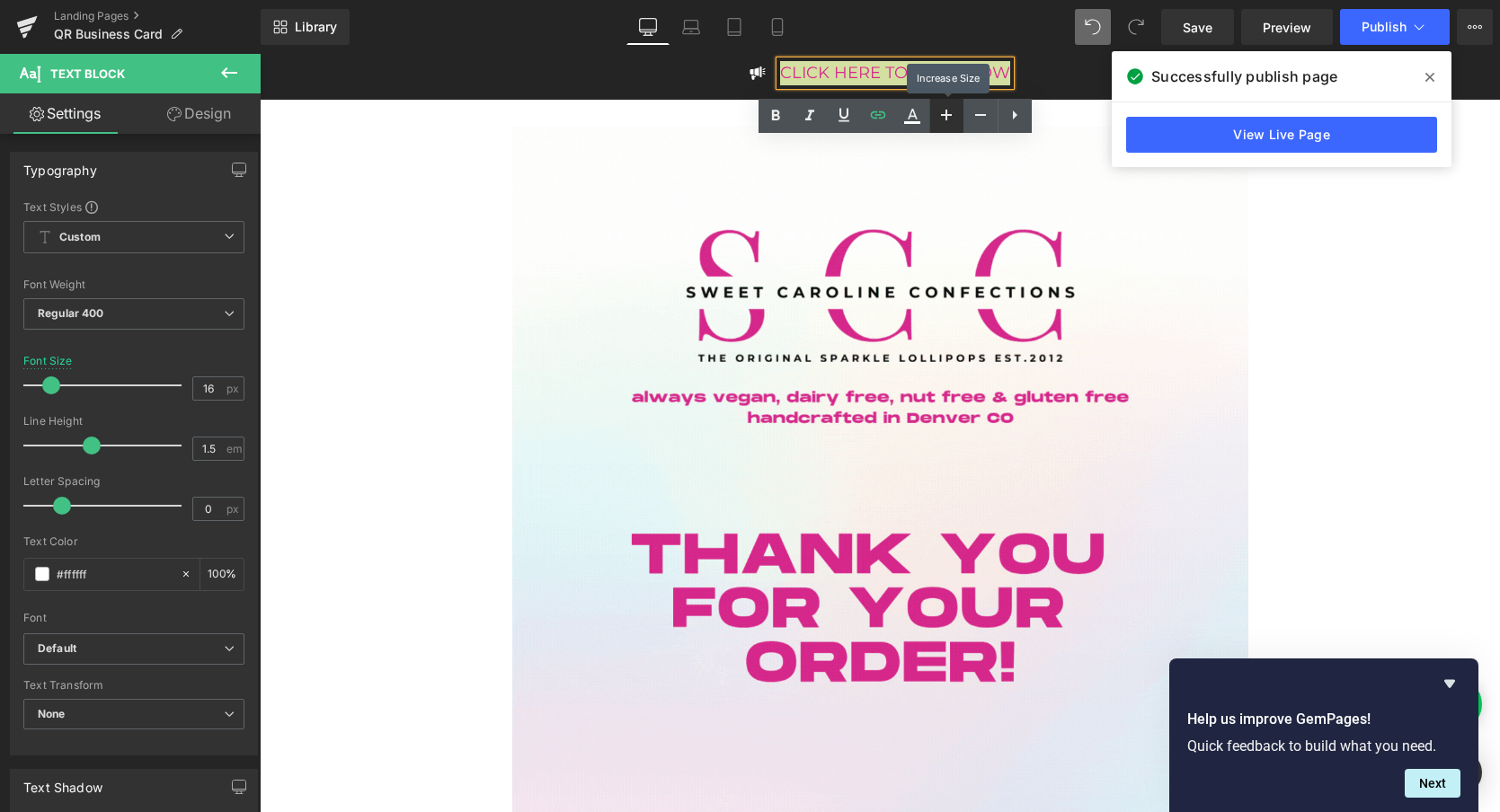
click at [945, 109] on icon at bounding box center [946, 115] width 21 height 21
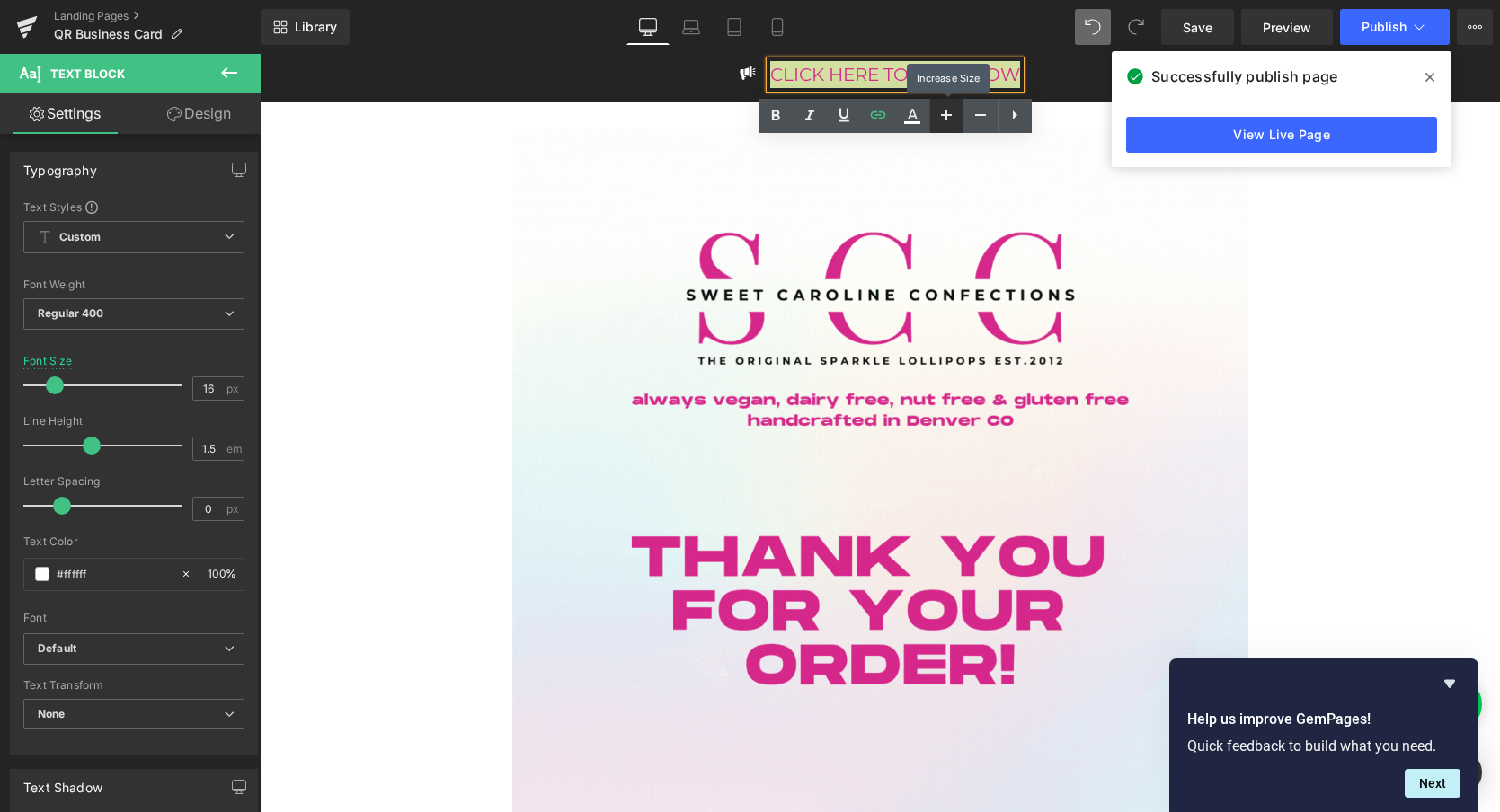
click at [945, 109] on icon at bounding box center [946, 115] width 21 height 21
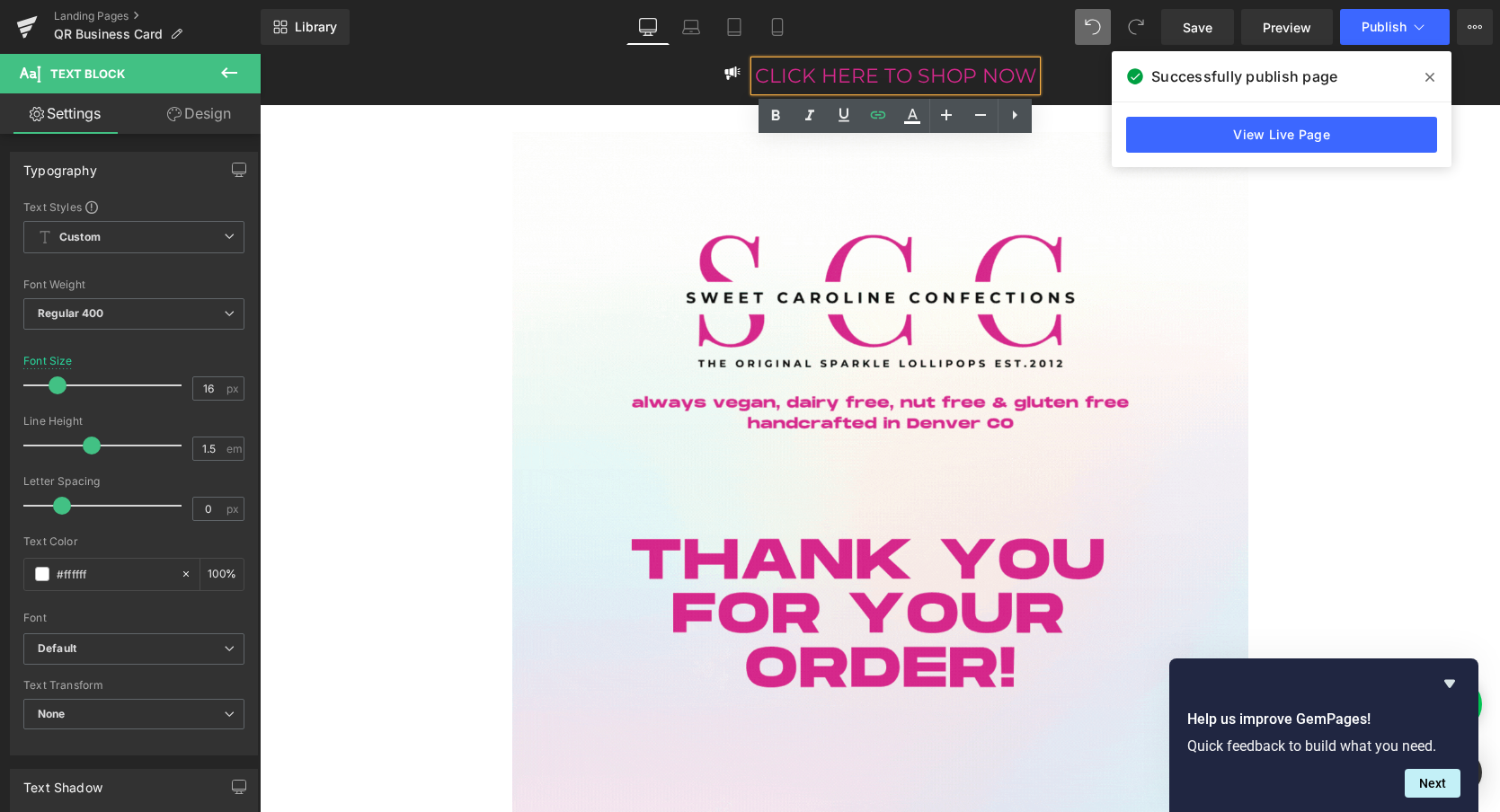
click at [588, 87] on div "Image CLICK HERE TO SHOP NOW Text Block" at bounding box center [880, 80] width 1179 height 37
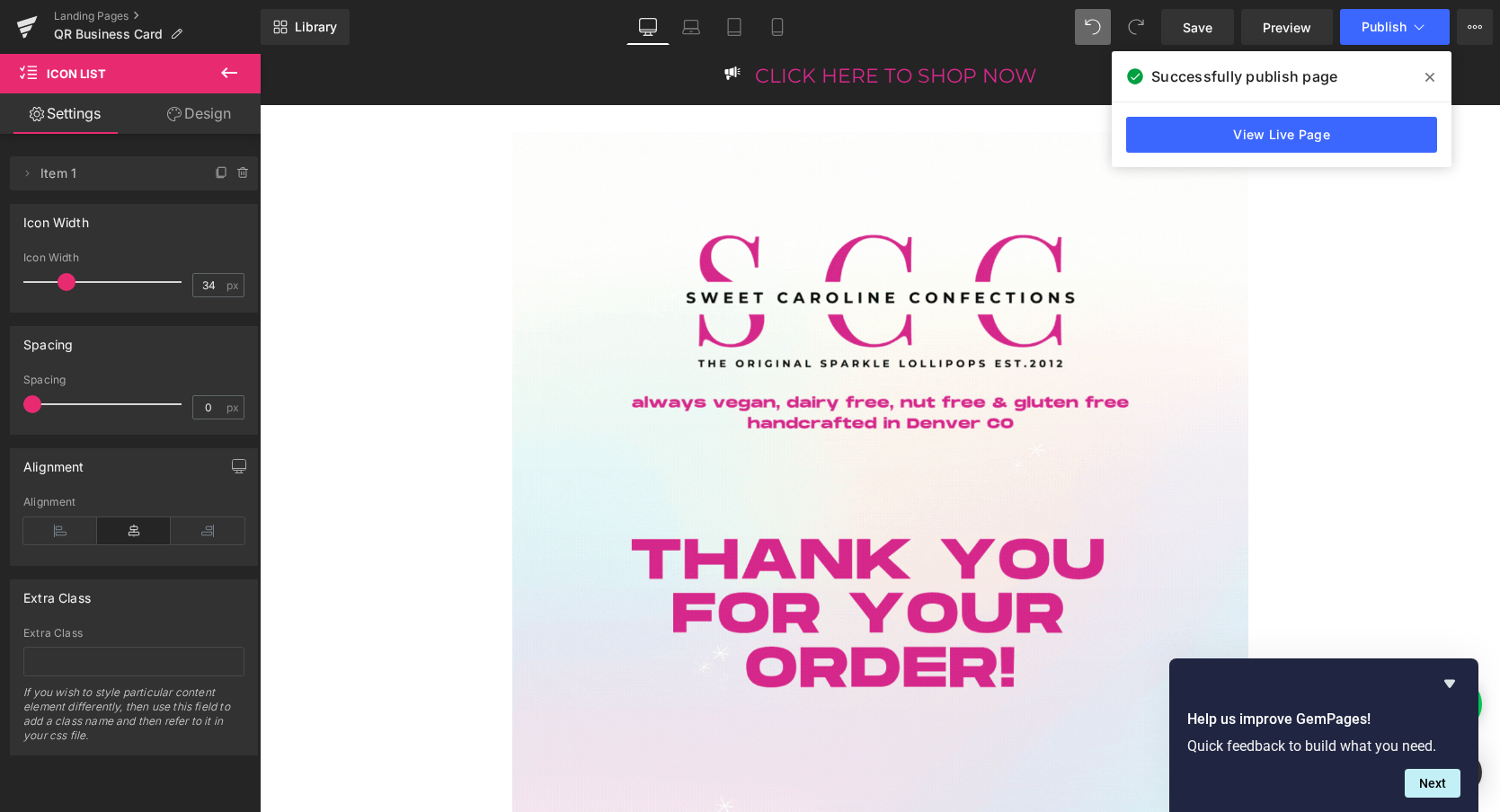
click at [367, 385] on div at bounding box center [880, 623] width 1052 height 981
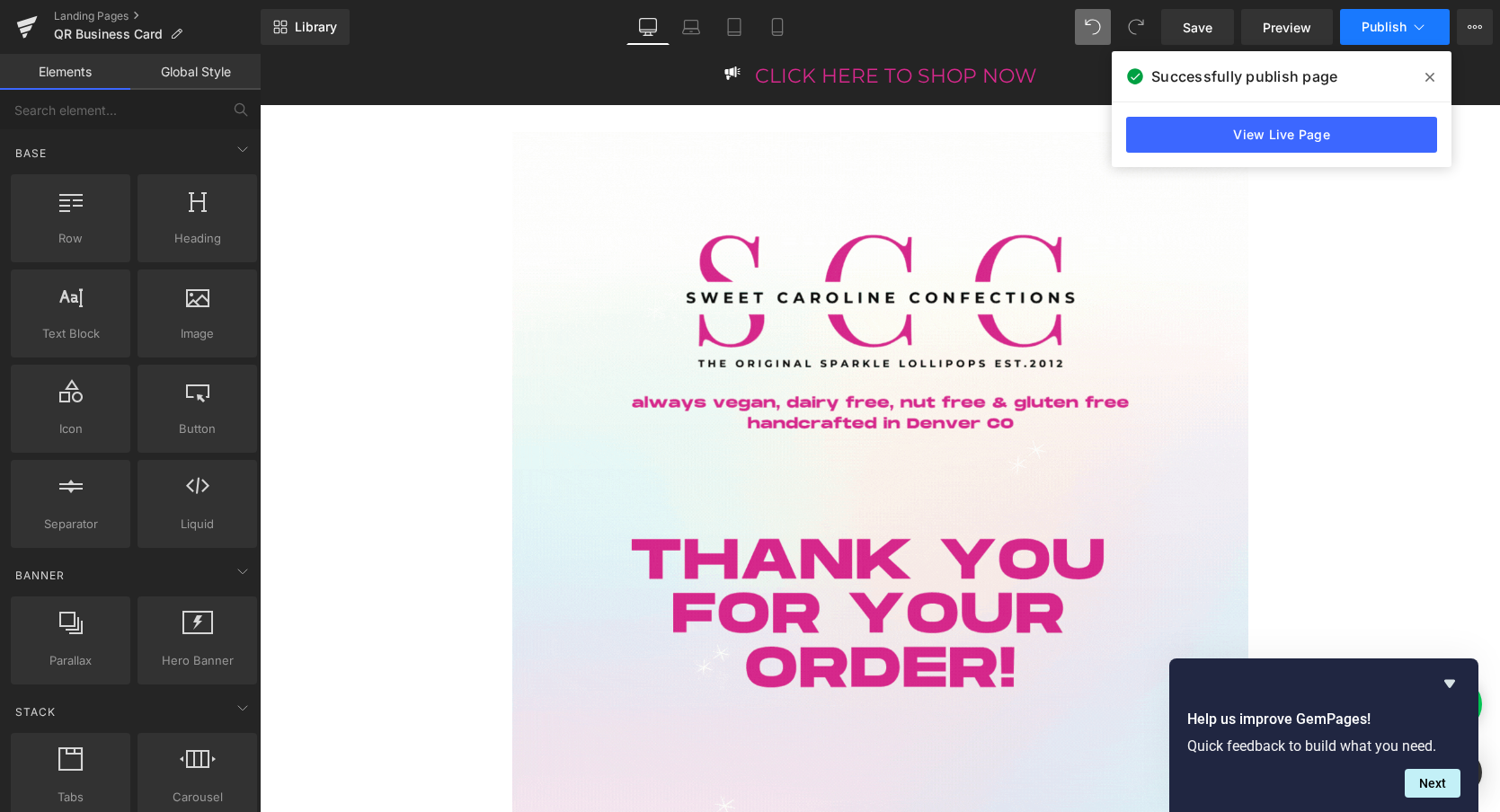
click at [1370, 30] on span "Publish" at bounding box center [1384, 26] width 45 height 15
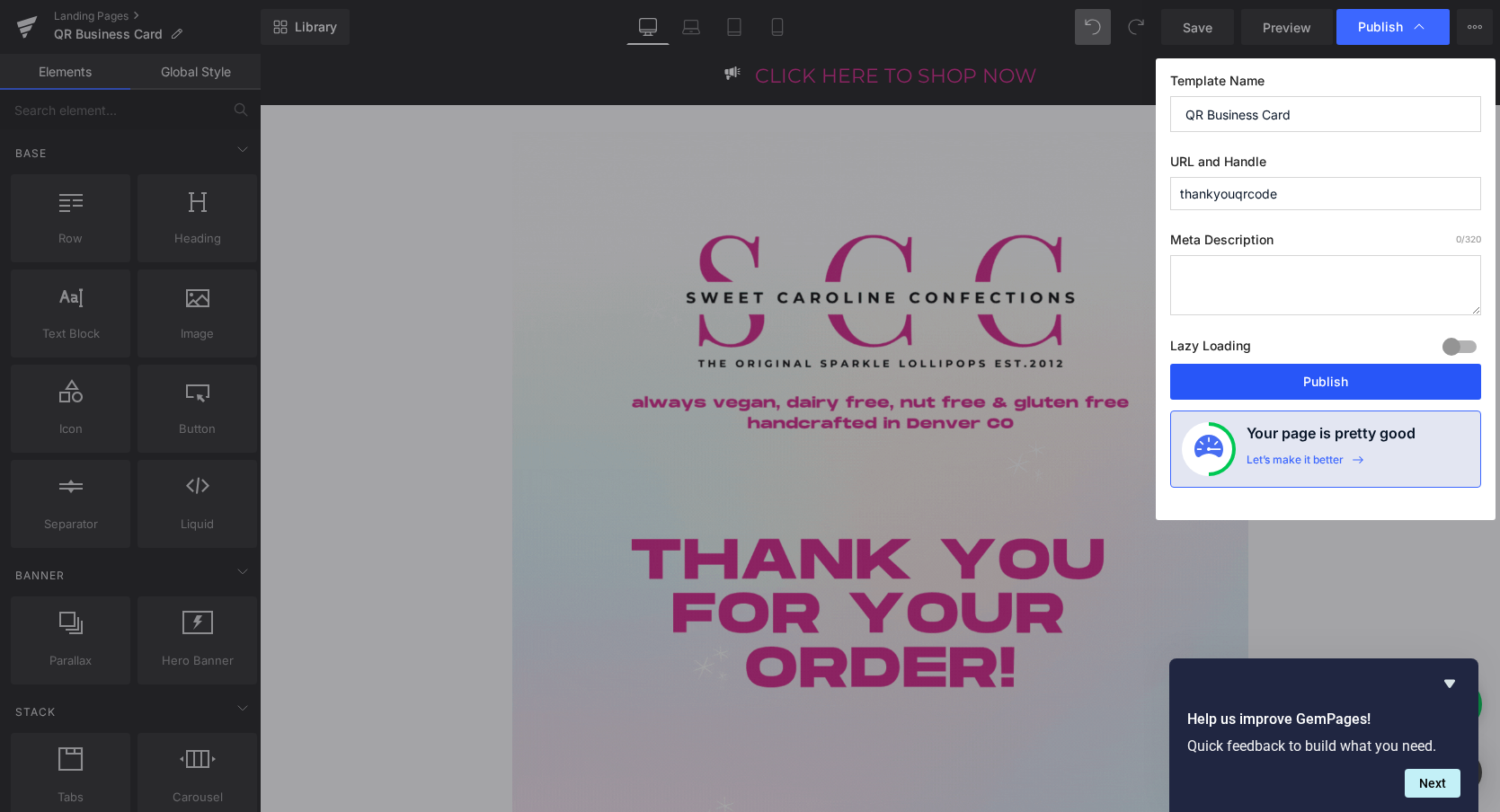
click at [1278, 398] on button "Publish" at bounding box center [1326, 382] width 311 height 36
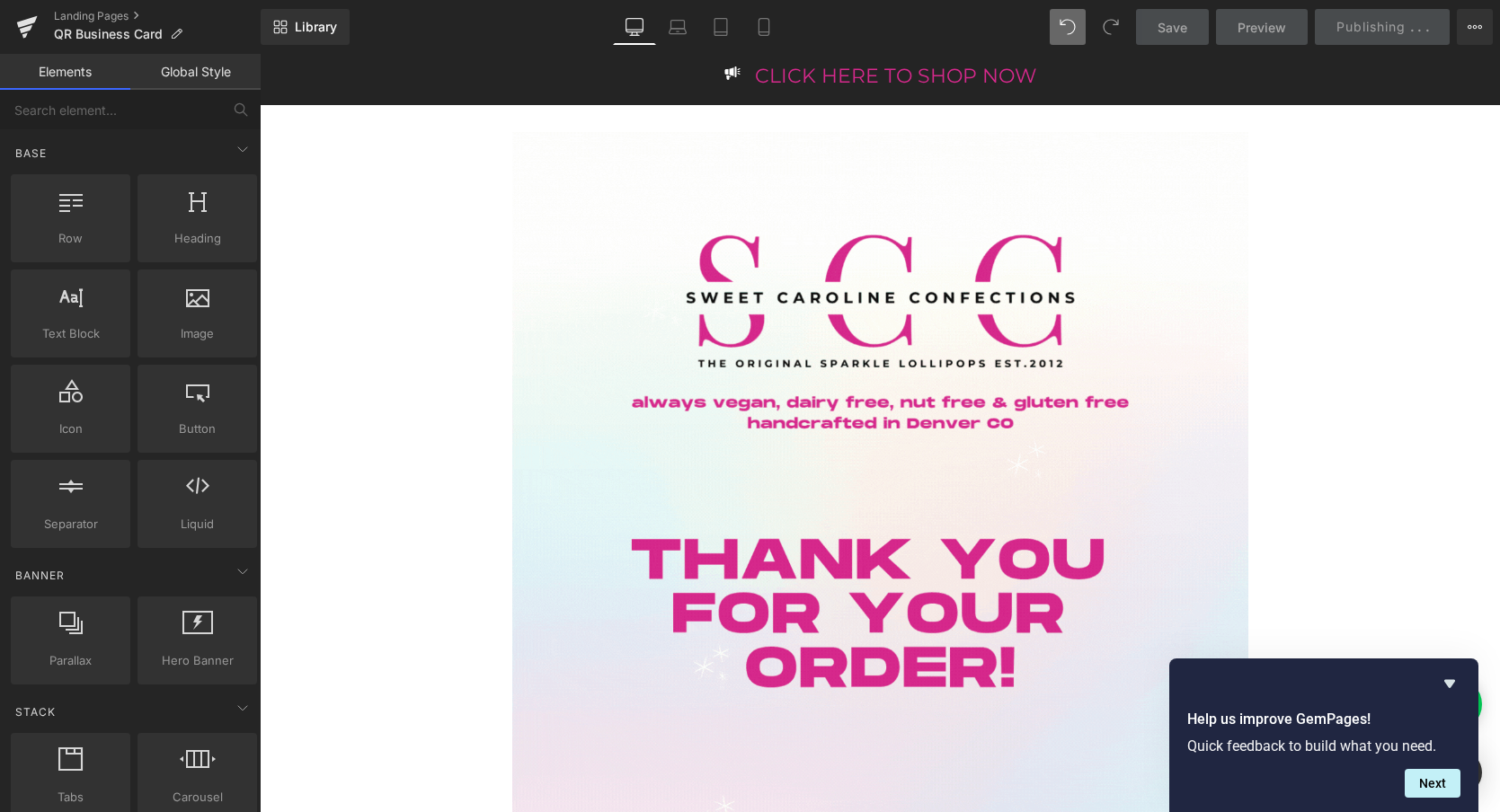
click at [1278, 394] on div at bounding box center [880, 623] width 1052 height 981
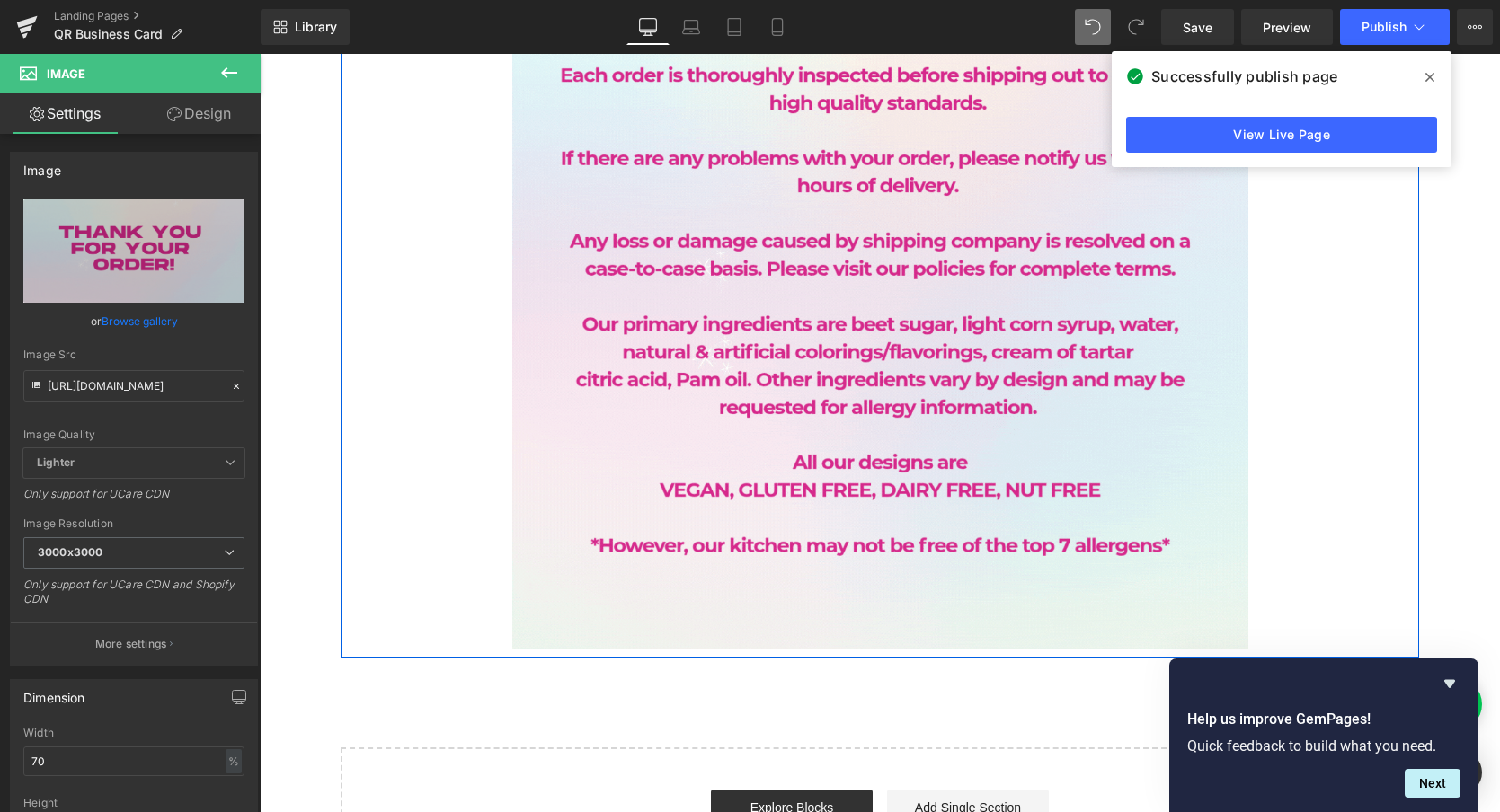
scroll to position [1556, 0]
